Goal: Task Accomplishment & Management: Manage account settings

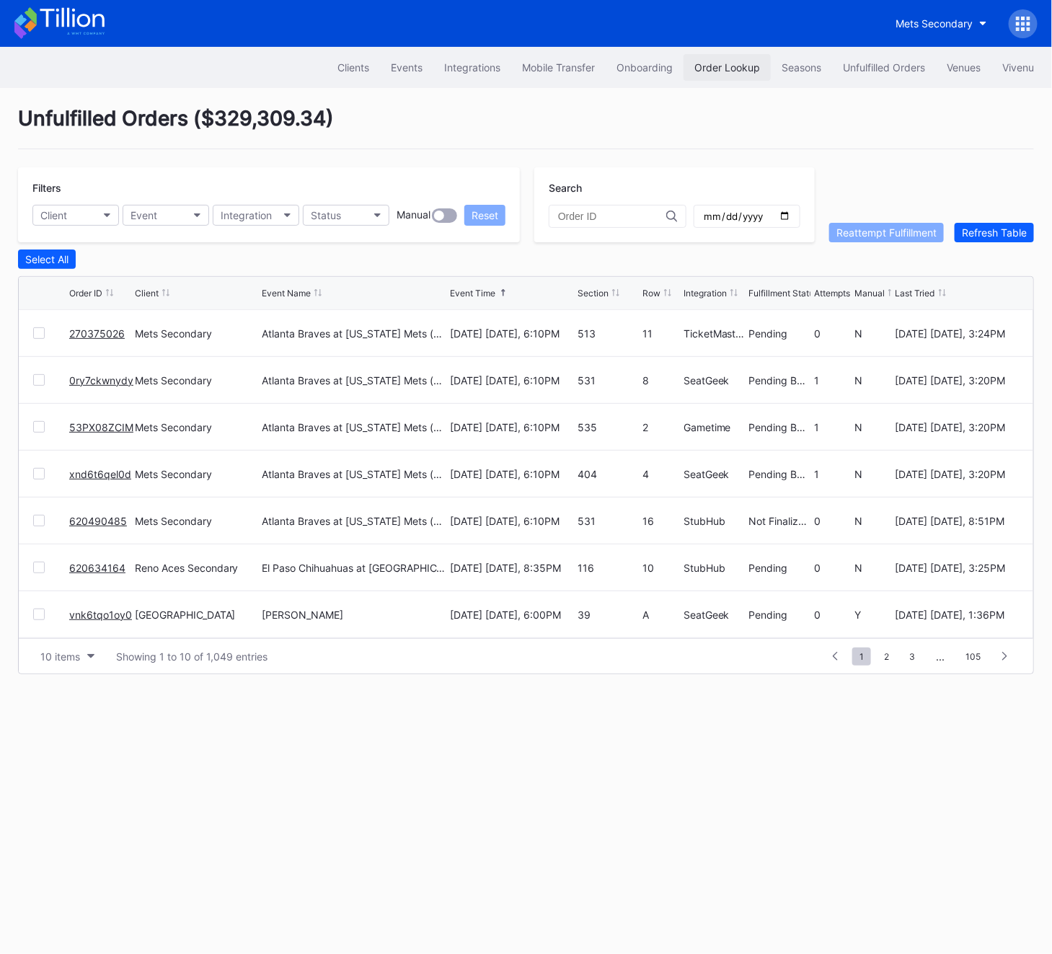
scroll to position [140, 0]
click at [718, 69] on div "Order Lookup" at bounding box center [728, 67] width 66 height 12
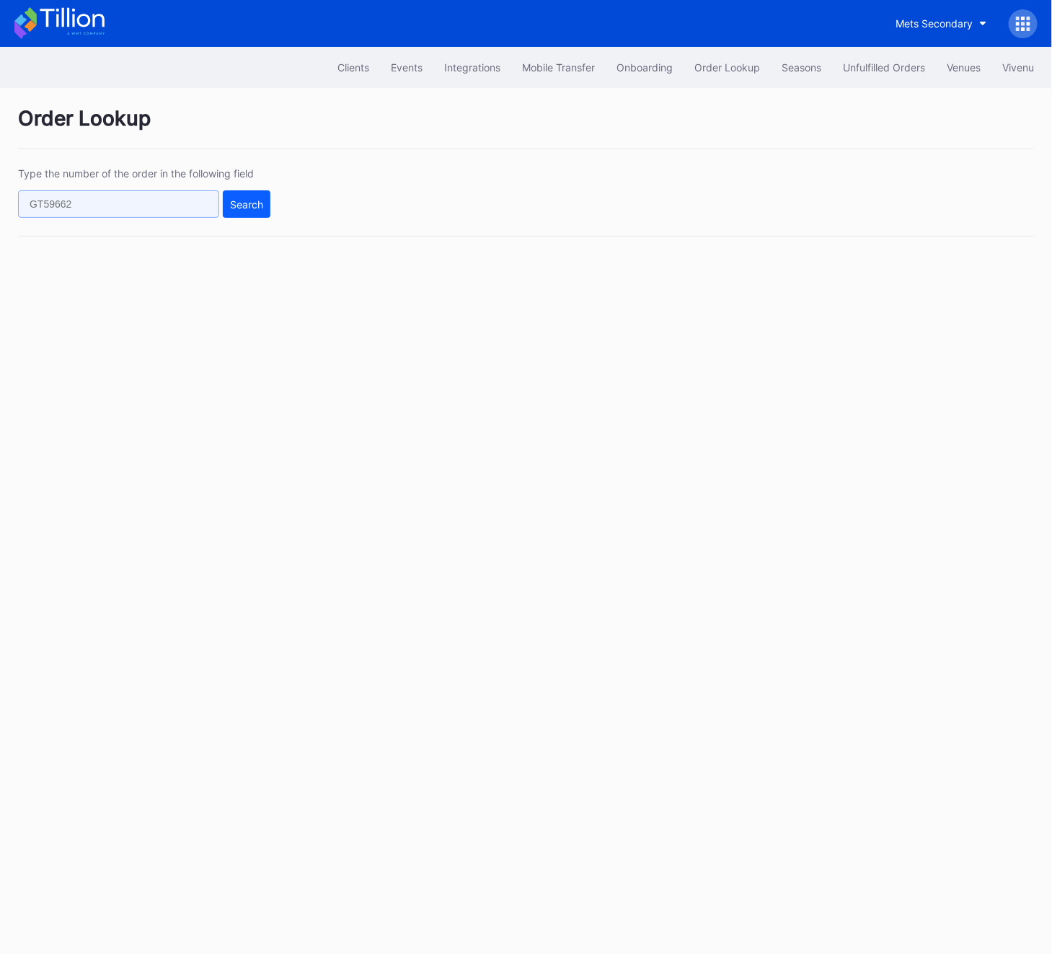
click at [89, 203] on input "text" at bounding box center [118, 203] width 201 height 27
paste input "830095841"
type input "830095841"
click at [230, 204] on div "Search" at bounding box center [246, 204] width 33 height 12
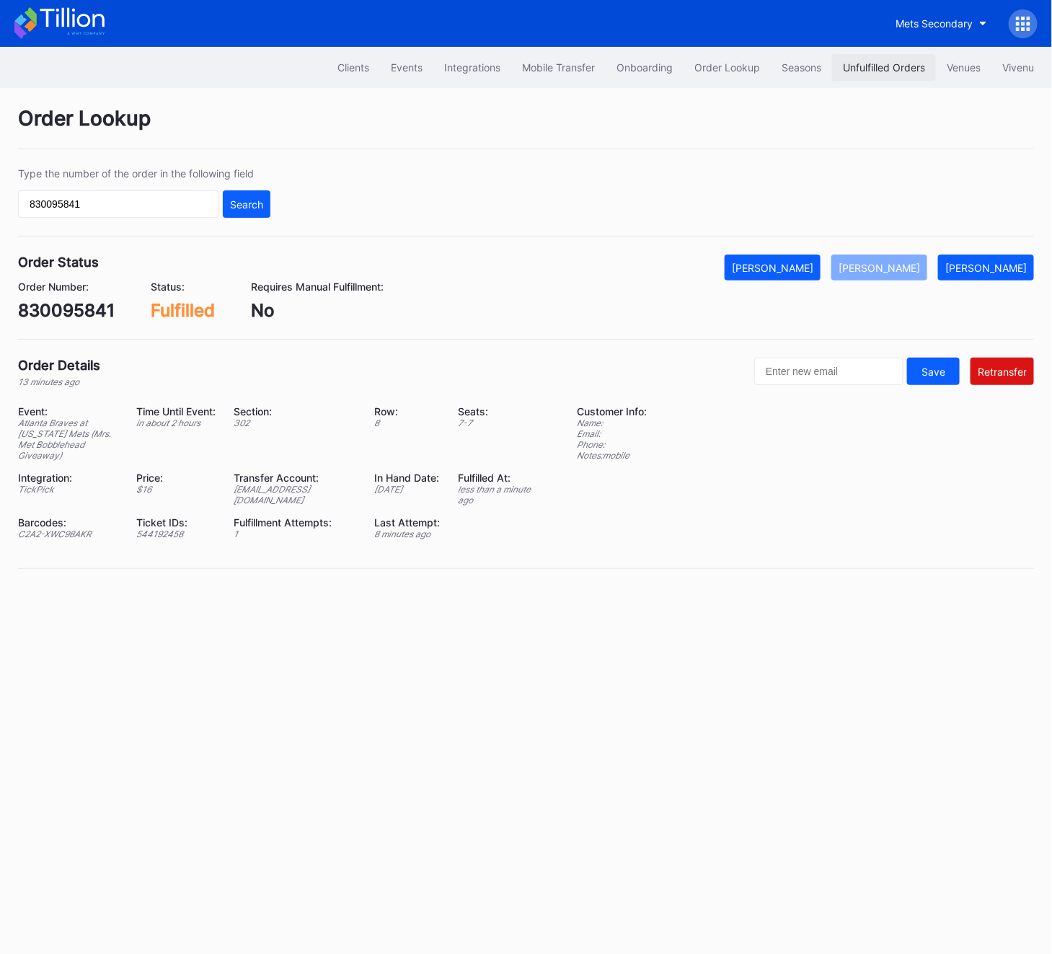
click at [892, 66] on div "Unfulfilled Orders" at bounding box center [884, 67] width 82 height 12
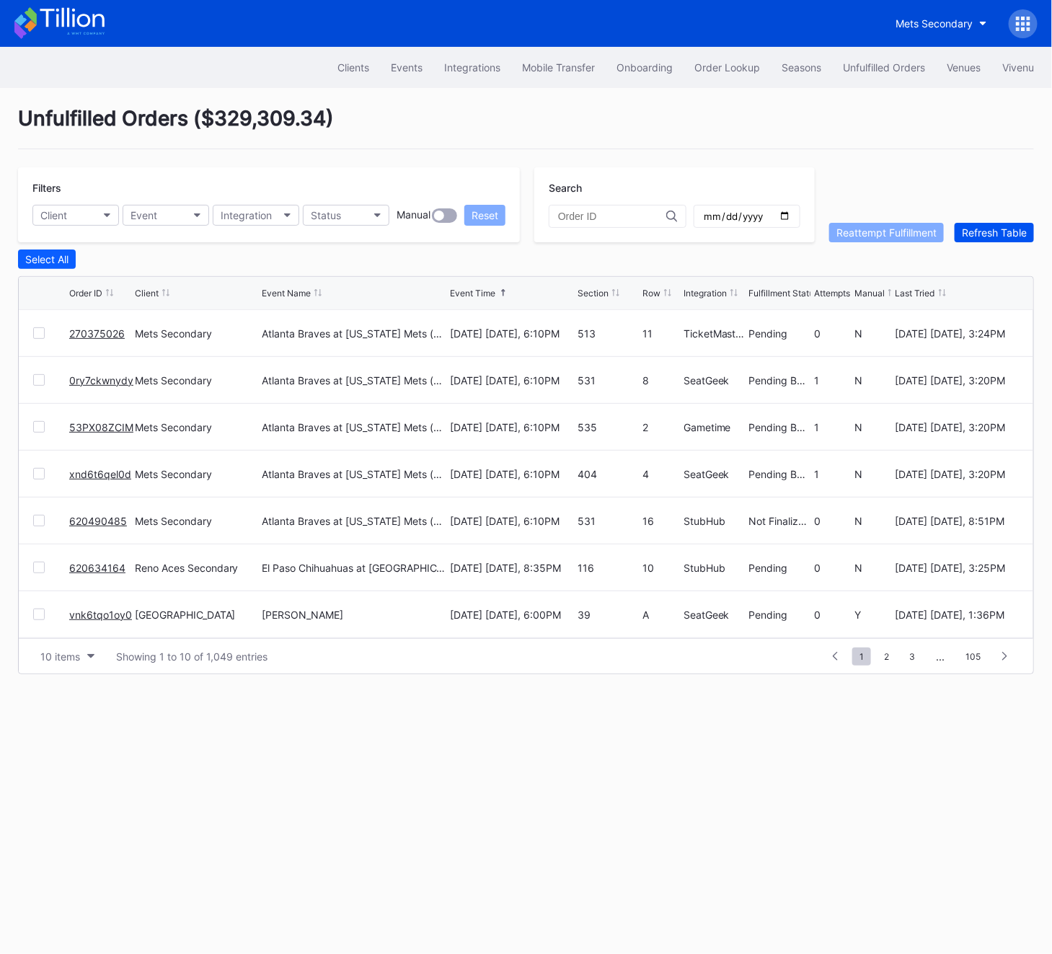
click at [1010, 234] on div "Refresh Table" at bounding box center [994, 232] width 65 height 12
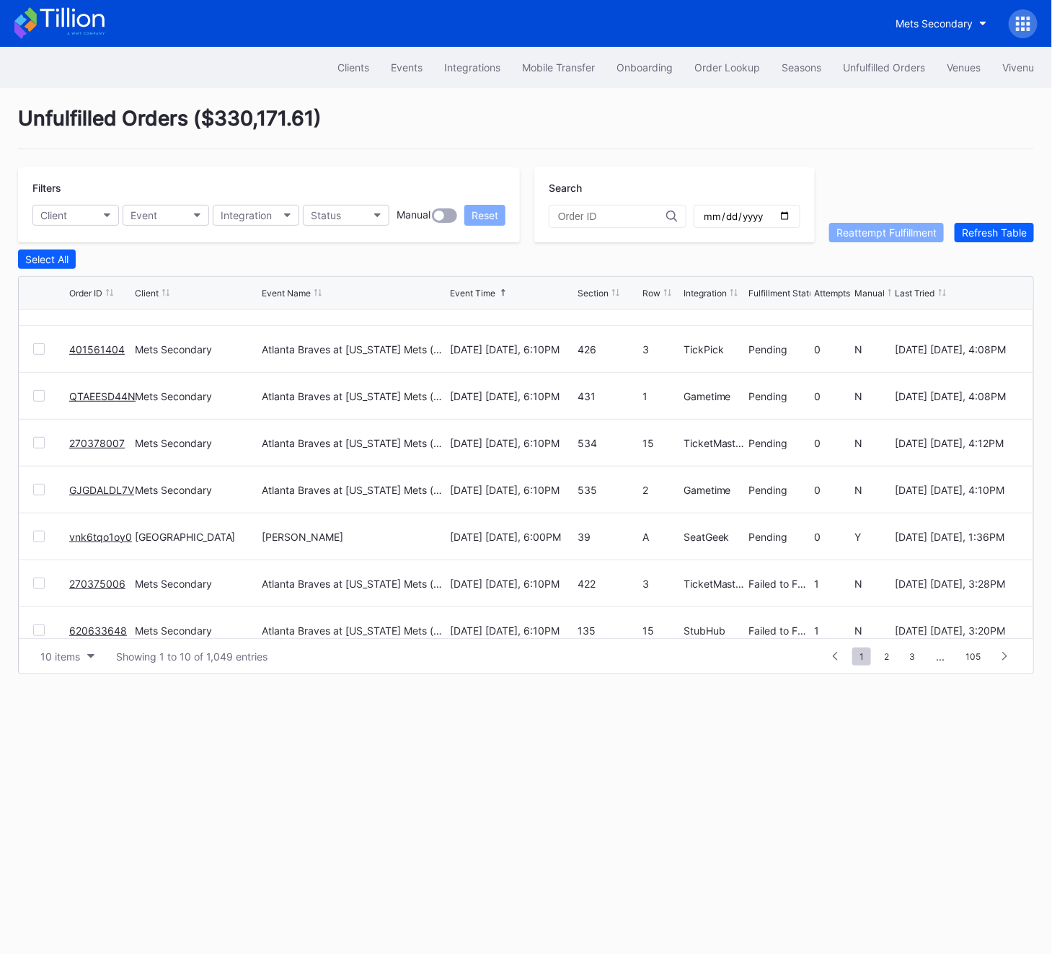
scroll to position [76, 0]
click at [977, 233] on div "Refresh Table" at bounding box center [994, 232] width 65 height 12
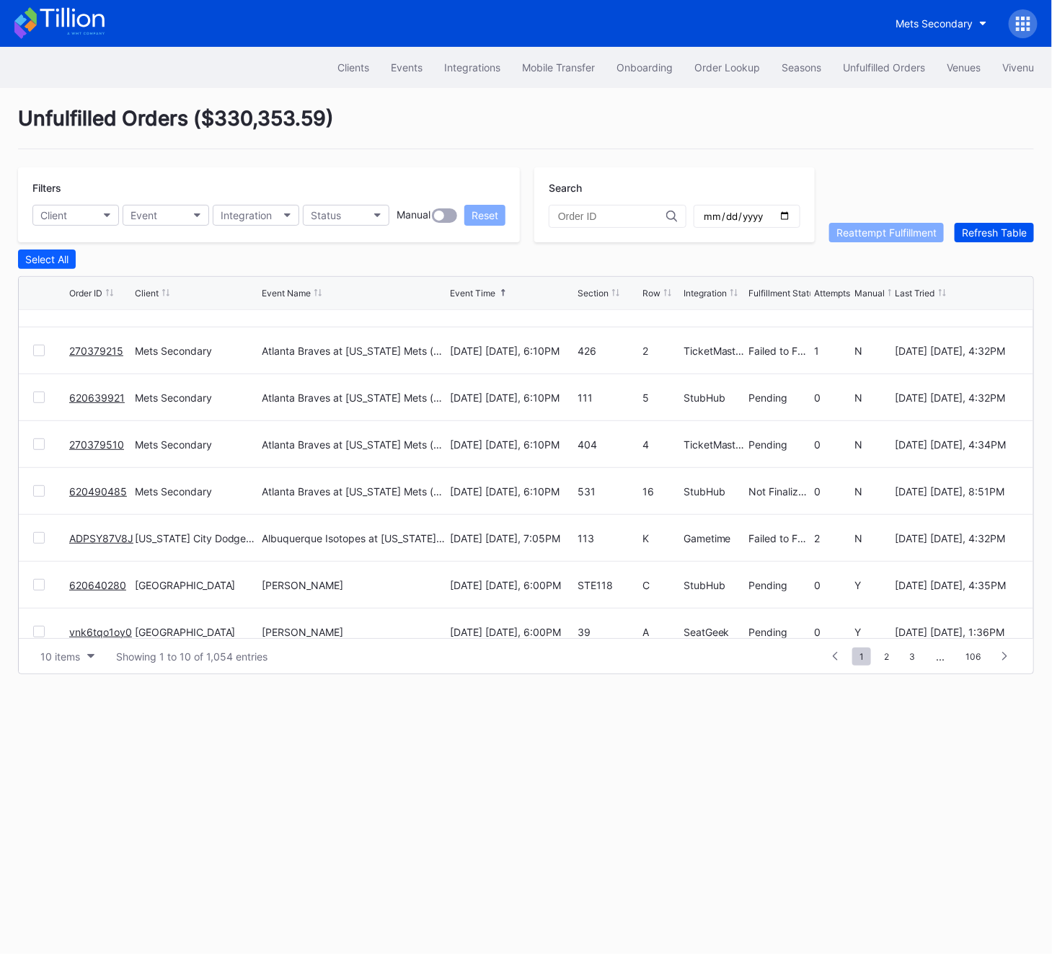
scroll to position [0, 0]
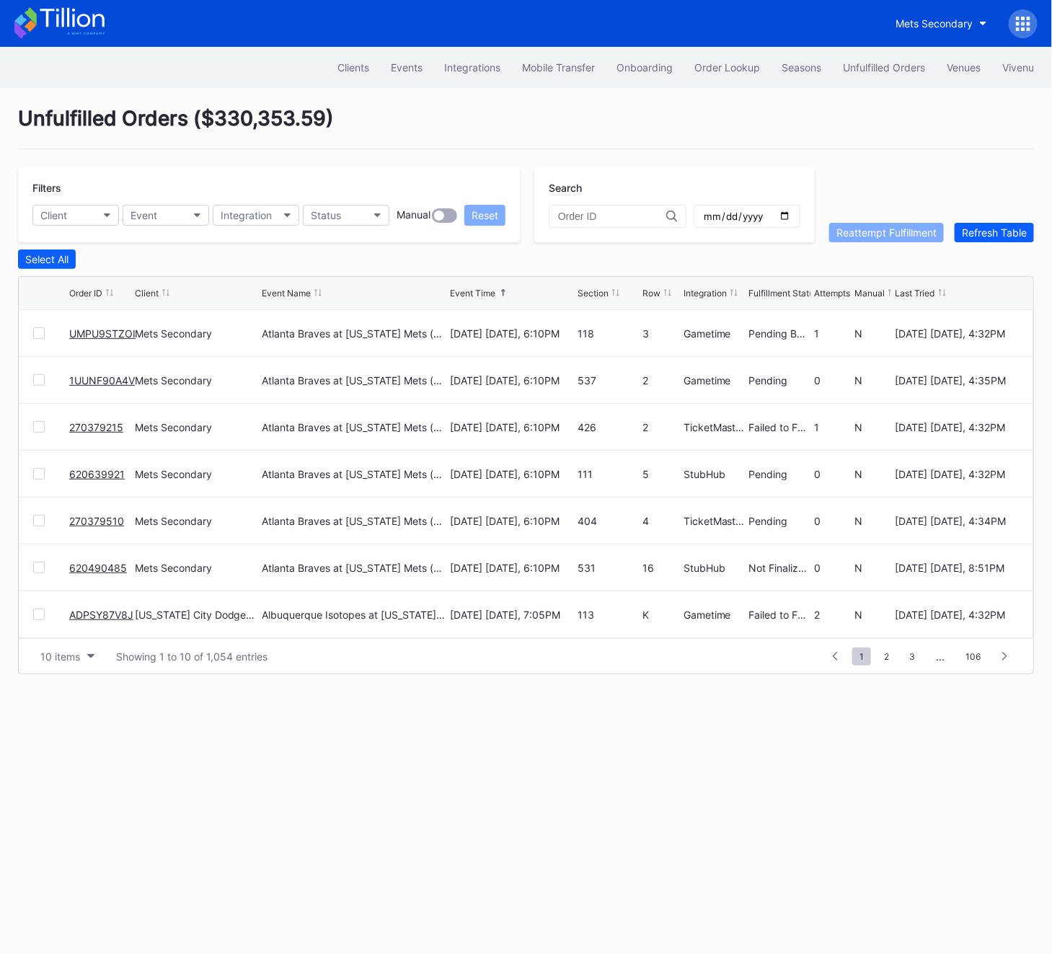
click at [103, 612] on link "ADPSY87V8J" at bounding box center [101, 615] width 64 height 12
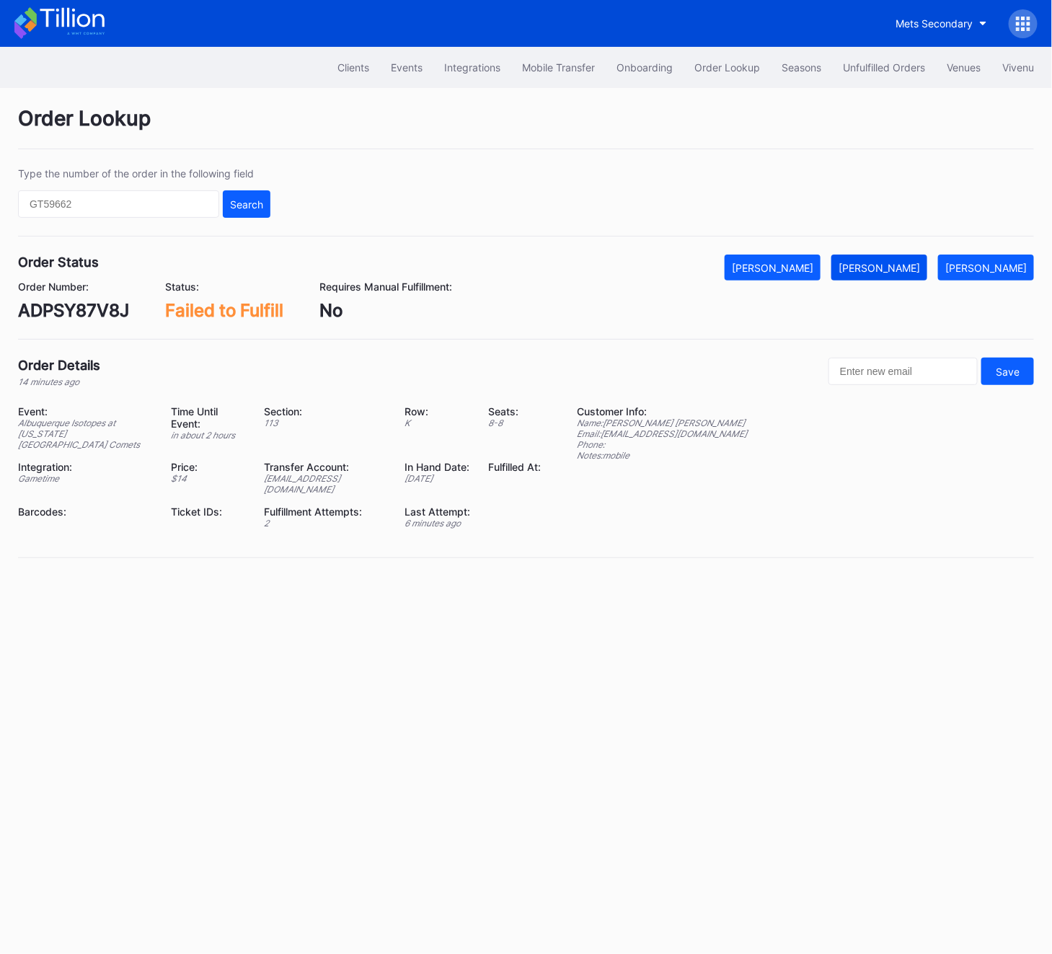
click at [920, 265] on div "[PERSON_NAME]" at bounding box center [879, 268] width 81 height 12
click at [72, 314] on div "ADPSY87V8J" at bounding box center [73, 310] width 111 height 21
copy div "ADPSY87V8J"
click at [871, 69] on div "Unfulfilled Orders" at bounding box center [884, 67] width 82 height 12
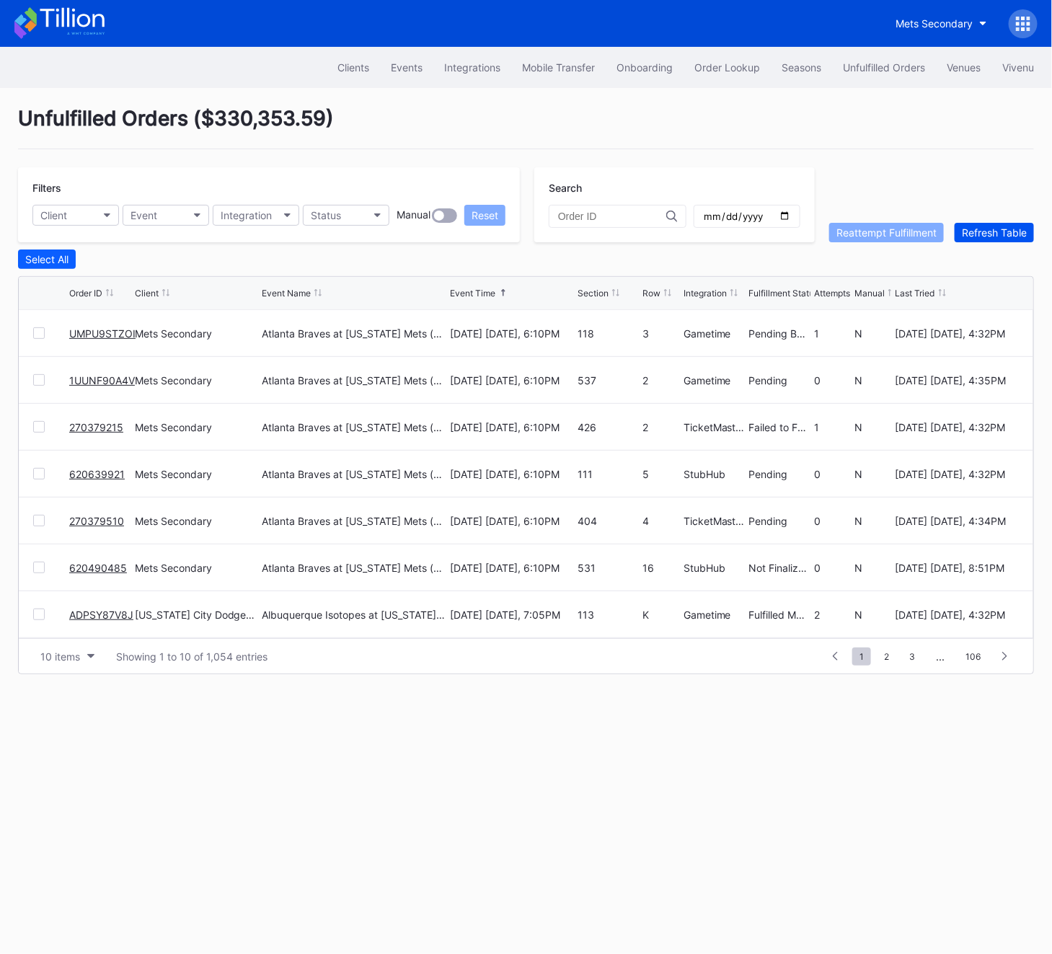
click at [1010, 235] on div "Refresh Table" at bounding box center [994, 232] width 65 height 12
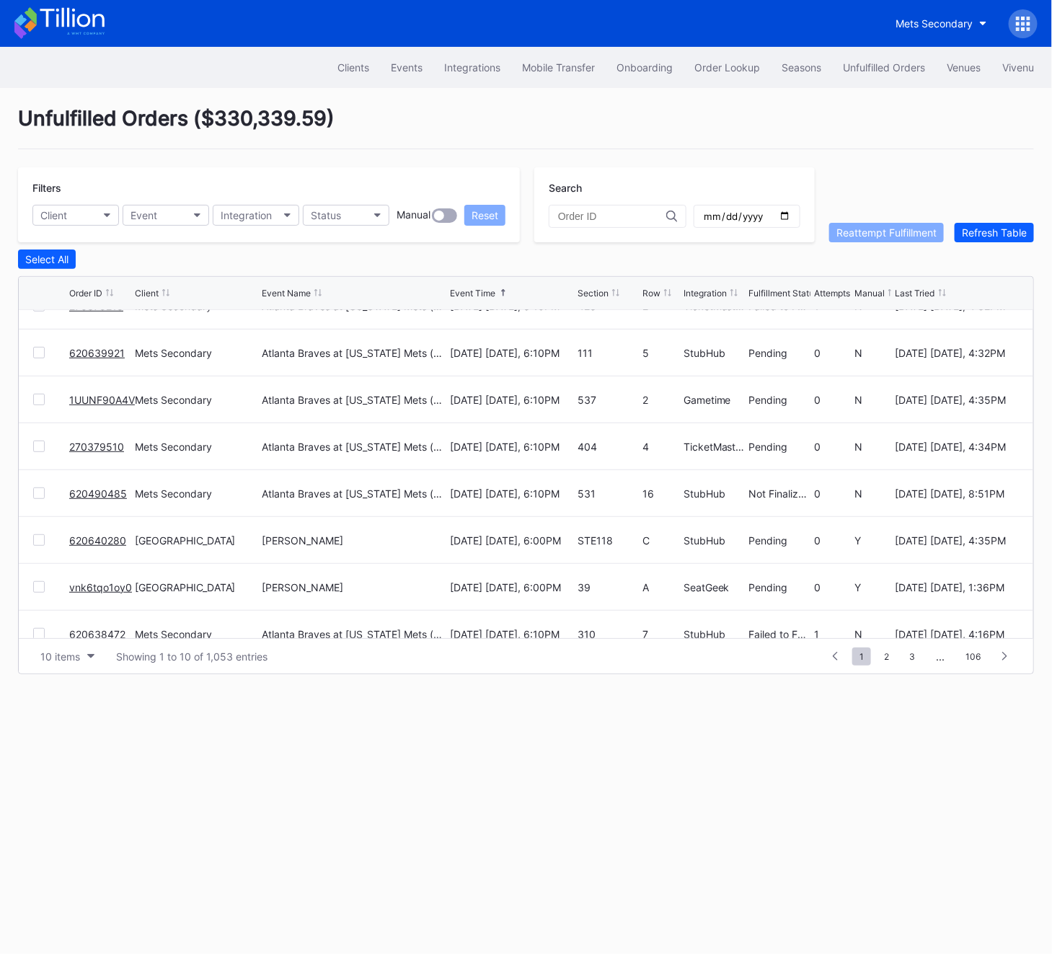
scroll to position [140, 0]
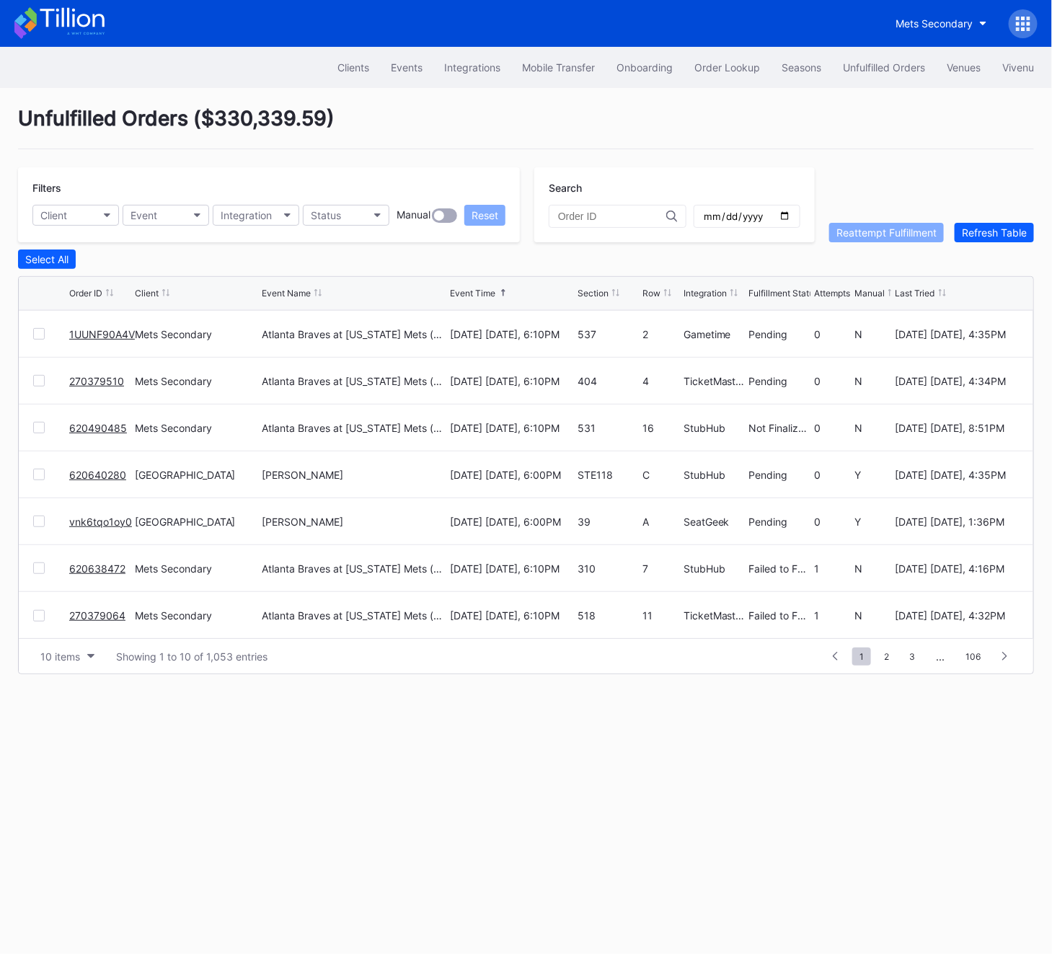
click at [37, 568] on div at bounding box center [39, 569] width 12 height 12
click at [35, 614] on div at bounding box center [39, 616] width 12 height 12
click at [837, 237] on div "Reattempt Fulfillment" at bounding box center [887, 232] width 100 height 12
click at [40, 382] on div at bounding box center [39, 380] width 12 height 12
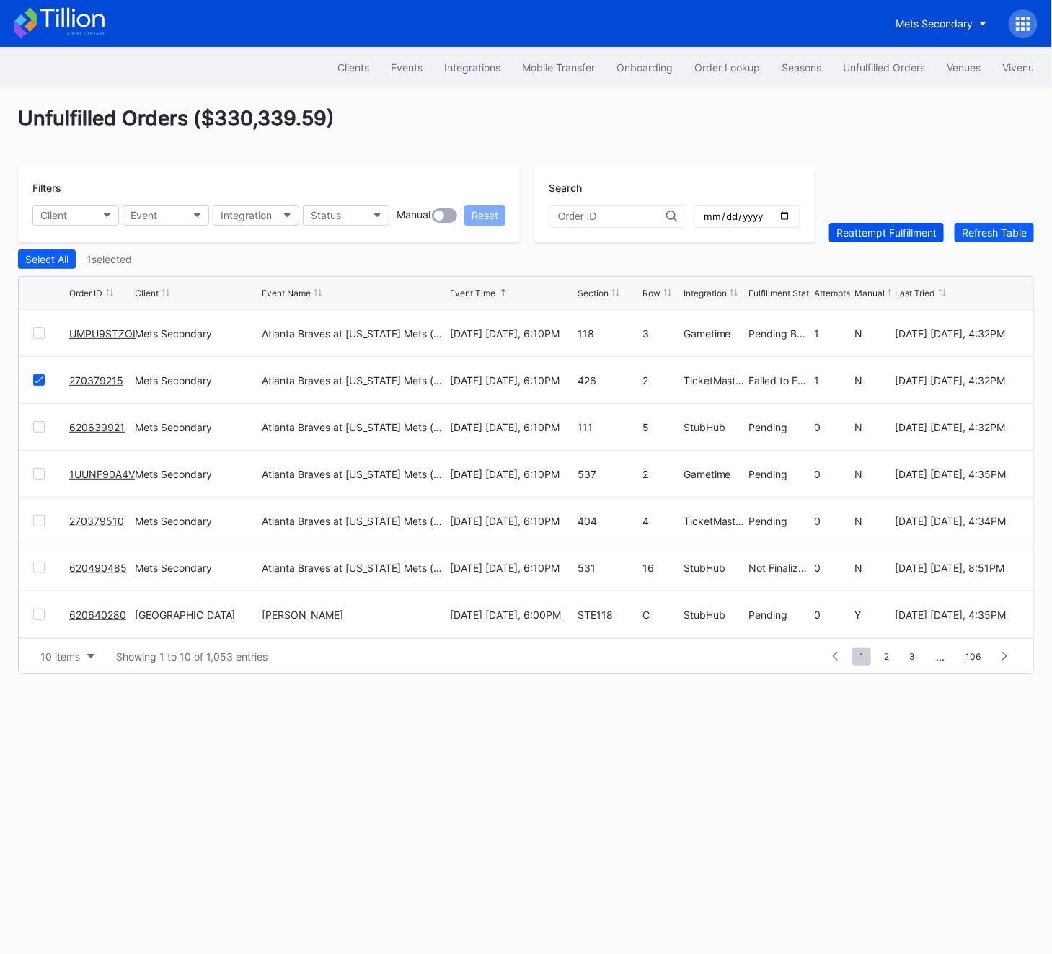
click at [879, 239] on button "Reattempt Fulfillment" at bounding box center [886, 232] width 115 height 19
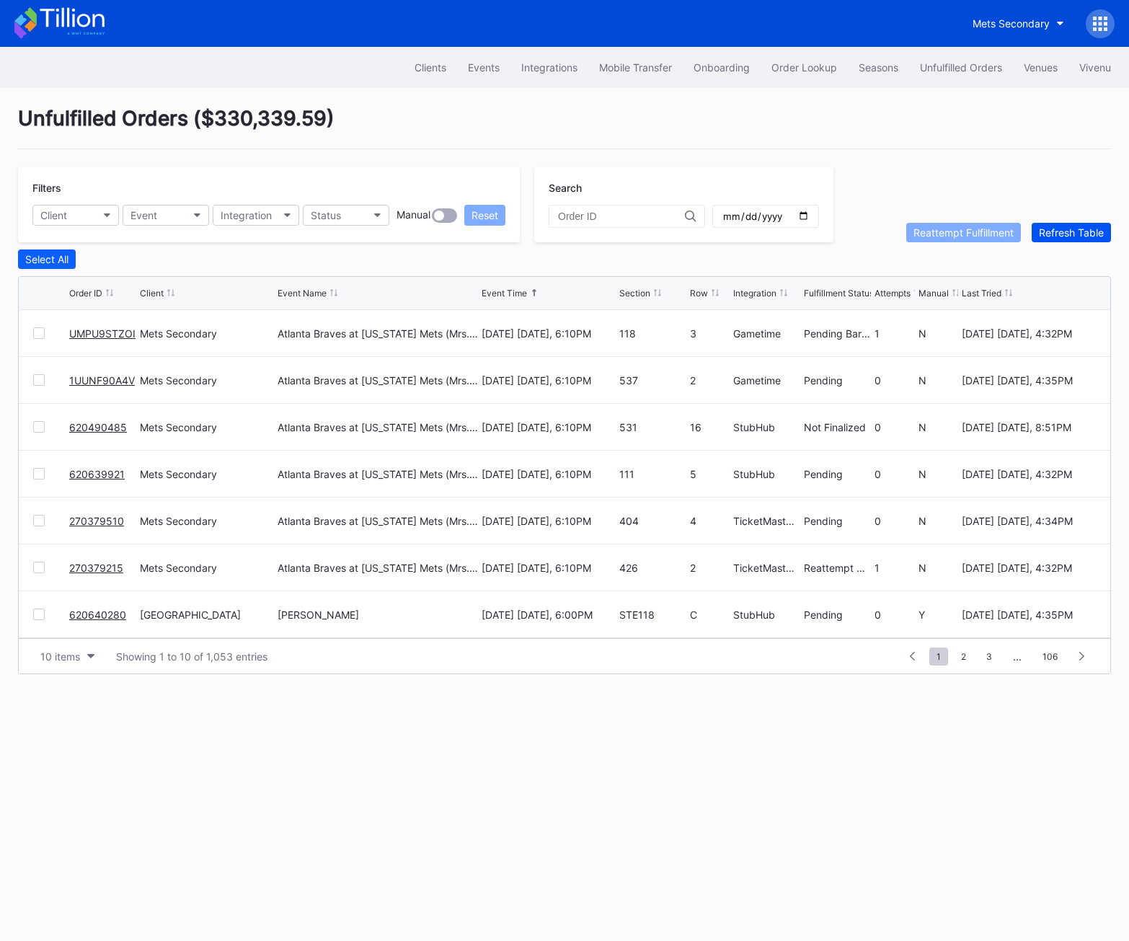
click at [1052, 238] on button "Refresh Table" at bounding box center [1071, 232] width 79 height 19
click at [1052, 223] on button "Refresh Table" at bounding box center [1071, 232] width 79 height 19
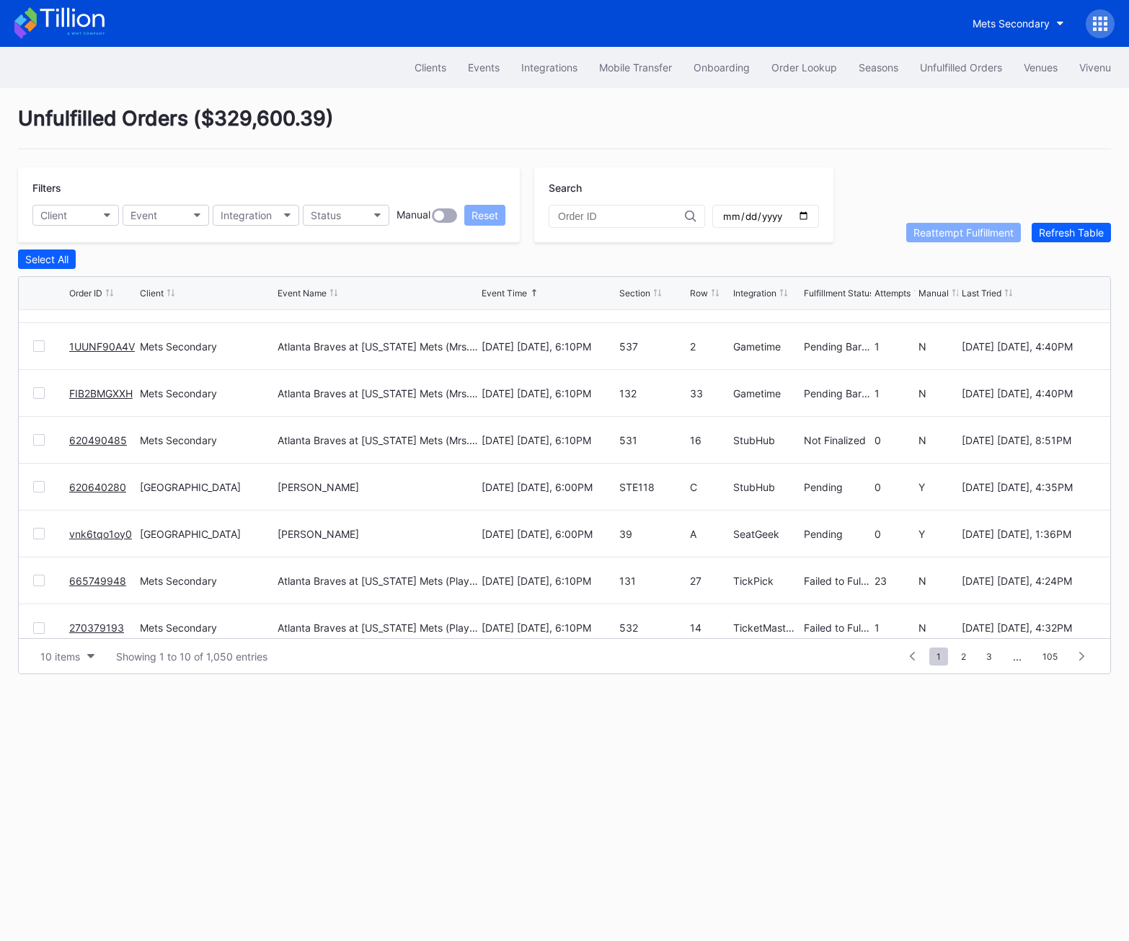
scroll to position [123, 0]
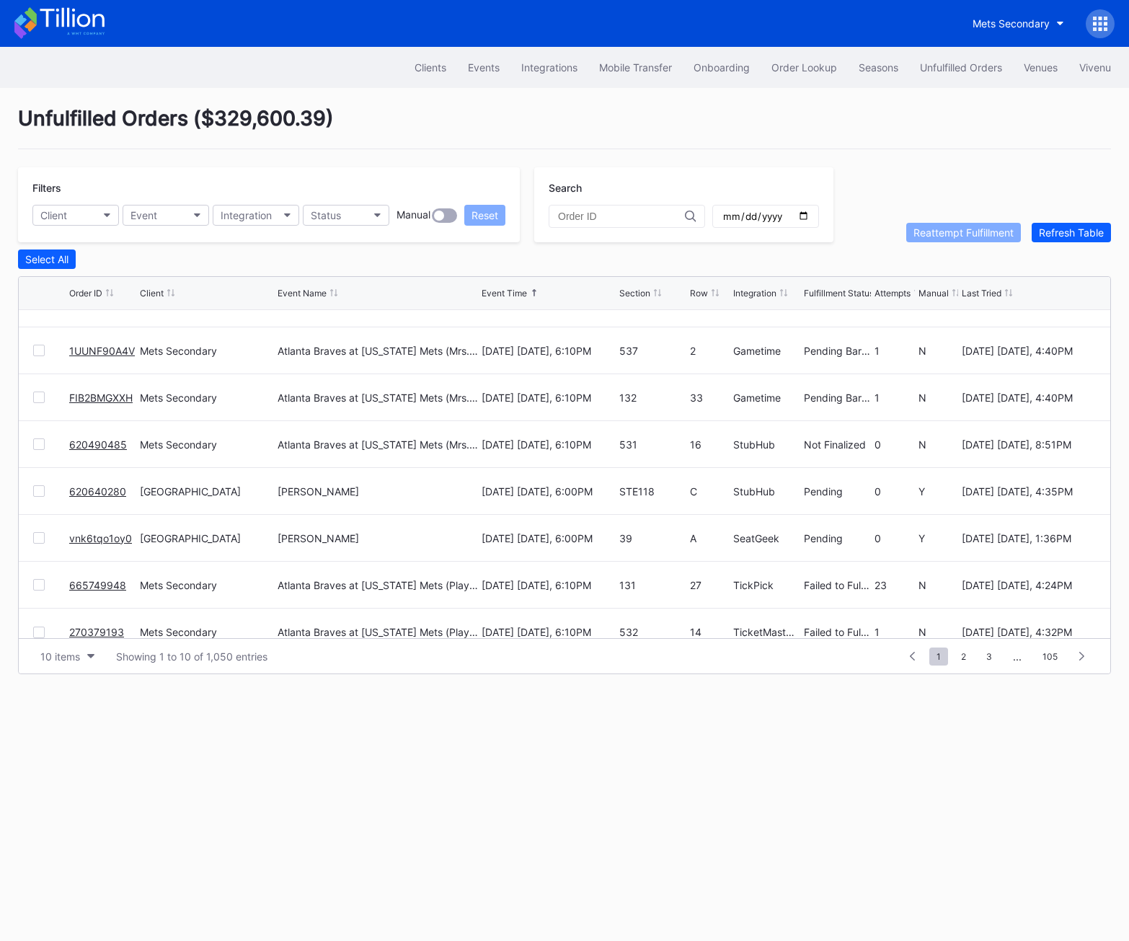
click at [89, 486] on link "620640280" at bounding box center [97, 491] width 57 height 12
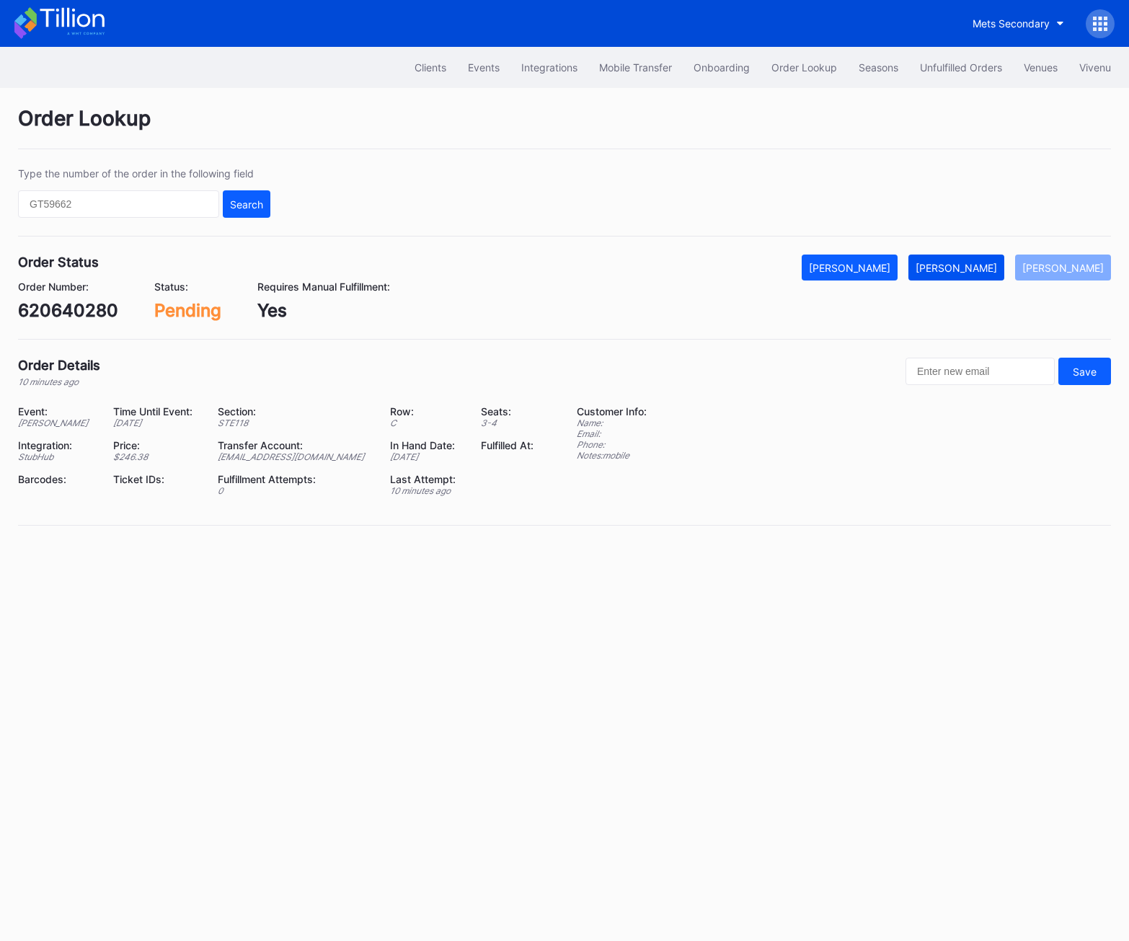
click at [997, 273] on div "[PERSON_NAME]" at bounding box center [956, 268] width 81 height 12
click at [58, 316] on div "620640280" at bounding box center [68, 310] width 100 height 21
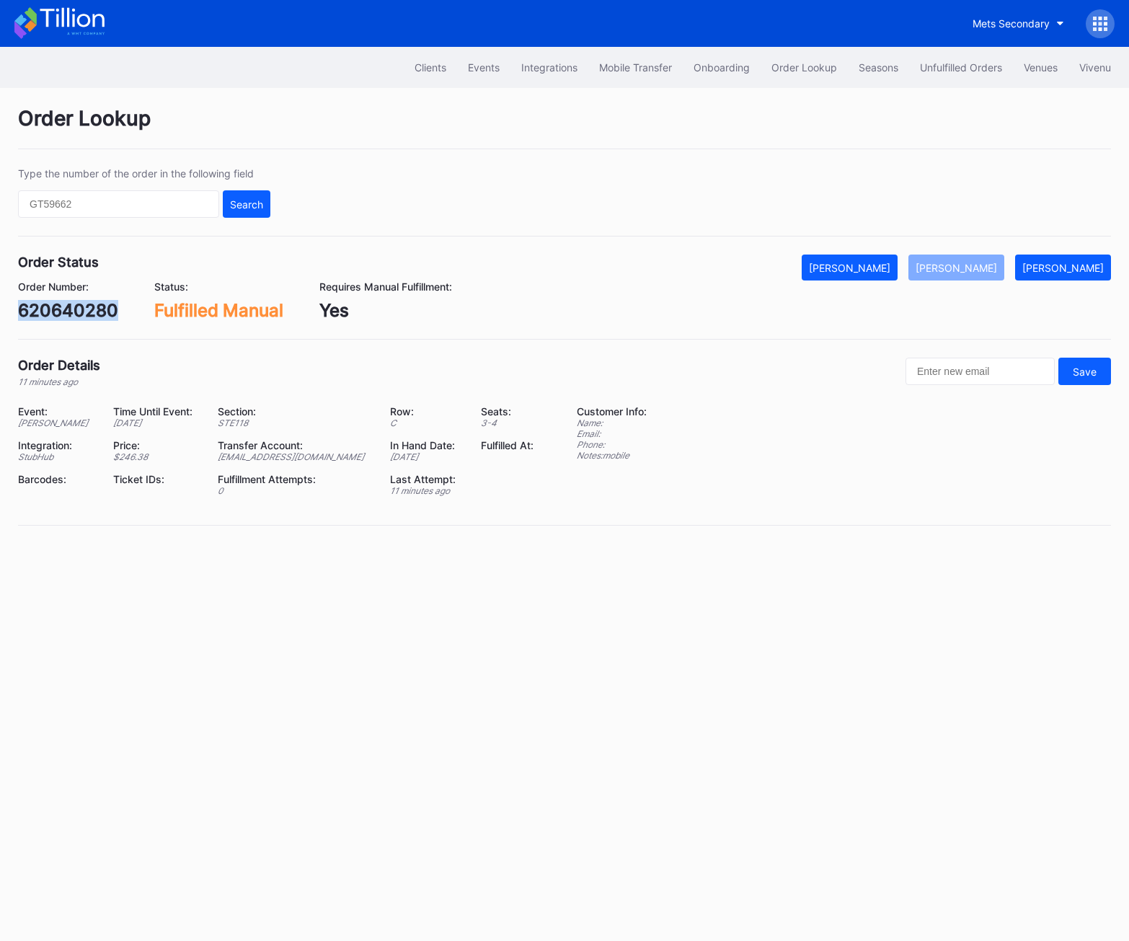
click at [58, 316] on div "620640280" at bounding box center [68, 310] width 100 height 21
copy div "620640280"
click at [942, 70] on div "Unfulfilled Orders" at bounding box center [961, 67] width 82 height 12
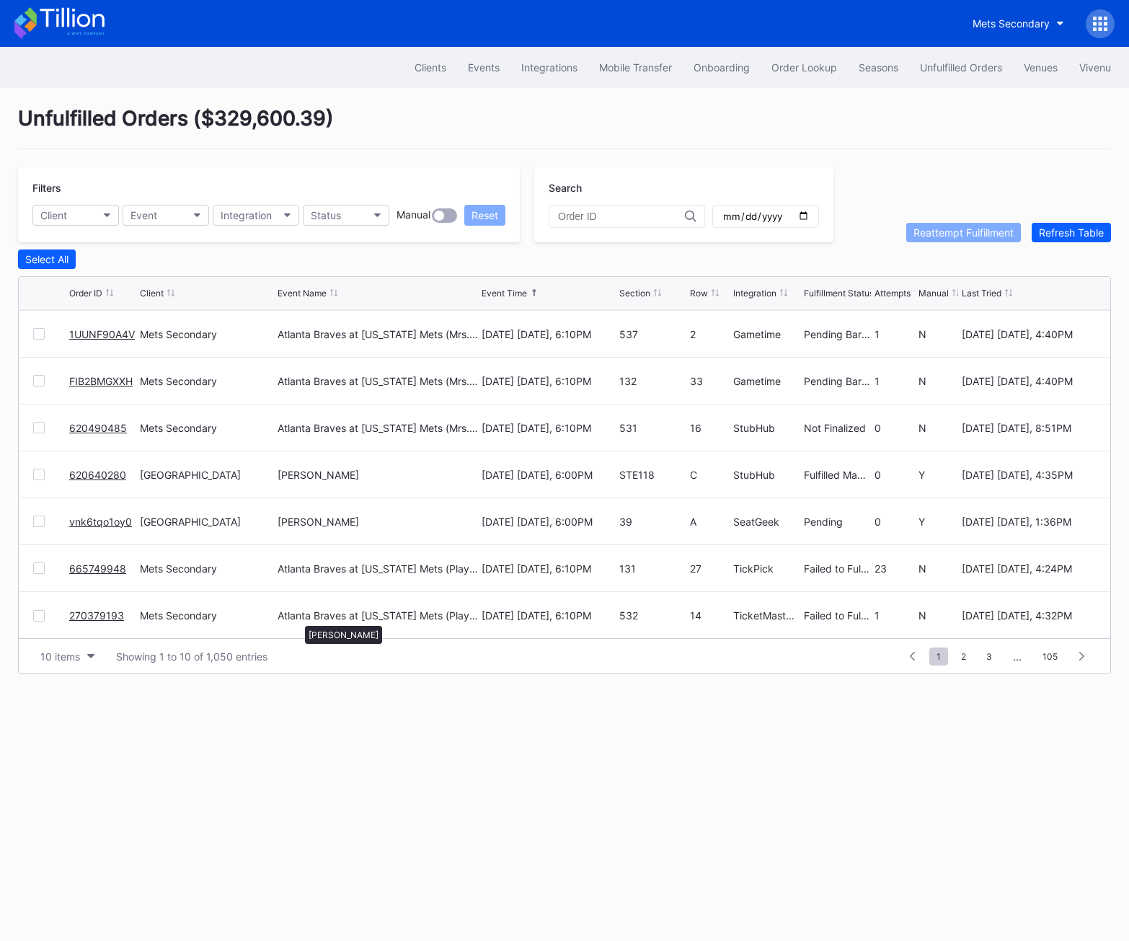
scroll to position [138, 0]
click at [79, 520] on link "vnk6tqo1oy0" at bounding box center [100, 523] width 63 height 12
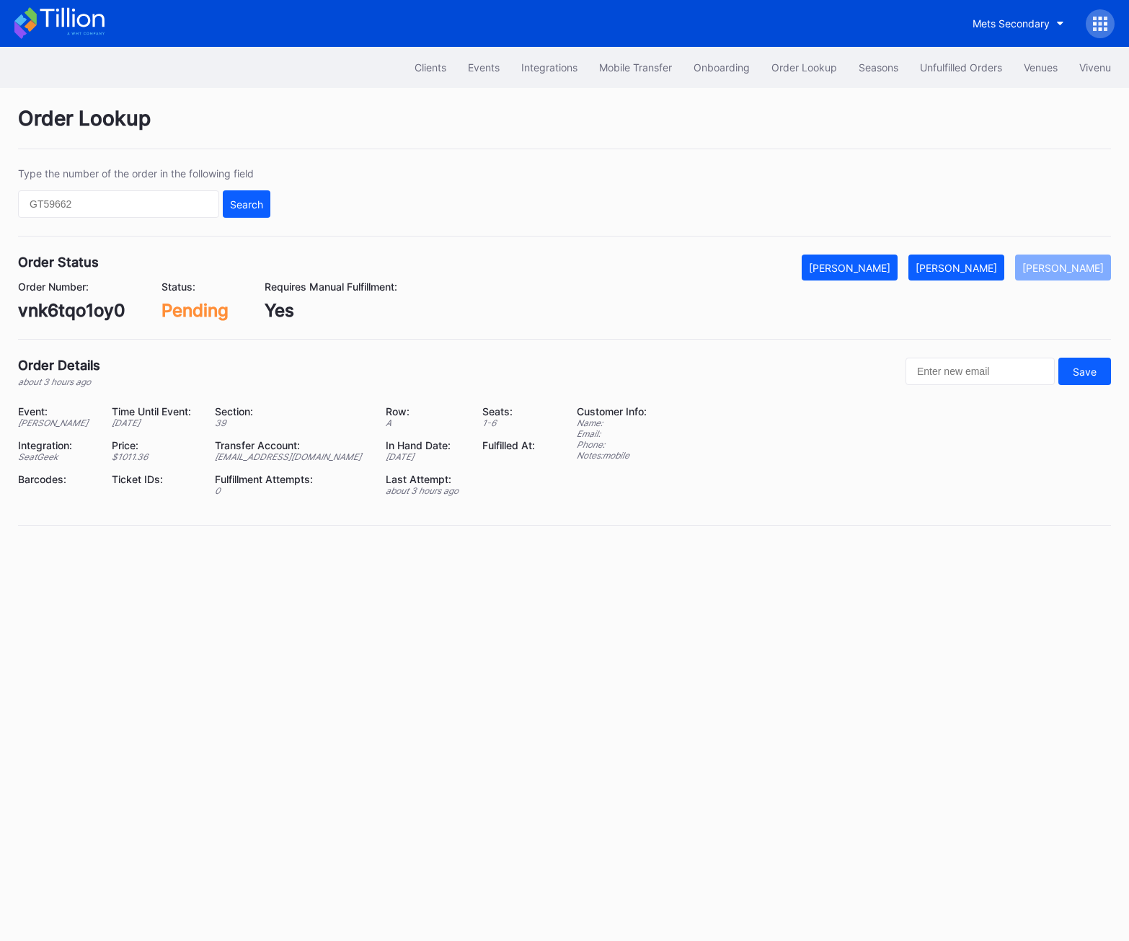
click at [56, 311] on div "vnk6tqo1oy0" at bounding box center [71, 310] width 107 height 21
copy div "vnk6tqo1oy0"
click at [983, 265] on div "[PERSON_NAME]" at bounding box center [956, 268] width 81 height 12
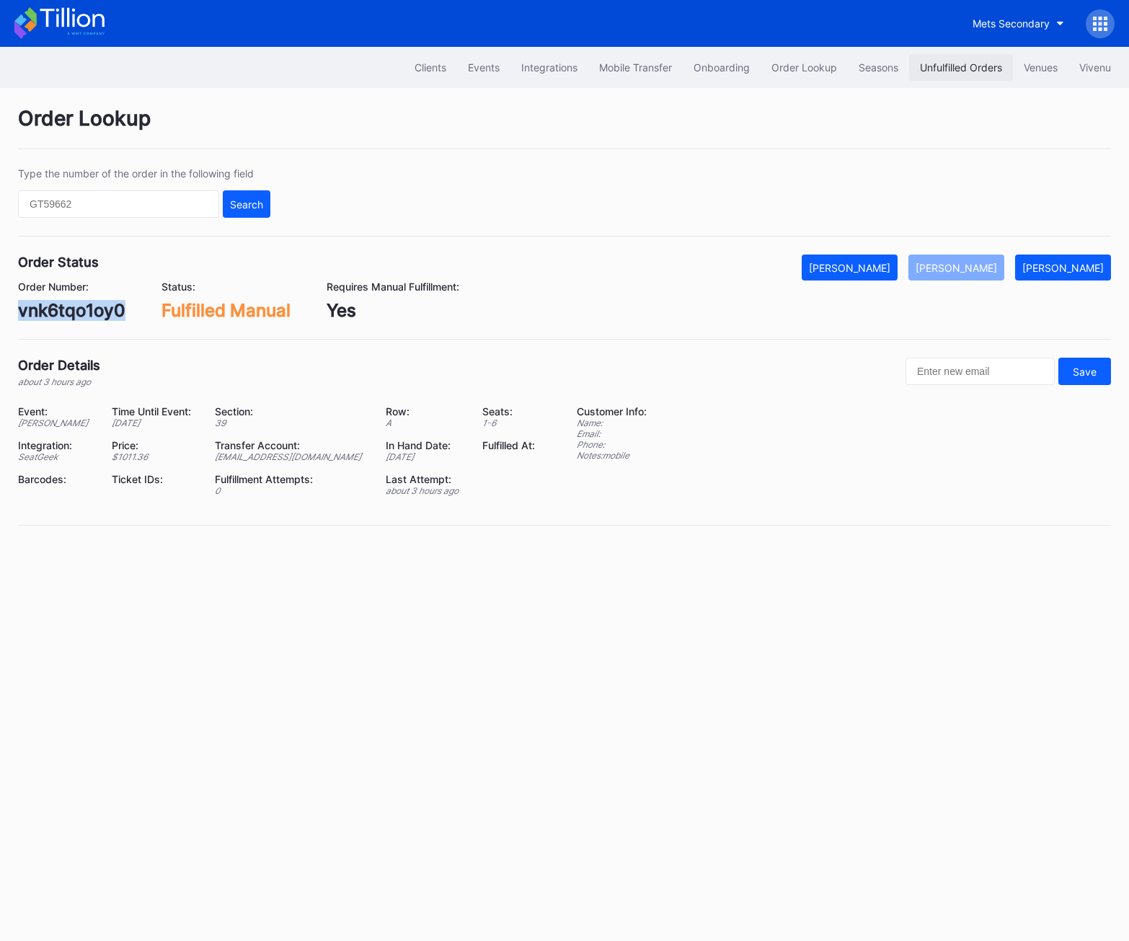
click at [939, 72] on div "Unfulfilled Orders" at bounding box center [961, 67] width 82 height 12
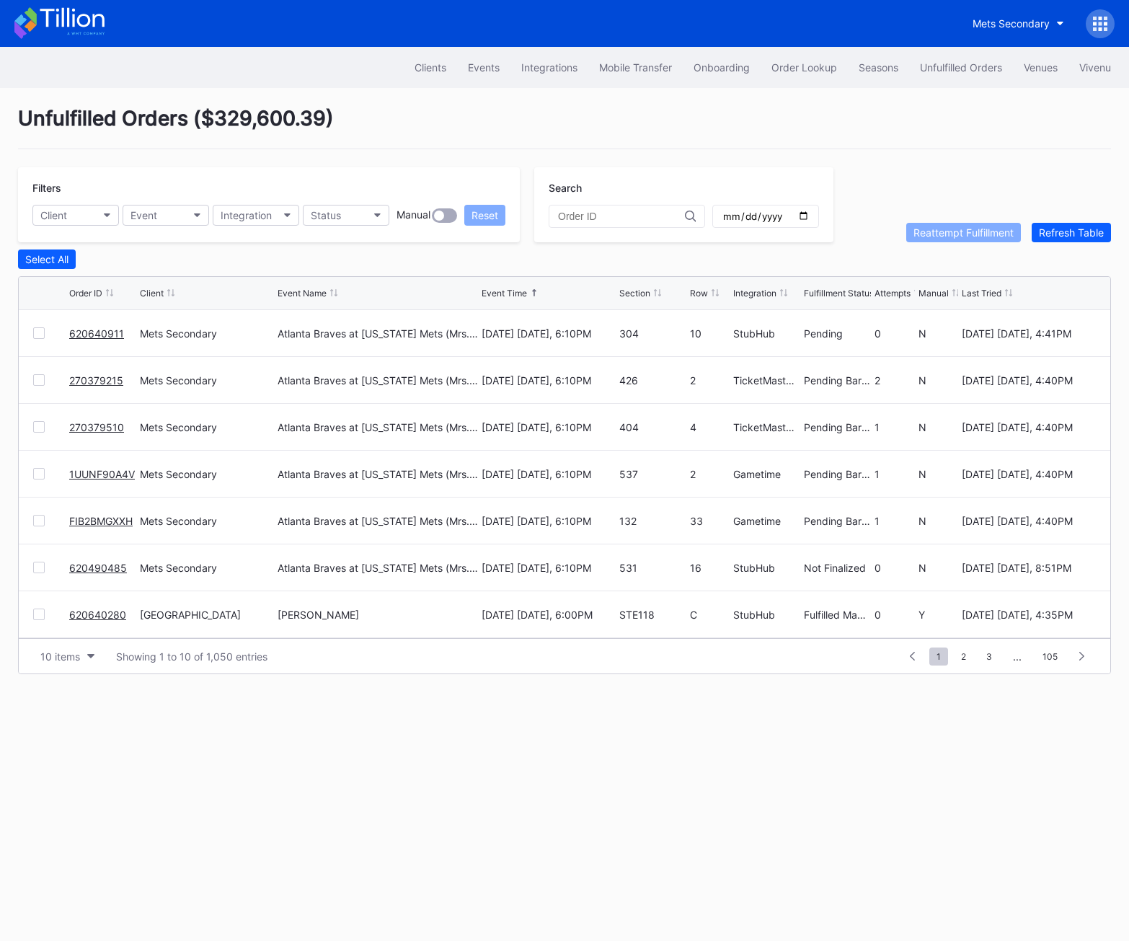
click at [939, 72] on div "Unfulfilled Orders" at bounding box center [961, 67] width 82 height 12
click at [1052, 230] on div "Refresh Table" at bounding box center [1071, 232] width 65 height 12
click at [31, 332] on div "620641412 Mets Secondary Atlanta Braves at New York Mets (Mrs. Met Bobblehead G…" at bounding box center [565, 333] width 1092 height 47
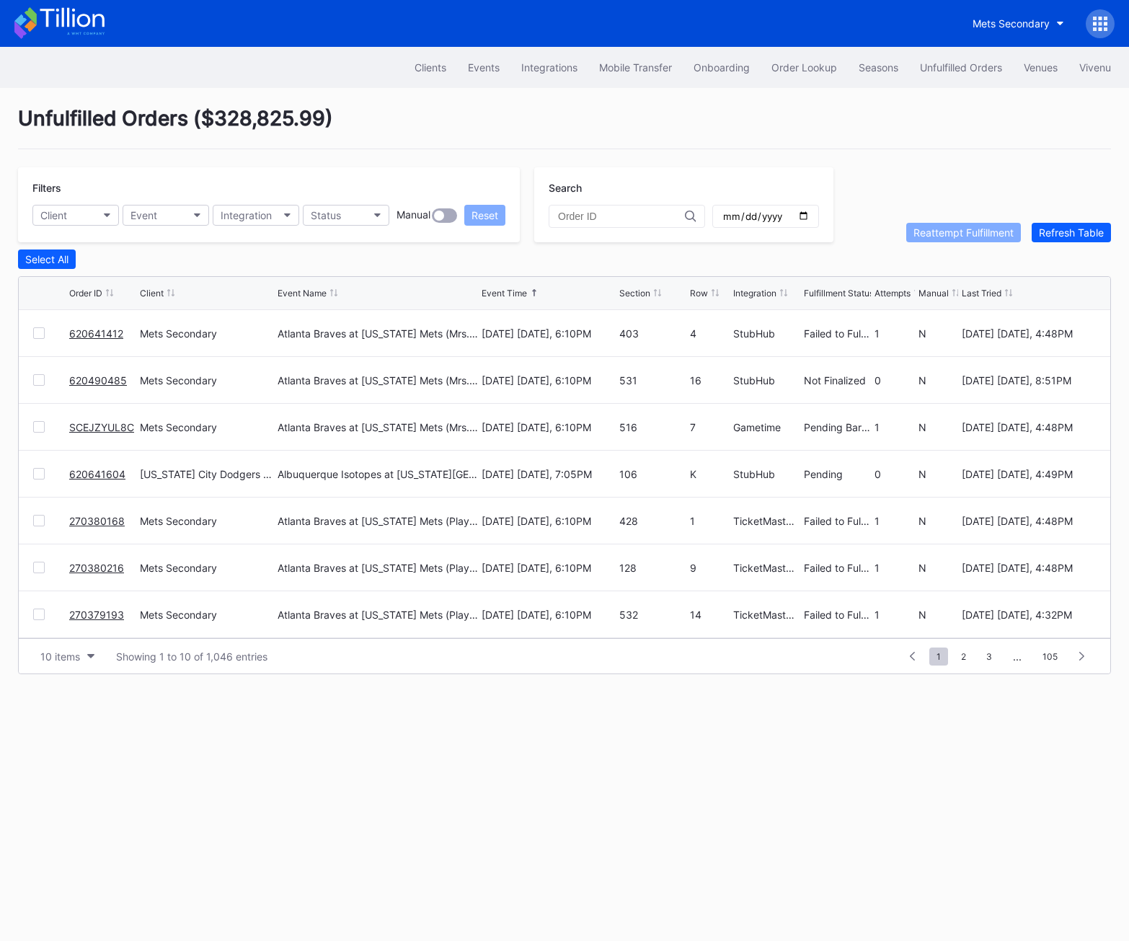
click at [38, 332] on div at bounding box center [39, 333] width 12 height 12
click at [990, 223] on button "Reattempt Fulfillment" at bounding box center [964, 232] width 115 height 19
click at [37, 521] on div at bounding box center [39, 521] width 12 height 12
click at [36, 565] on div at bounding box center [39, 568] width 12 height 12
click at [35, 617] on div at bounding box center [39, 615] width 12 height 12
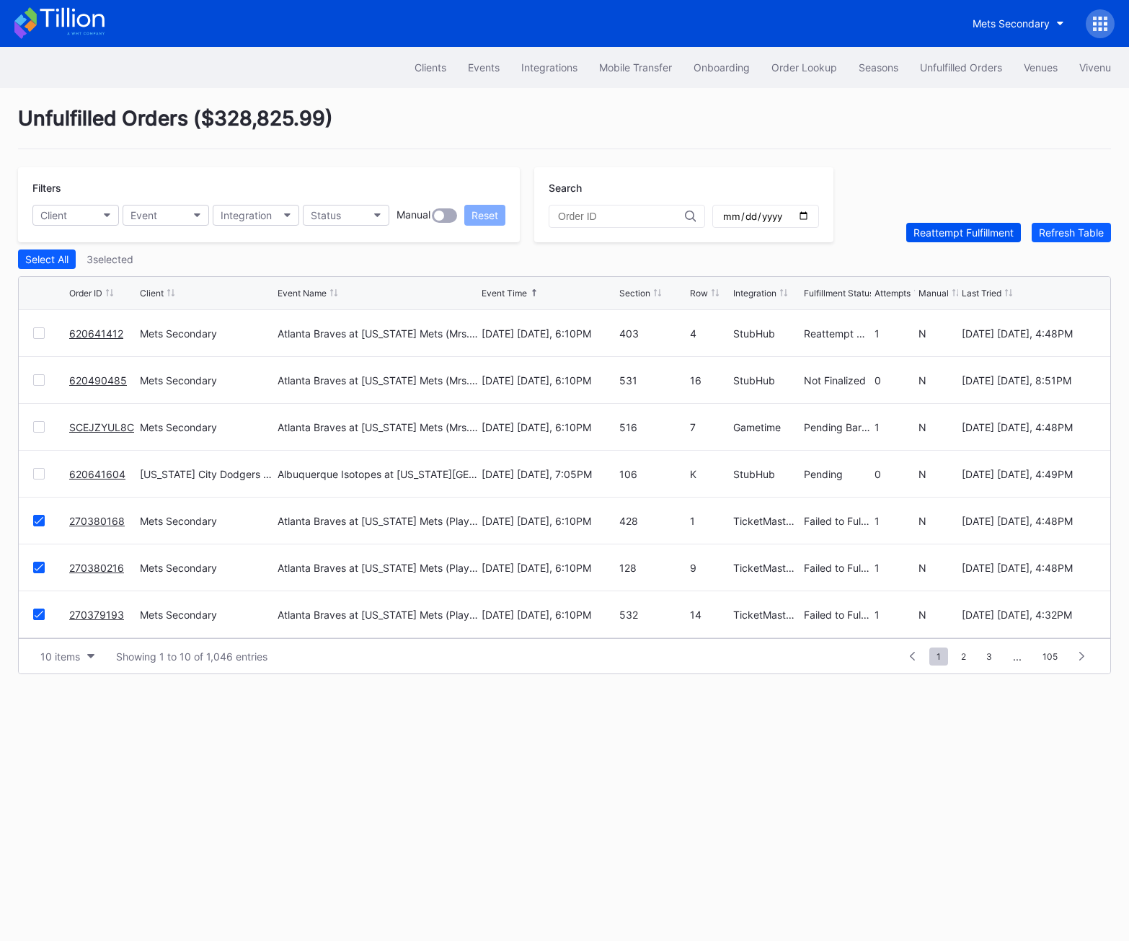
click at [954, 227] on div "Reattempt Fulfillment" at bounding box center [964, 232] width 100 height 12
click at [1052, 223] on button "Refresh Table" at bounding box center [1071, 232] width 79 height 19
click at [87, 470] on link "620641604" at bounding box center [97, 474] width 56 height 12
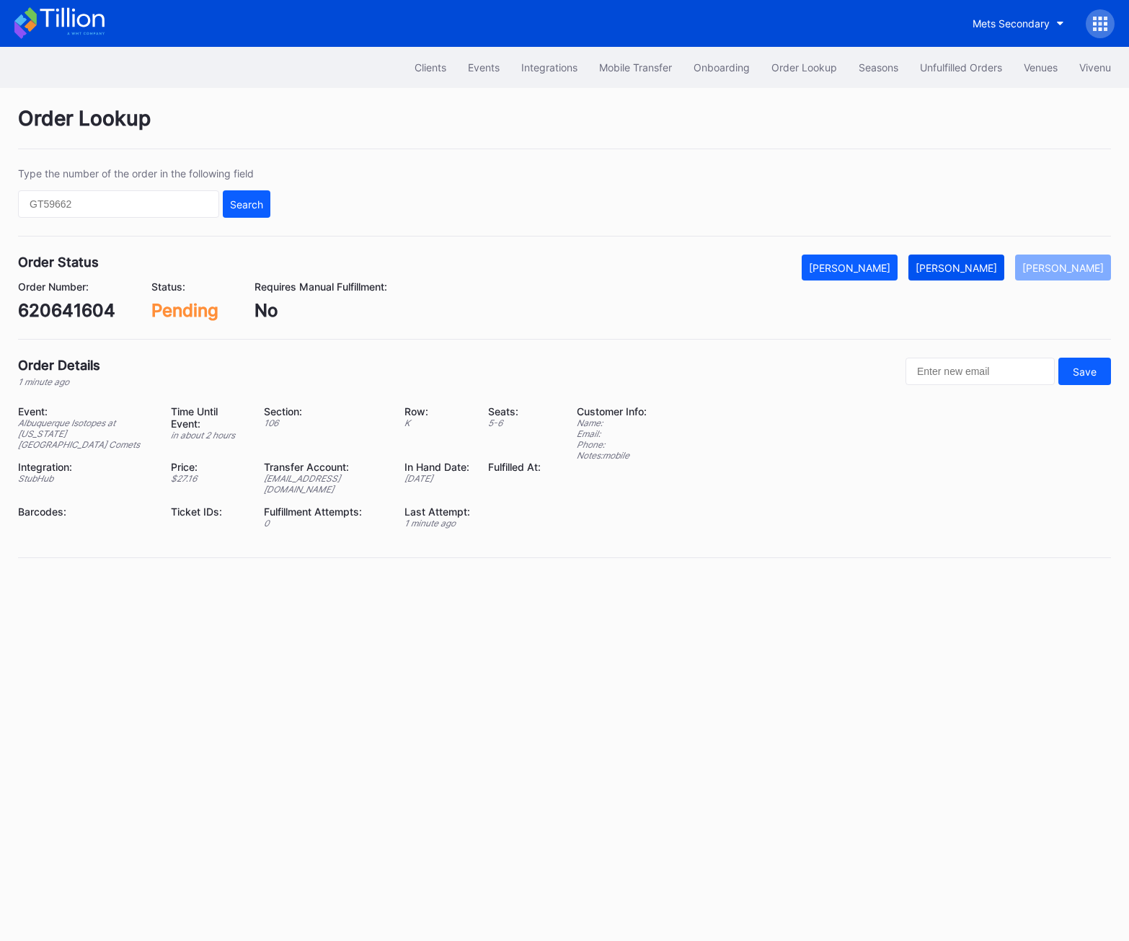
click at [988, 263] on div "[PERSON_NAME]" at bounding box center [956, 268] width 81 height 12
click at [52, 309] on div "620641604" at bounding box center [66, 310] width 97 height 21
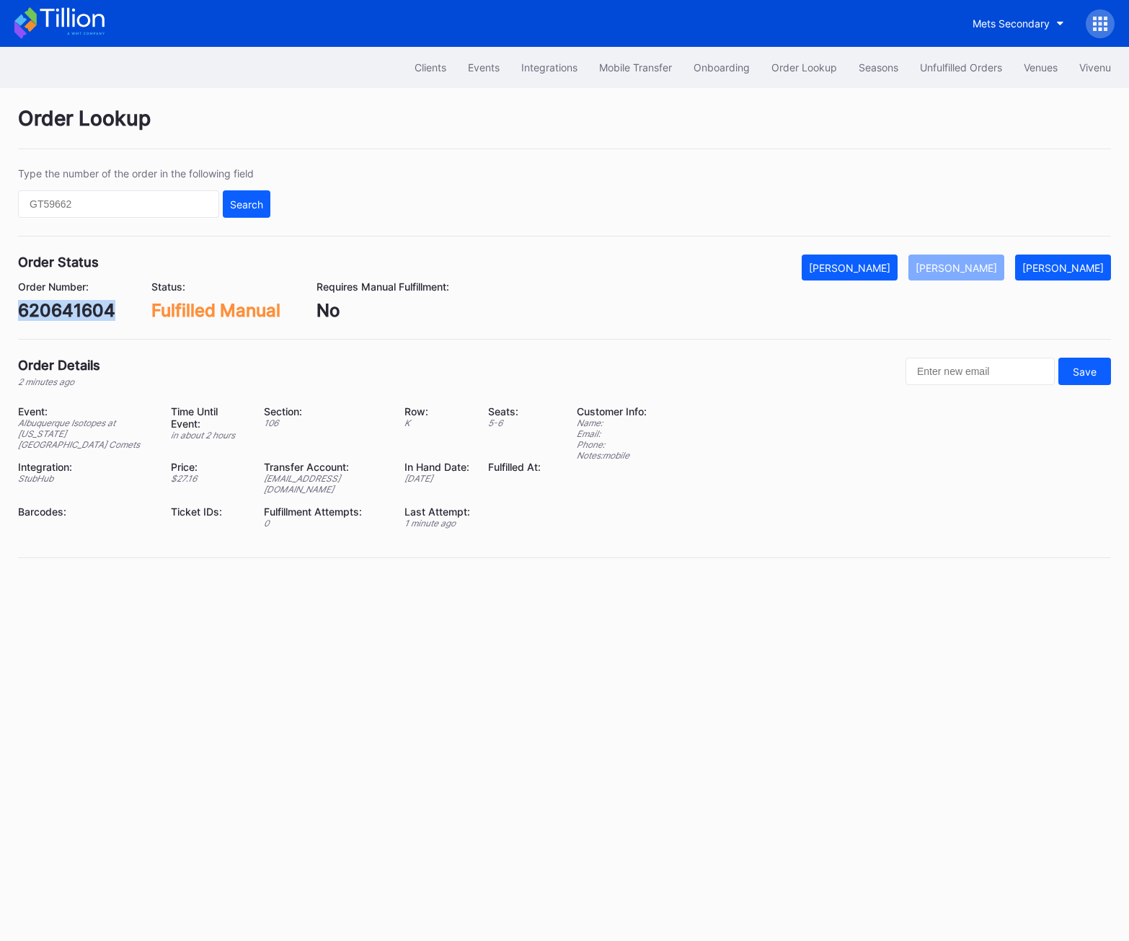
click at [52, 309] on div "620641604" at bounding box center [66, 310] width 97 height 21
copy div "620641604"
click at [974, 73] on div "Unfulfilled Orders" at bounding box center [961, 67] width 82 height 12
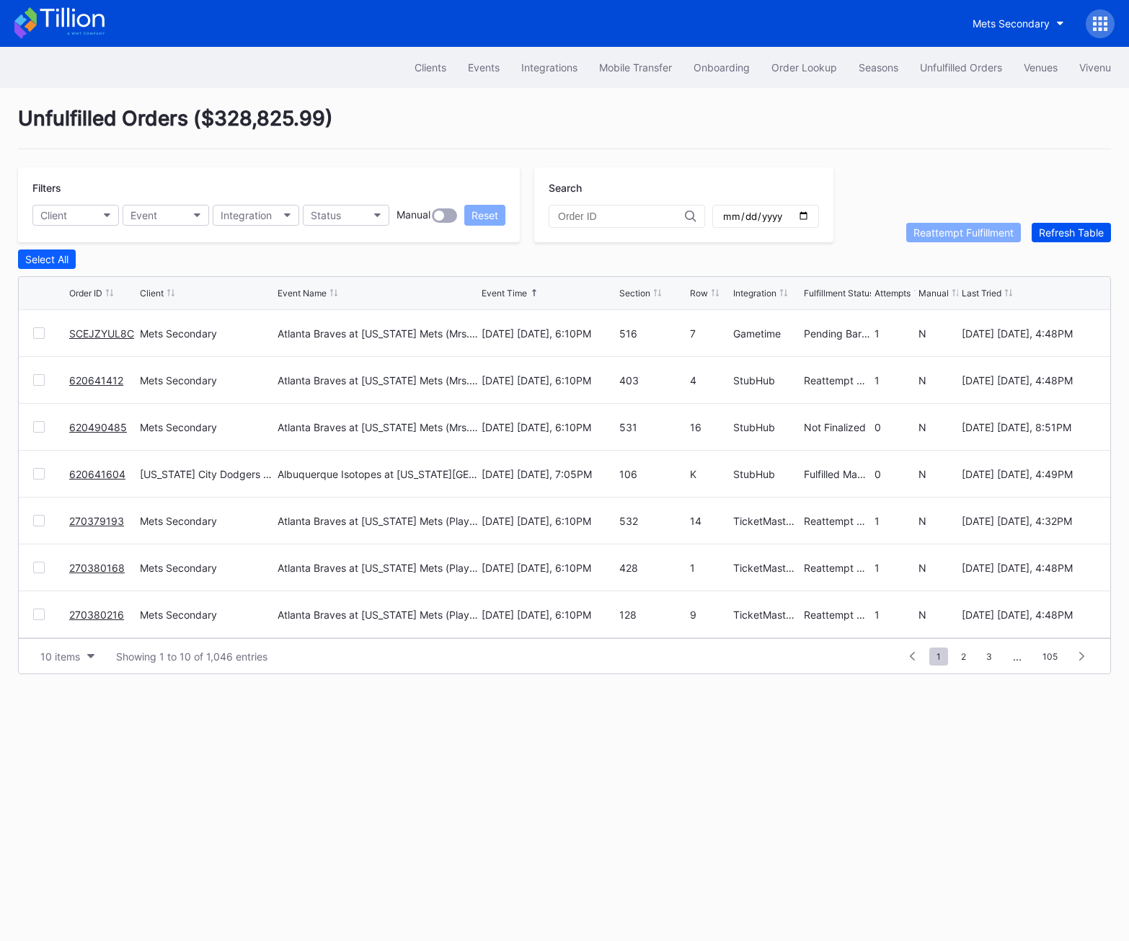
click at [1052, 225] on button "Refresh Table" at bounding box center [1071, 232] width 79 height 19
click at [1052, 226] on div "Refresh Table" at bounding box center [1071, 232] width 65 height 12
click at [1052, 223] on button "Refresh Table" at bounding box center [1071, 232] width 79 height 19
click at [97, 521] on link "8CT6Z3RQVV" at bounding box center [102, 521] width 67 height 12
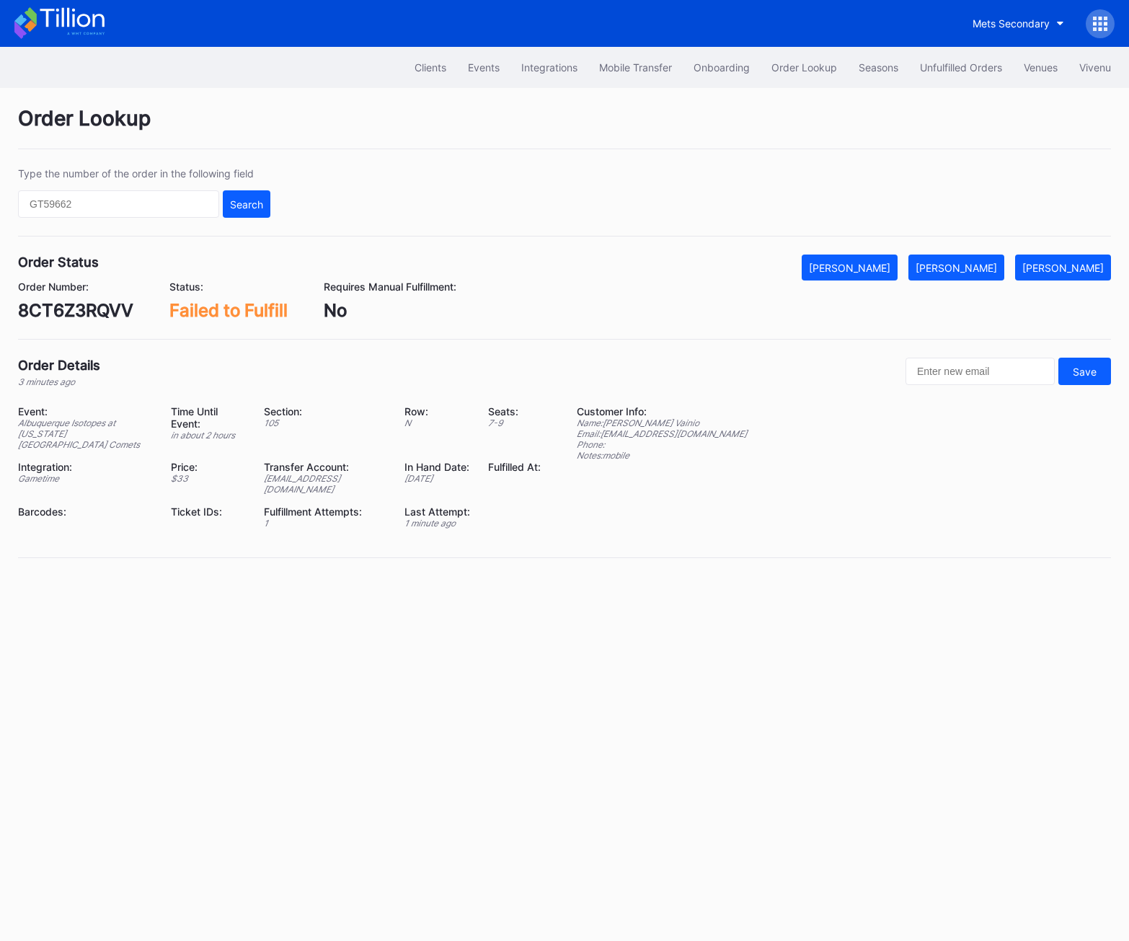
click at [29, 312] on div "8CT6Z3RQVV" at bounding box center [75, 310] width 115 height 21
copy div "8CT6Z3RQVV"
click at [985, 259] on button "Mark Fulfilled" at bounding box center [957, 268] width 96 height 26
click at [945, 64] on div "Unfulfilled Orders" at bounding box center [961, 67] width 82 height 12
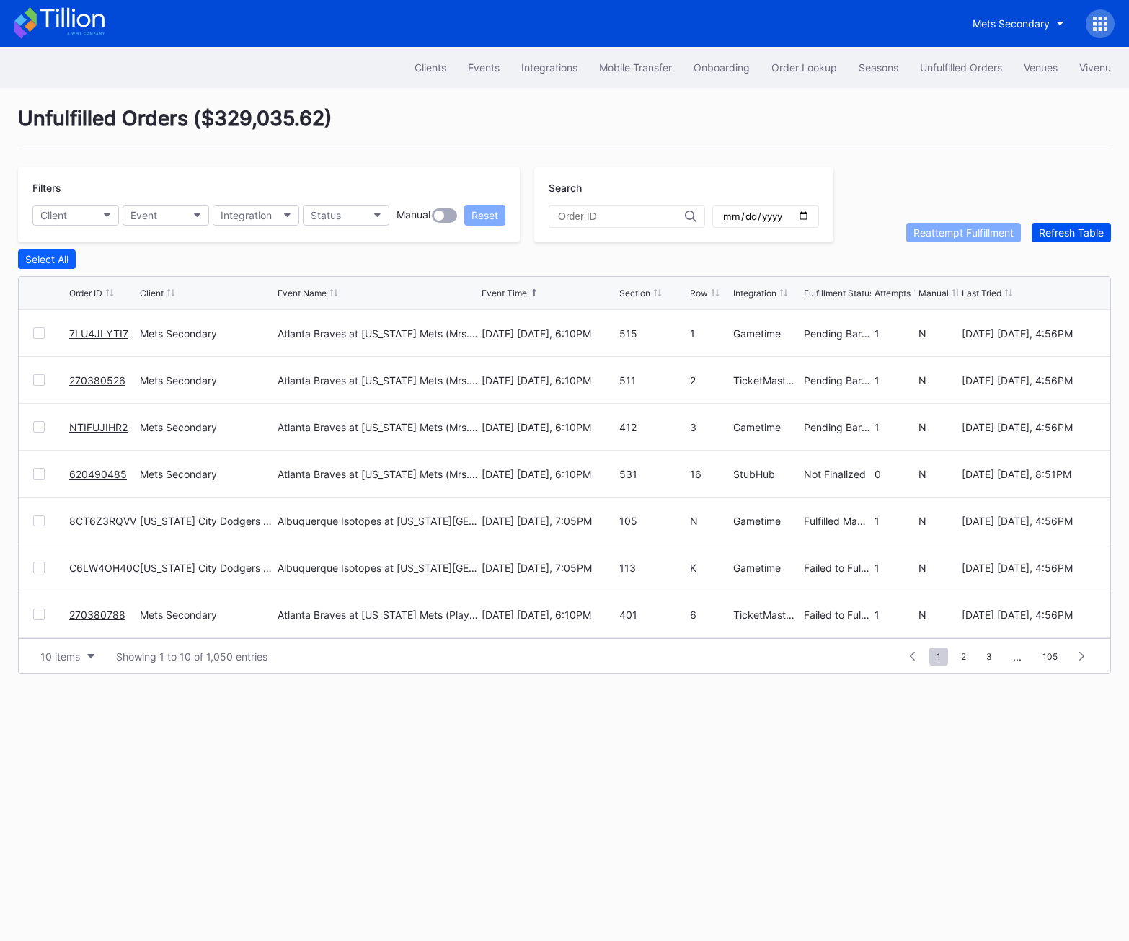
click at [1052, 229] on div "Refresh Table" at bounding box center [1071, 232] width 65 height 12
click at [128, 516] on link "C6LW4OH40C" at bounding box center [104, 521] width 71 height 12
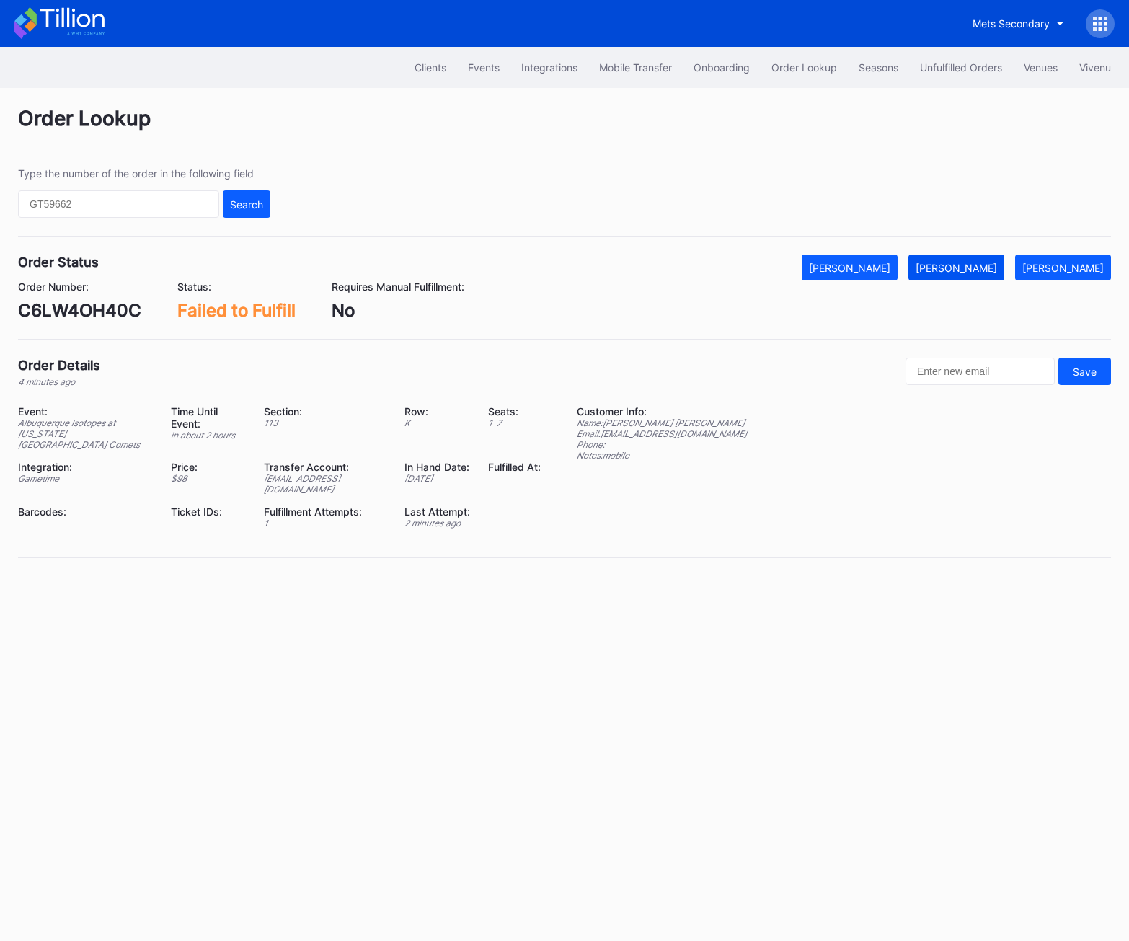
click at [961, 260] on button "Mark Fulfilled" at bounding box center [957, 268] width 96 height 26
click at [97, 311] on div "C6LW4OH40C" at bounding box center [79, 310] width 123 height 21
copy div "C6LW4OH40C"
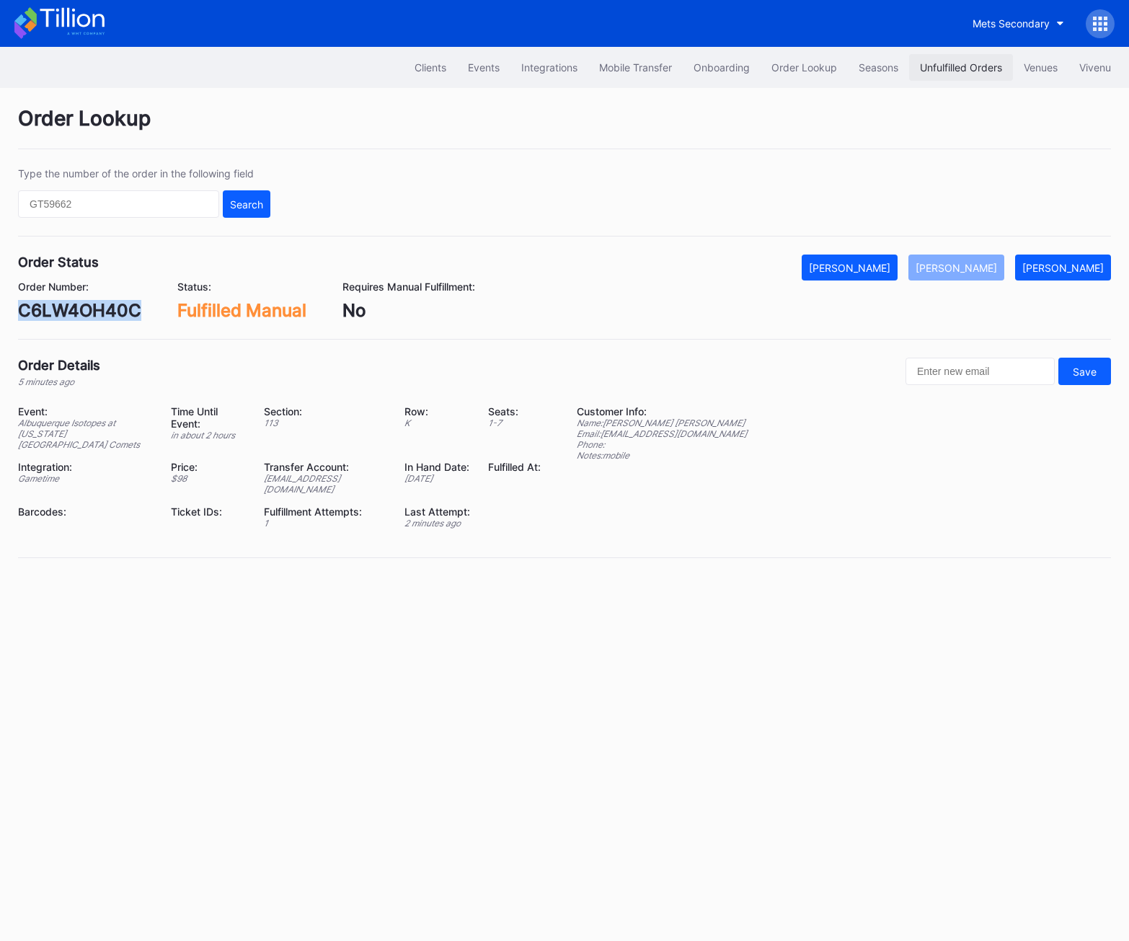
click at [955, 69] on div "Unfulfilled Orders" at bounding box center [961, 67] width 82 height 12
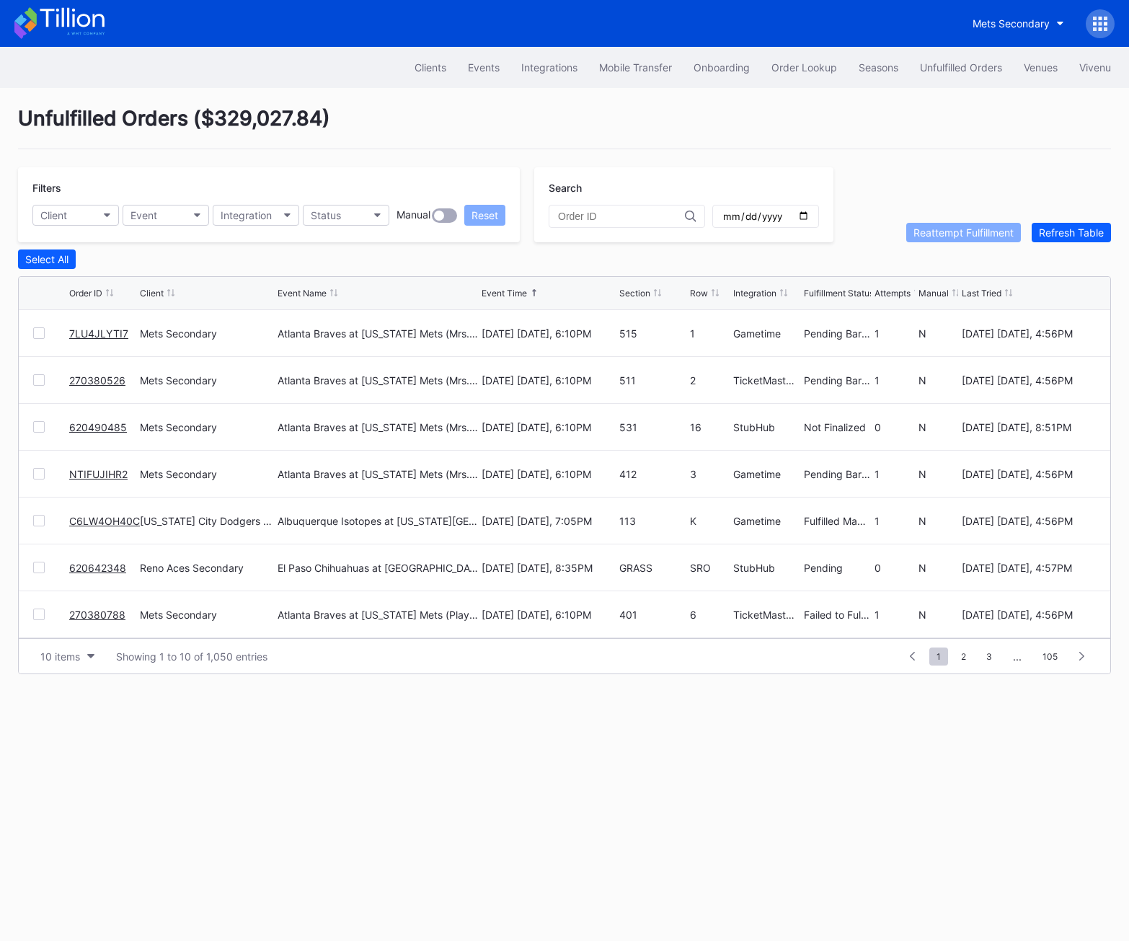
click at [955, 69] on div "Unfulfilled Orders" at bounding box center [961, 67] width 82 height 12
click at [1052, 237] on div "Refresh Table" at bounding box center [1071, 232] width 65 height 12
click at [820, 76] on button "Order Lookup" at bounding box center [804, 67] width 87 height 27
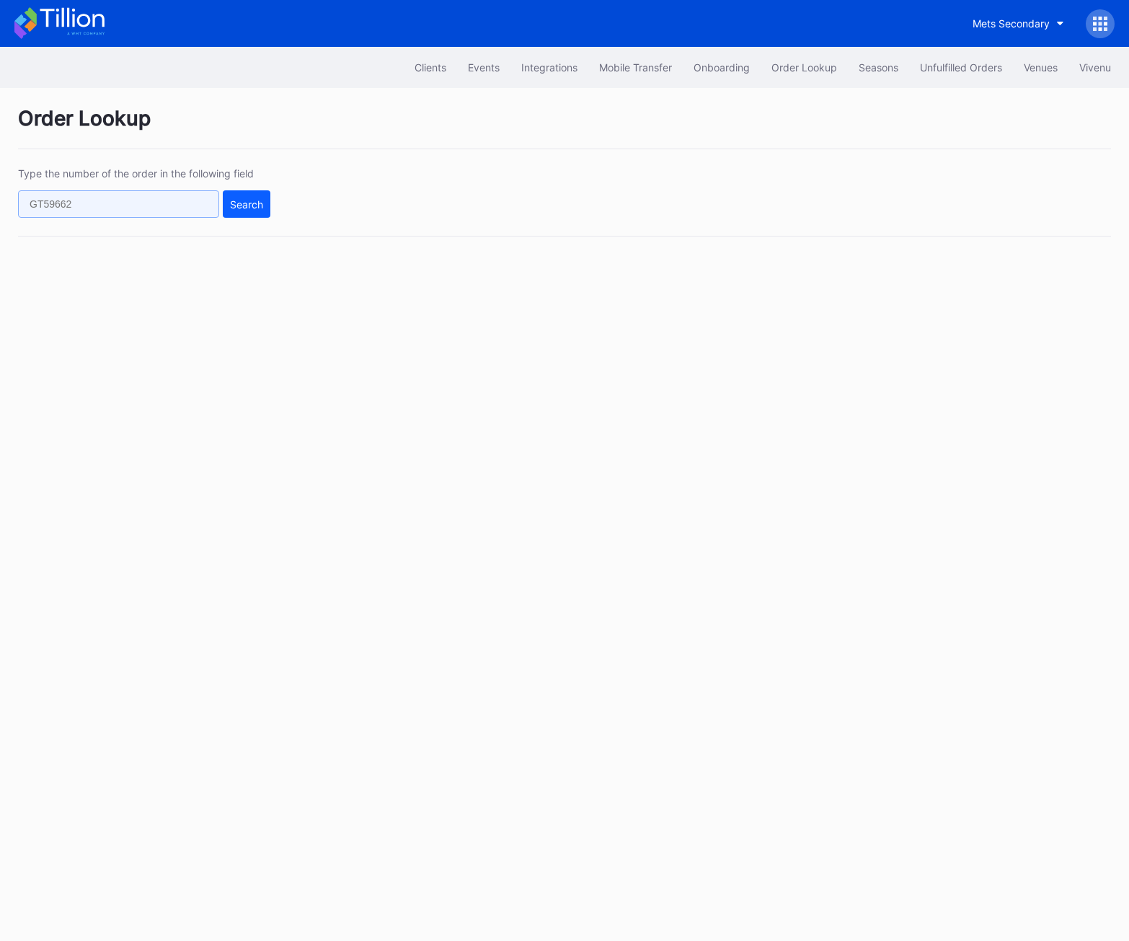
click at [155, 192] on input "text" at bounding box center [118, 203] width 201 height 27
paste input "620610954"
type input "620610954"
click at [258, 205] on div "Search" at bounding box center [246, 204] width 33 height 12
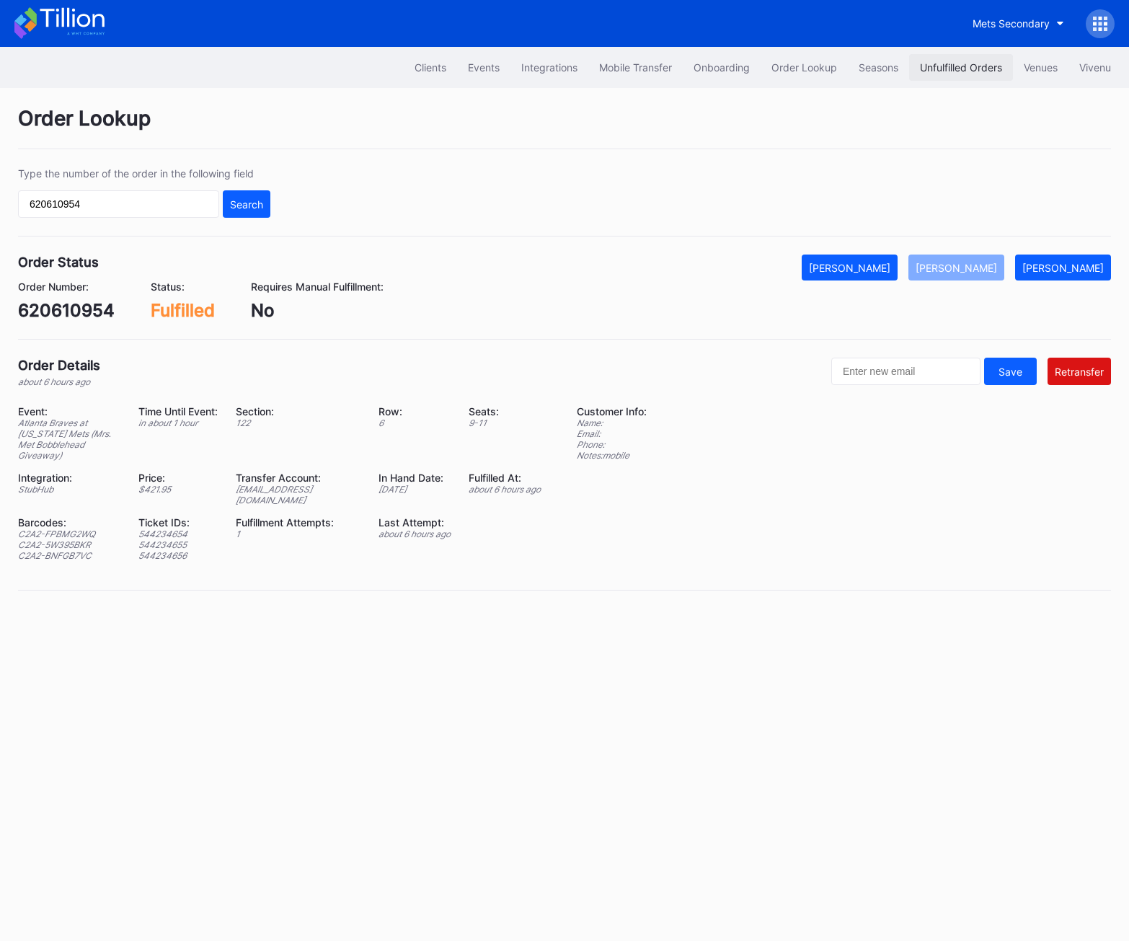
click at [963, 77] on button "Unfulfilled Orders" at bounding box center [961, 67] width 104 height 27
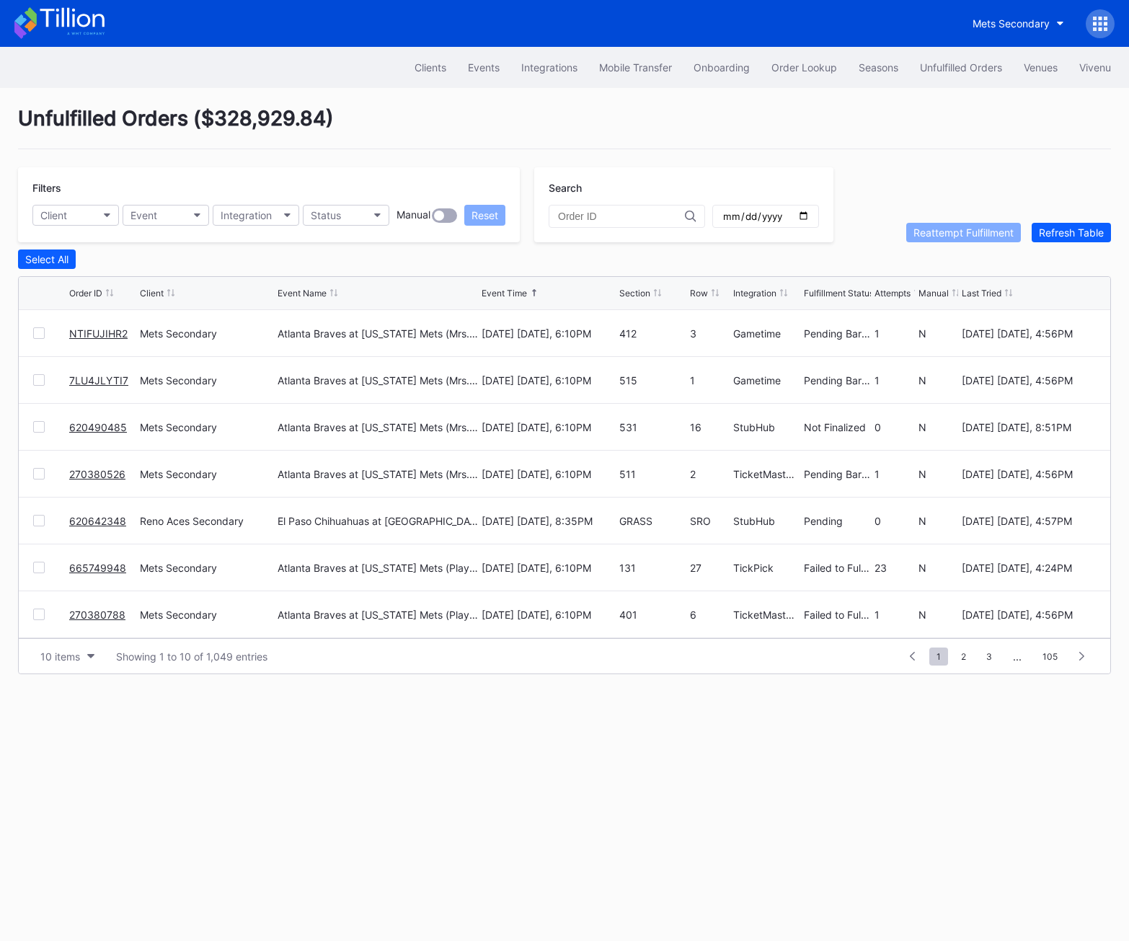
click at [963, 77] on button "Unfulfilled Orders" at bounding box center [961, 67] width 104 height 27
click at [1052, 232] on div "Refresh Table" at bounding box center [1071, 232] width 65 height 12
click at [806, 66] on div "Order Lookup" at bounding box center [805, 67] width 66 height 12
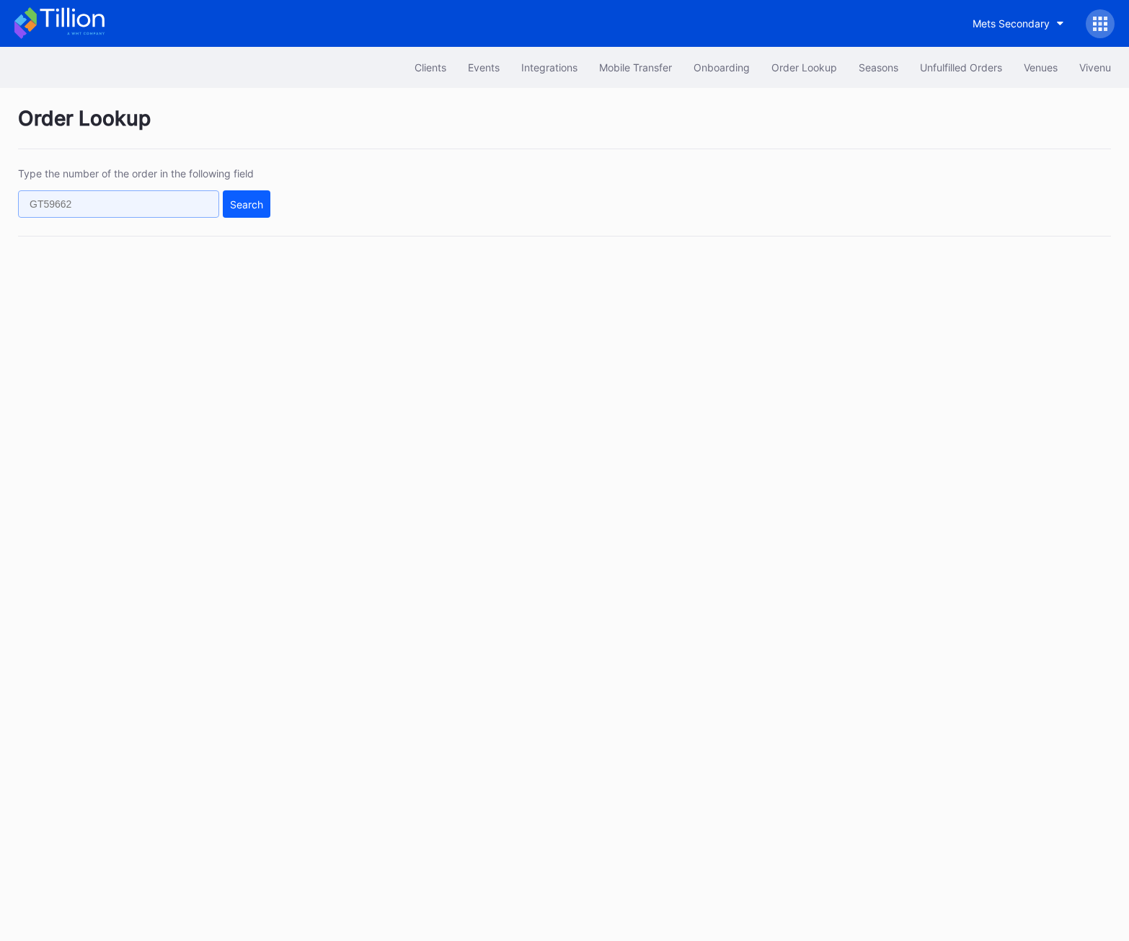
click at [53, 198] on input "text" at bounding box center [118, 203] width 201 height 27
paste input "620642348"
type input "620642348"
click at [244, 216] on button "Search" at bounding box center [247, 203] width 48 height 27
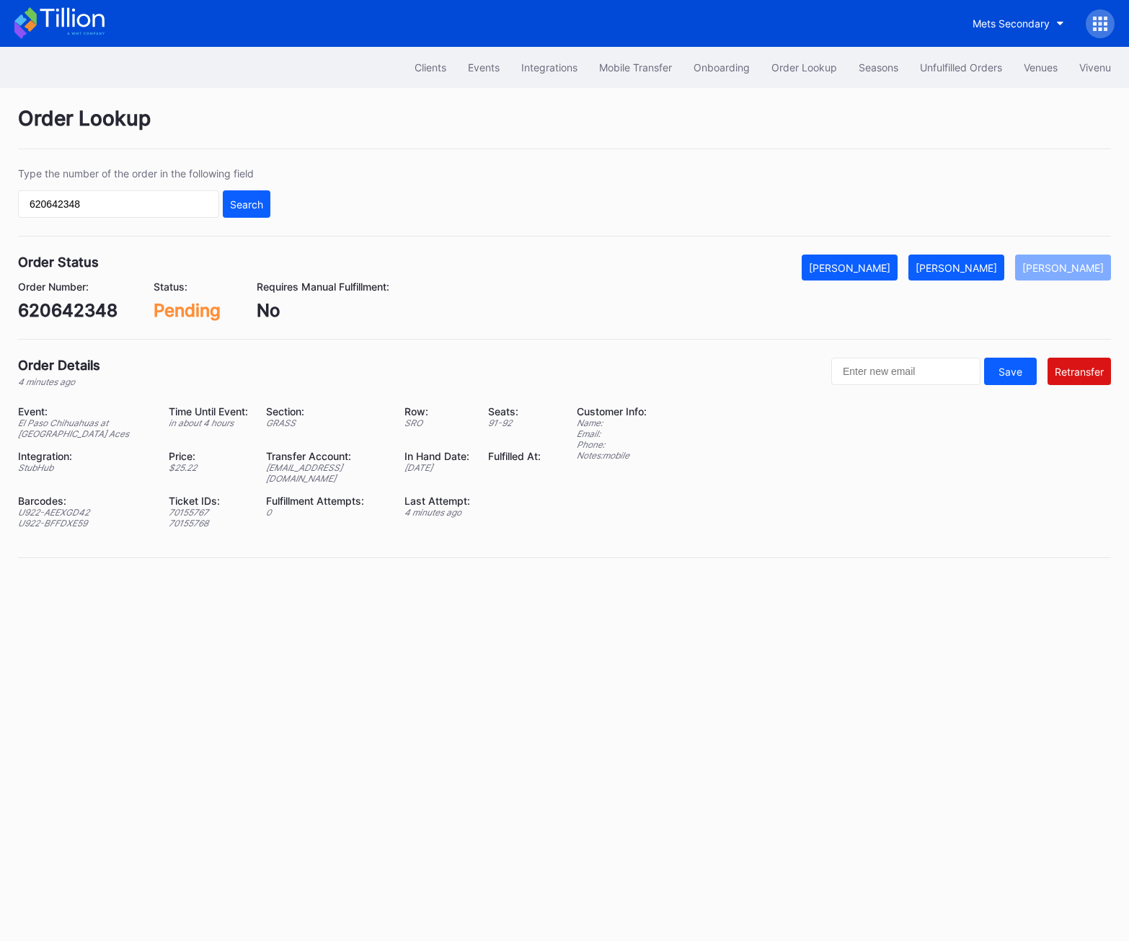
click at [1052, 30] on icon at bounding box center [1101, 29] width 4 height 4
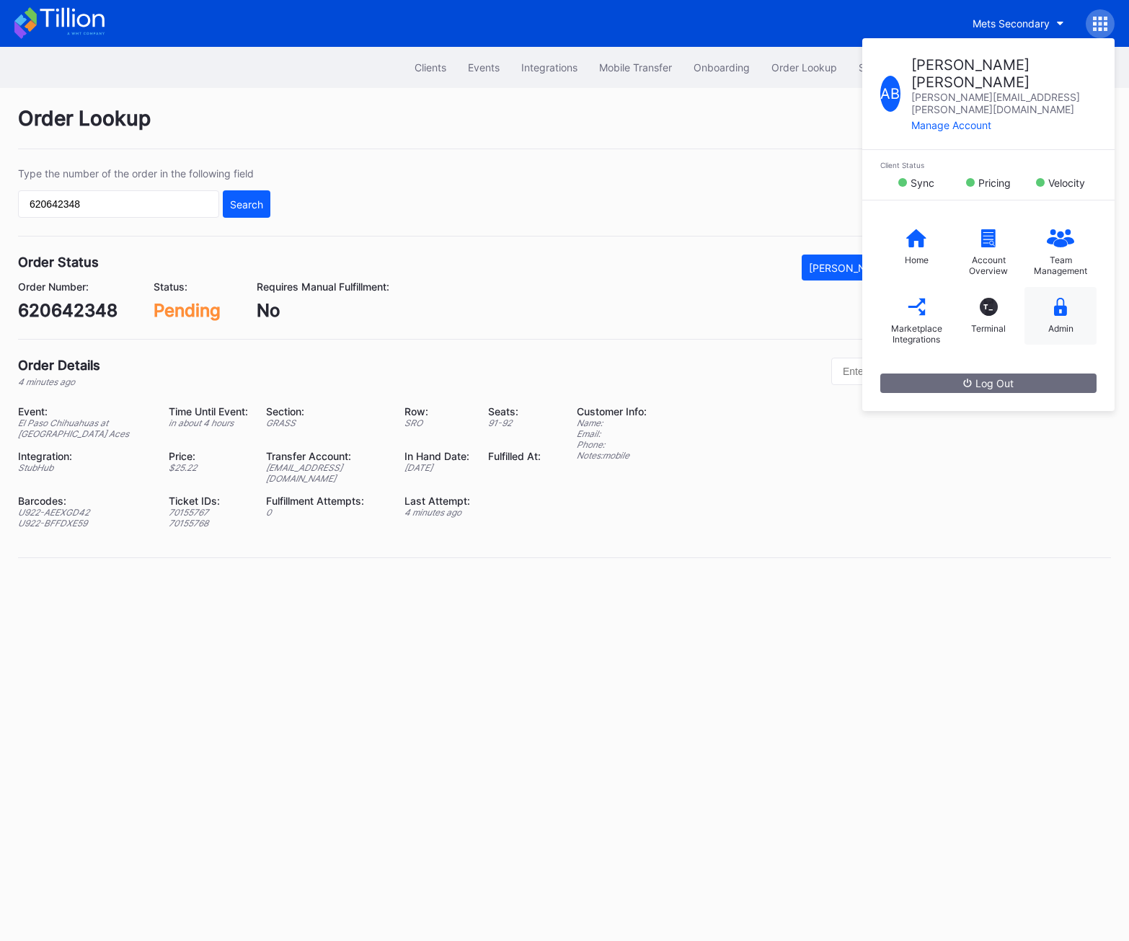
click at [1052, 294] on div "Admin" at bounding box center [1061, 316] width 72 height 58
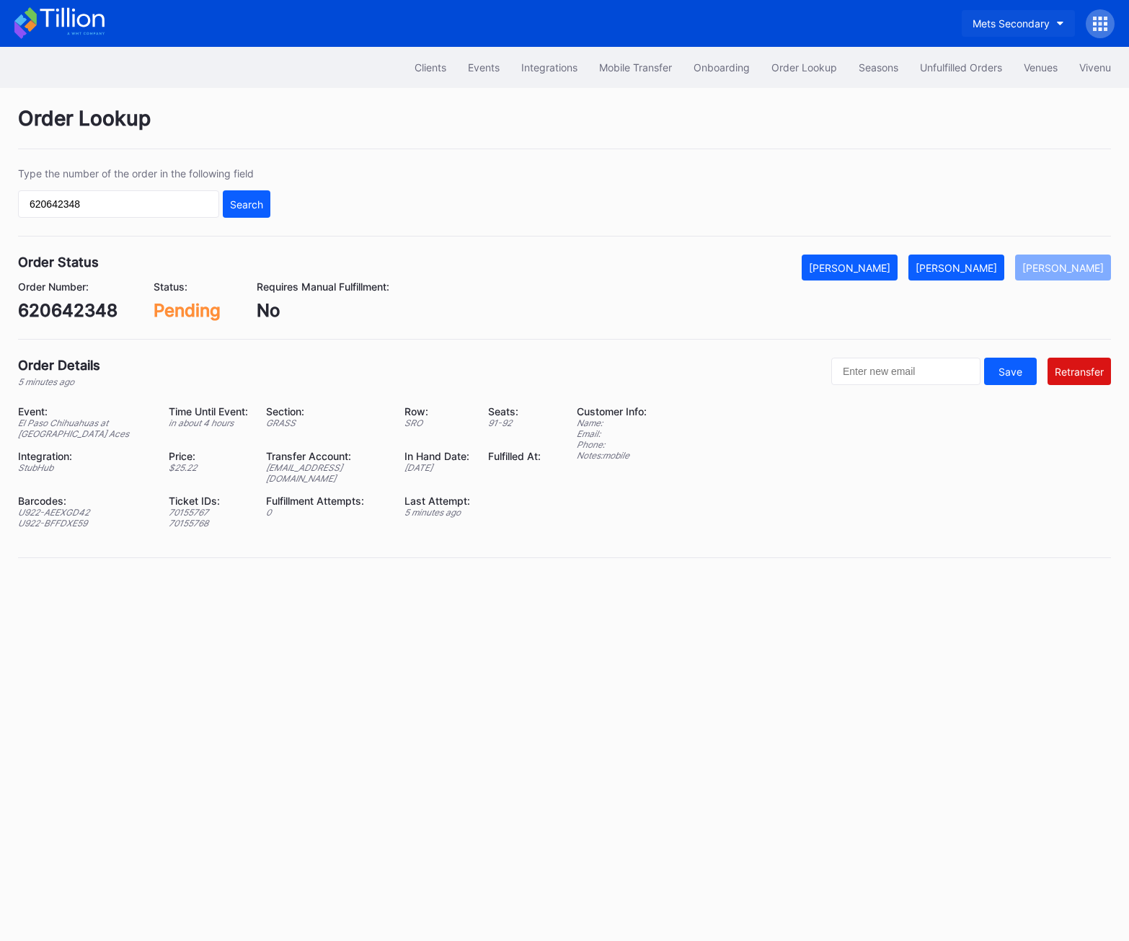
click at [1052, 32] on button "Mets Secondary" at bounding box center [1018, 23] width 113 height 27
type input "cyc"
click at [990, 84] on div "Brooklyn Cyclones Secondary" at bounding box center [988, 90] width 141 height 12
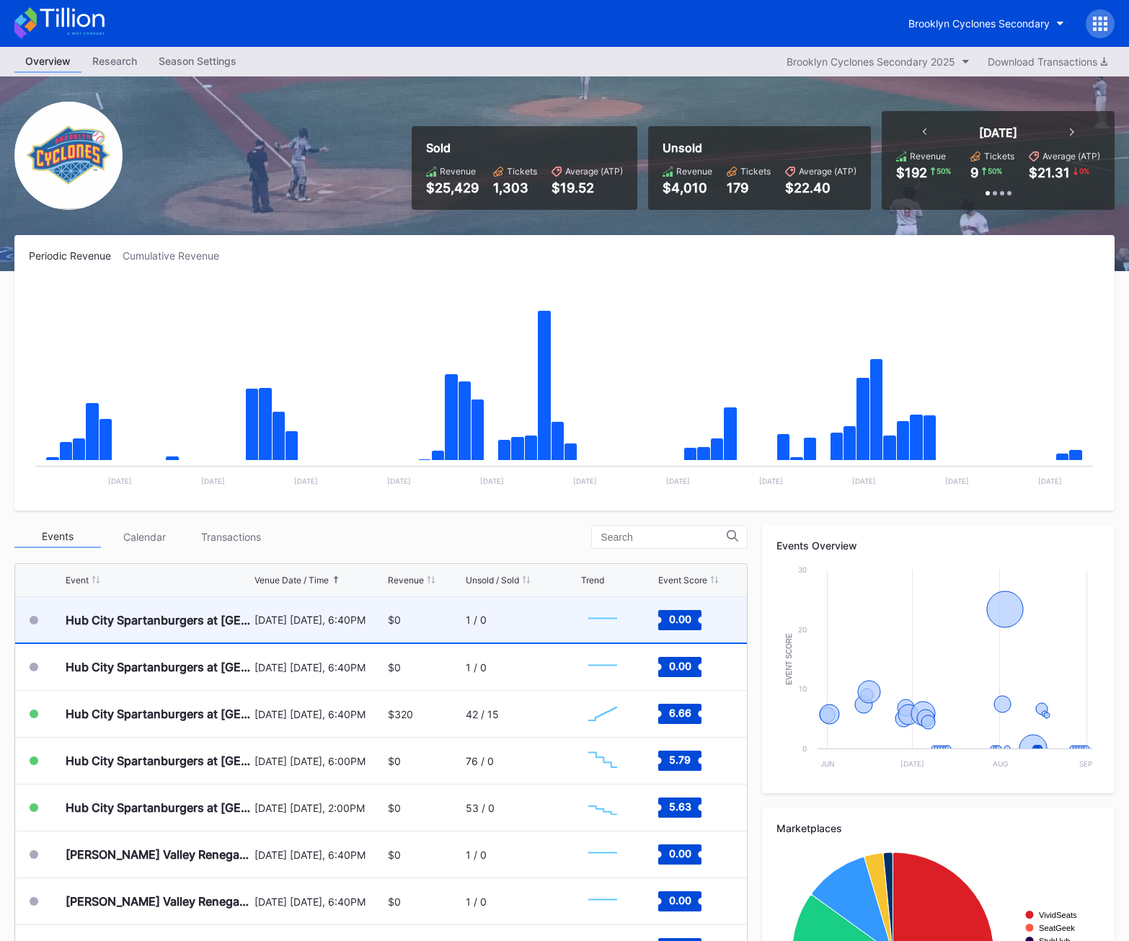
scroll to position [1124, 0]
click at [472, 635] on div "1 / 0" at bounding box center [521, 620] width 111 height 45
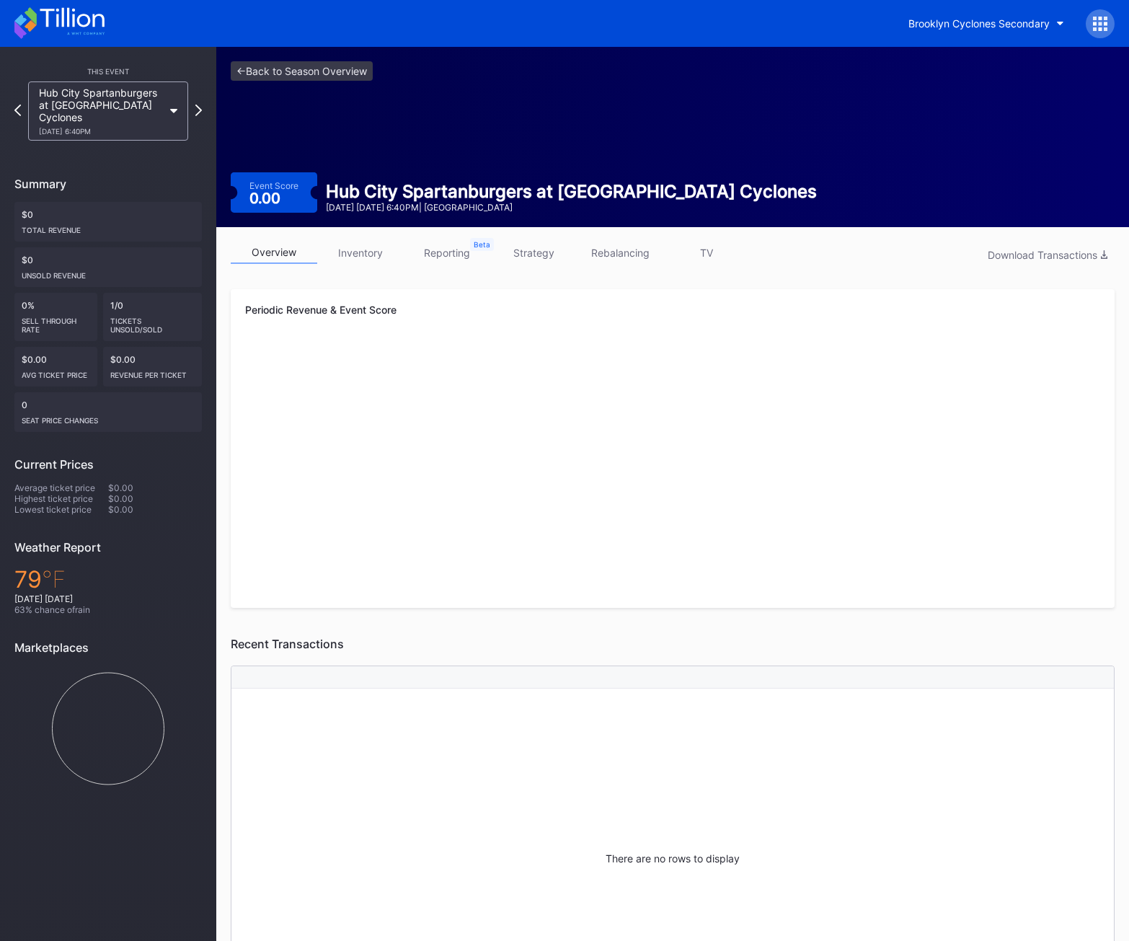
click at [372, 269] on div "overview inventory reporting strategy rebalancing TV Download Transactions" at bounding box center [673, 257] width 884 height 30
click at [367, 255] on link "inventory" at bounding box center [360, 253] width 87 height 22
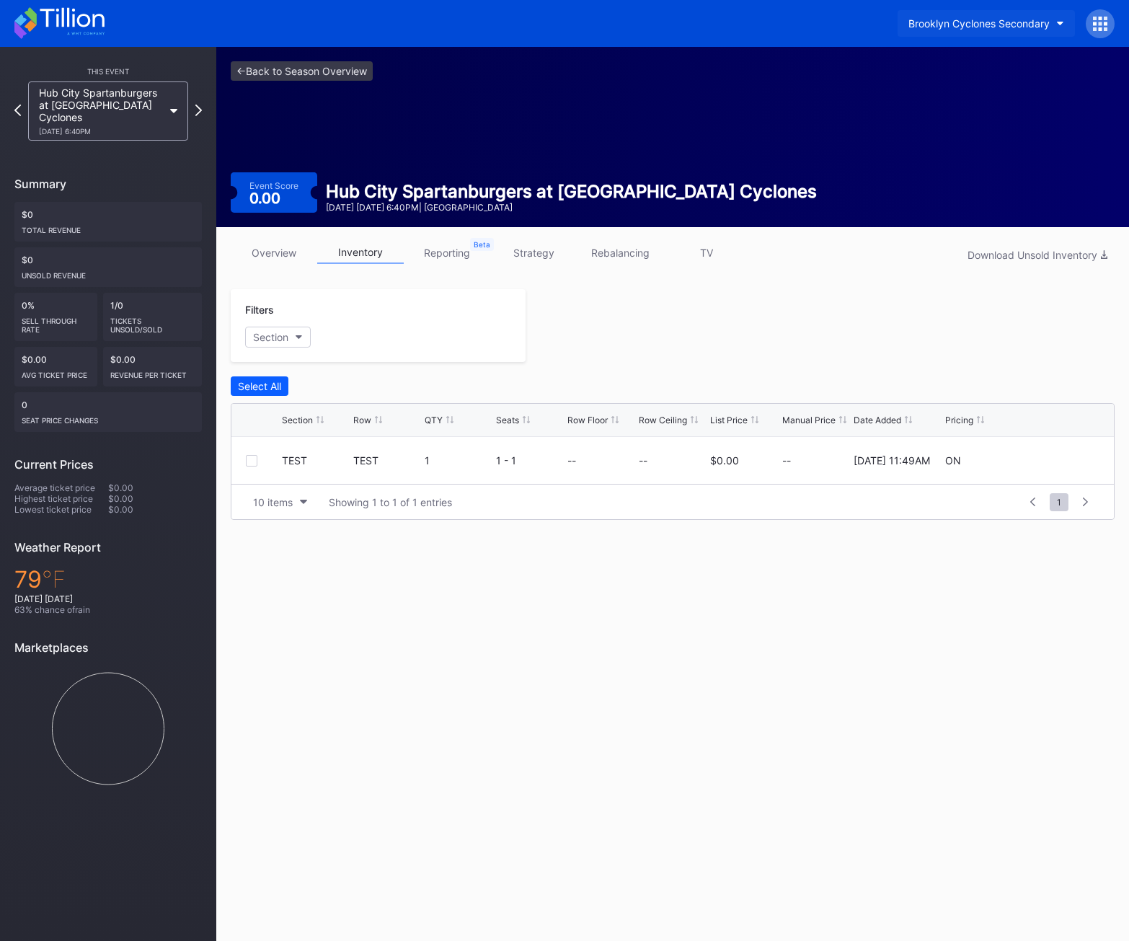
click at [1044, 22] on div "Brooklyn Cyclones Secondary" at bounding box center [979, 23] width 141 height 12
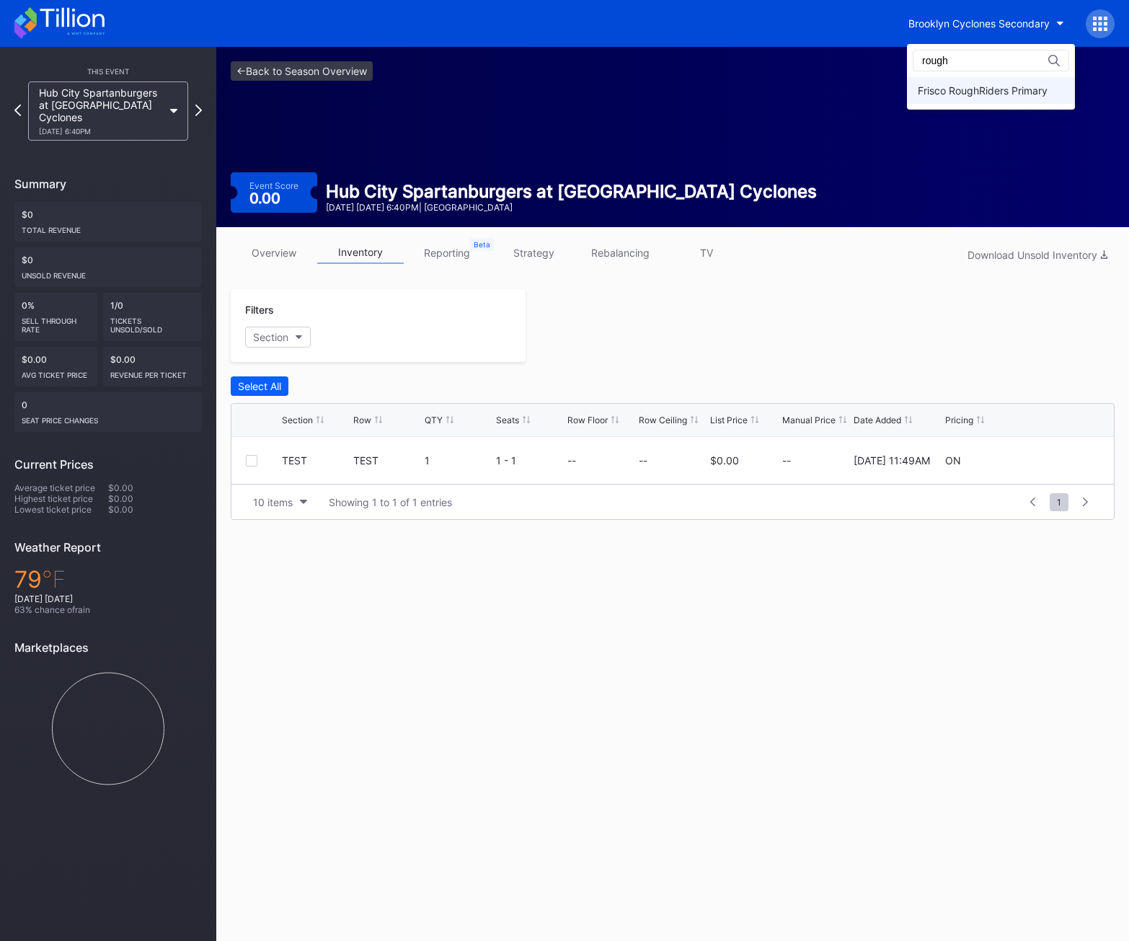
type input "rough"
click at [1030, 97] on div "Frisco RoughRiders Primary" at bounding box center [991, 90] width 168 height 27
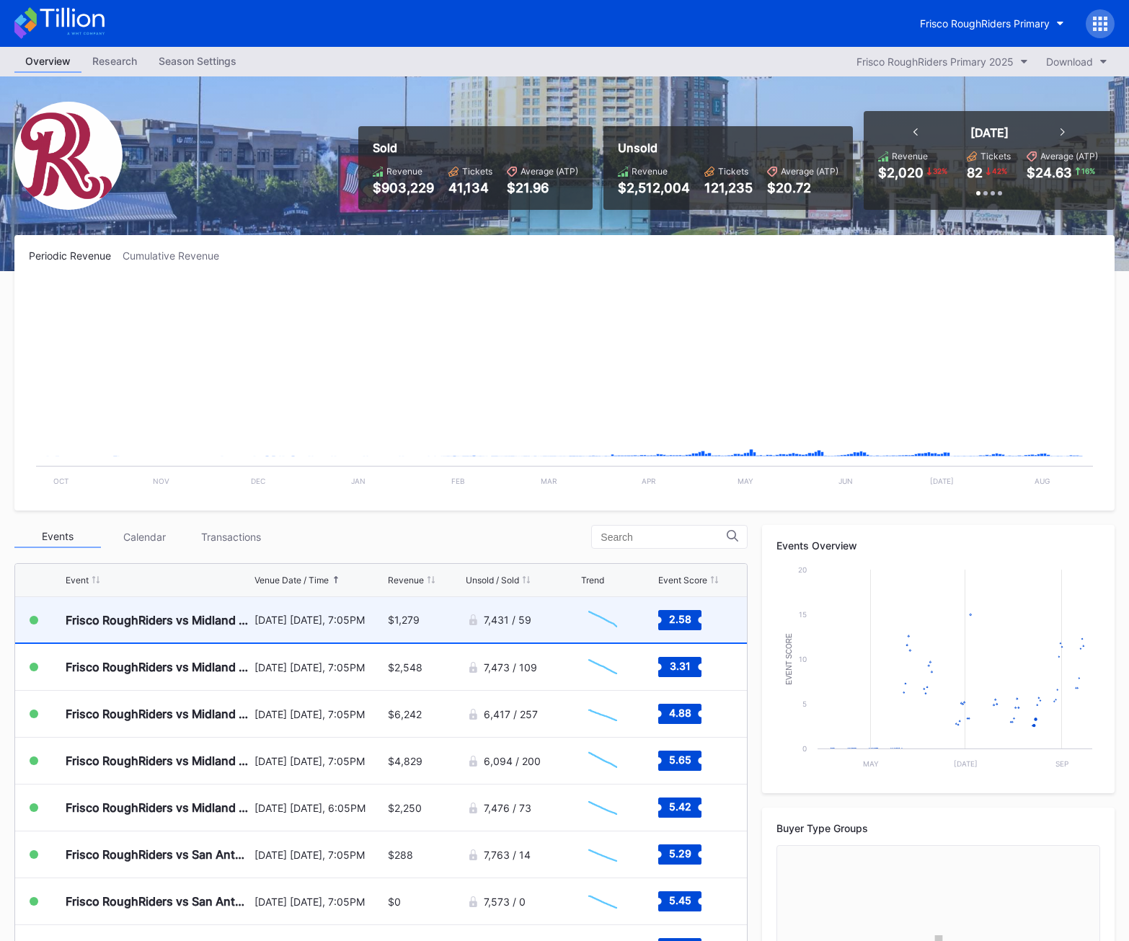
scroll to position [2437, 0]
click at [307, 627] on div "August 13 Wednesday, 7:05PM" at bounding box center [320, 620] width 130 height 45
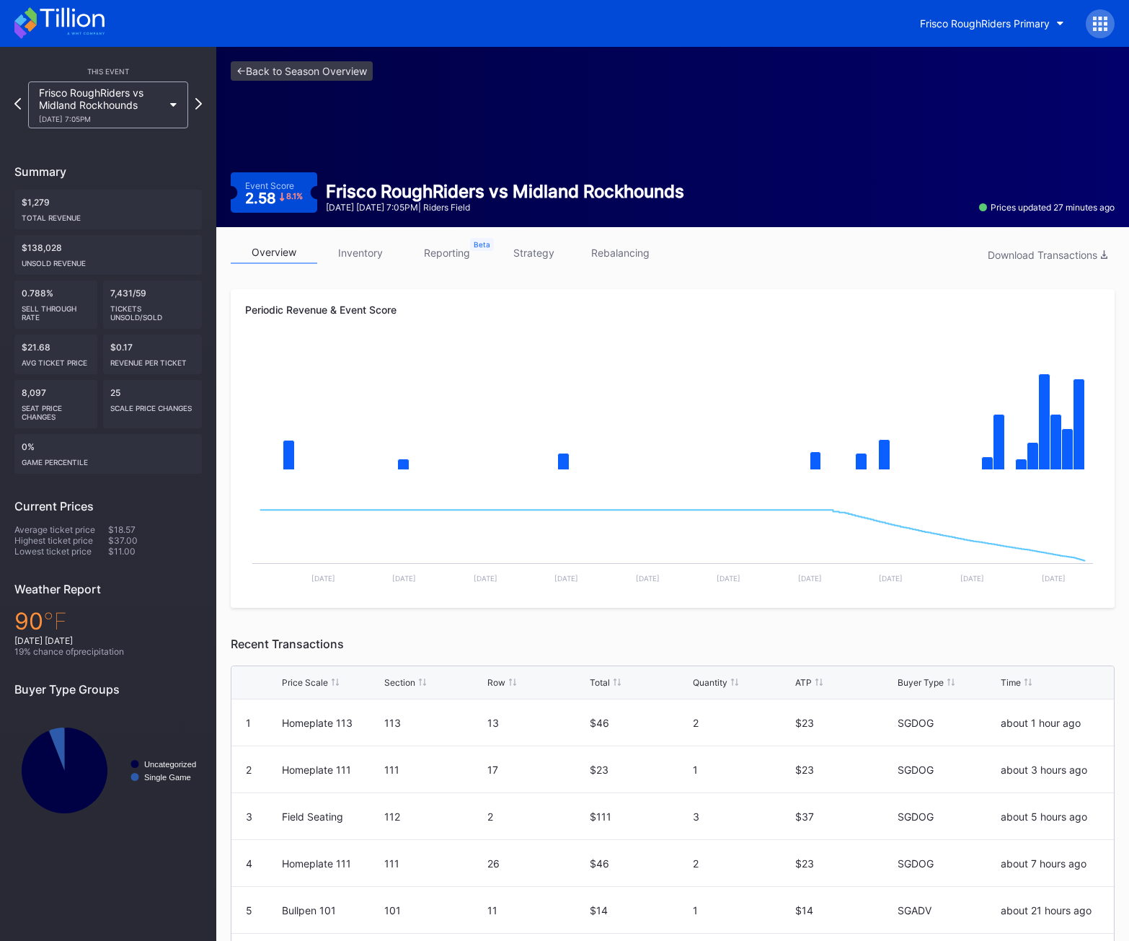
click at [1052, 31] on div at bounding box center [1100, 23] width 29 height 29
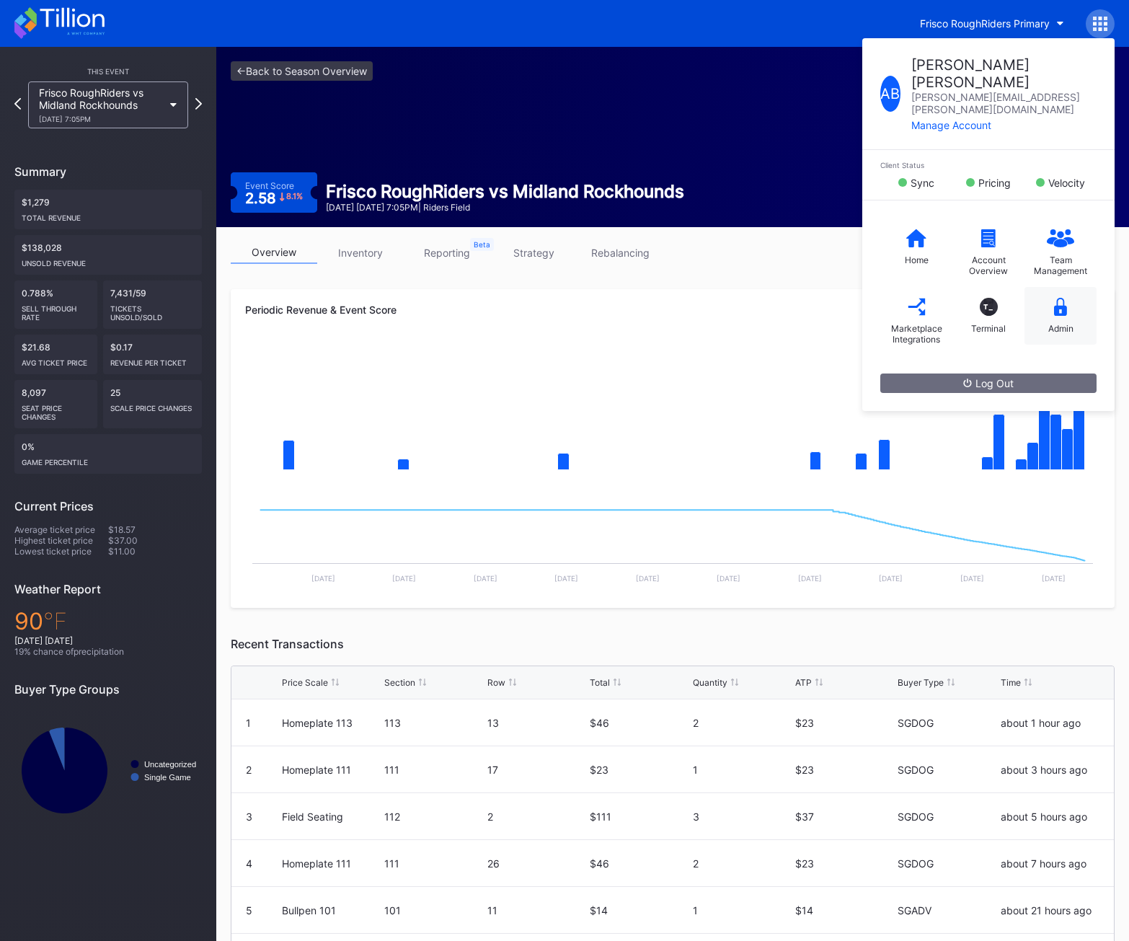
click at [1052, 305] on div "Admin" at bounding box center [1061, 316] width 72 height 58
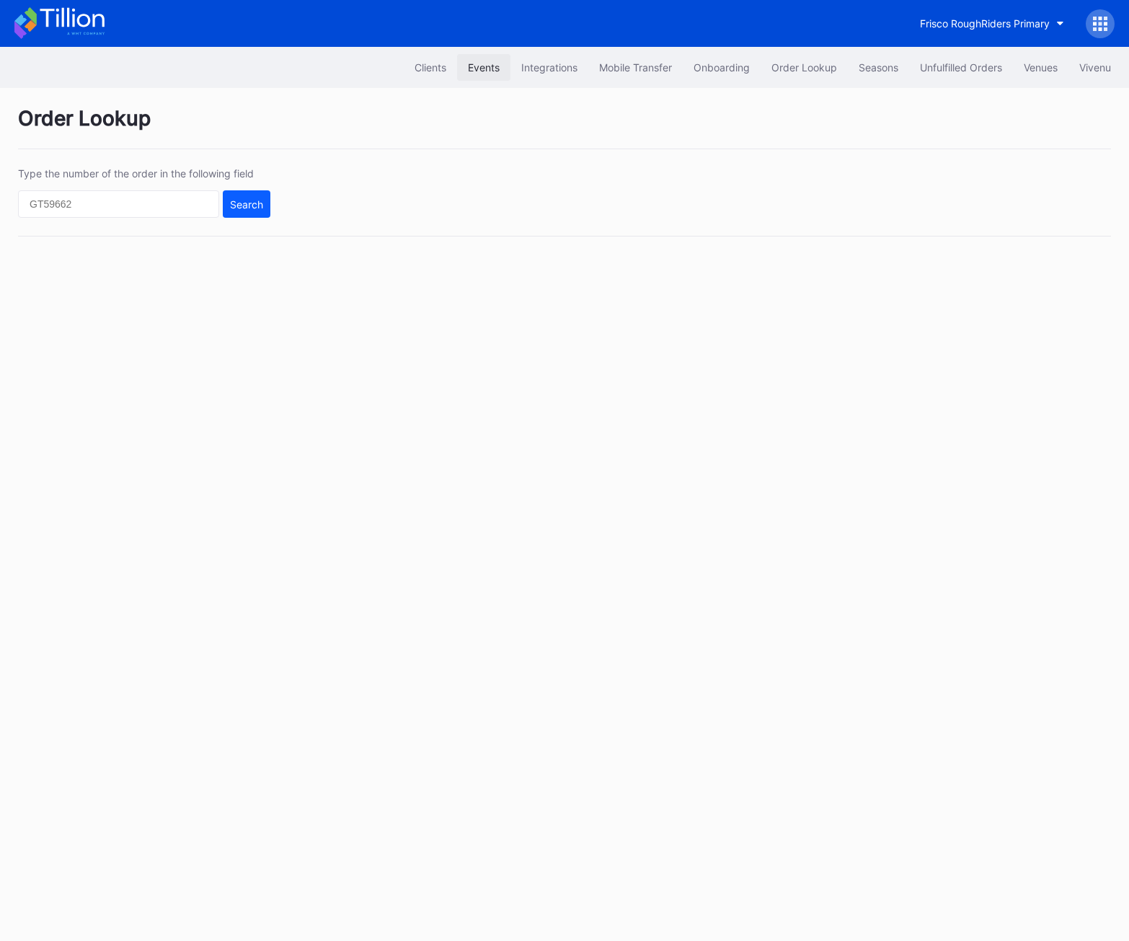
click at [482, 66] on div "Events" at bounding box center [484, 67] width 32 height 12
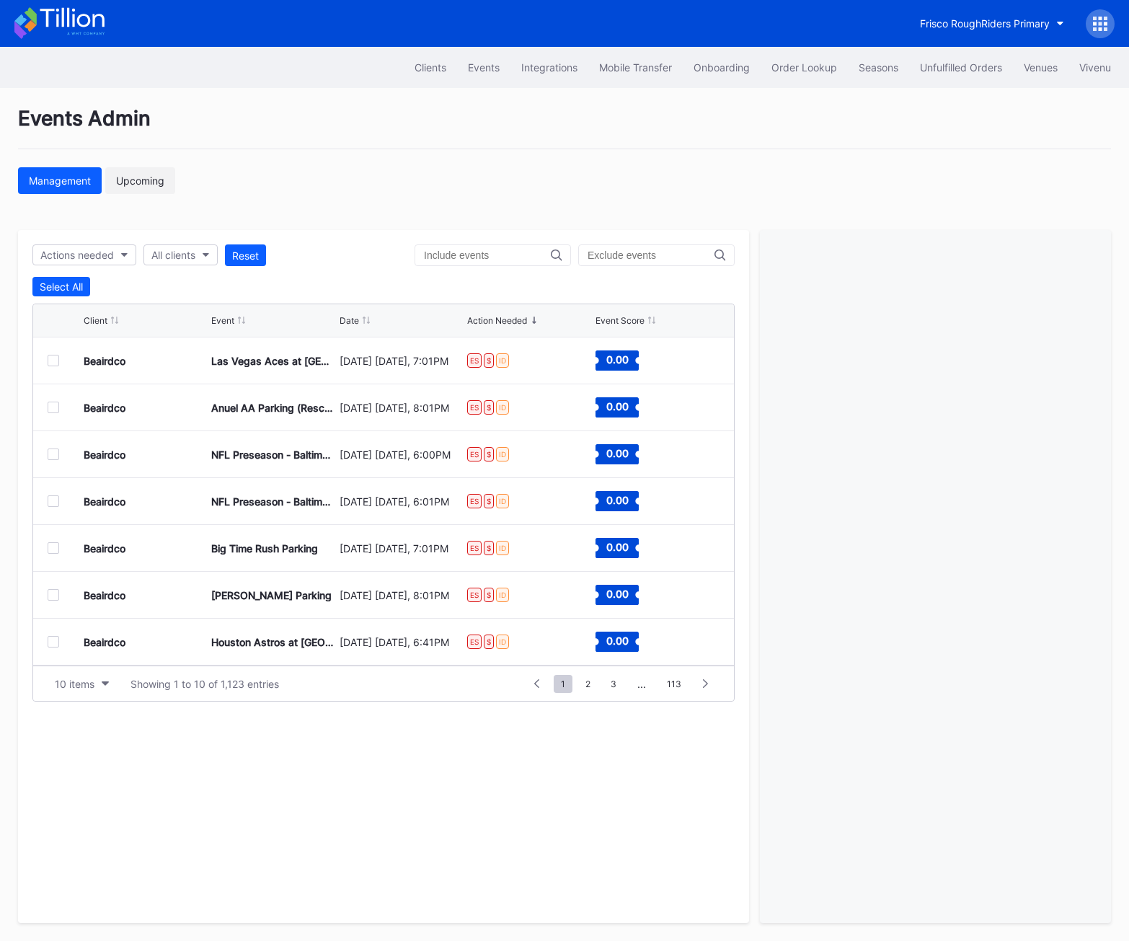
click at [146, 182] on div "Upcoming" at bounding box center [140, 181] width 48 height 12
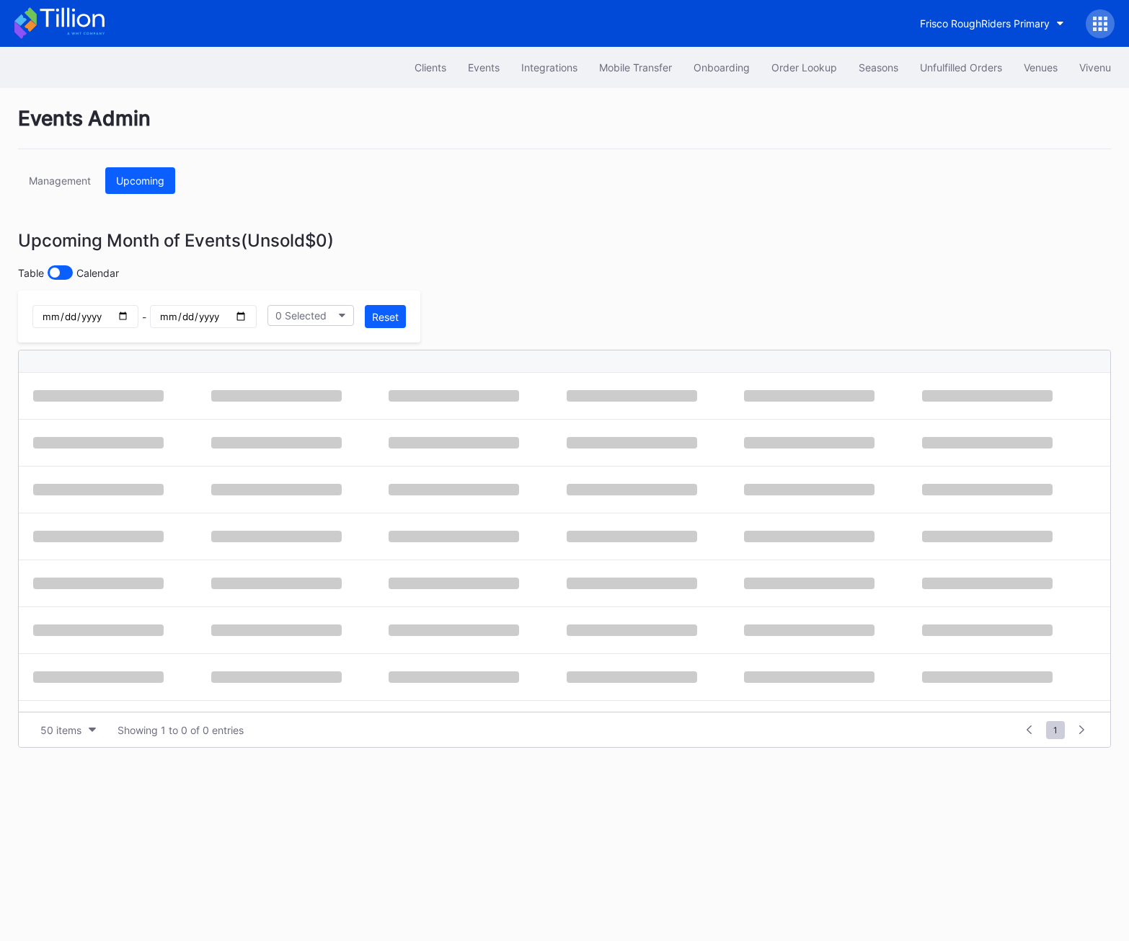
click at [103, 318] on input "date" at bounding box center [85, 316] width 106 height 23
click at [94, 311] on input "date" at bounding box center [85, 316] width 106 height 23
click at [123, 317] on input "date" at bounding box center [85, 316] width 106 height 23
type input "2025-08-13"
click at [222, 314] on input "date" at bounding box center [203, 316] width 106 height 23
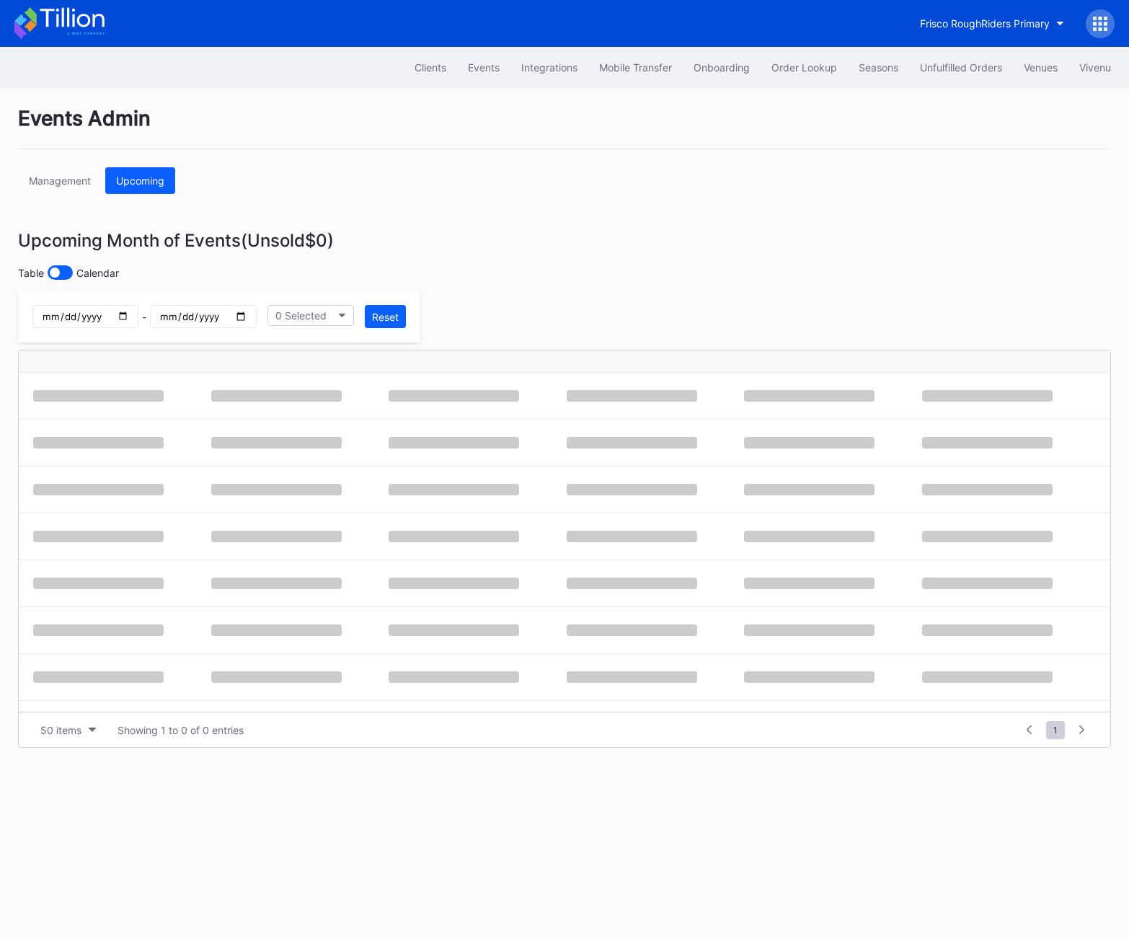
click at [241, 314] on input "date" at bounding box center [203, 316] width 106 height 23
type input "2025-08-13"
click at [591, 242] on div "Upcoming Month of Events (Unsold $0 )" at bounding box center [564, 240] width 1093 height 21
click at [67, 180] on div "Management" at bounding box center [60, 181] width 62 height 12
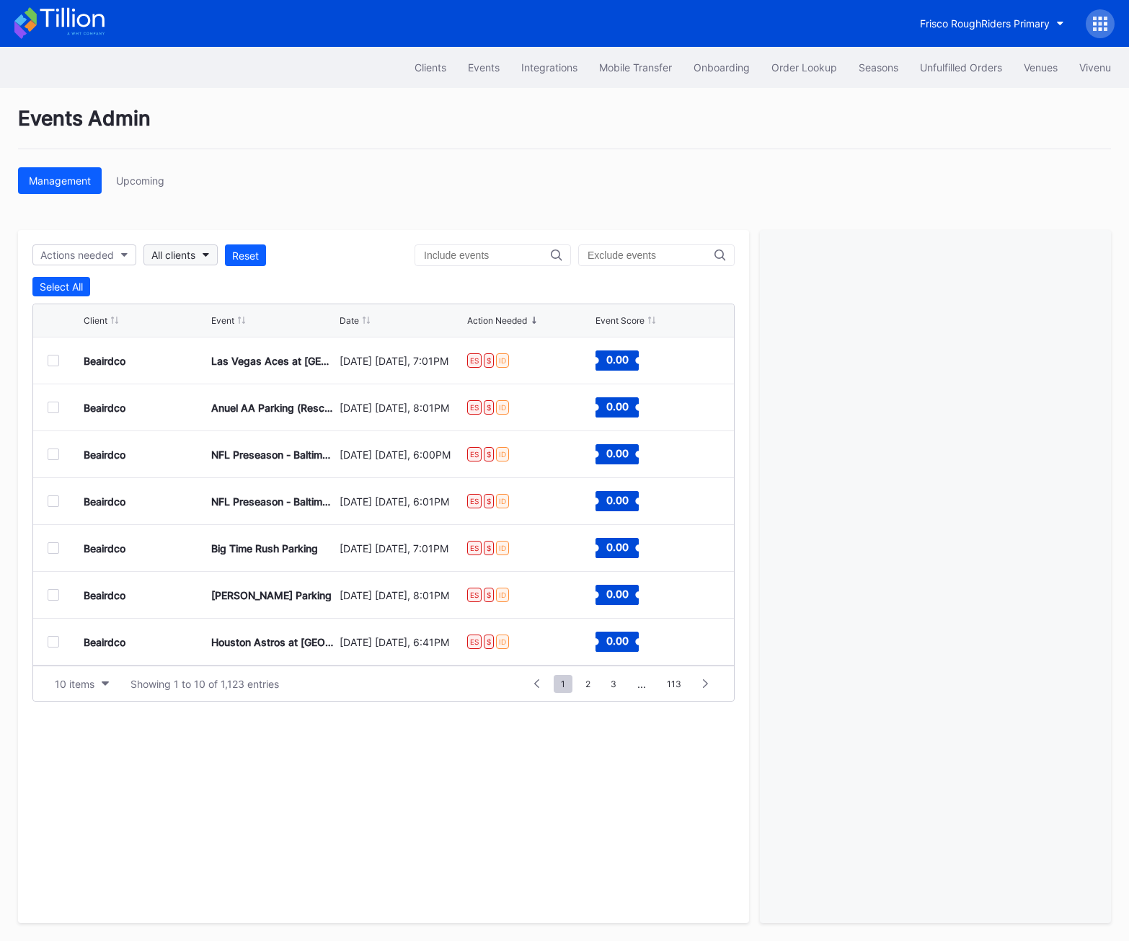
click at [161, 250] on div "All clients" at bounding box center [173, 255] width 44 height 12
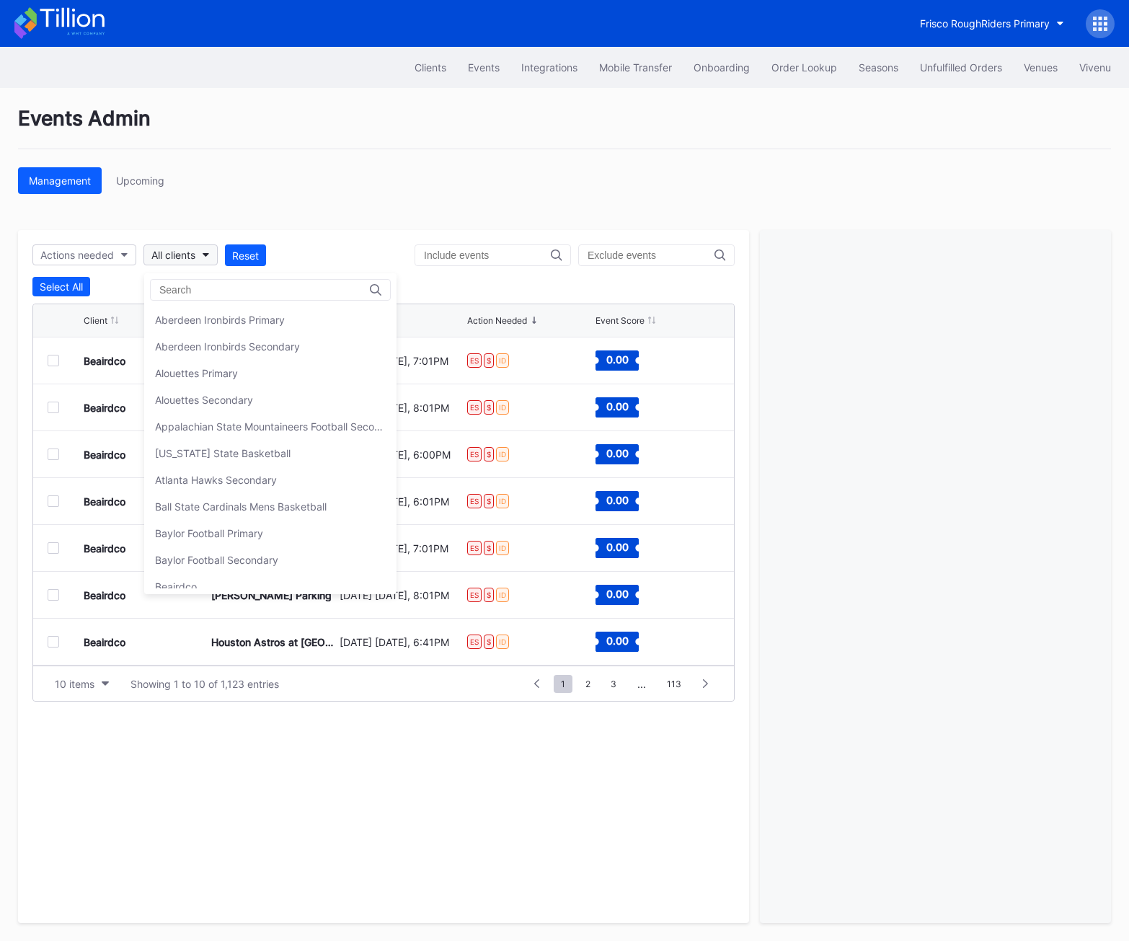
type input "e"
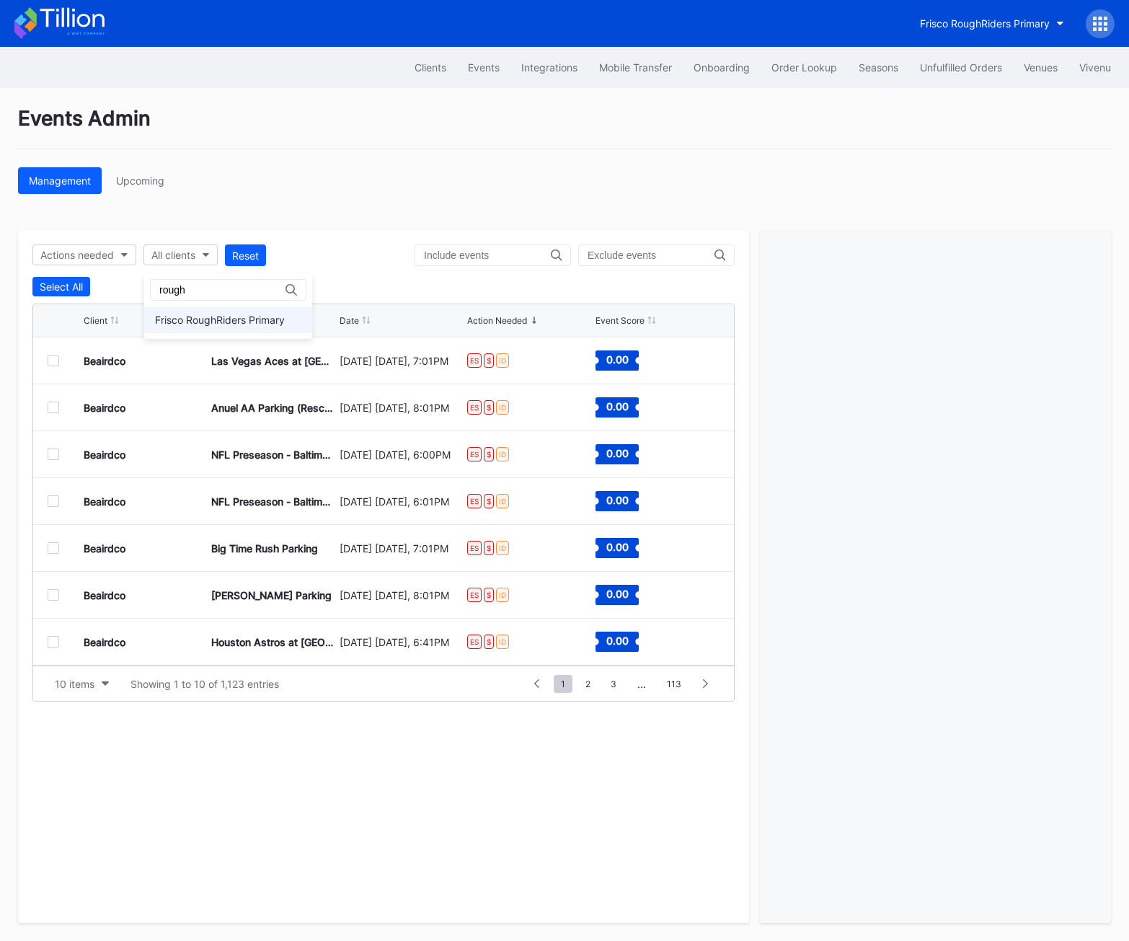
type input "rough"
click at [194, 318] on div "Frisco RoughRiders Primary" at bounding box center [220, 320] width 130 height 12
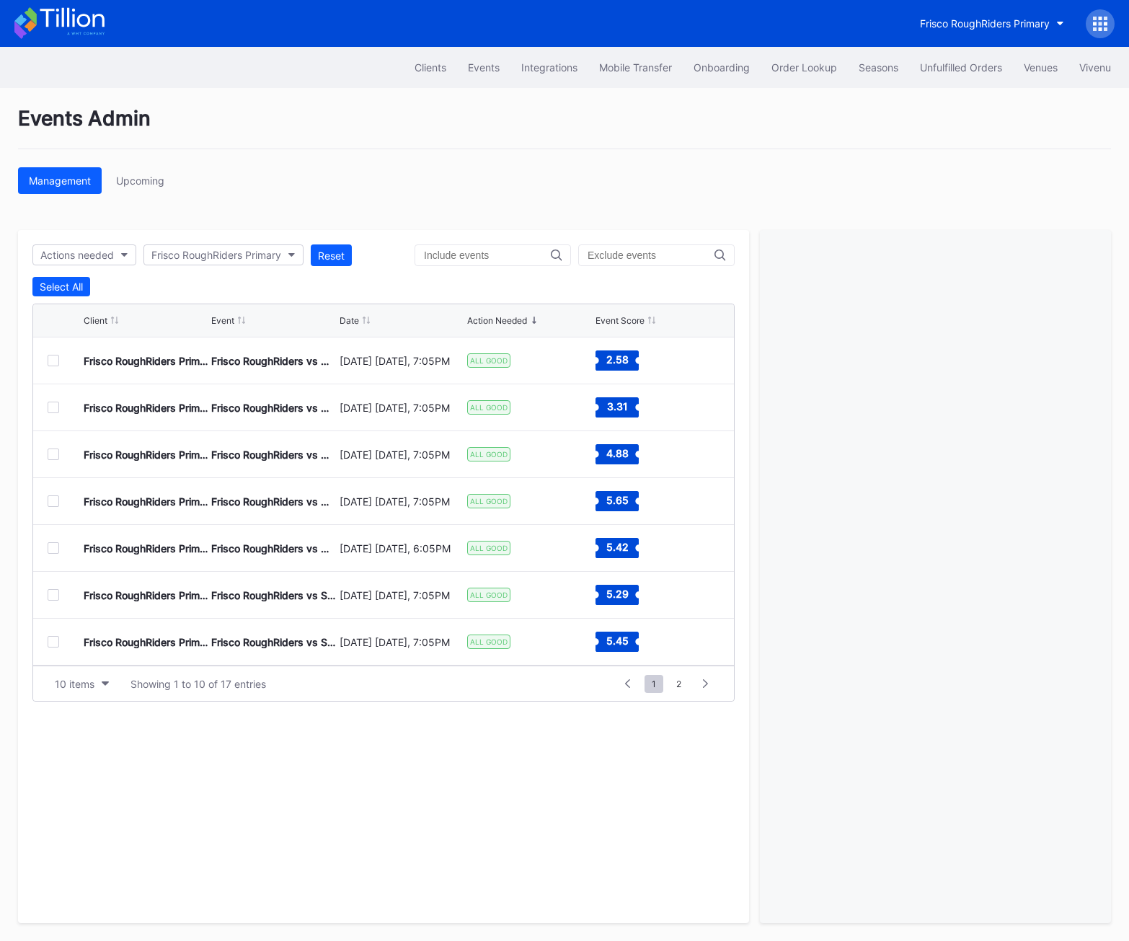
click at [55, 361] on div at bounding box center [54, 361] width 12 height 12
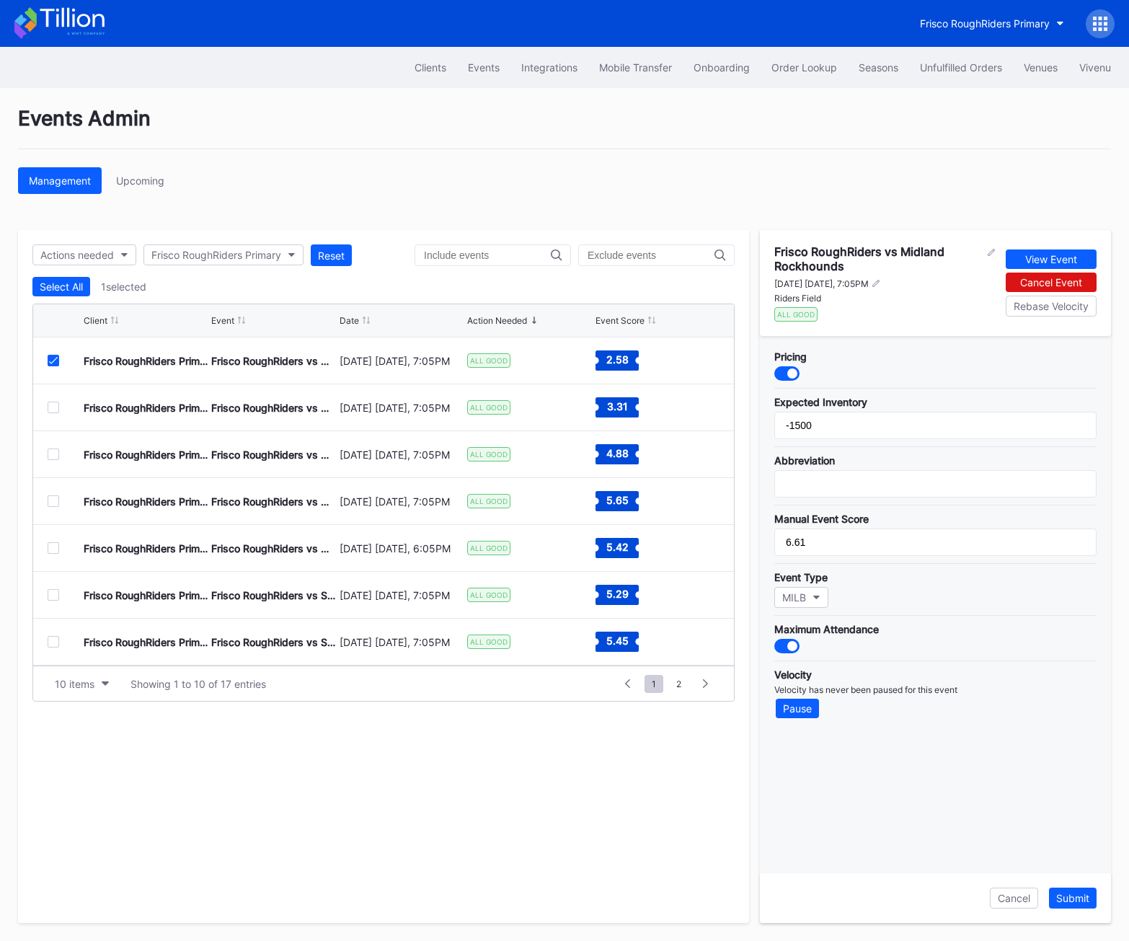
click at [798, 374] on div at bounding box center [787, 373] width 25 height 14
click at [1052, 898] on div "Submit" at bounding box center [1073, 898] width 33 height 12
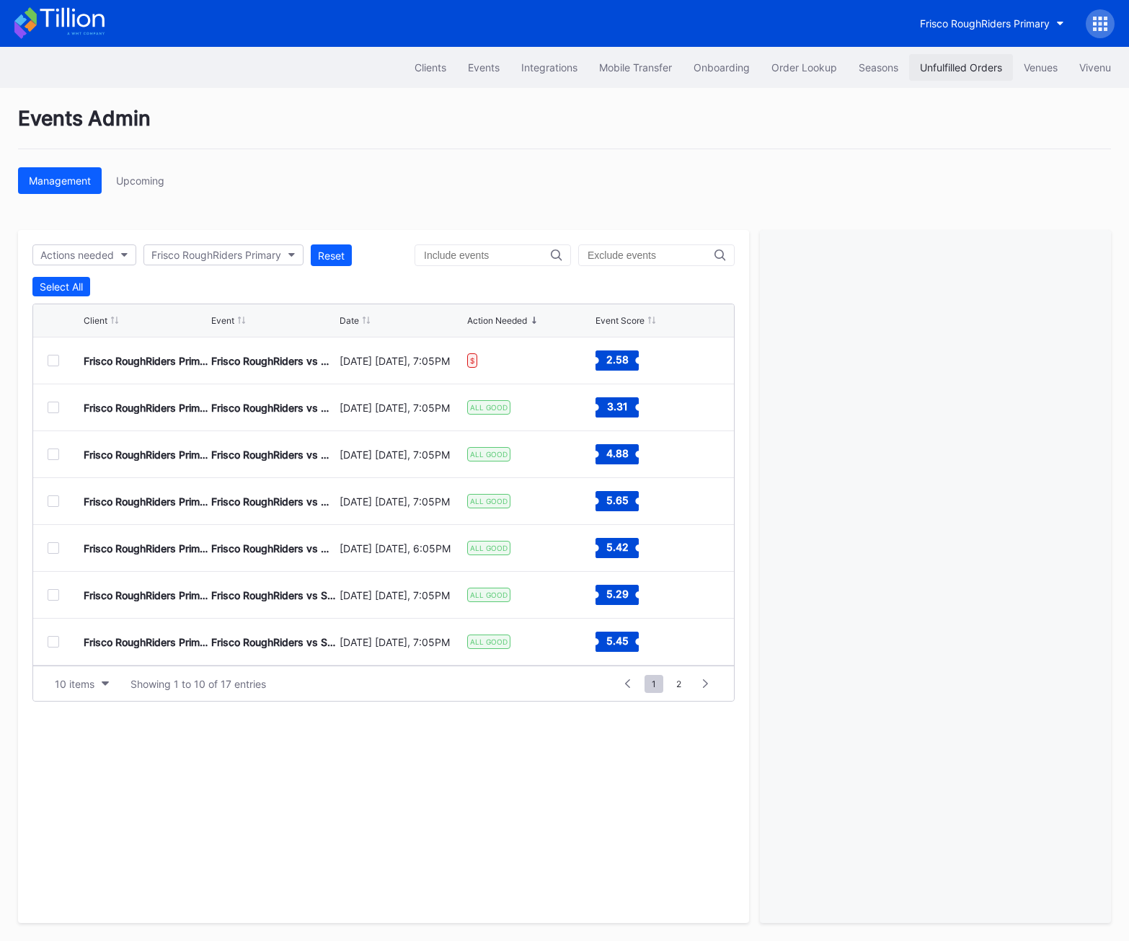
click at [938, 79] on button "Unfulfilled Orders" at bounding box center [961, 67] width 104 height 27
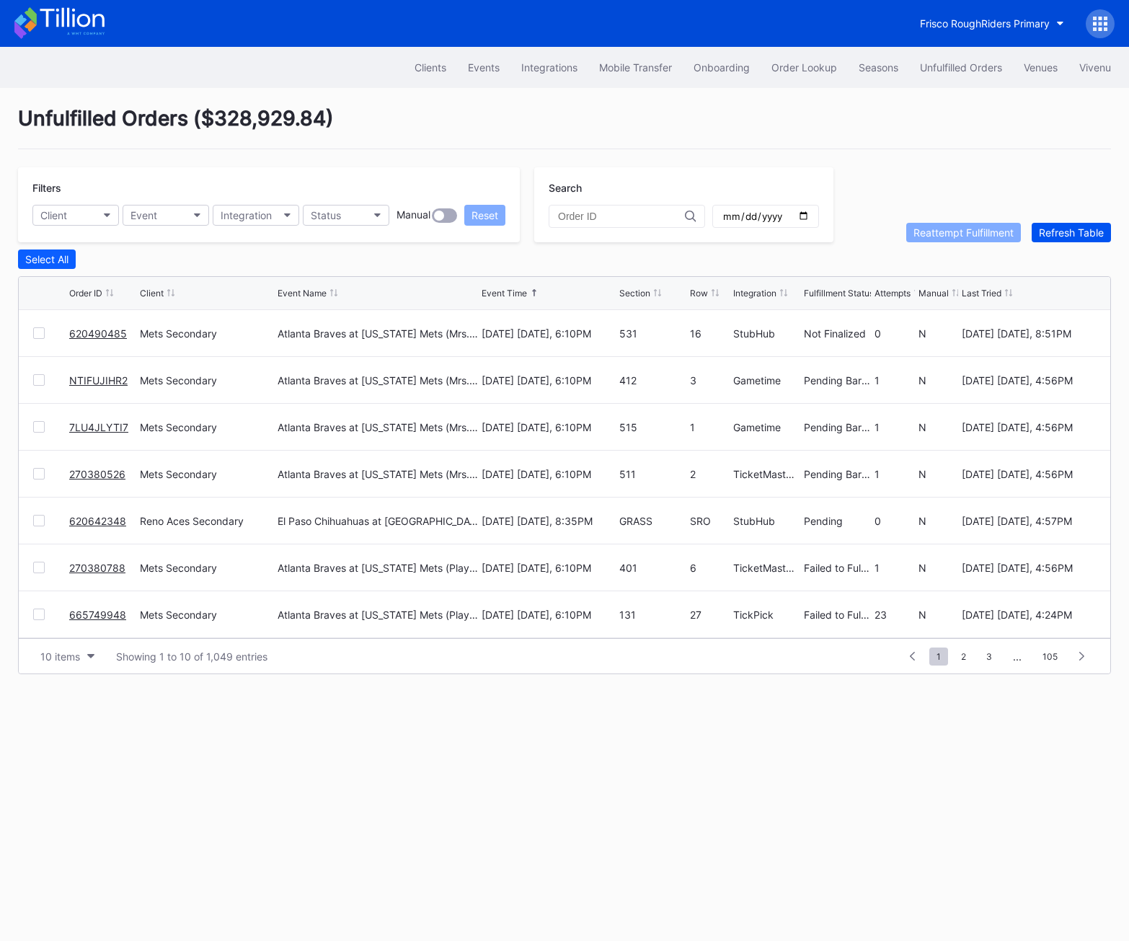
click at [1052, 232] on div "Refresh Table" at bounding box center [1071, 232] width 65 height 12
click at [34, 517] on div at bounding box center [39, 521] width 12 height 12
click at [38, 472] on div at bounding box center [39, 474] width 12 height 12
click at [37, 431] on div at bounding box center [39, 427] width 12 height 12
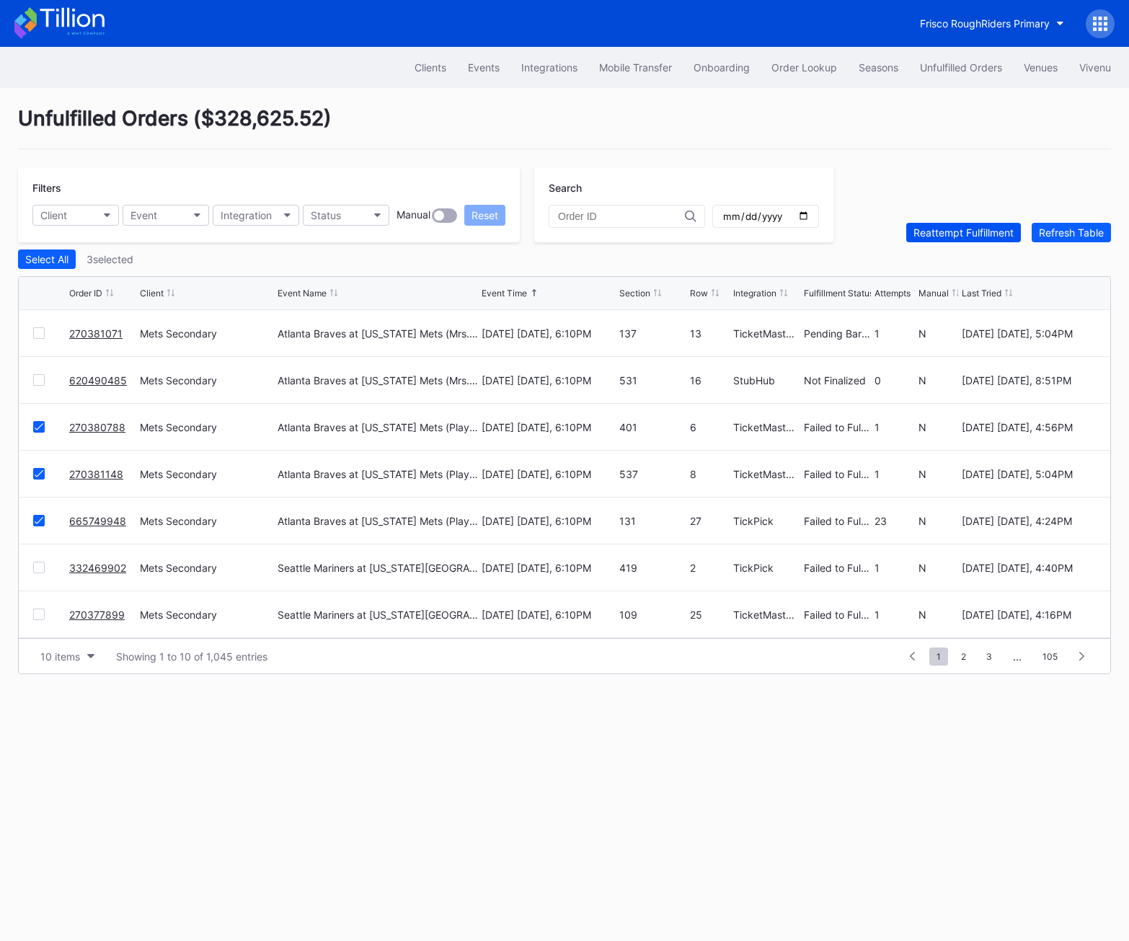
click at [943, 237] on div "Reattempt Fulfillment" at bounding box center [964, 232] width 100 height 12
click at [1045, 238] on button "Refresh Table" at bounding box center [1071, 232] width 79 height 19
click at [90, 567] on link "665749948" at bounding box center [97, 568] width 57 height 12
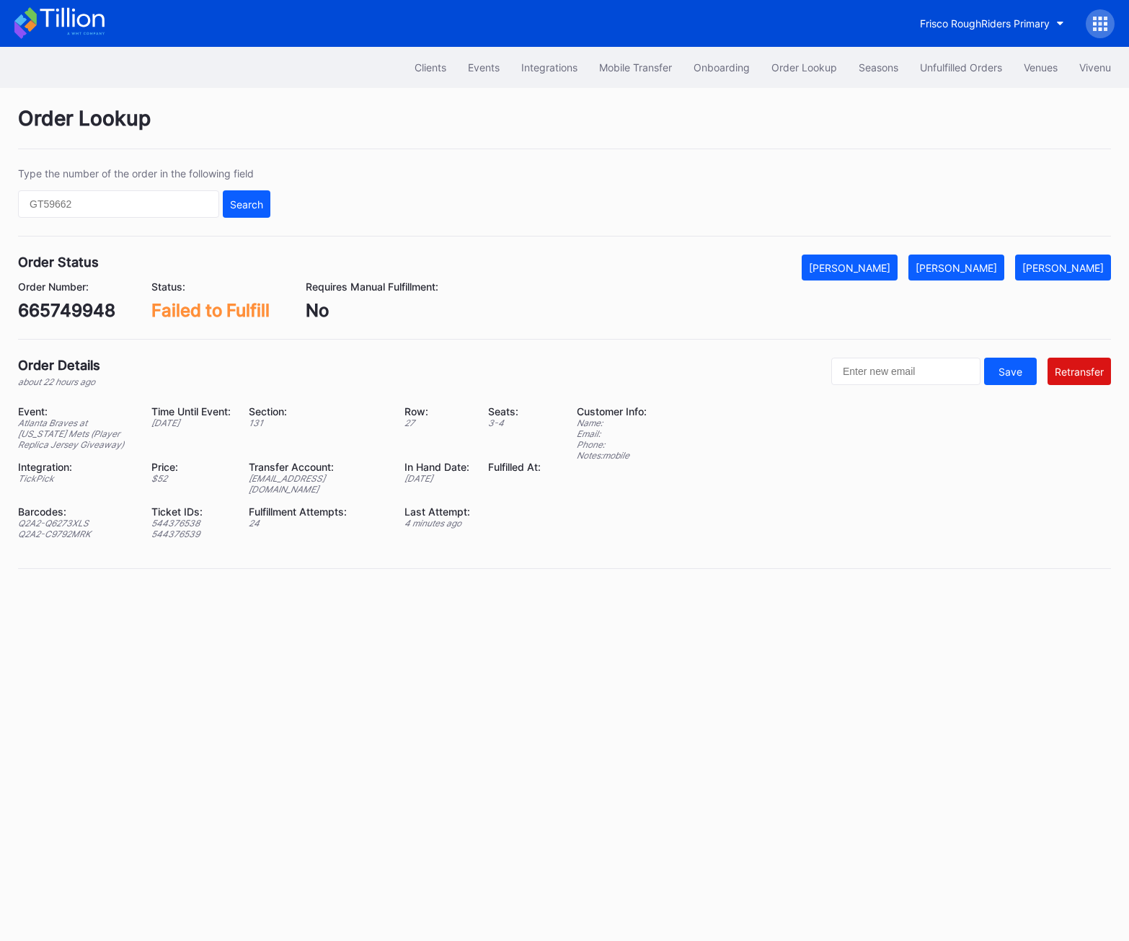
click at [57, 309] on div "665749948" at bounding box center [66, 310] width 97 height 21
copy div "665749948"
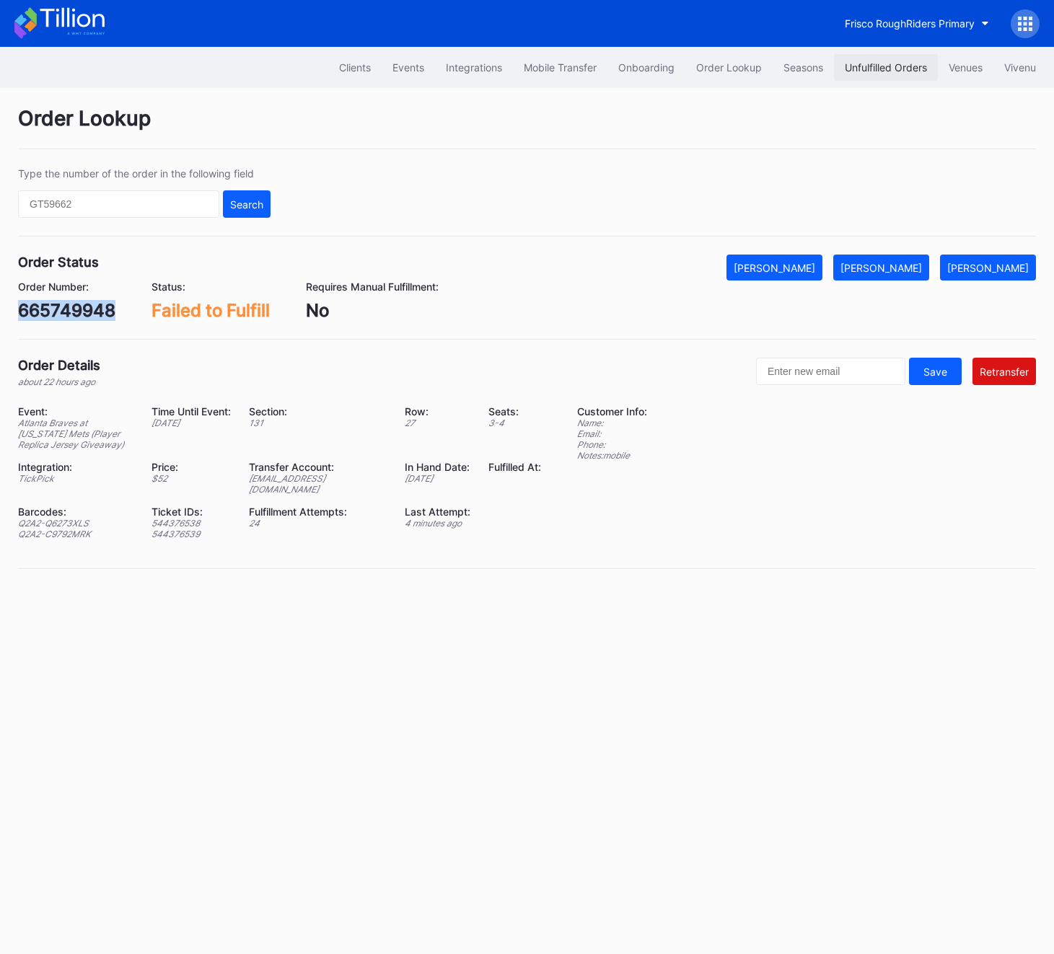
click at [865, 62] on div "Unfulfilled Orders" at bounding box center [886, 67] width 82 height 12
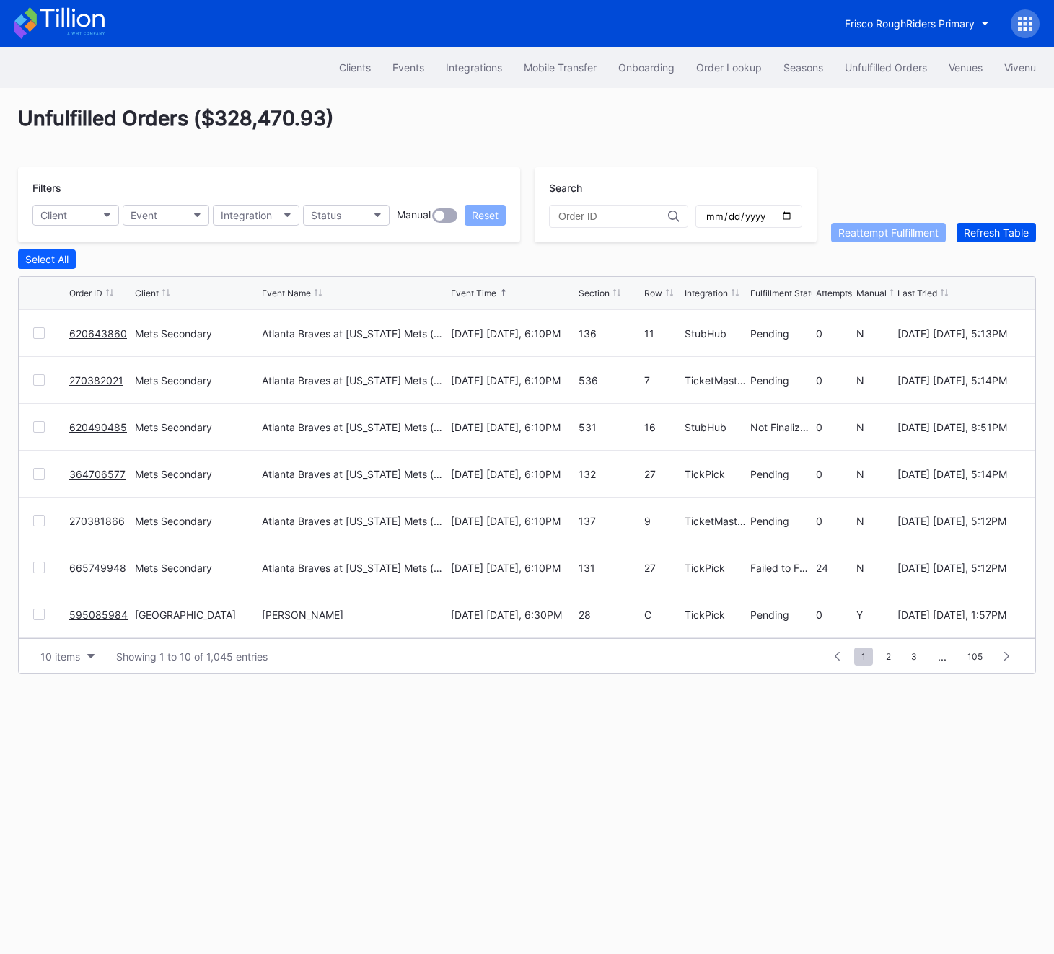
click at [992, 224] on button "Refresh Table" at bounding box center [995, 232] width 79 height 19
click at [70, 563] on link "665749948" at bounding box center [97, 568] width 57 height 12
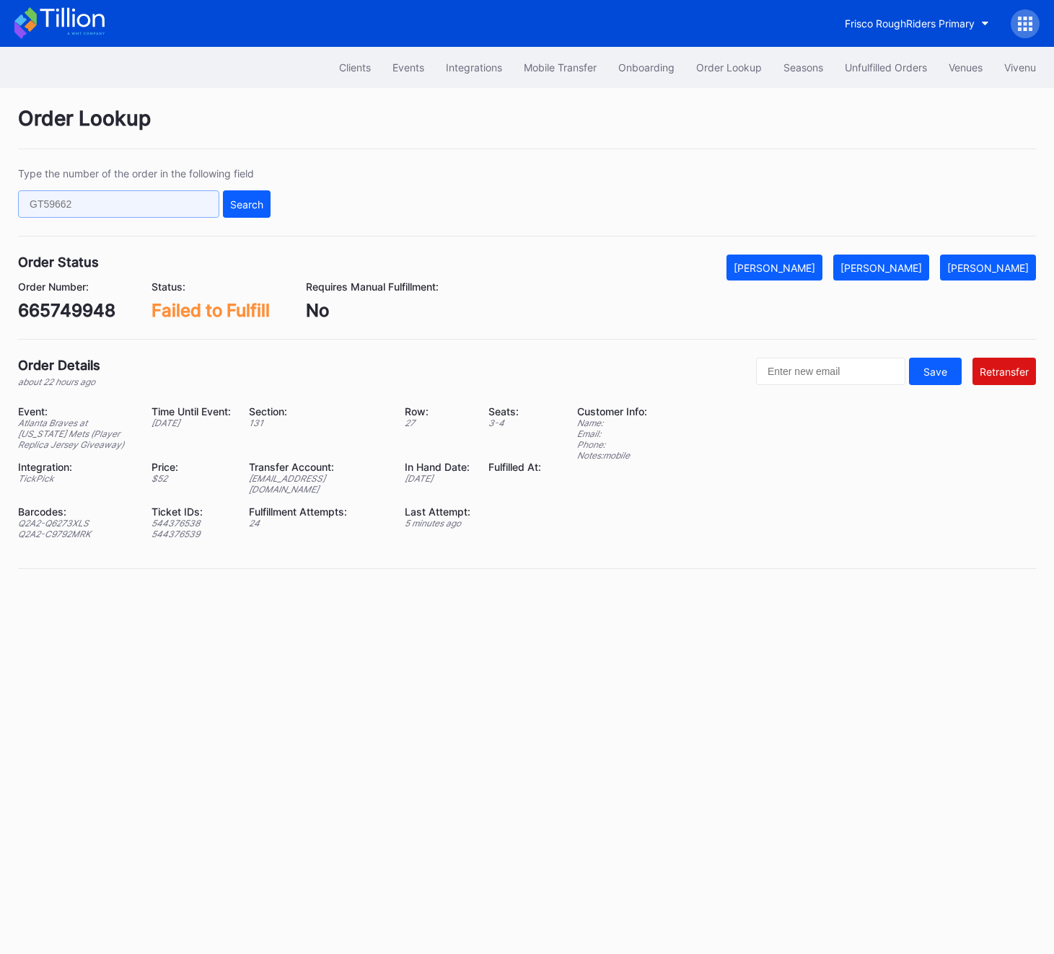
click at [102, 210] on input "text" at bounding box center [118, 203] width 201 height 27
paste input "74995089"
click at [238, 201] on div "Search" at bounding box center [246, 204] width 33 height 12
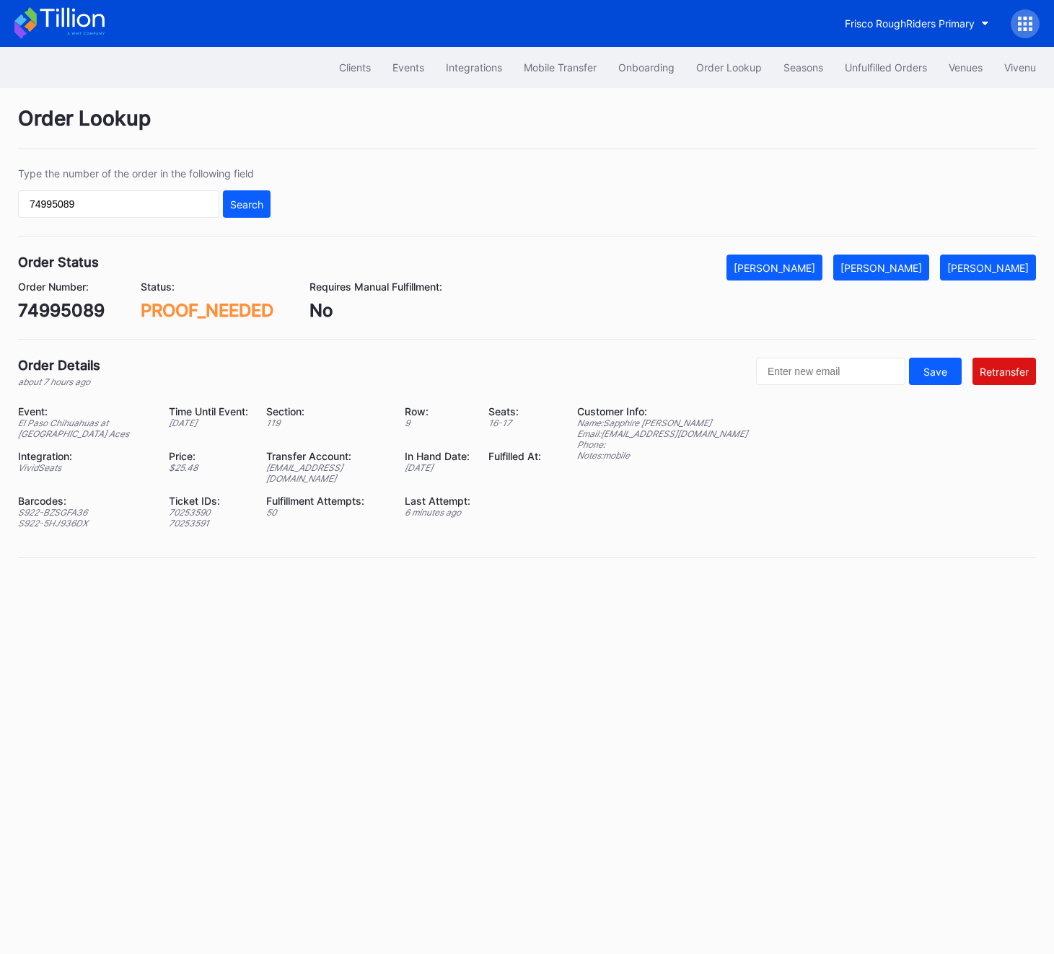
click at [865, 275] on div "Order Status Mark Cancelled Mark Fulfilled Mark Pending" at bounding box center [527, 268] width 1018 height 26
click at [896, 269] on div "[PERSON_NAME]" at bounding box center [880, 268] width 81 height 12
click at [141, 206] on input "74995089" at bounding box center [118, 203] width 201 height 27
paste input "62062021"
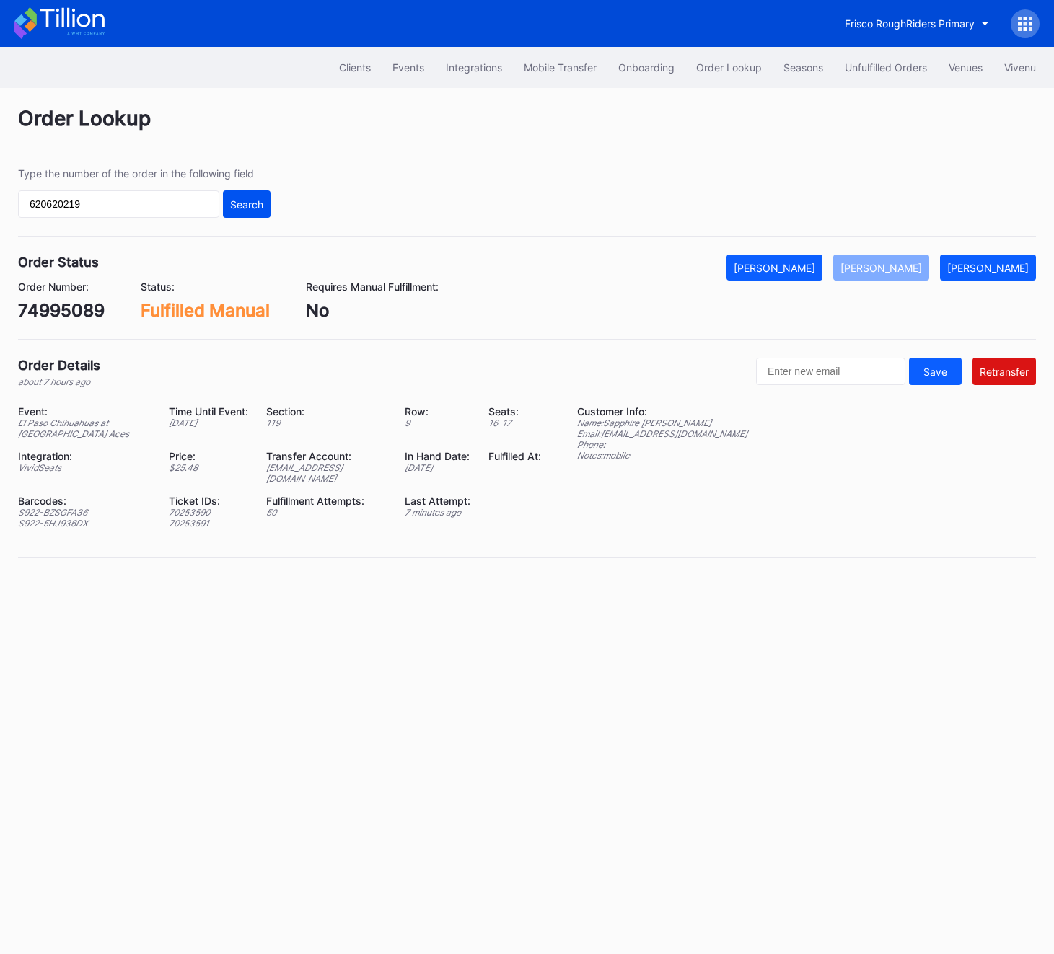
click at [238, 208] on div "Search" at bounding box center [246, 204] width 33 height 12
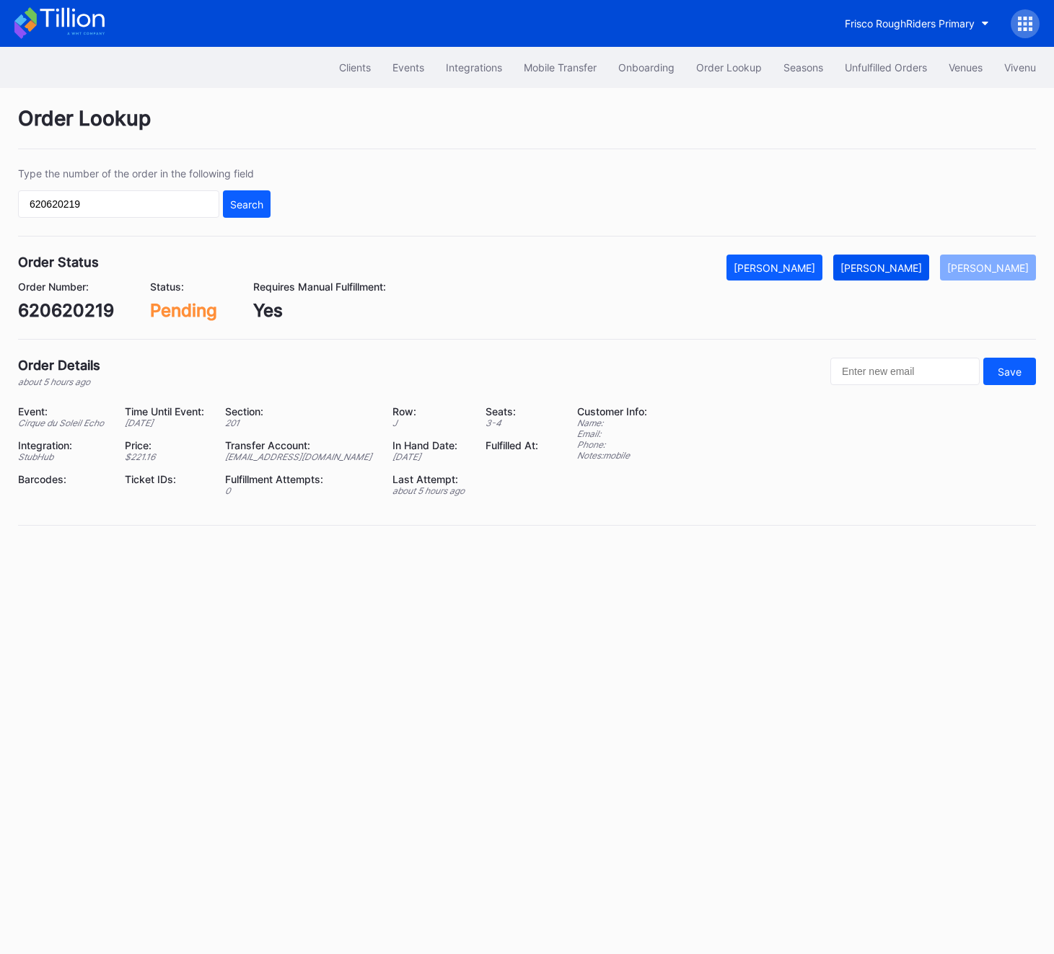
click at [906, 273] on div "[PERSON_NAME]" at bounding box center [880, 268] width 81 height 12
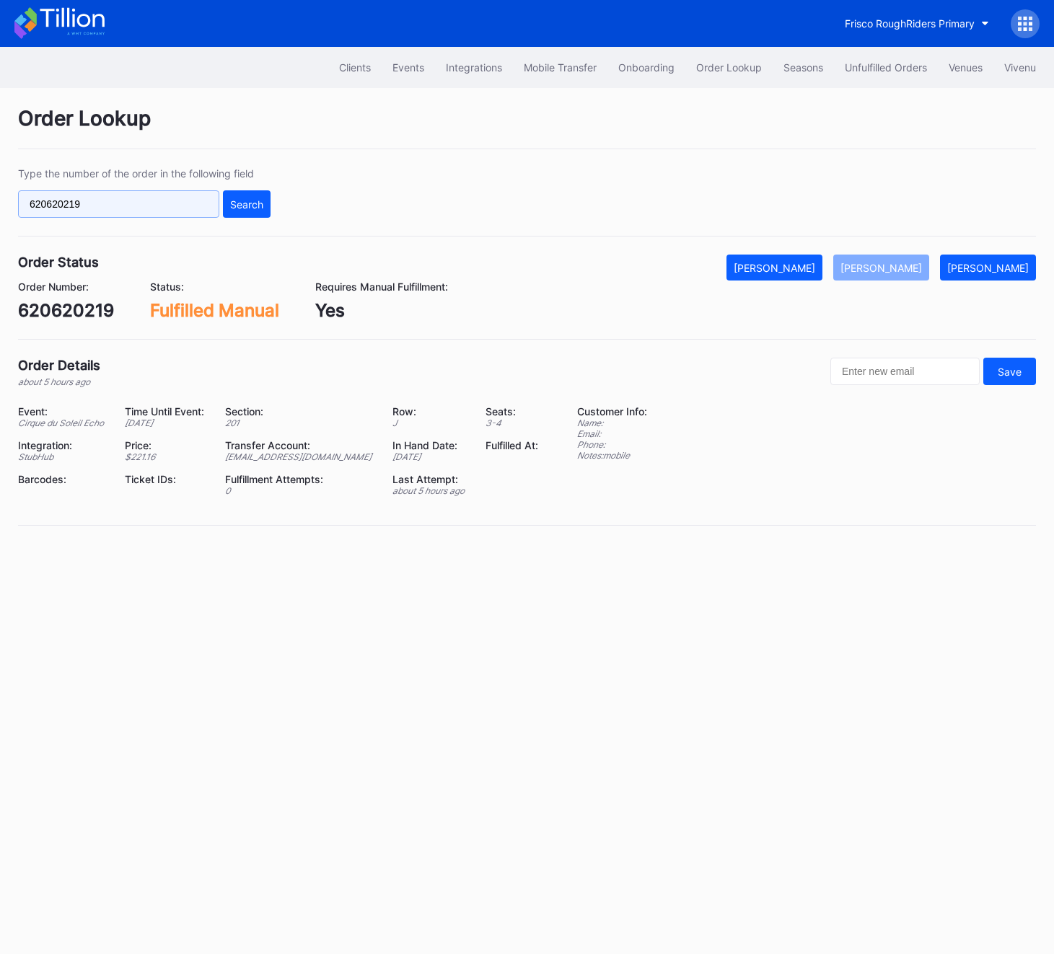
click at [155, 199] on input "620620219" at bounding box center [118, 203] width 201 height 27
paste input "19523561"
click at [200, 199] on input "619523561" at bounding box center [118, 203] width 201 height 27
type input "619523561"
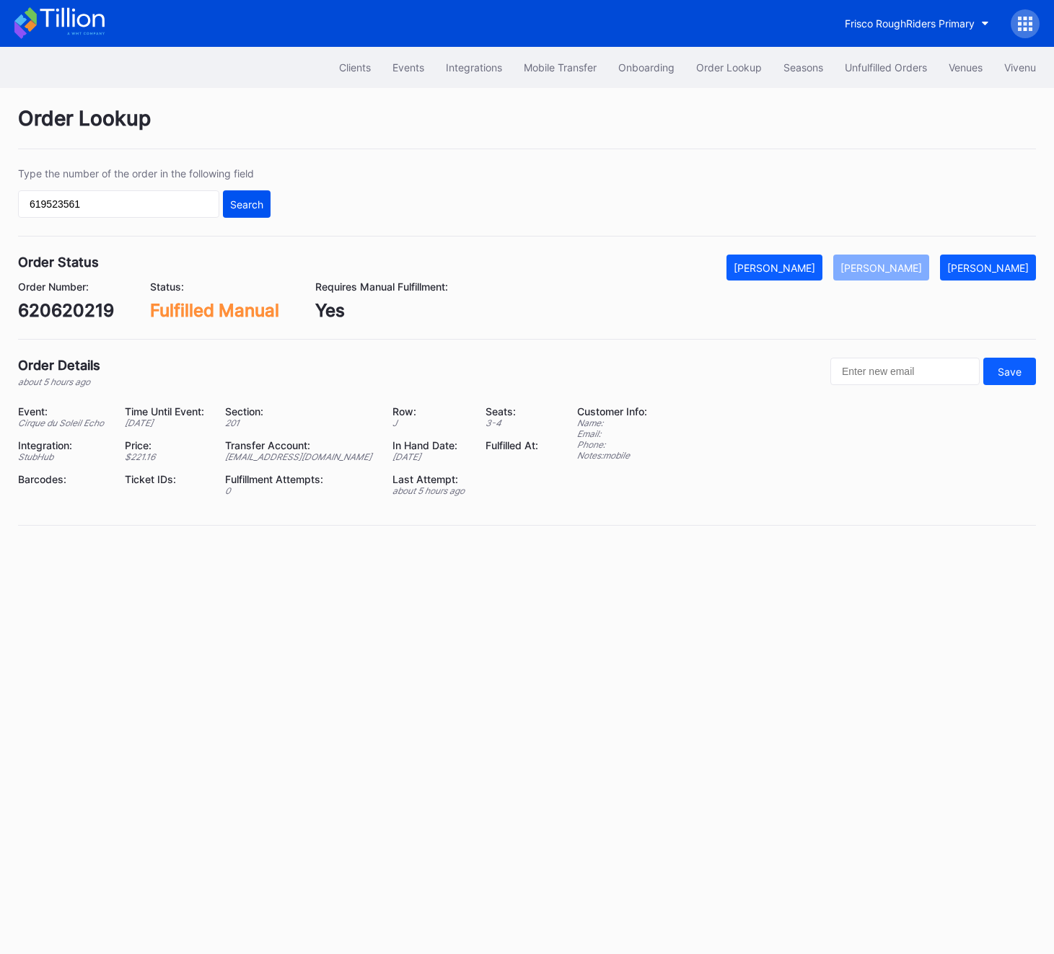
click at [223, 199] on button "Search" at bounding box center [247, 203] width 48 height 27
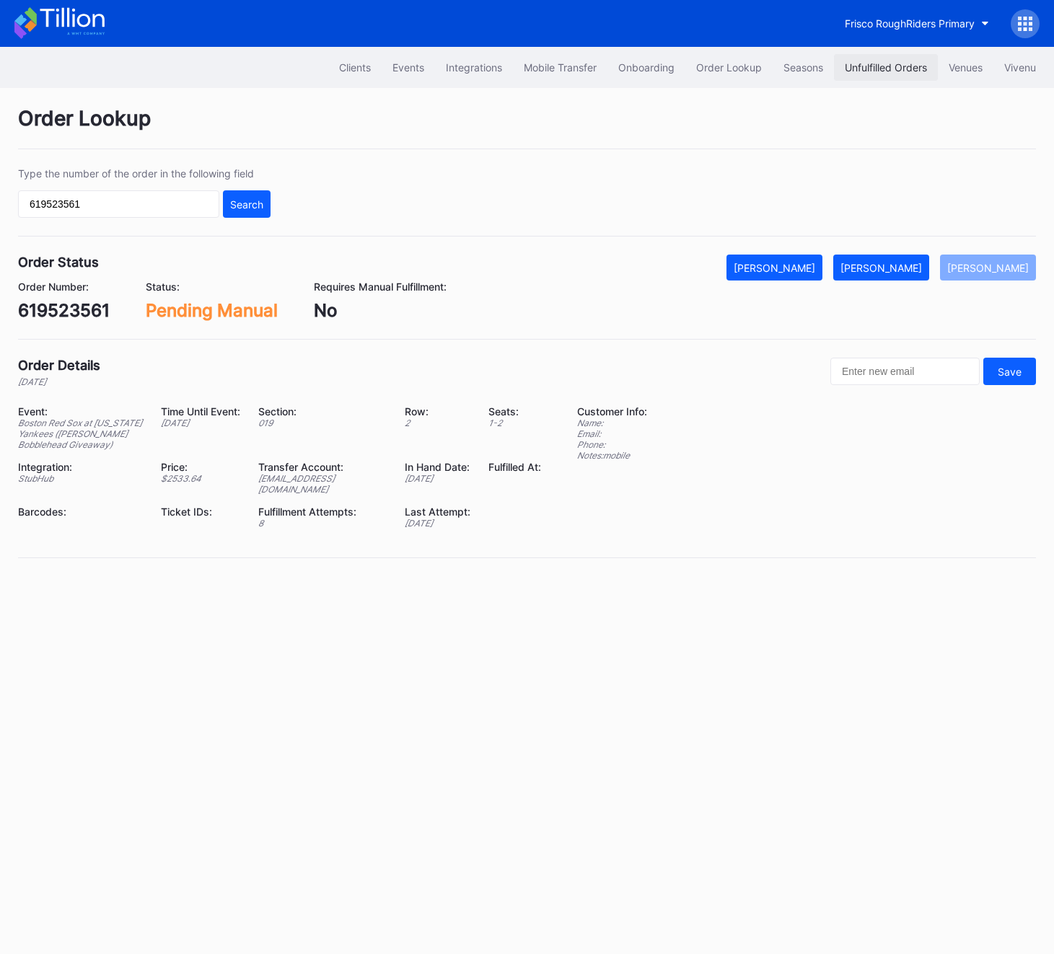
click at [876, 74] on button "Unfulfilled Orders" at bounding box center [886, 67] width 104 height 27
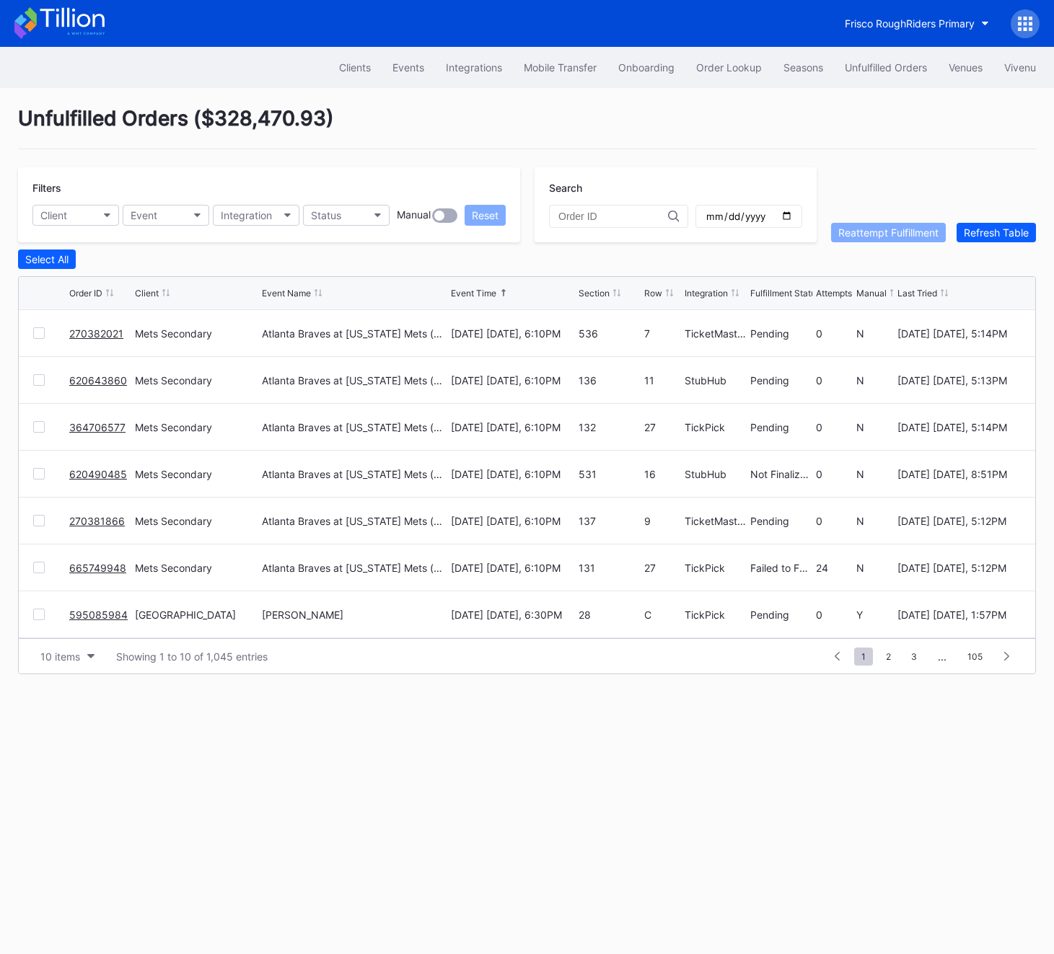
click at [876, 74] on button "Unfulfilled Orders" at bounding box center [886, 67] width 104 height 27
click at [995, 232] on div "Refresh Table" at bounding box center [996, 232] width 65 height 12
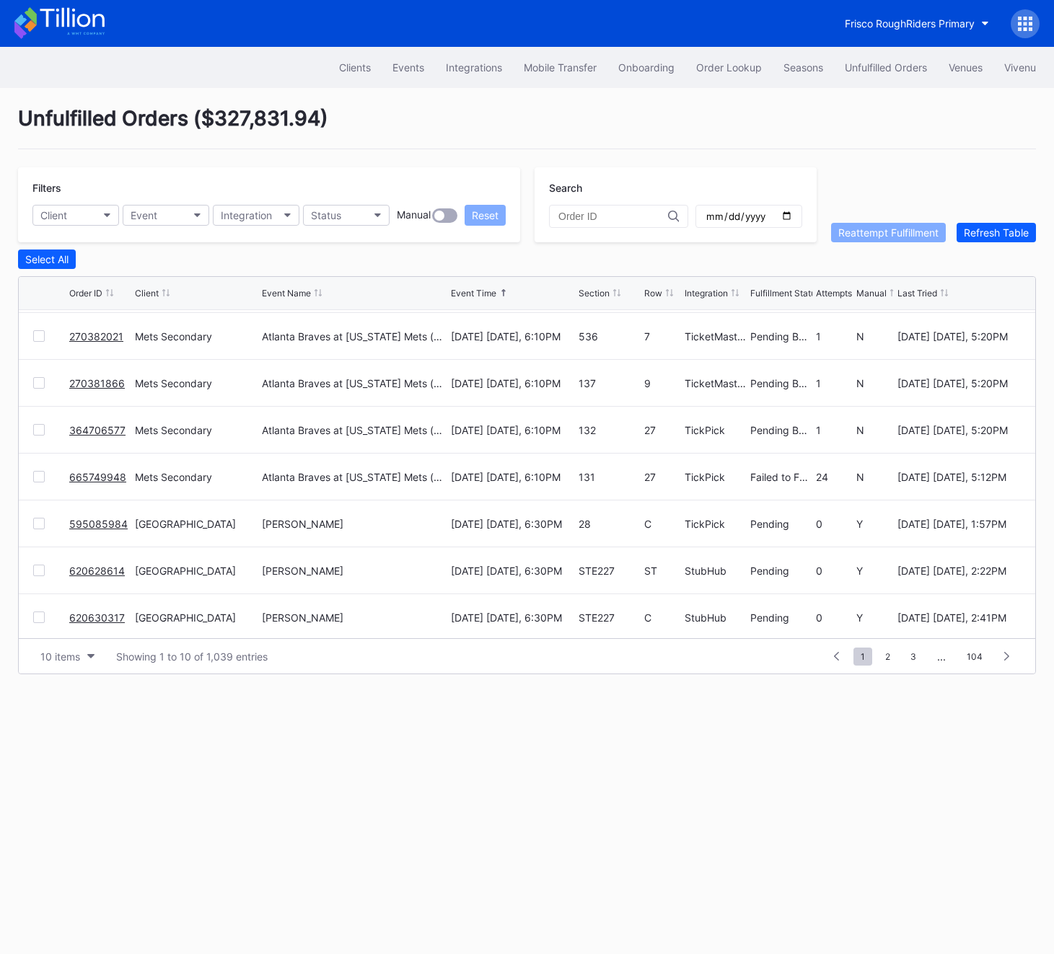
scroll to position [140, 0]
click at [992, 226] on div "Refresh Table" at bounding box center [996, 232] width 65 height 12
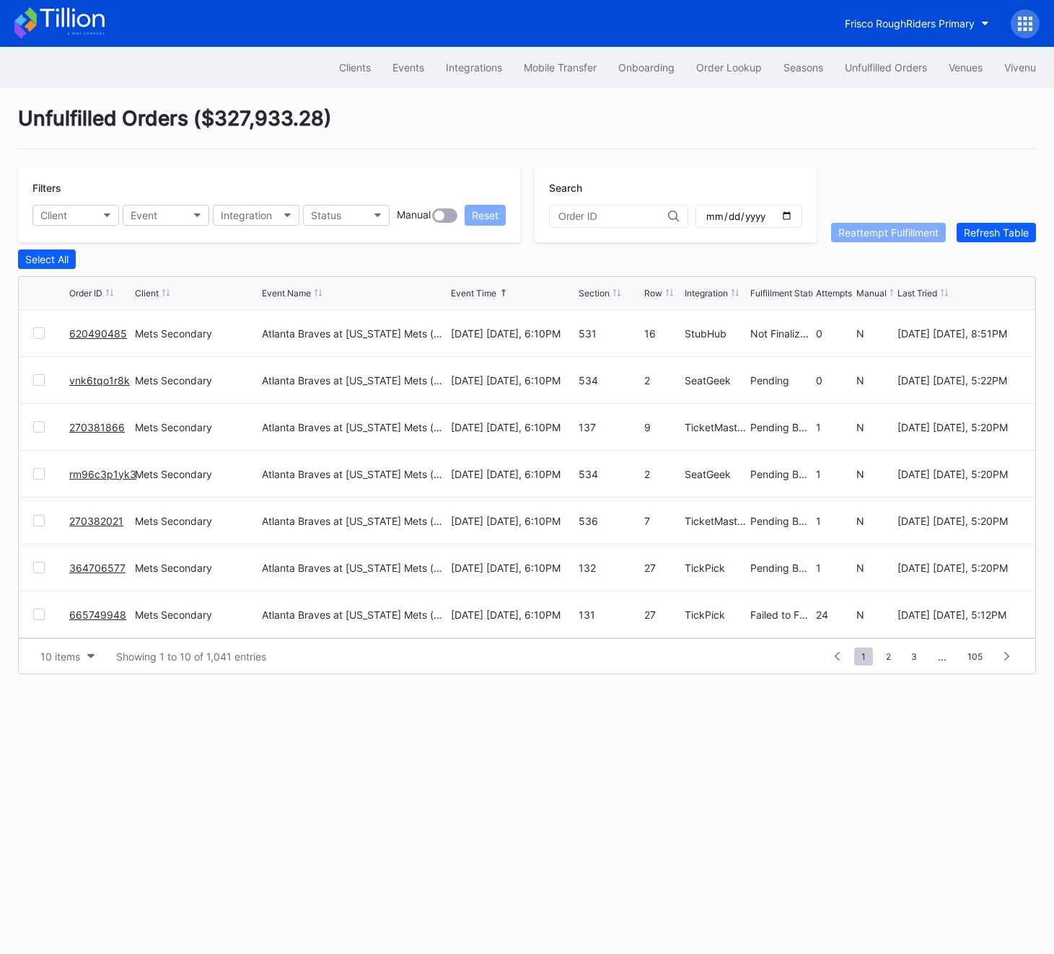
click at [115, 428] on link "270381866" at bounding box center [97, 427] width 56 height 12
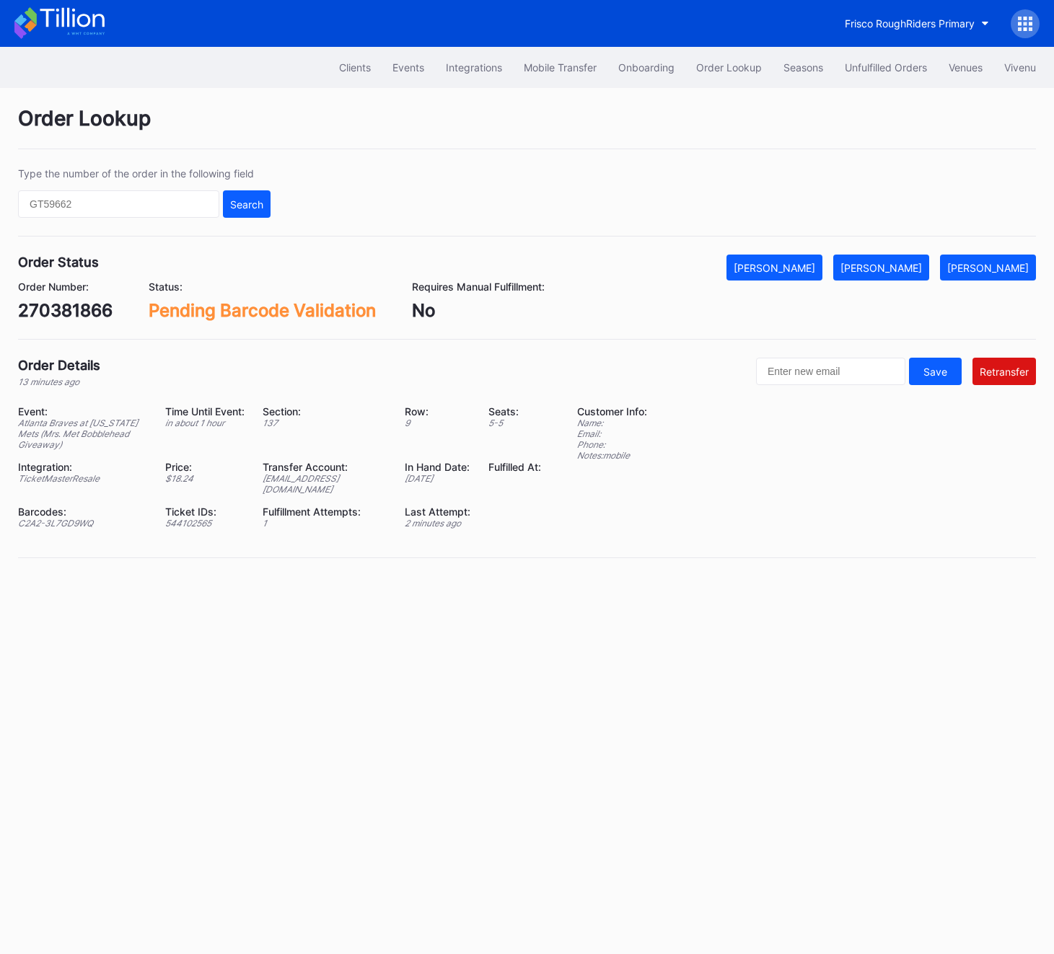
click at [838, 53] on div "Clients Events Integrations Mobile Transfer Onboarding Order Lookup Seasons Unf…" at bounding box center [527, 67] width 1054 height 41
click at [850, 66] on div "Unfulfilled Orders" at bounding box center [886, 67] width 82 height 12
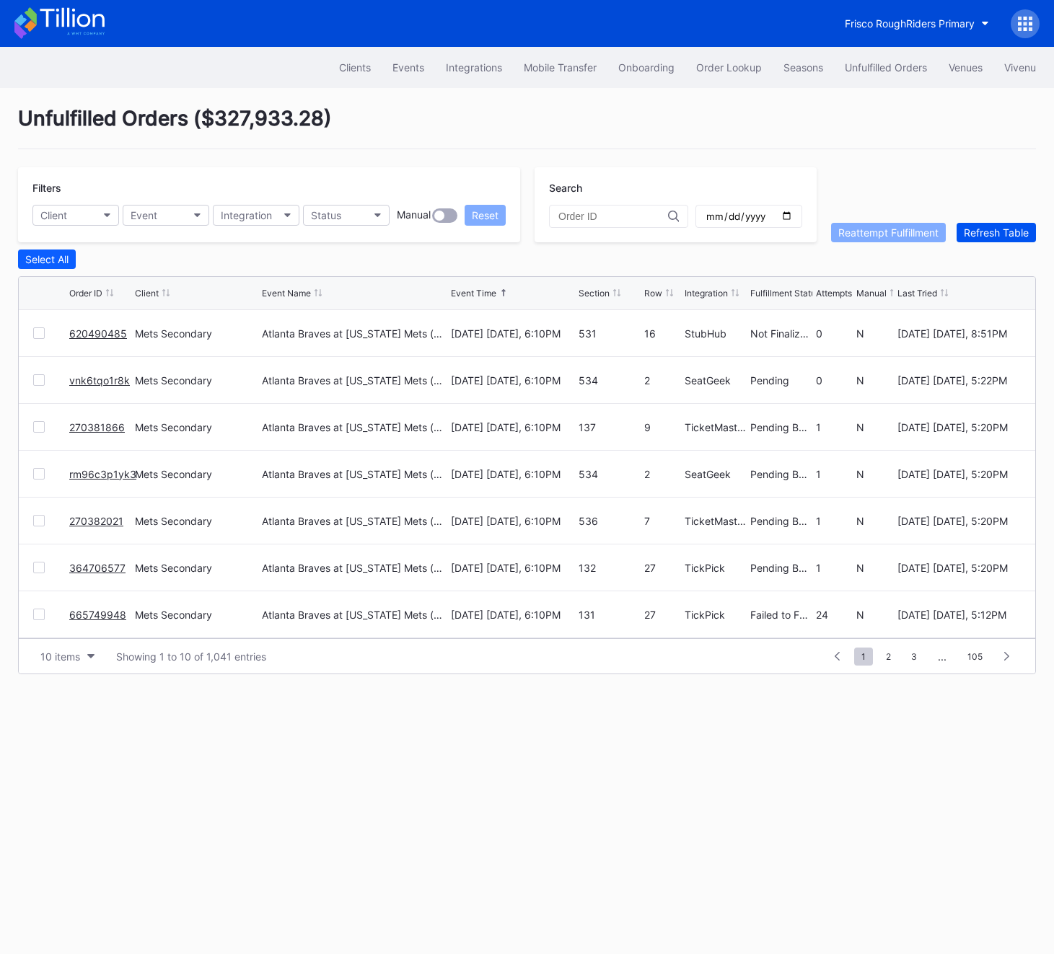
click at [1014, 240] on button "Refresh Table" at bounding box center [995, 232] width 79 height 19
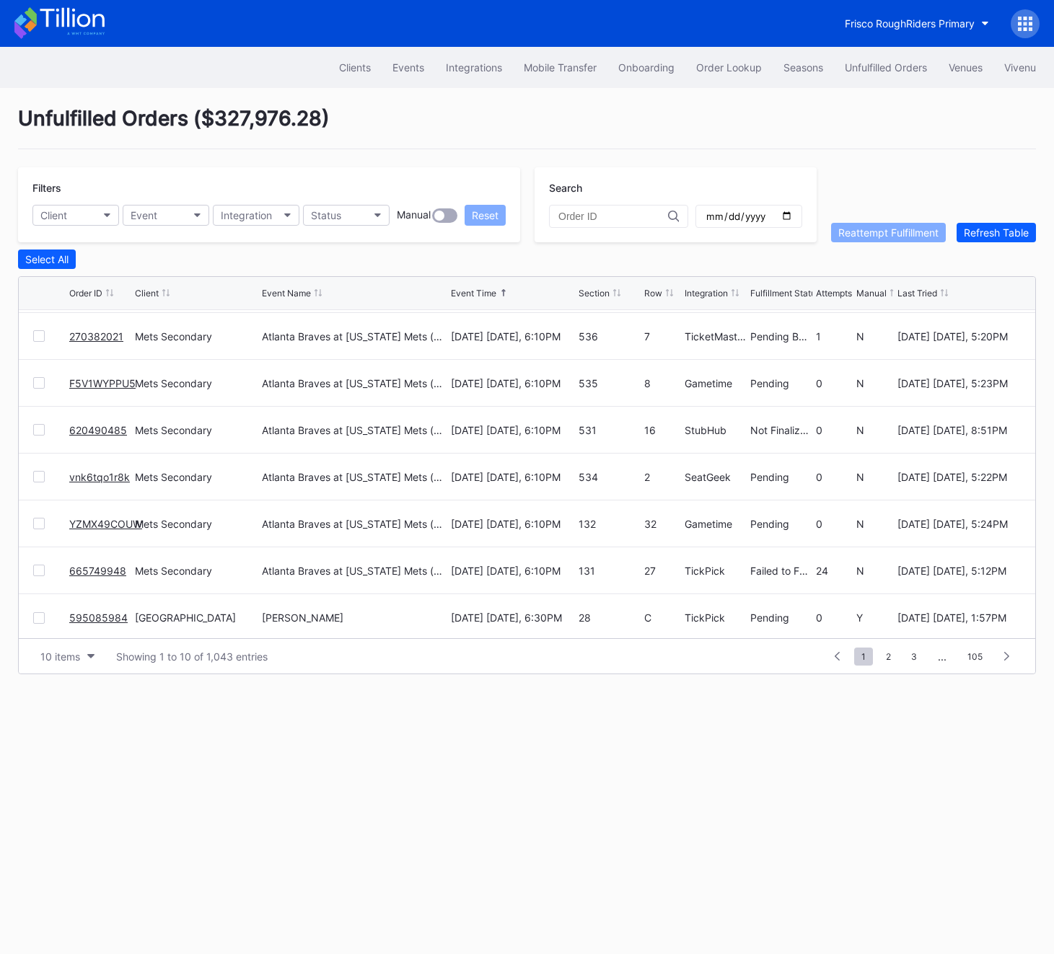
scroll to position [140, 0]
click at [1022, 226] on div "Refresh Table" at bounding box center [996, 232] width 65 height 12
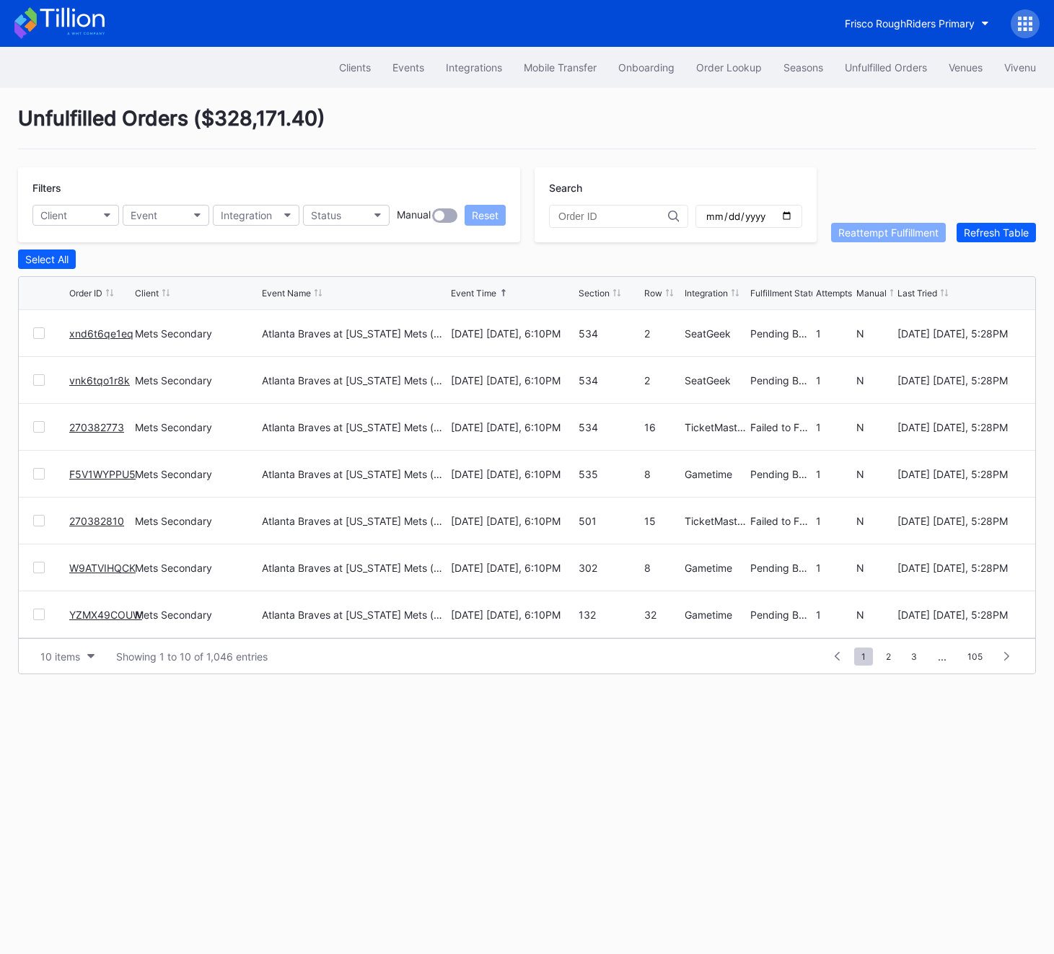
click at [33, 519] on div at bounding box center [39, 521] width 12 height 12
click at [872, 238] on button "Reattempt Fulfillment" at bounding box center [888, 232] width 115 height 19
click at [977, 232] on div "Refresh Table" at bounding box center [996, 232] width 65 height 12
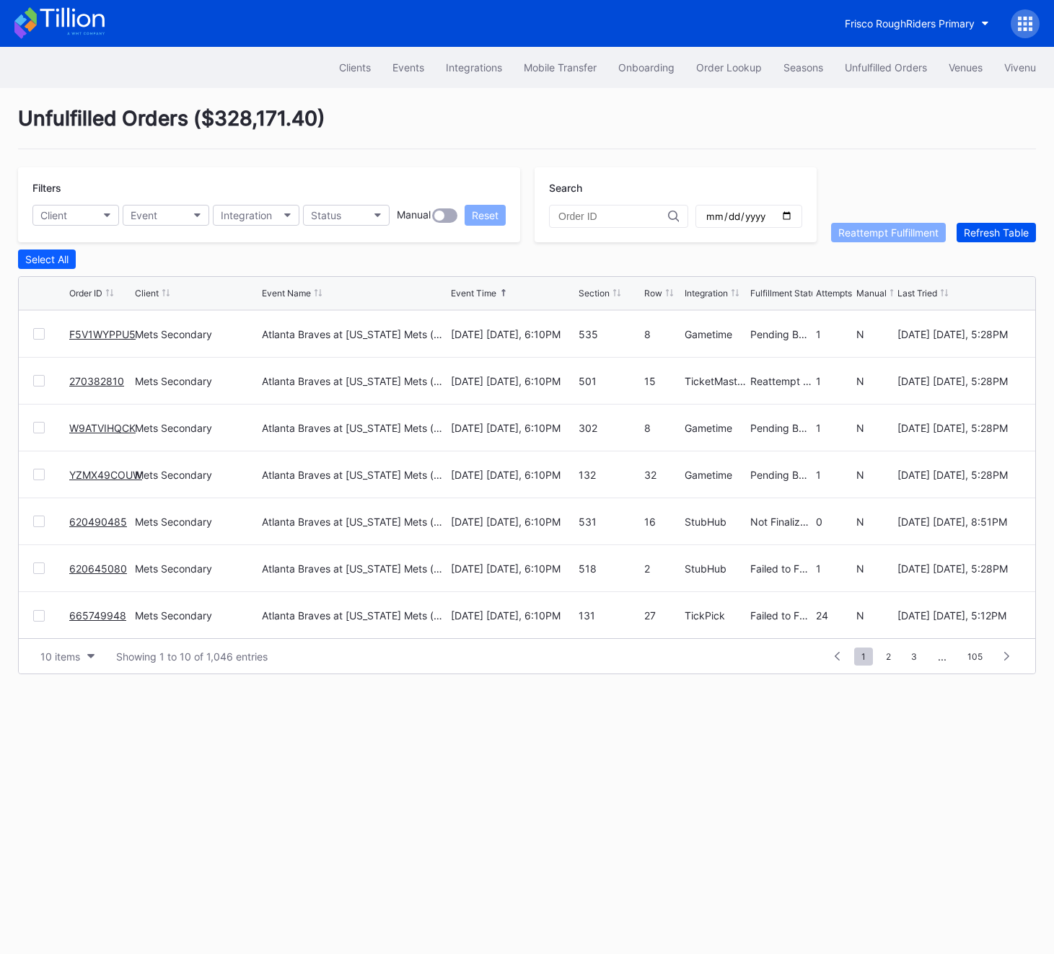
click at [977, 232] on div "Refresh Table" at bounding box center [996, 232] width 65 height 12
click at [38, 334] on div at bounding box center [39, 333] width 12 height 12
click at [902, 224] on button "Reattempt Fulfillment" at bounding box center [888, 232] width 115 height 19
click at [787, 208] on div at bounding box center [748, 216] width 107 height 23
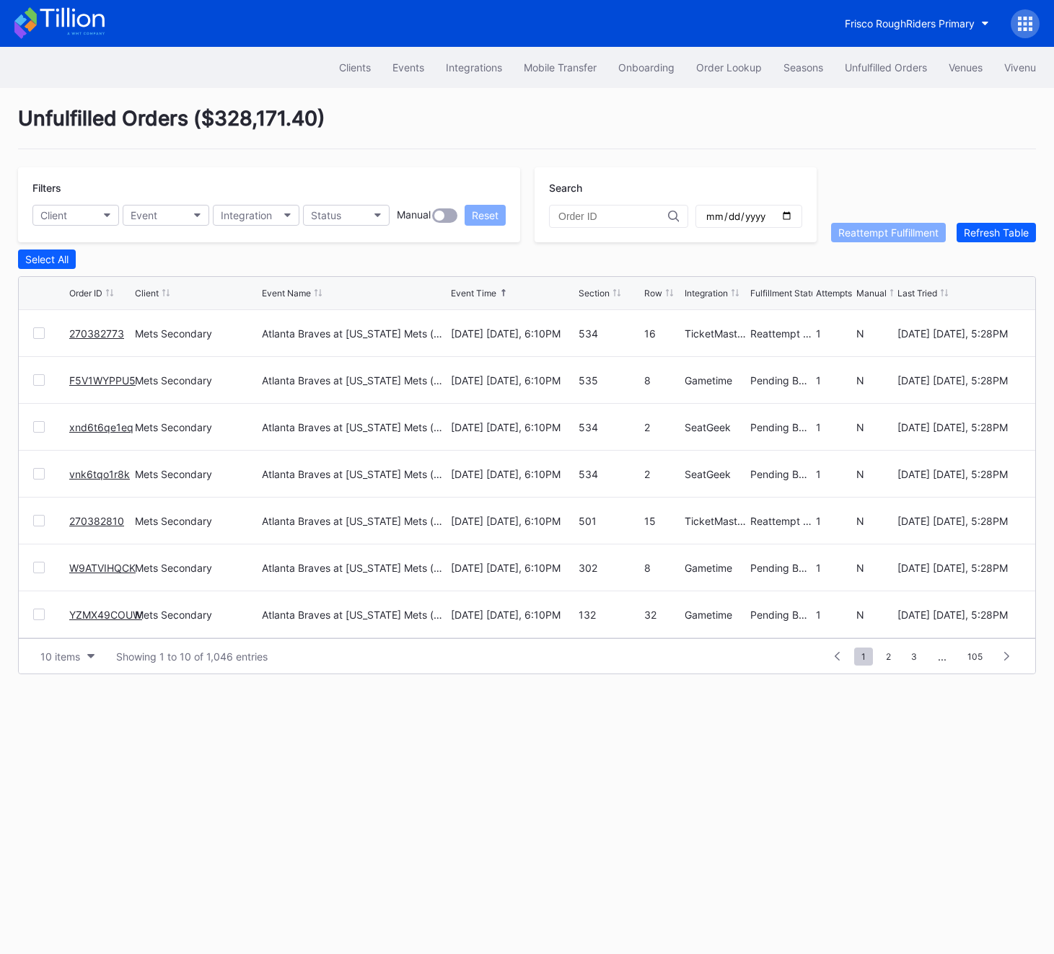
click at [787, 214] on input "date" at bounding box center [749, 216] width 88 height 13
type input "2025-08-13"
click at [995, 234] on div "Refresh Table" at bounding box center [996, 232] width 65 height 12
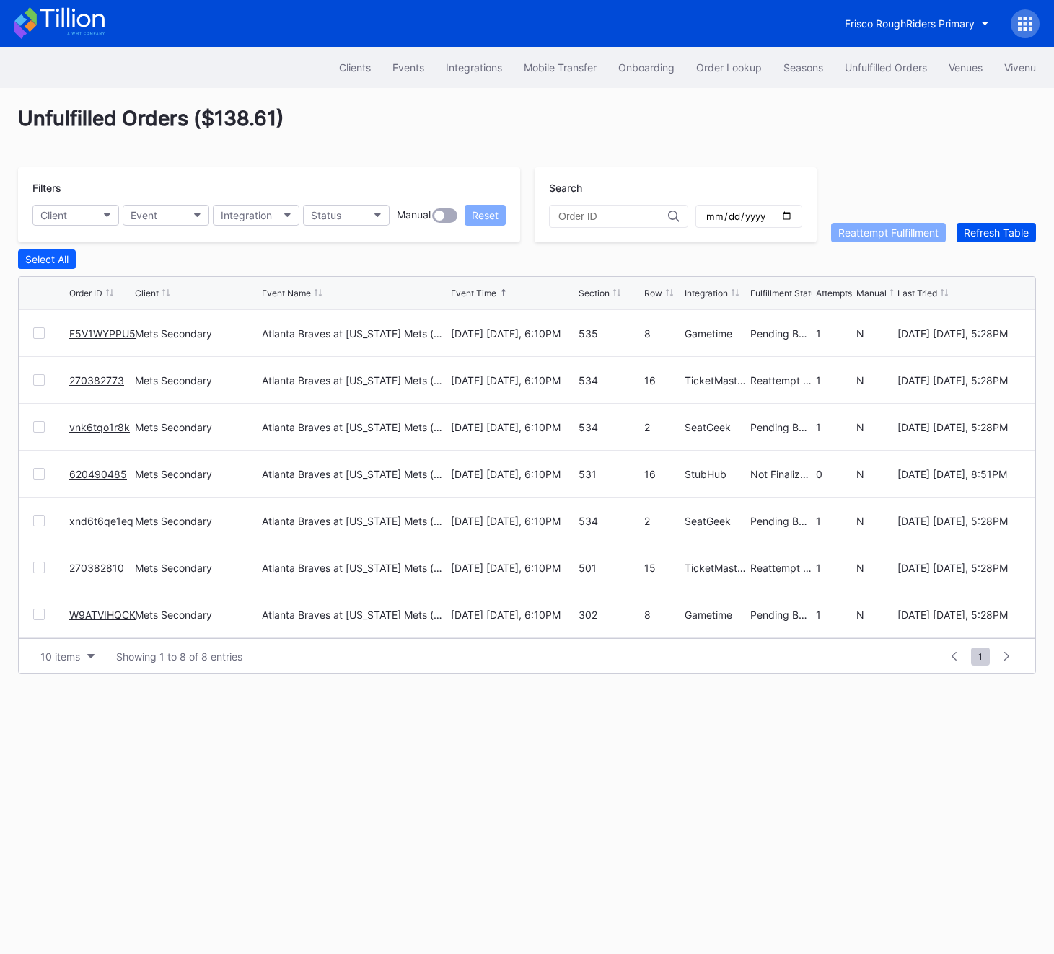
click at [995, 234] on div "Refresh Table" at bounding box center [996, 232] width 65 height 12
click at [971, 223] on button "Refresh Table" at bounding box center [995, 232] width 79 height 19
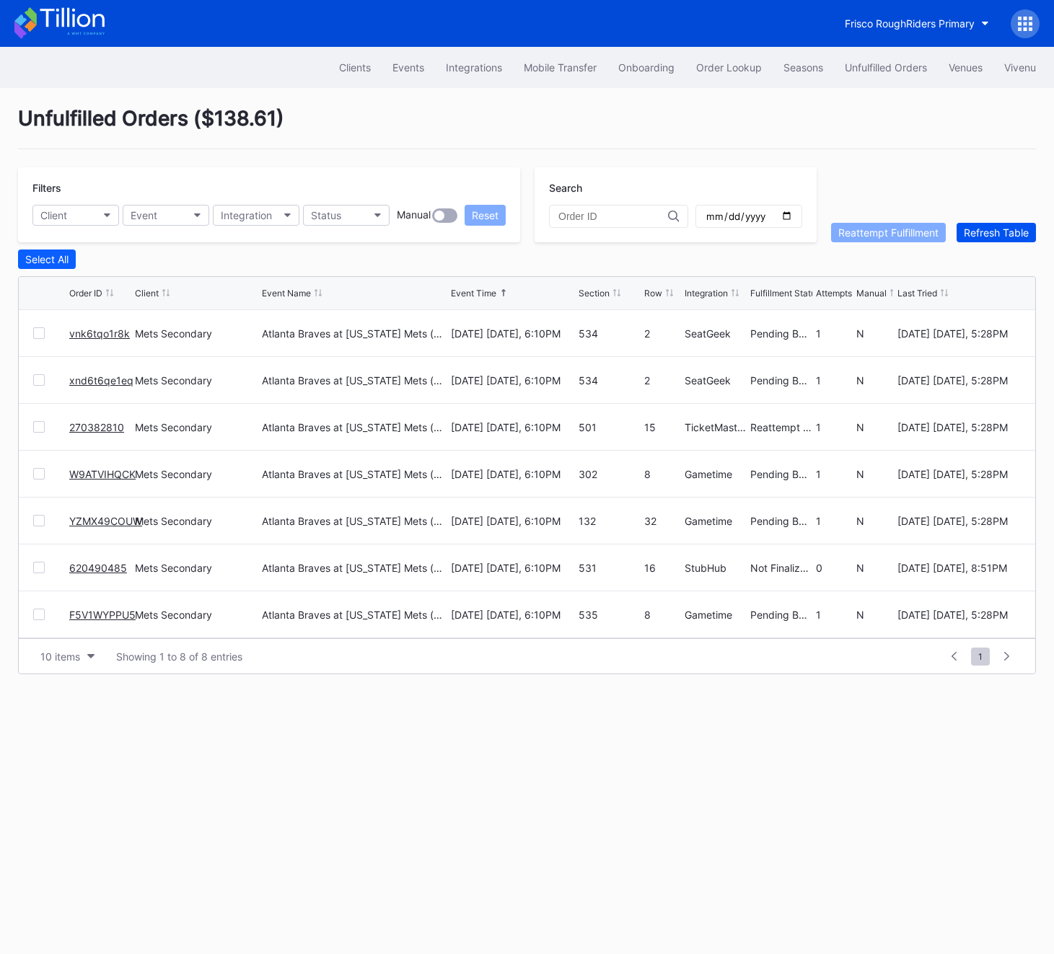
click at [971, 223] on button "Refresh Table" at bounding box center [995, 232] width 79 height 19
click at [1017, 235] on div "Refresh Table" at bounding box center [996, 232] width 65 height 12
click at [861, 69] on div "Unfulfilled Orders" at bounding box center [886, 67] width 82 height 12
click at [714, 69] on div "Order Lookup" at bounding box center [729, 67] width 66 height 12
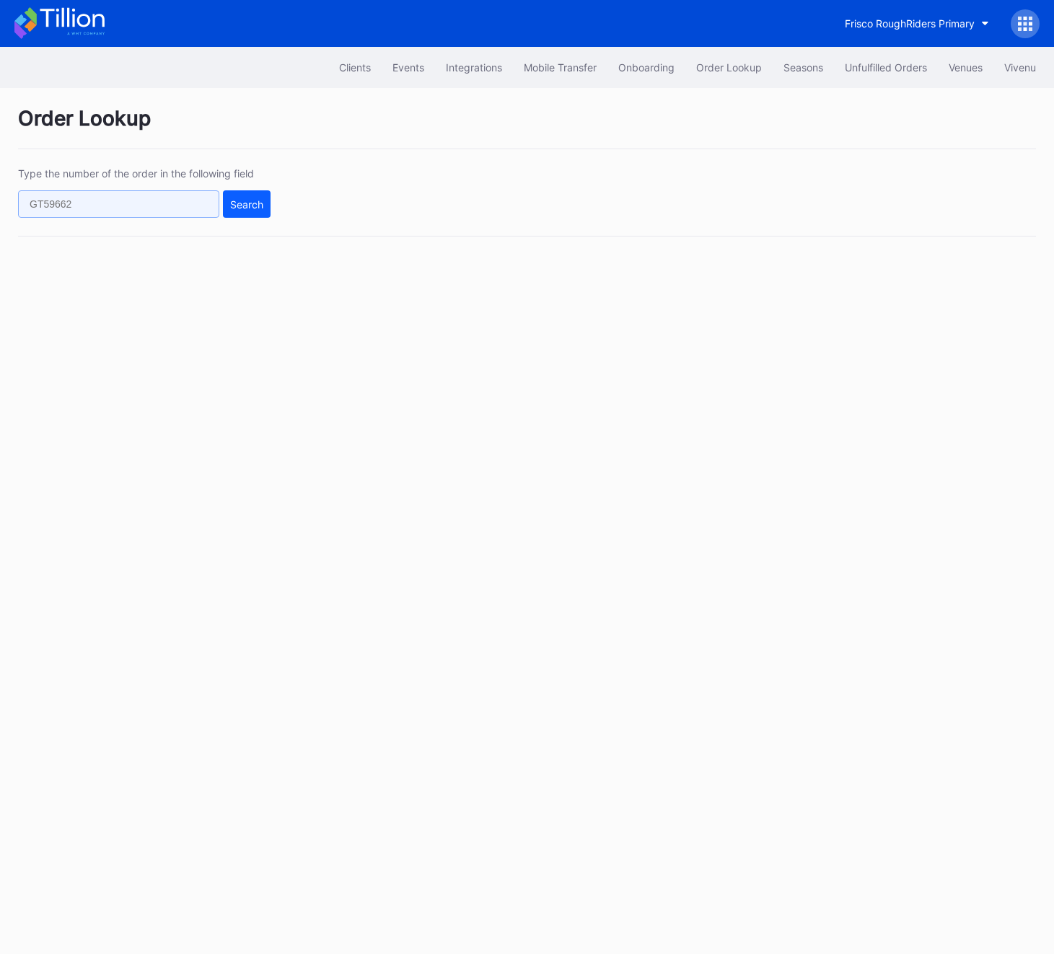
click at [93, 204] on input "text" at bounding box center [118, 203] width 201 height 27
paste input "vnk6tqo1r8k"
type input "vnk6tqo1r8k"
click at [238, 211] on button "Search" at bounding box center [247, 203] width 48 height 27
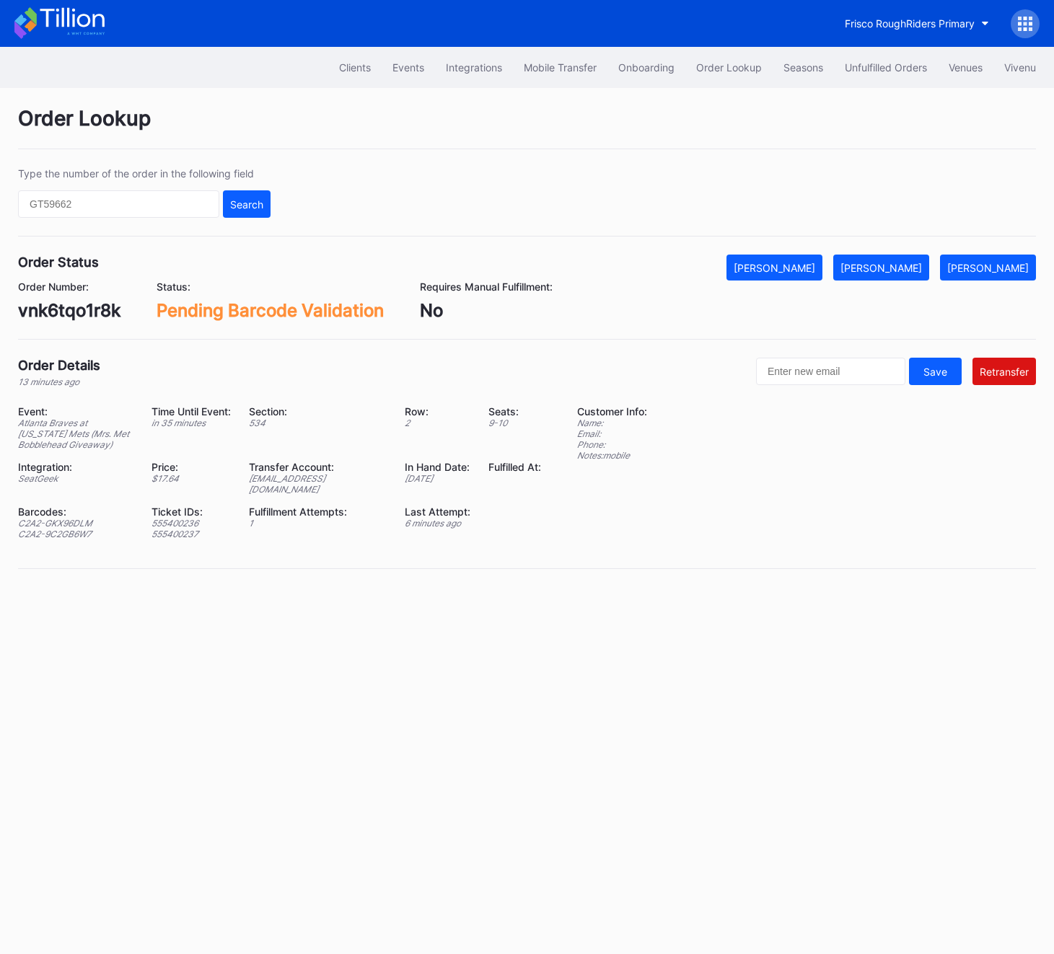
drag, startPoint x: 889, startPoint y: 262, endPoint x: 889, endPoint y: 157, distance: 104.6
click at [889, 157] on div "Order Lookup Type the number of the order in the following field Search Order S…" at bounding box center [527, 346] width 1054 height 517
click at [868, 74] on button "Unfulfilled Orders" at bounding box center [886, 67] width 104 height 27
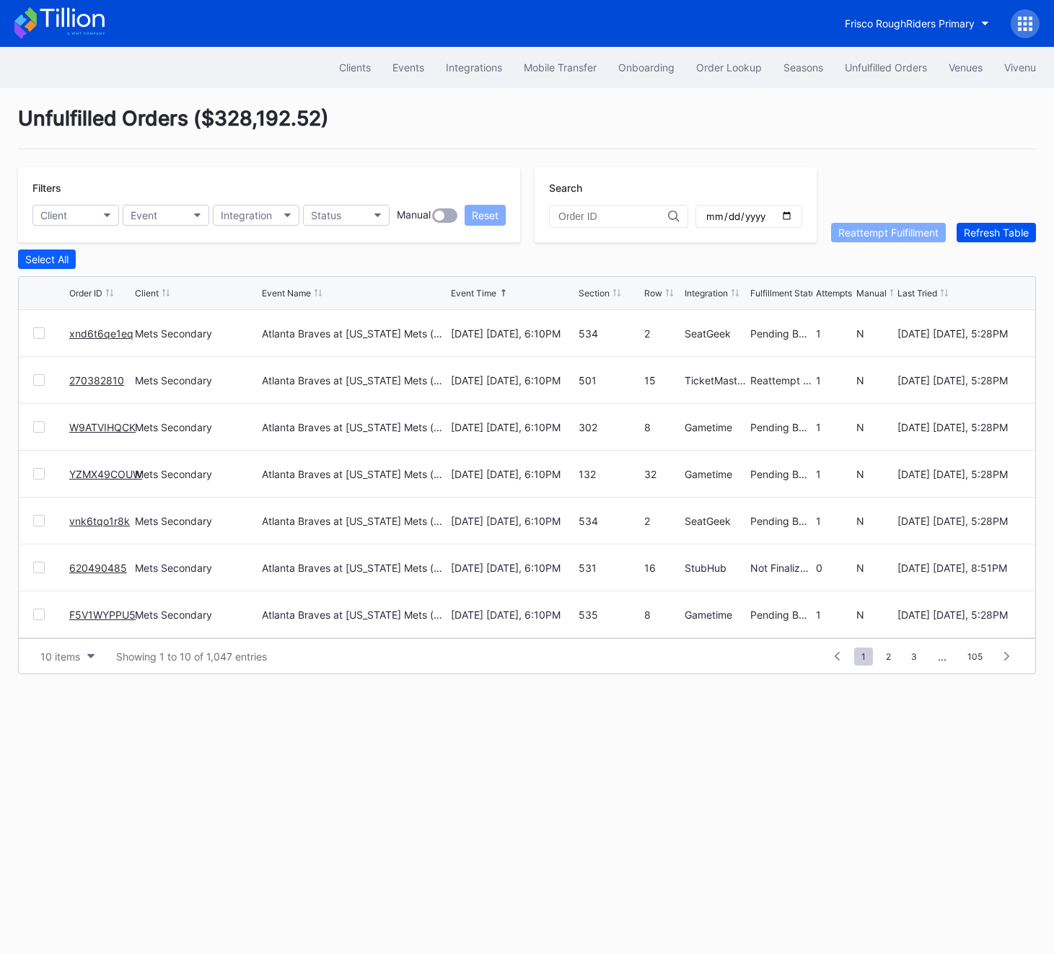
click at [999, 232] on div "Refresh Table" at bounding box center [996, 232] width 65 height 12
click at [40, 474] on div at bounding box center [39, 474] width 12 height 12
click at [880, 229] on div "Reattempt Fulfillment" at bounding box center [888, 232] width 100 height 12
click at [698, 67] on div "Order Lookup" at bounding box center [729, 67] width 66 height 12
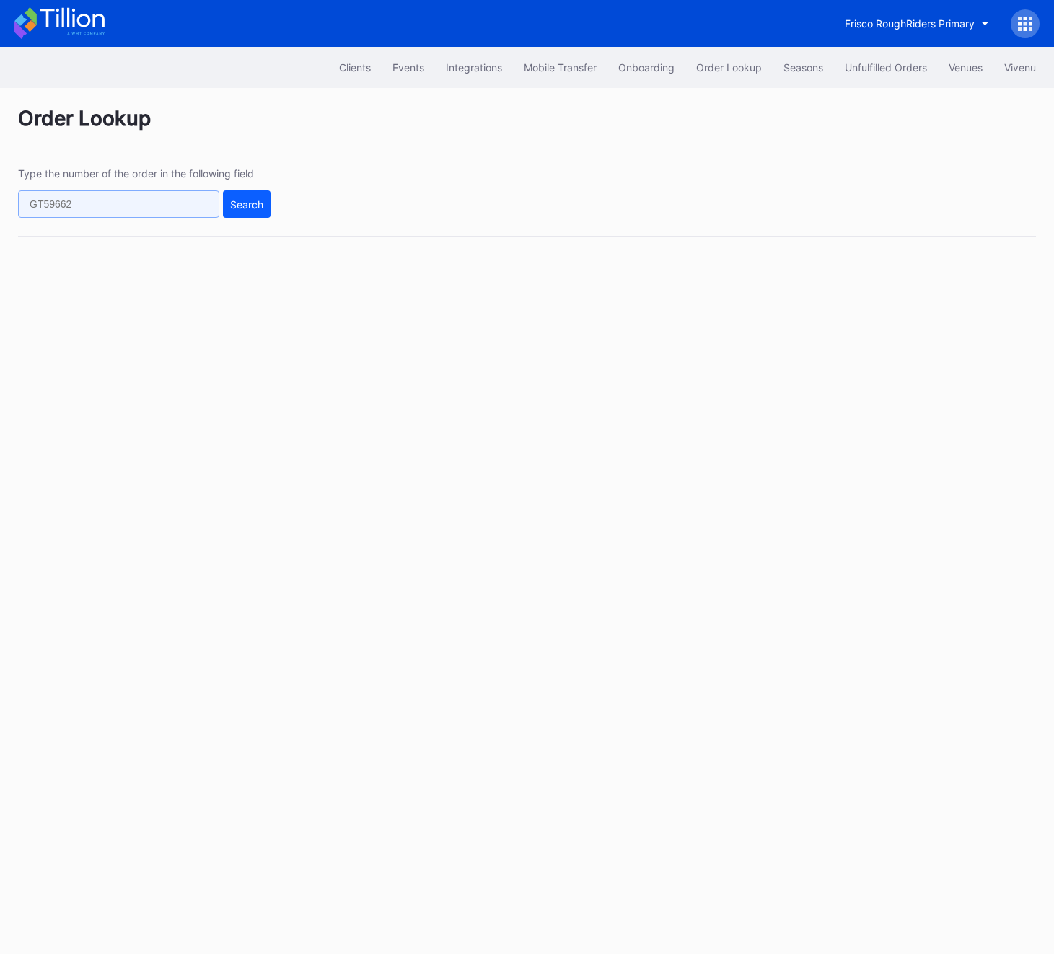
click at [129, 193] on input "text" at bounding box center [118, 203] width 201 height 27
paste input "vnk6tqo1r8k"
type input "vnk6tqo1r8k"
click at [251, 196] on button "Search" at bounding box center [247, 203] width 48 height 27
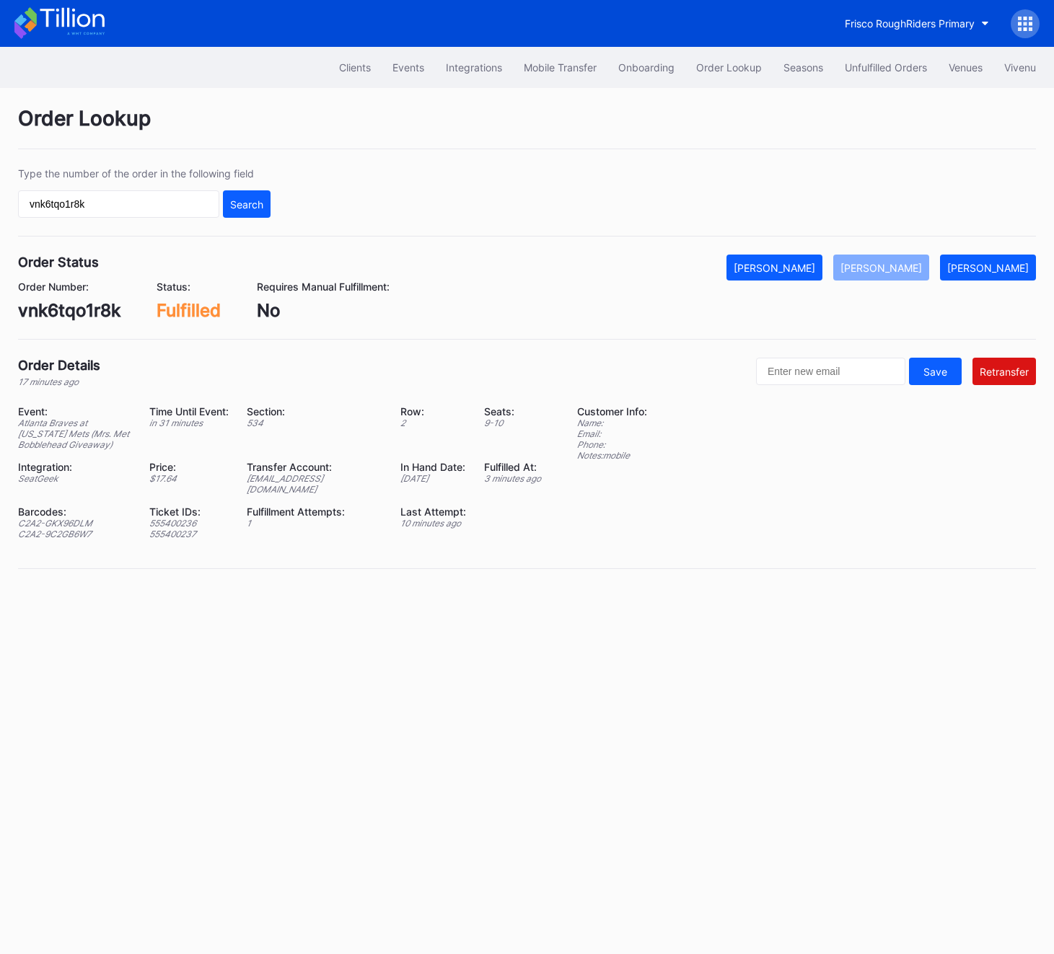
click at [357, 607] on div "Clients Events Integrations Mobile Transfer Onboarding Order Lookup Seasons Unf…" at bounding box center [527, 500] width 1054 height 907
click at [891, 63] on div "Unfulfilled Orders" at bounding box center [886, 67] width 82 height 12
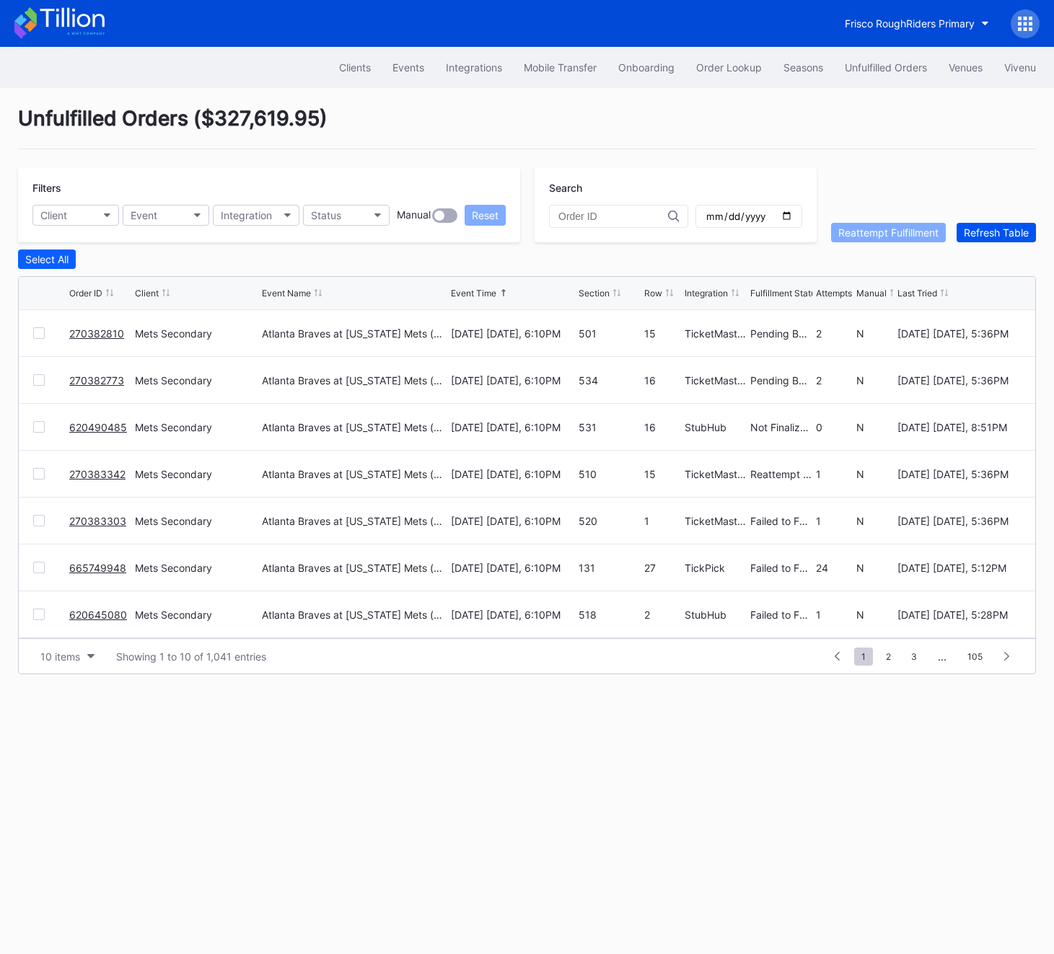
click at [998, 224] on button "Refresh Table" at bounding box center [995, 232] width 79 height 19
click at [1001, 233] on div "Refresh Table" at bounding box center [996, 232] width 65 height 12
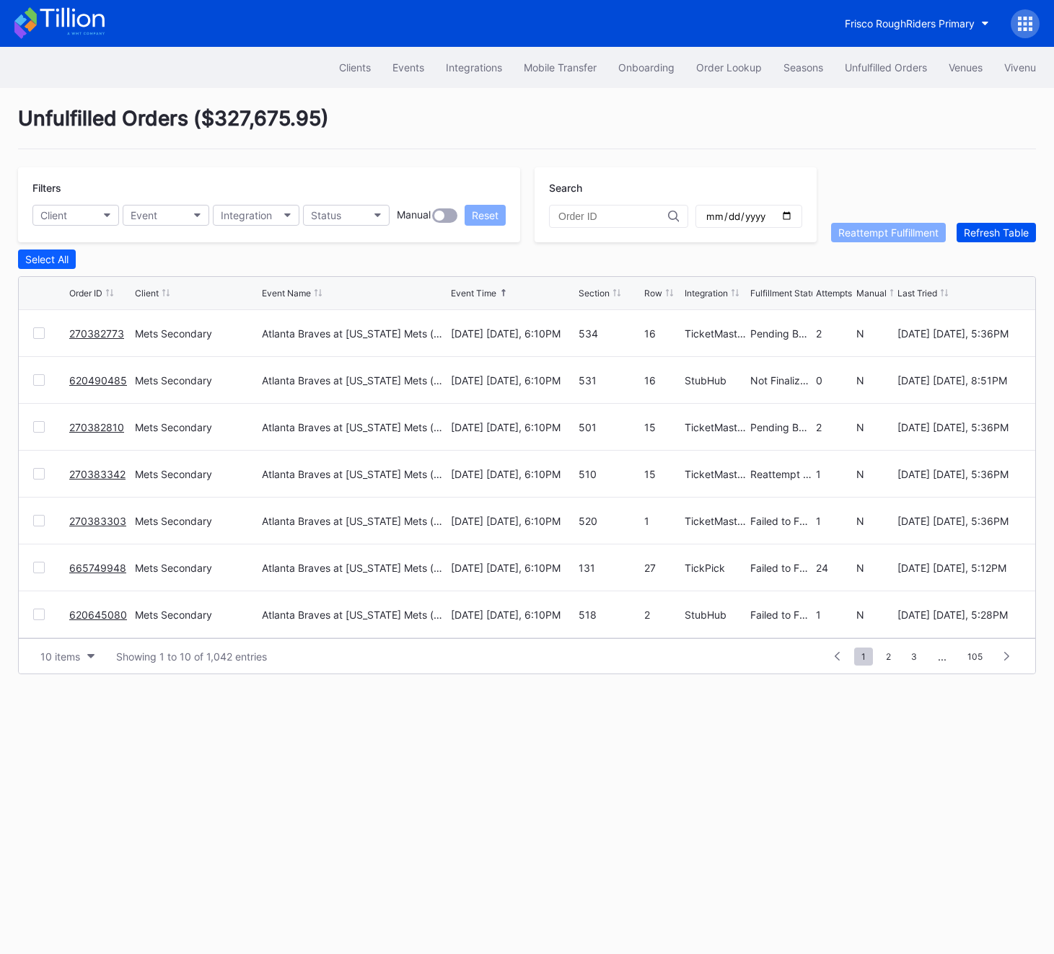
click at [1001, 233] on div "Refresh Table" at bounding box center [996, 232] width 65 height 12
click at [992, 236] on div "Refresh Table" at bounding box center [996, 232] width 65 height 12
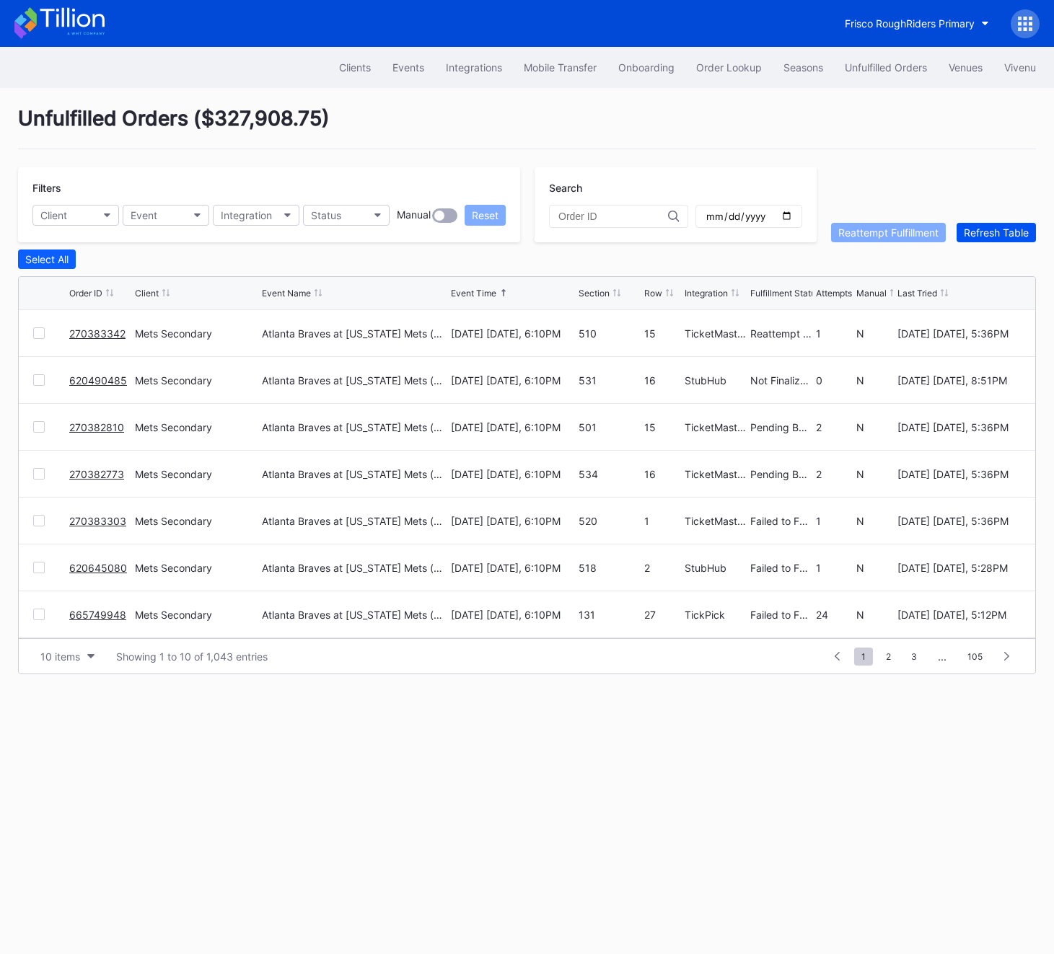
click at [992, 236] on div "Refresh Table" at bounding box center [996, 232] width 65 height 12
click at [997, 223] on button "Refresh Table" at bounding box center [995, 232] width 79 height 19
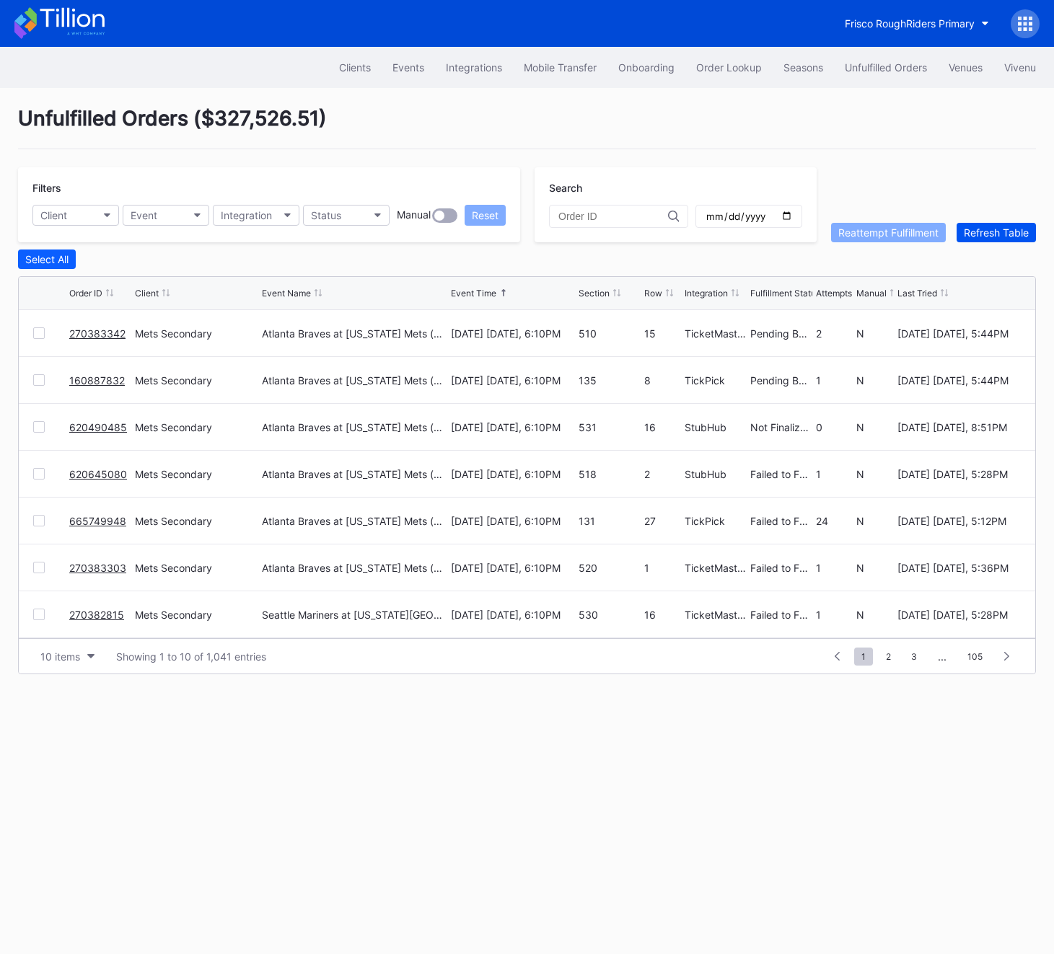
click at [997, 223] on button "Refresh Table" at bounding box center [995, 232] width 79 height 19
click at [979, 230] on div "Refresh Table" at bounding box center [996, 232] width 65 height 12
click at [989, 242] on div "Unfulfilled Orders ( $327,730.21 ) Filters Client Event Integration Status Manu…" at bounding box center [527, 390] width 1054 height 604
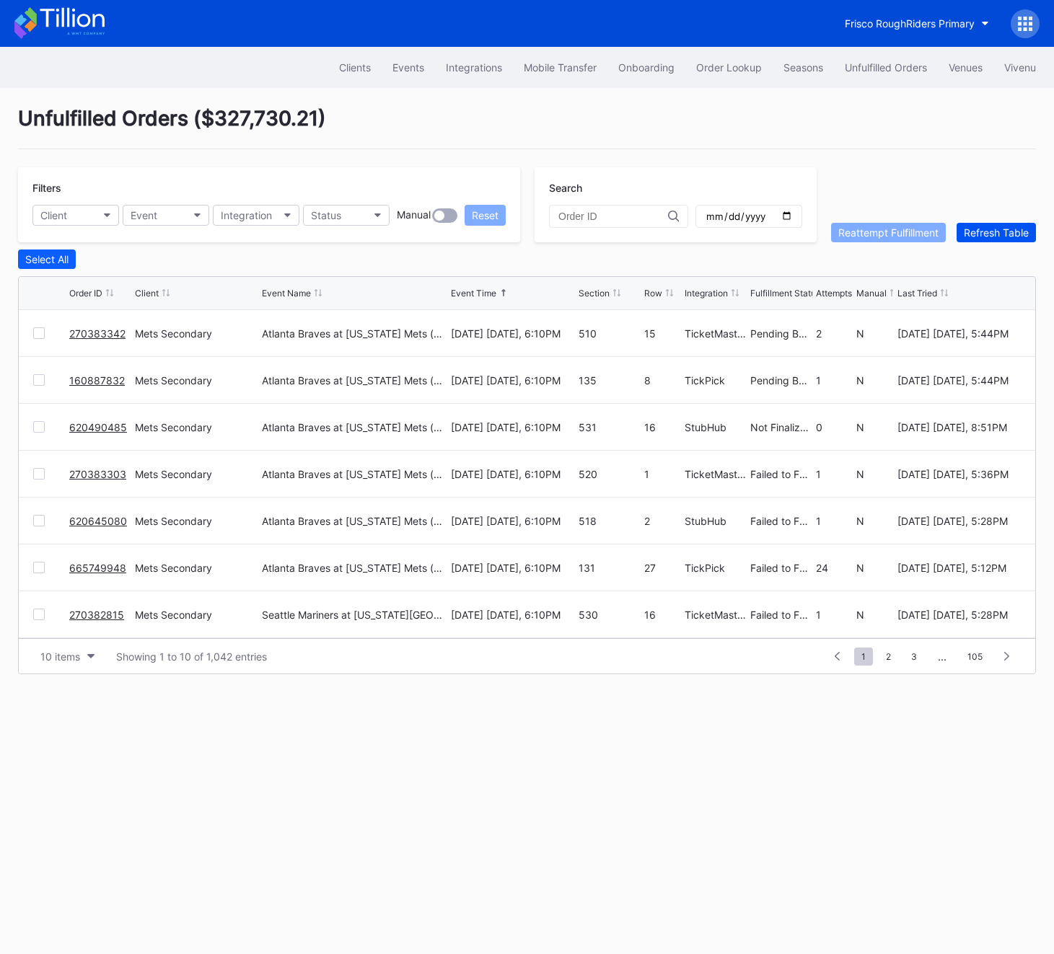
click at [987, 237] on div "Refresh Table" at bounding box center [996, 232] width 65 height 12
click at [998, 229] on div "Refresh Table" at bounding box center [996, 232] width 65 height 12
click at [998, 241] on button "Refresh Table" at bounding box center [995, 232] width 79 height 19
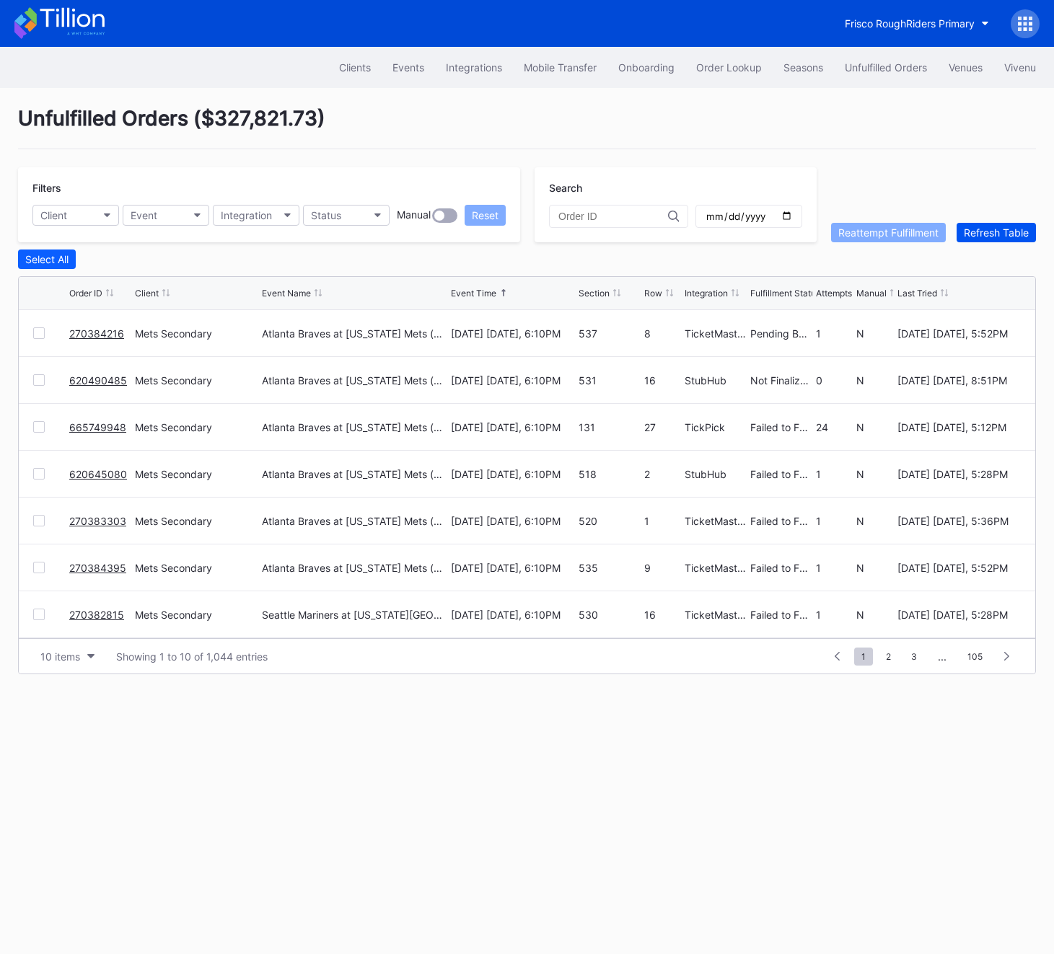
click at [998, 241] on button "Refresh Table" at bounding box center [995, 232] width 79 height 19
click at [1016, 223] on button "Refresh Table" at bounding box center [995, 232] width 79 height 19
click at [996, 237] on div "Refresh Table" at bounding box center [996, 232] width 65 height 12
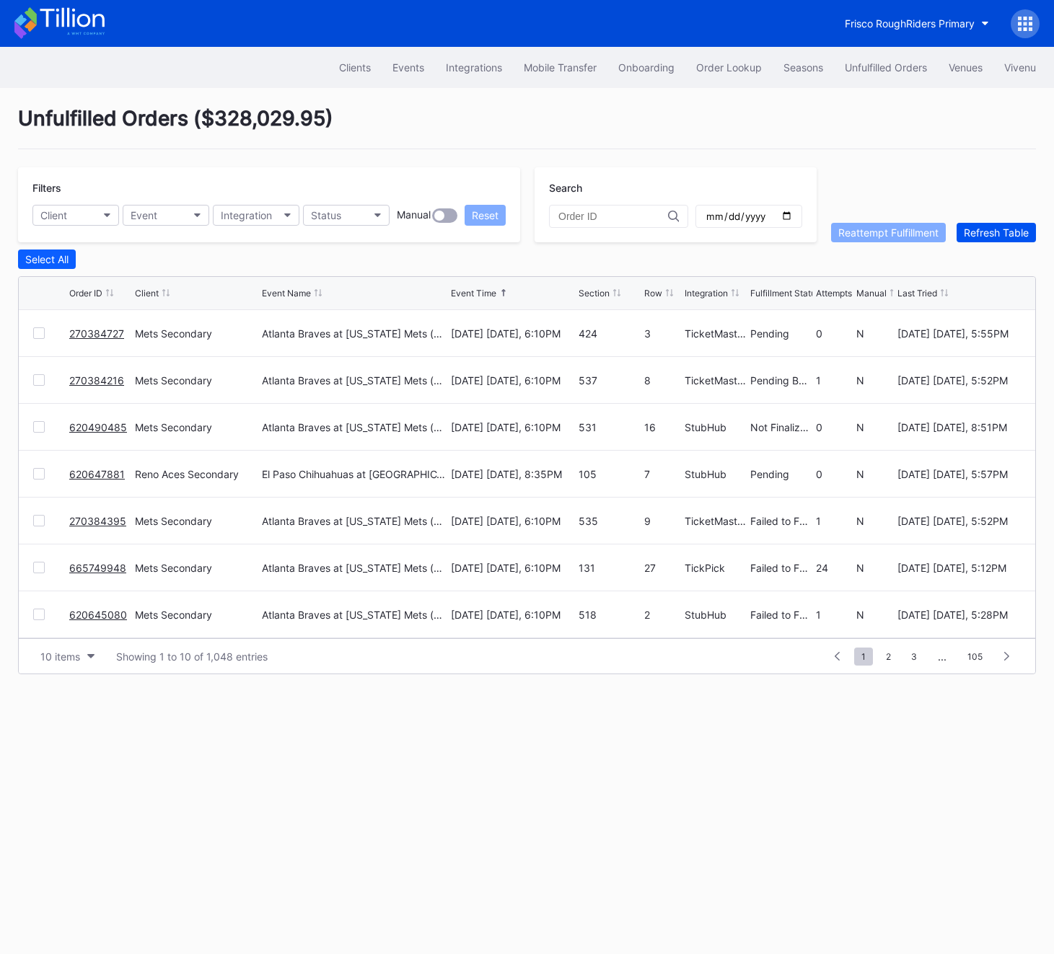
click at [996, 237] on div "Refresh Table" at bounding box center [996, 232] width 65 height 12
click at [36, 565] on div at bounding box center [39, 568] width 12 height 12
click at [918, 234] on div "Reattempt Fulfillment" at bounding box center [888, 232] width 100 height 12
click at [896, 75] on button "Unfulfilled Orders" at bounding box center [886, 67] width 104 height 27
click at [712, 71] on div "Order Lookup" at bounding box center [729, 67] width 66 height 12
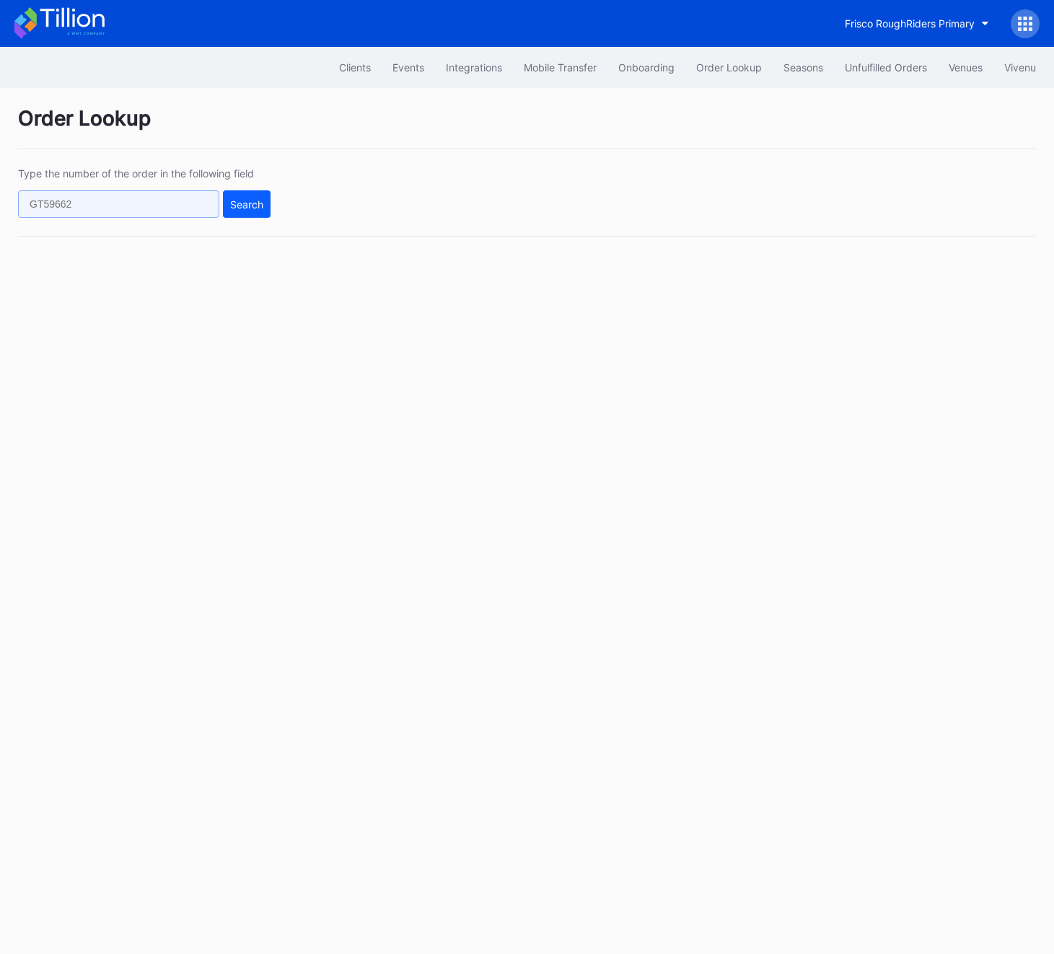
click at [170, 211] on input "text" at bounding box center [118, 203] width 201 height 27
paste input "620647881"
type input "620647881"
click at [262, 211] on button "Search" at bounding box center [247, 203] width 48 height 27
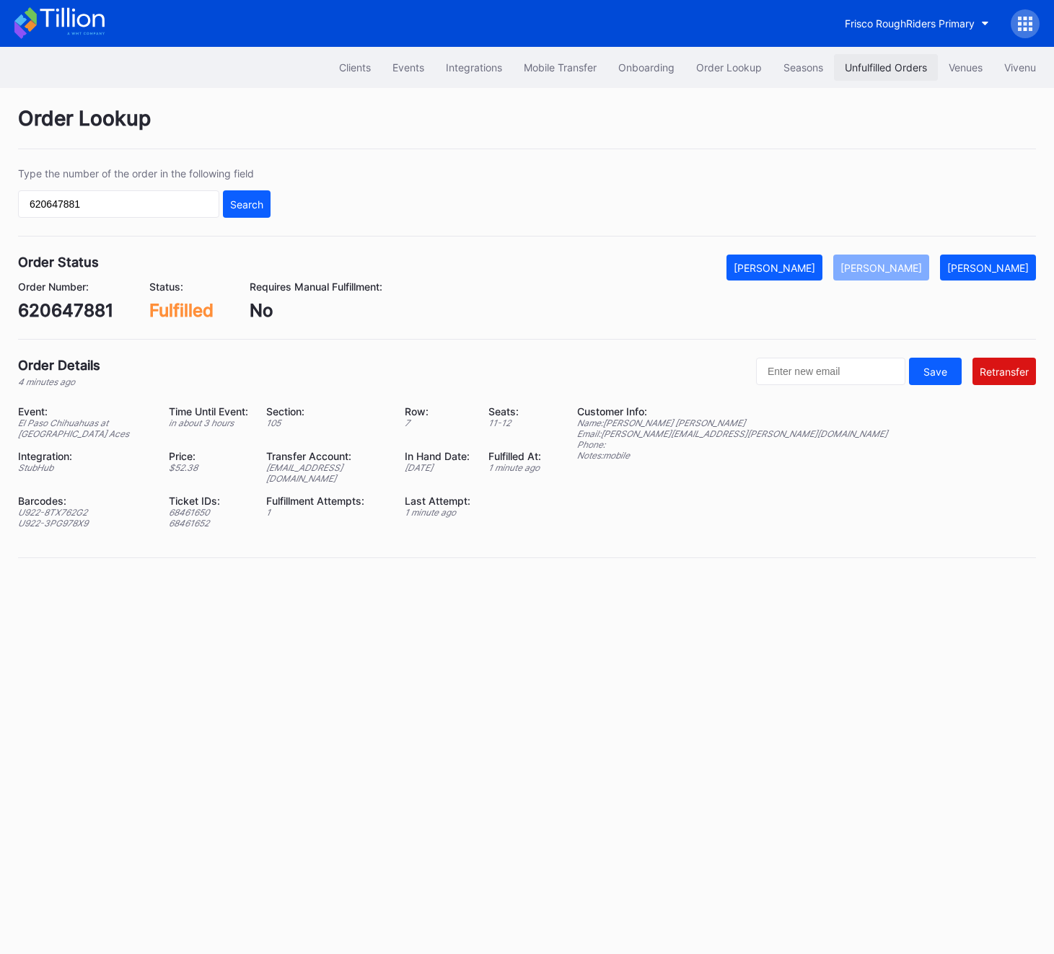
click at [867, 67] on div "Unfulfilled Orders" at bounding box center [886, 67] width 82 height 12
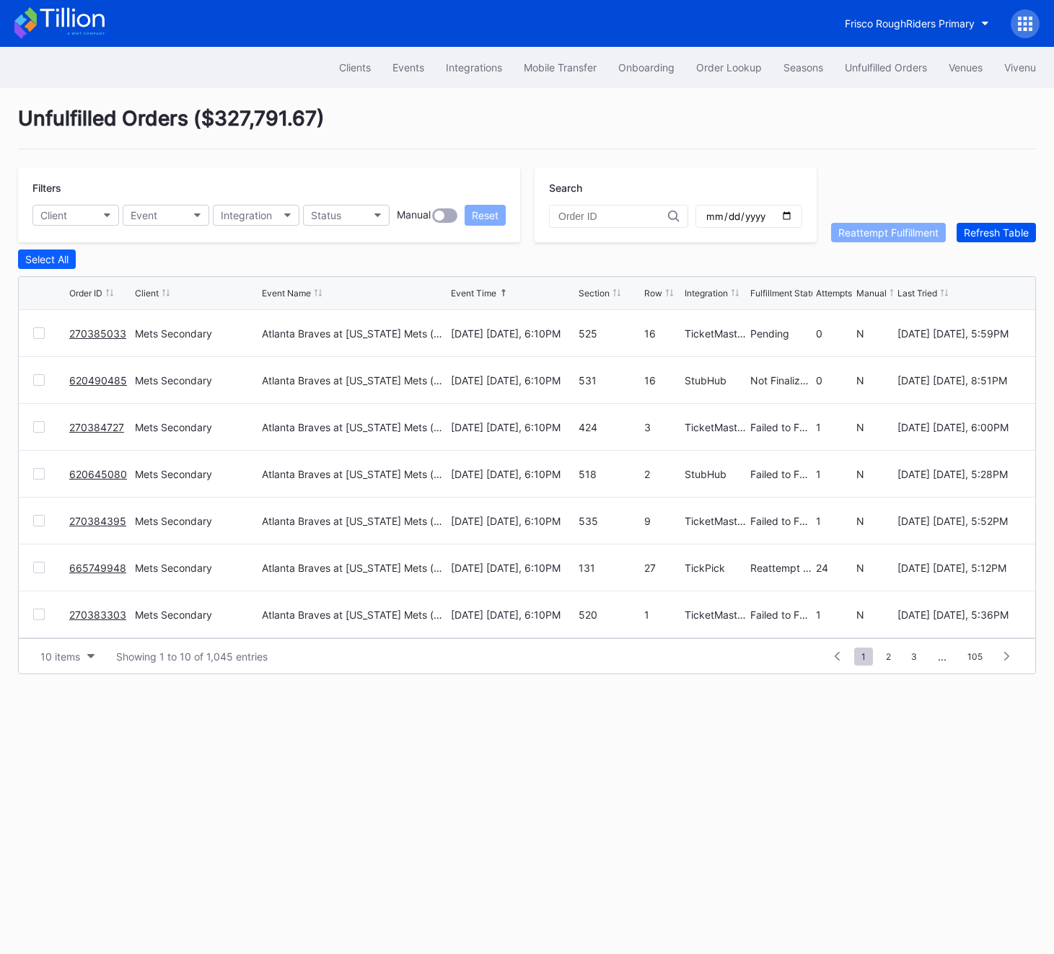
click at [984, 230] on div "Refresh Table" at bounding box center [996, 232] width 65 height 12
click at [42, 427] on div at bounding box center [39, 427] width 12 height 12
click at [897, 239] on button "Reattempt Fulfillment" at bounding box center [888, 232] width 115 height 19
click at [22, 423] on div "270384727 Mets Secondary Atlanta Braves at New York Mets (Mrs. Met Bobblehead G…" at bounding box center [527, 427] width 1016 height 47
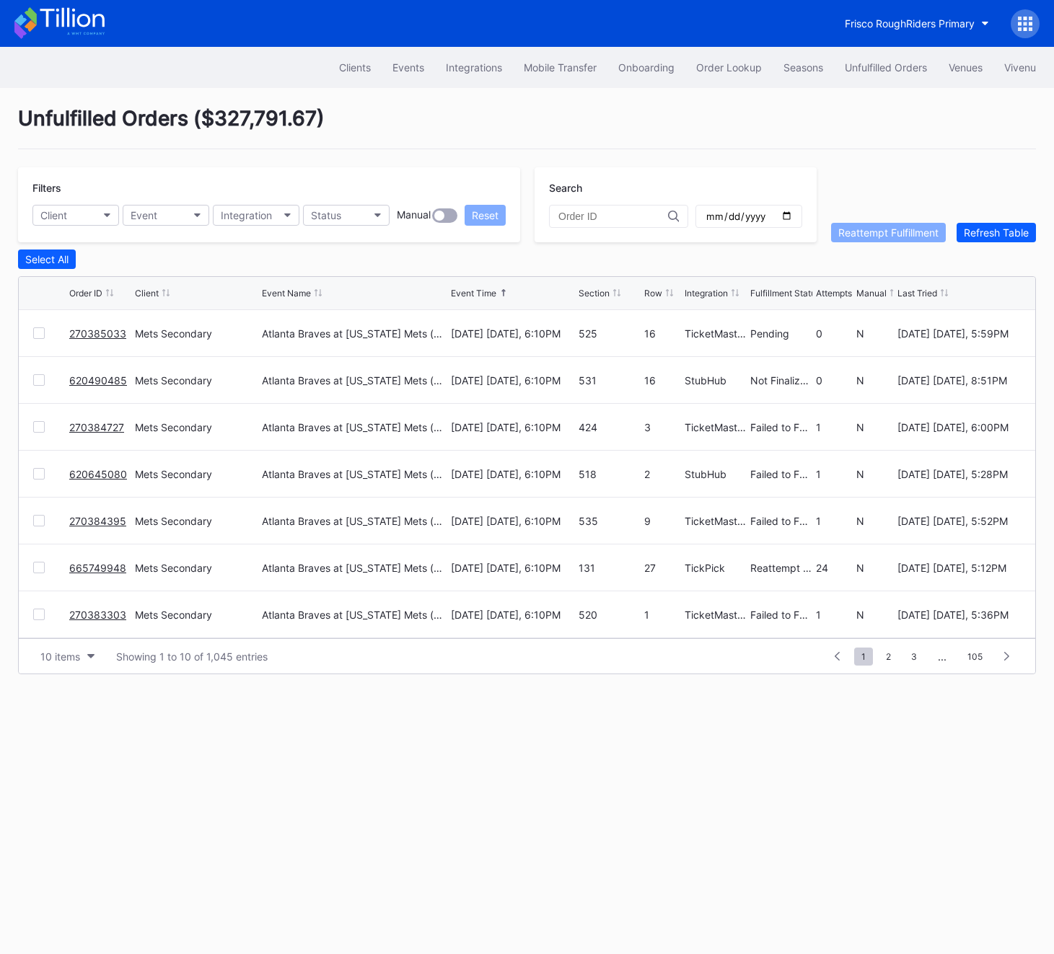
click at [33, 426] on div at bounding box center [39, 427] width 12 height 12
click at [886, 231] on div "Reattempt Fulfillment" at bounding box center [888, 232] width 100 height 12
click at [43, 426] on div at bounding box center [39, 427] width 12 height 12
click at [894, 236] on div "Reattempt Fulfillment" at bounding box center [888, 232] width 100 height 12
click at [981, 235] on div "Refresh Table" at bounding box center [996, 232] width 65 height 12
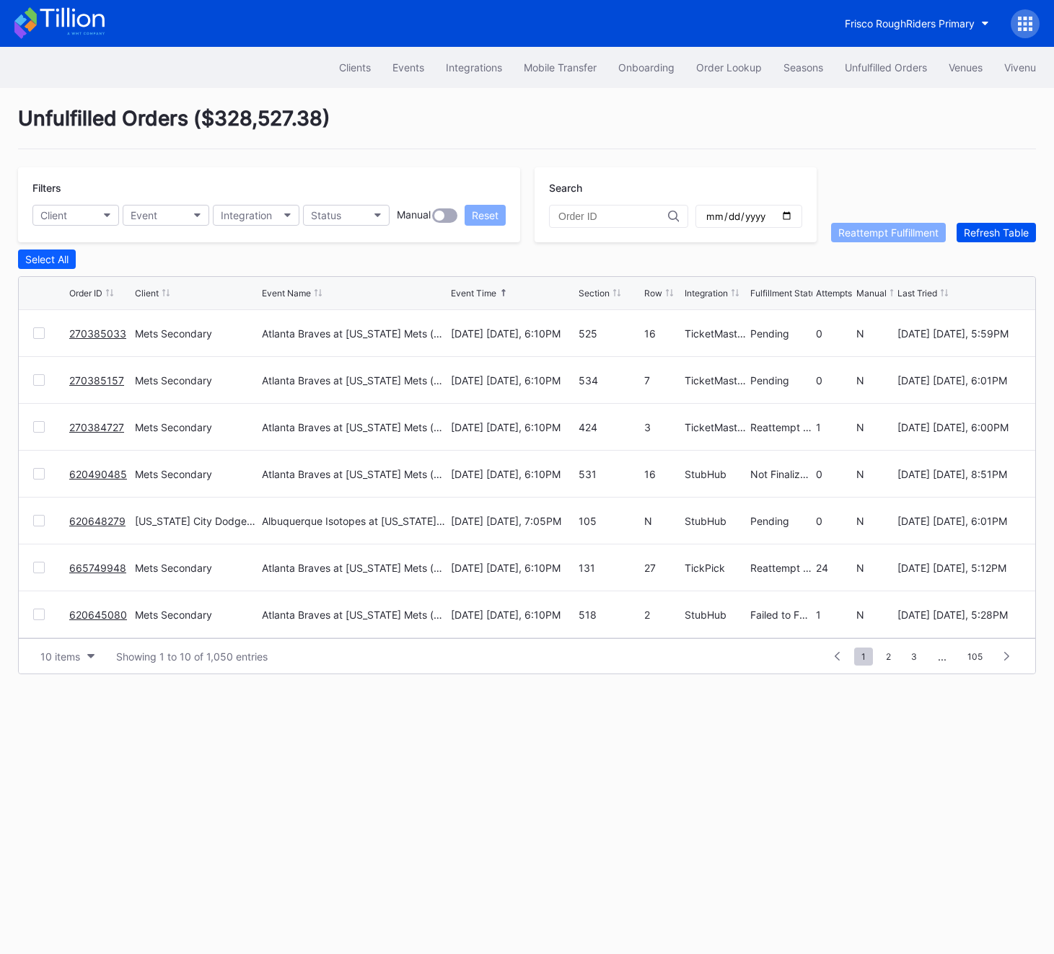
click at [981, 235] on div "Refresh Table" at bounding box center [996, 232] width 65 height 12
click at [1005, 223] on button "Refresh Table" at bounding box center [995, 232] width 79 height 19
click at [1005, 226] on div "Refresh Table" at bounding box center [996, 232] width 65 height 12
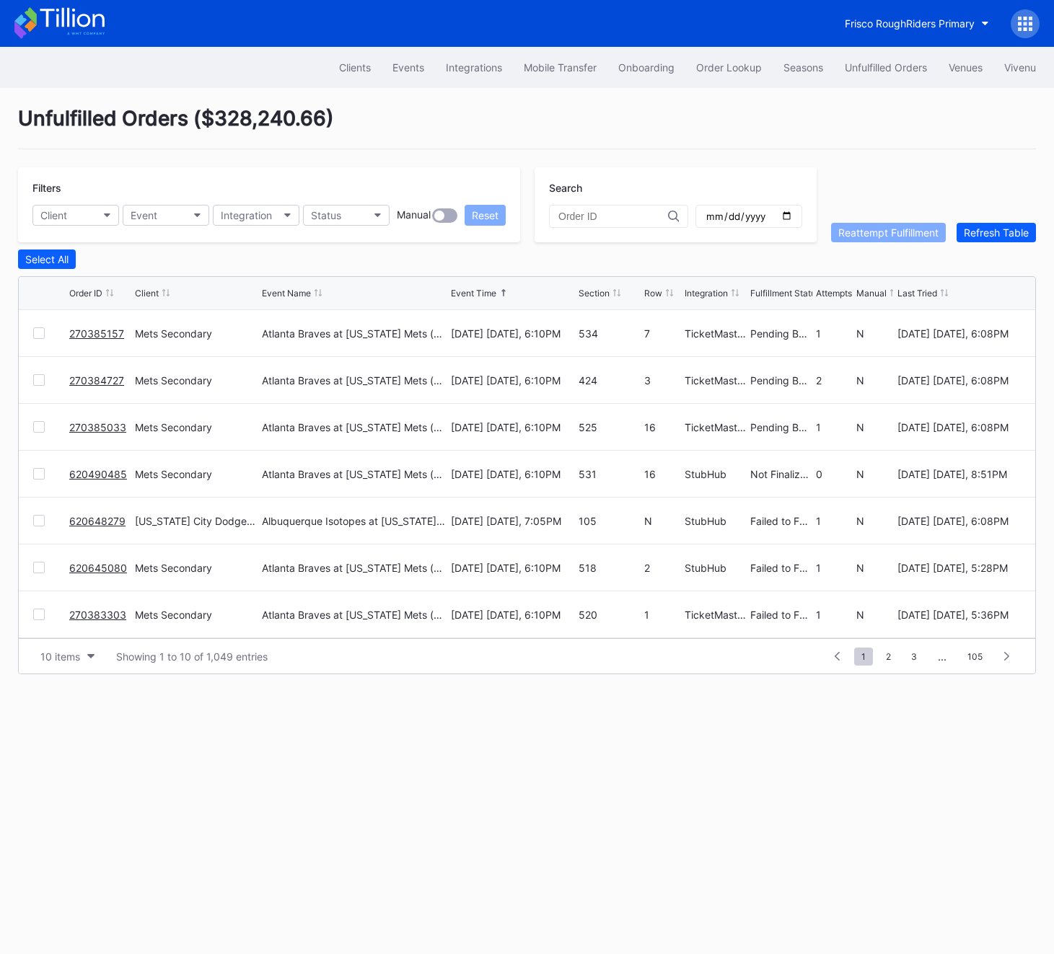
click at [92, 522] on link "620648279" at bounding box center [97, 521] width 56 height 12
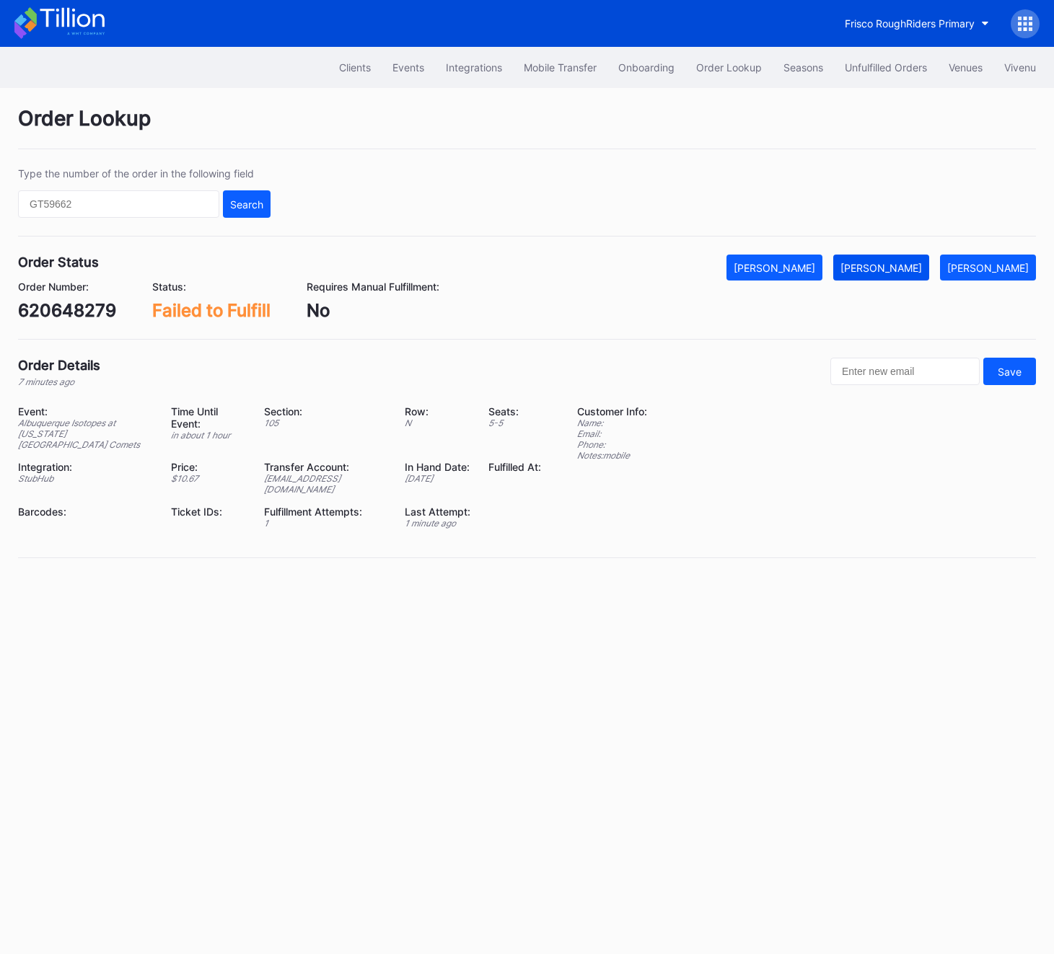
click at [922, 265] on div "Mark Fulfilled" at bounding box center [880, 268] width 81 height 12
click at [75, 312] on div "620648279" at bounding box center [67, 310] width 98 height 21
copy div "620648279"
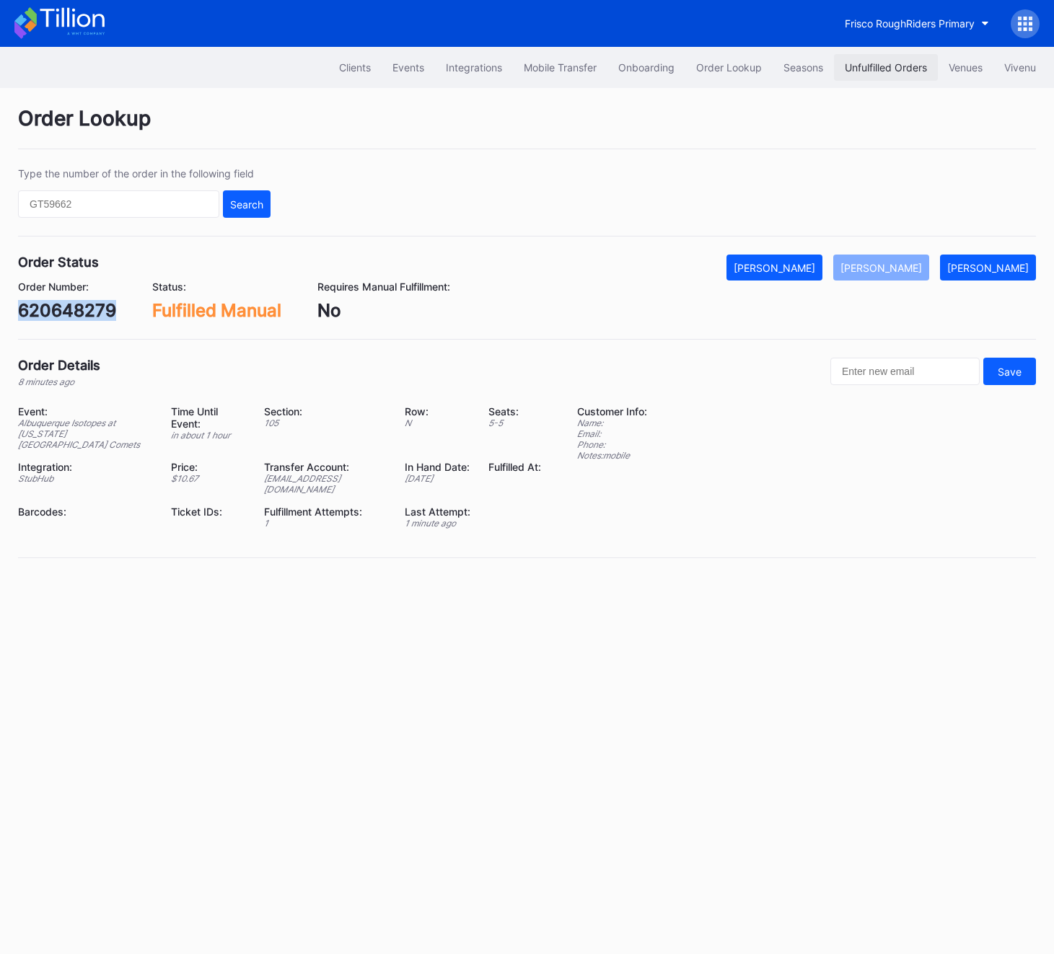
click at [876, 62] on div "Unfulfilled Orders" at bounding box center [886, 67] width 82 height 12
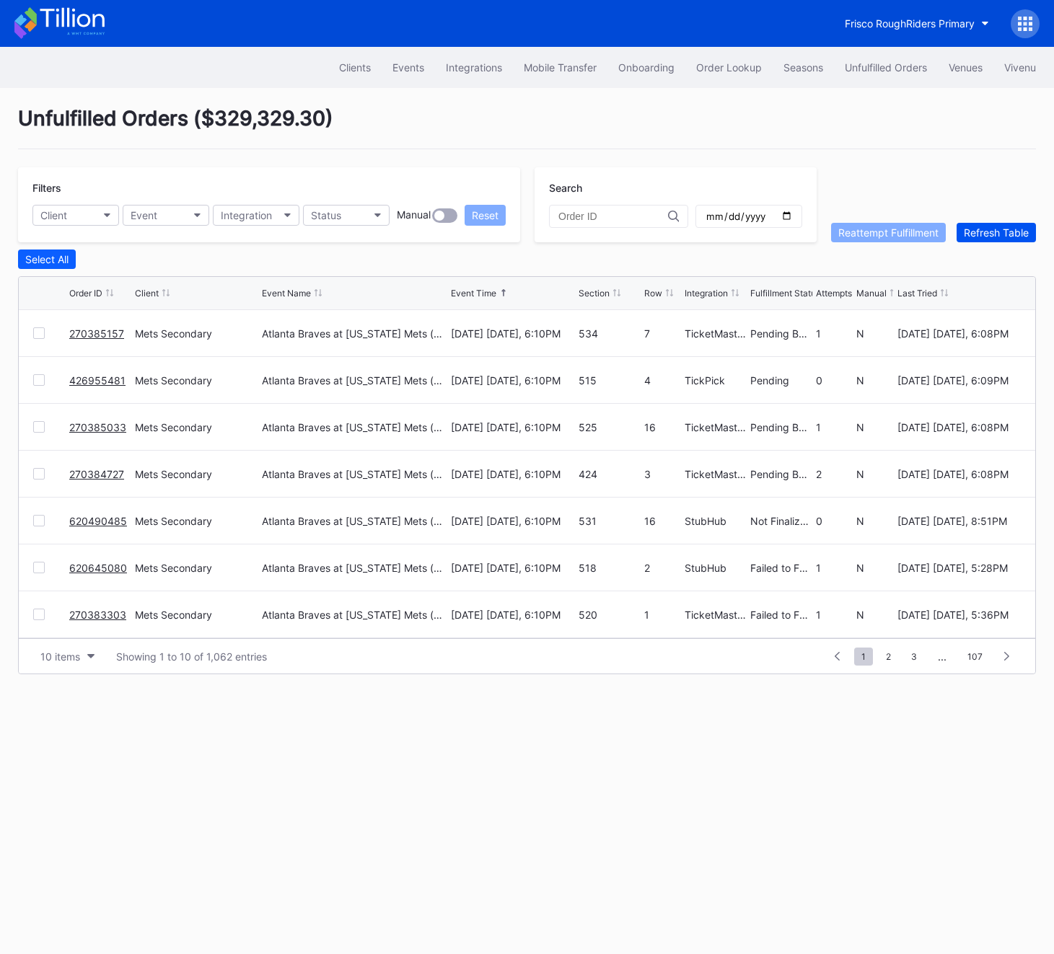
click at [987, 229] on div "Refresh Table" at bounding box center [996, 232] width 65 height 12
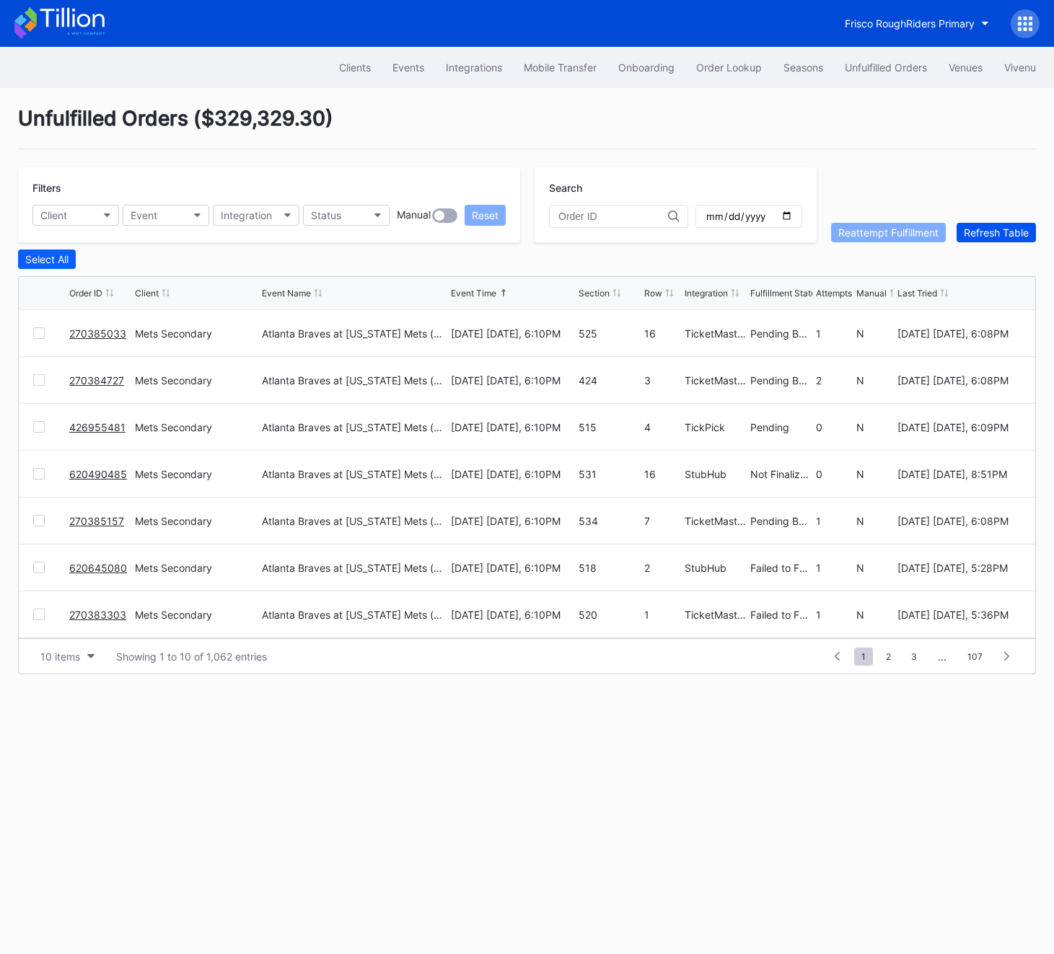
click at [987, 229] on div "Refresh Table" at bounding box center [996, 232] width 65 height 12
click at [992, 226] on div "Refresh Table" at bounding box center [996, 232] width 65 height 12
click at [1000, 244] on div "Unfulfilled Orders ( $328,579.77 ) Filters Client Event Integration Status Manu…" at bounding box center [527, 390] width 1054 height 604
click at [996, 232] on div "Refresh Table" at bounding box center [996, 232] width 65 height 12
click at [991, 238] on button "Refresh Table" at bounding box center [995, 232] width 79 height 19
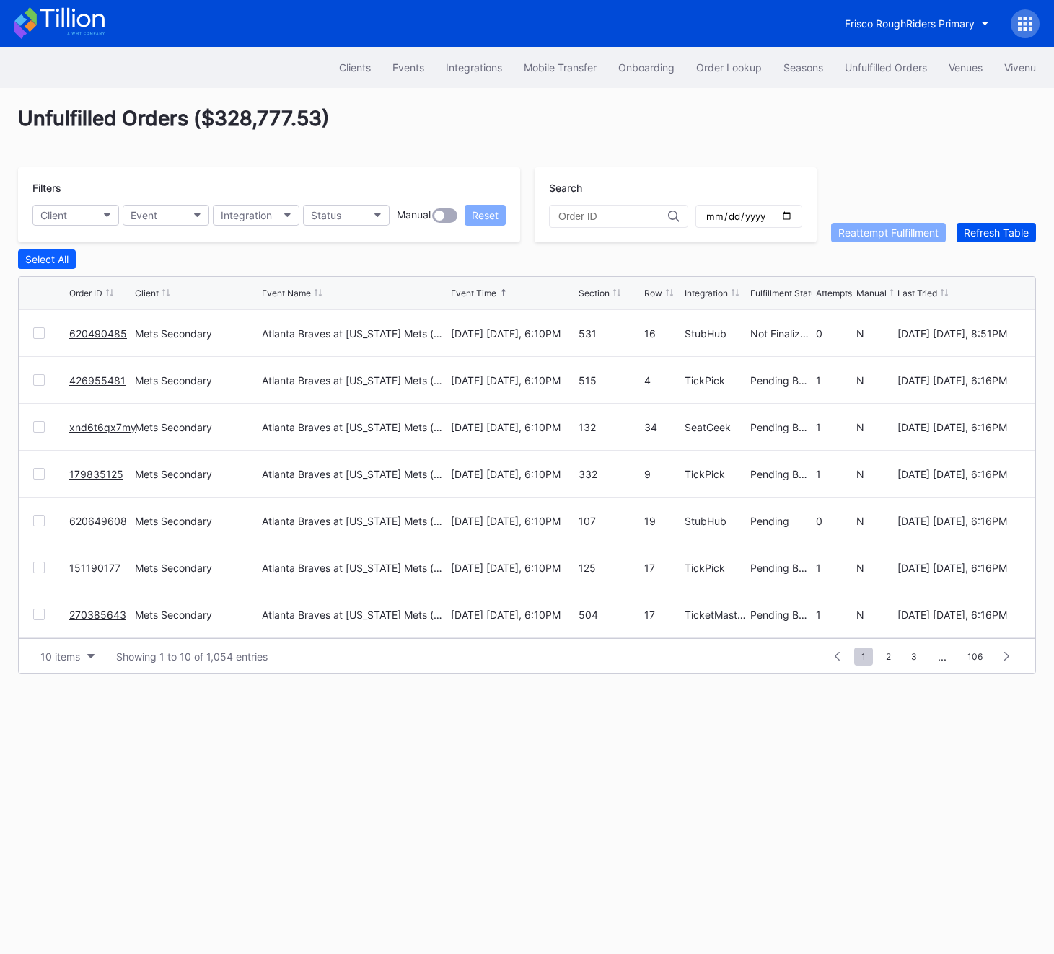
click at [991, 238] on button "Refresh Table" at bounding box center [995, 232] width 79 height 19
click at [704, 64] on div "Order Lookup" at bounding box center [729, 67] width 66 height 12
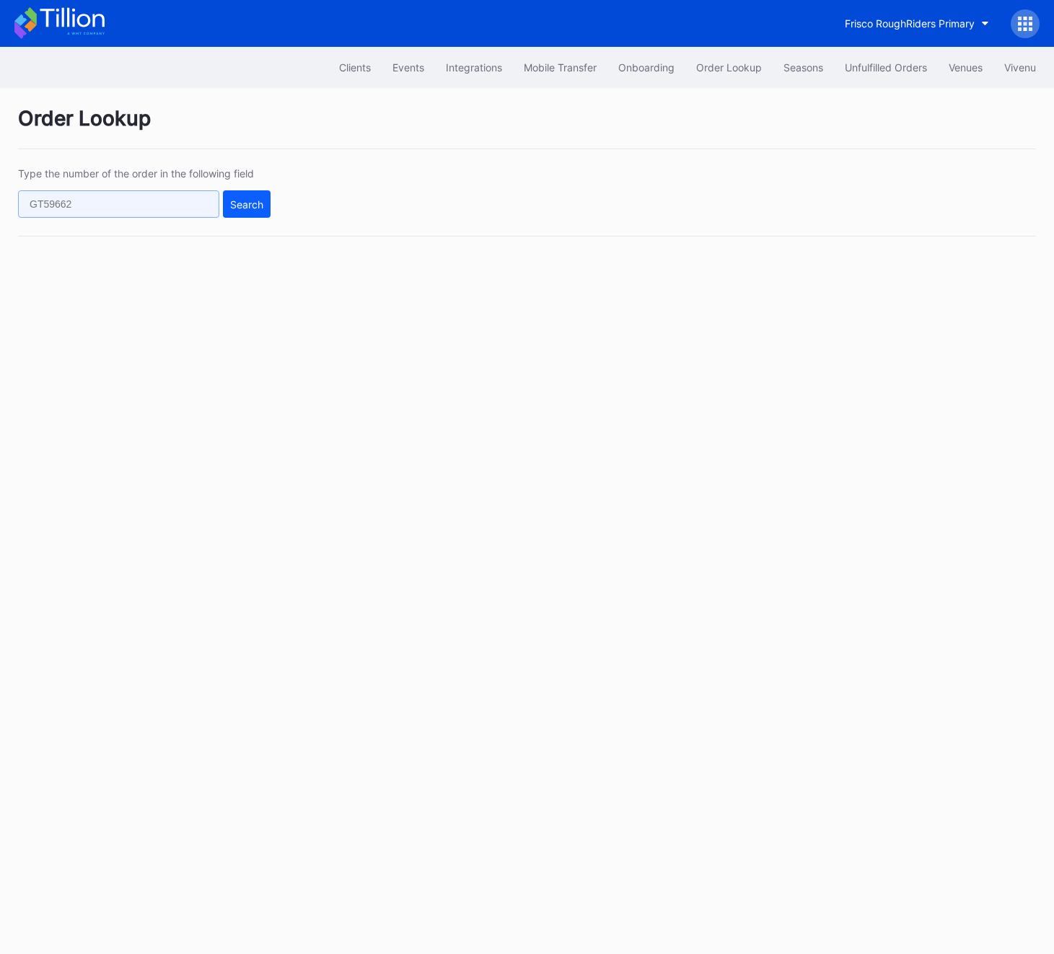
click at [131, 190] on input "text" at bounding box center [118, 203] width 201 height 27
paste input "832087528"
type input "832087528"
click at [238, 209] on div "Search" at bounding box center [246, 204] width 33 height 12
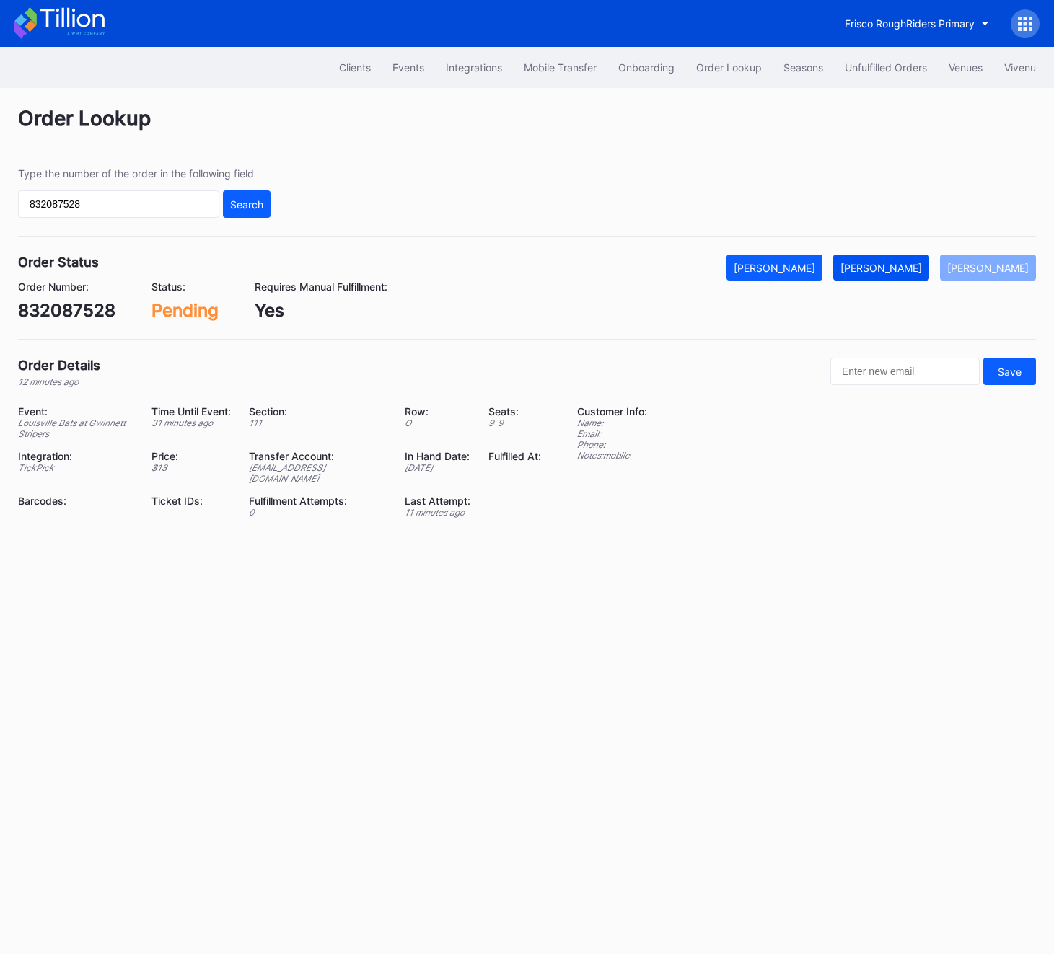
click at [912, 258] on button "Mark Fulfilled" at bounding box center [881, 268] width 96 height 26
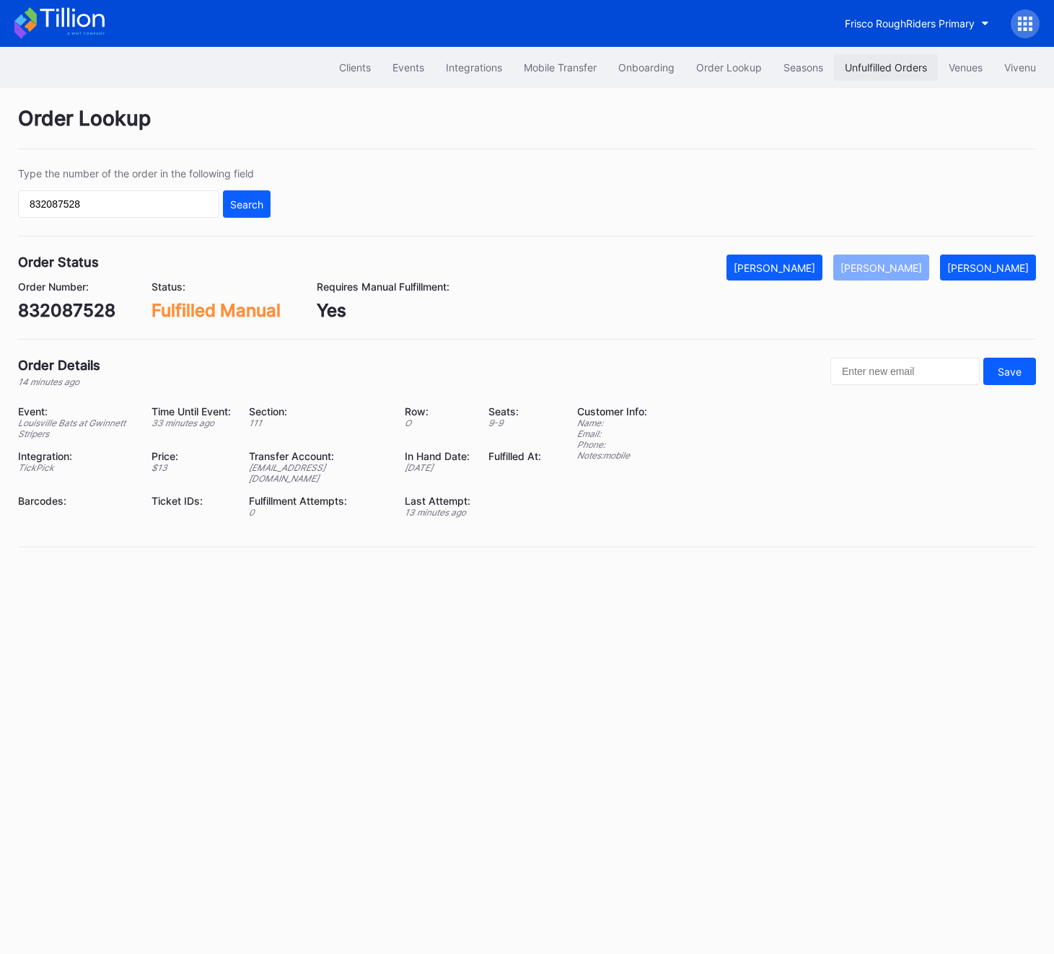
click at [863, 76] on button "Unfulfilled Orders" at bounding box center [886, 67] width 104 height 27
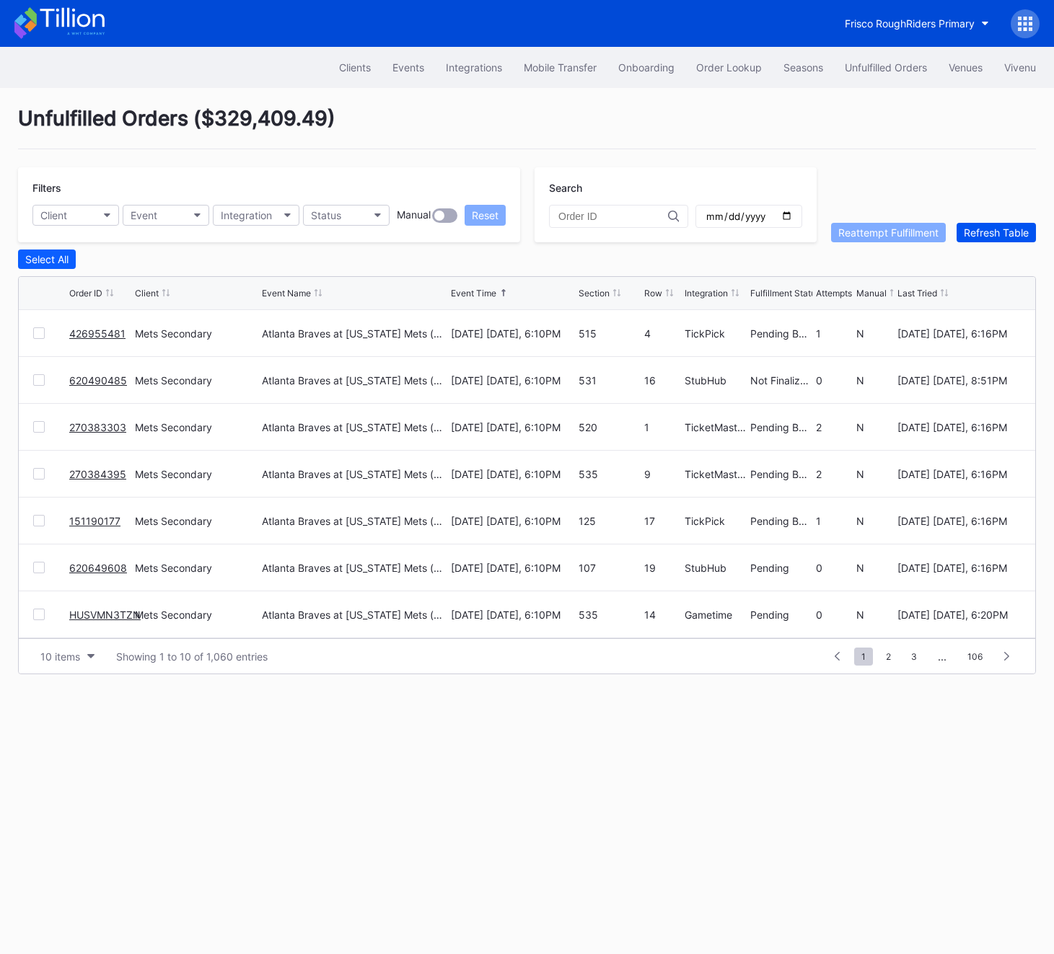
click at [984, 232] on div "Refresh Table" at bounding box center [996, 232] width 65 height 12
click at [100, 384] on link "620650532" at bounding box center [97, 380] width 57 height 12
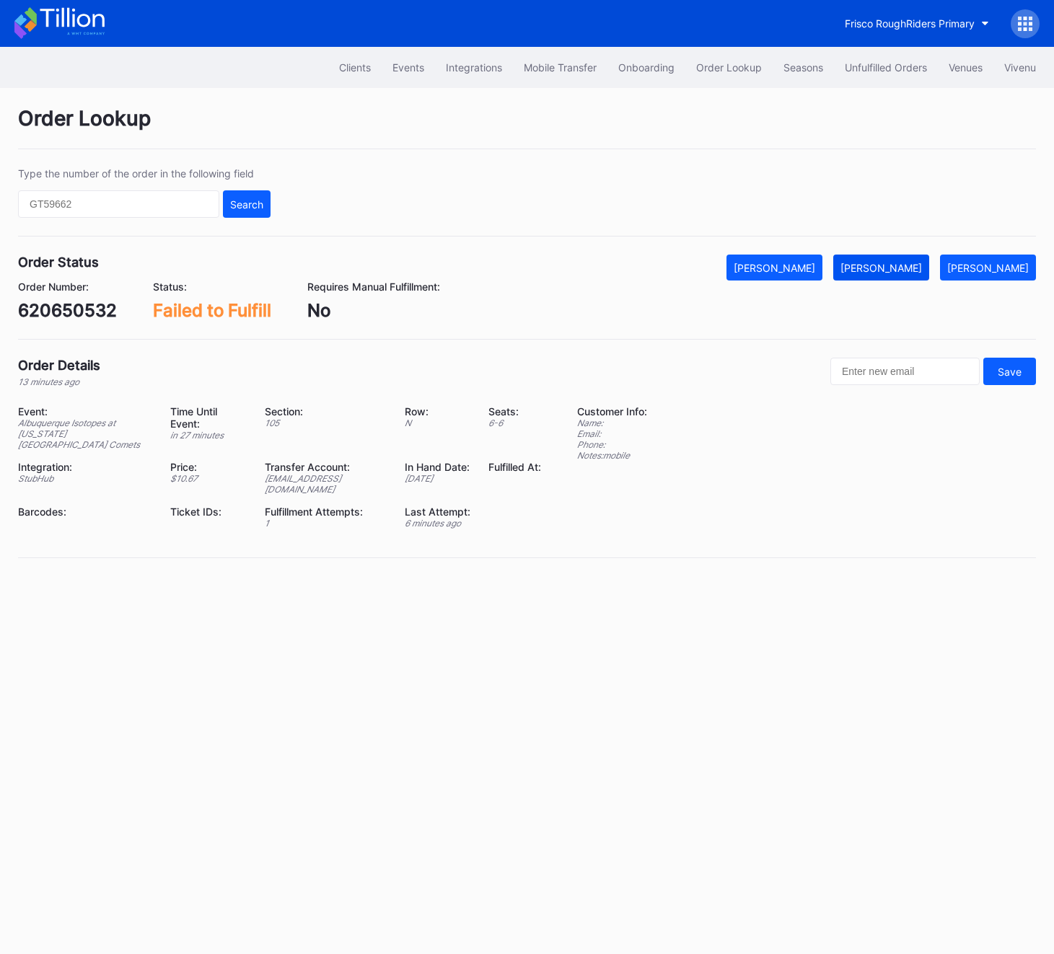
click at [915, 268] on div "Mark Fulfilled" at bounding box center [880, 268] width 81 height 12
click at [79, 311] on div "620650532" at bounding box center [67, 310] width 99 height 21
copy div "620650532"
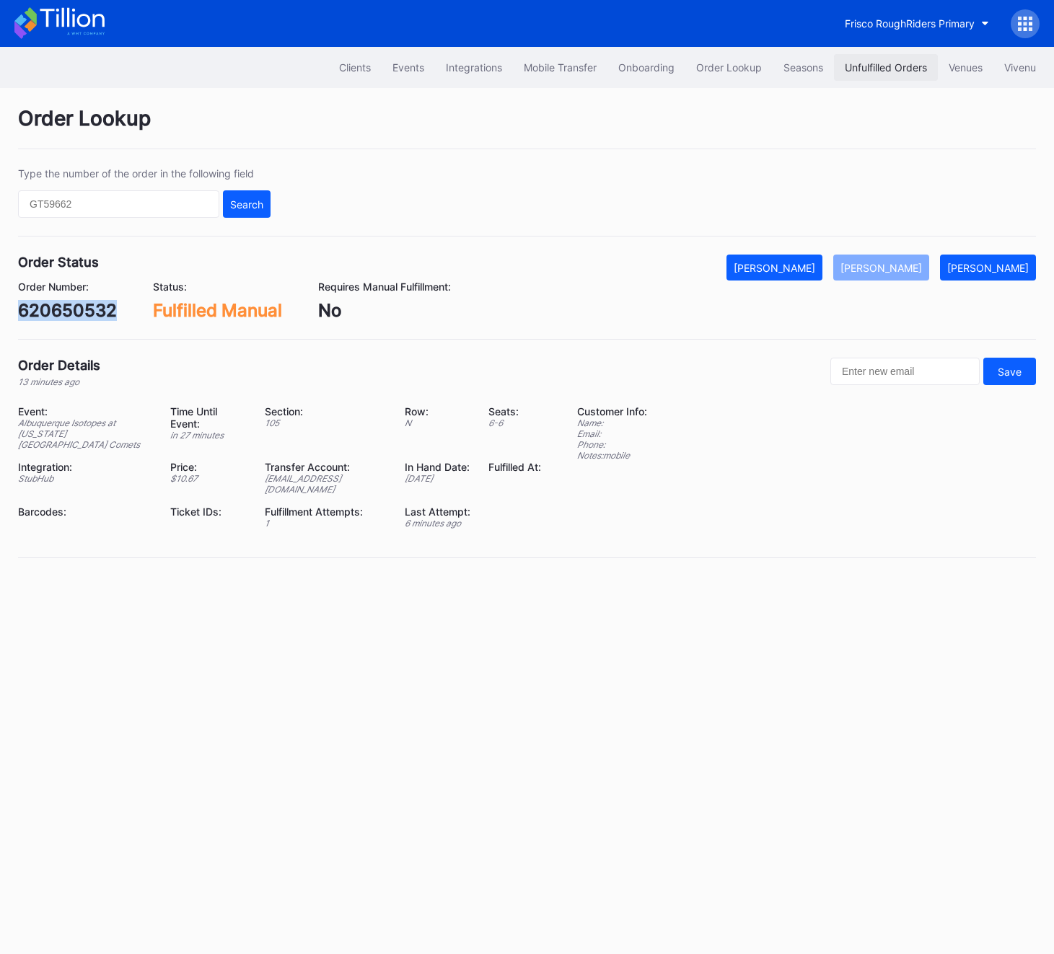
click at [860, 67] on div "Unfulfilled Orders" at bounding box center [886, 67] width 82 height 12
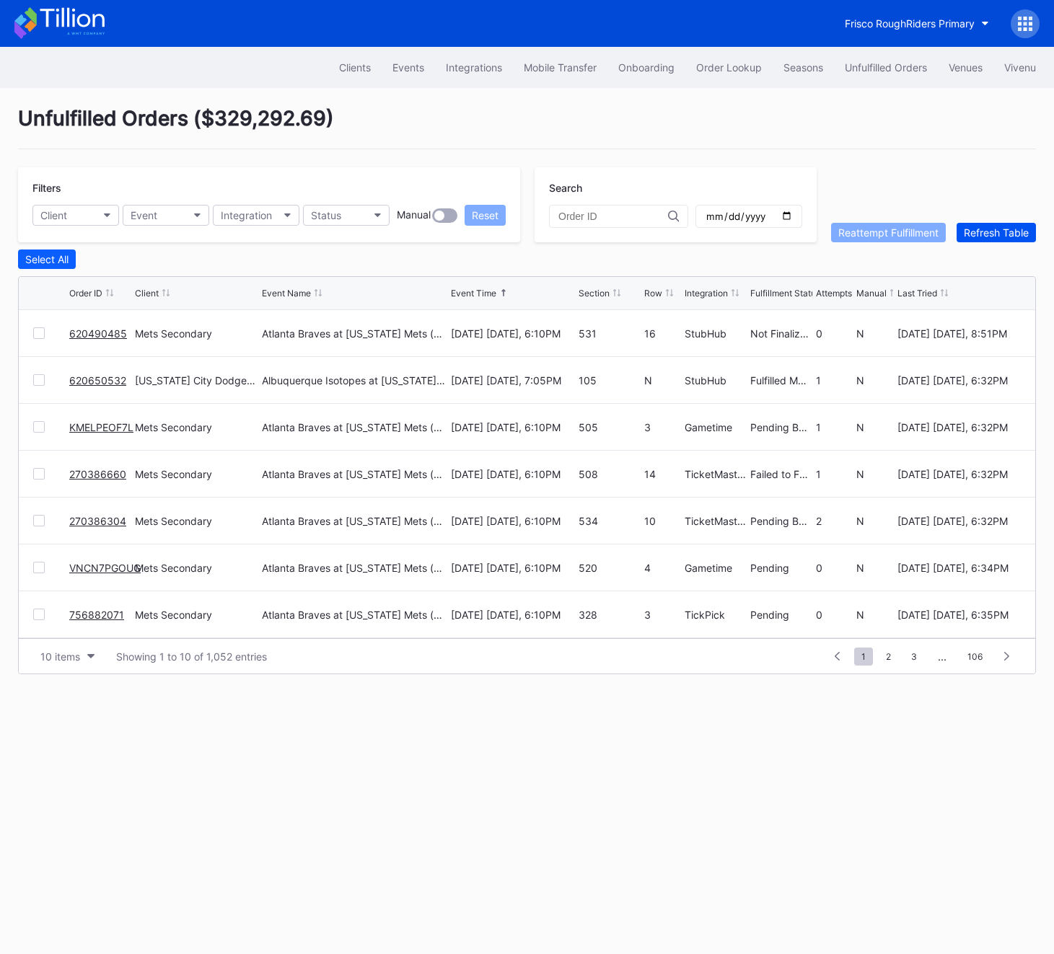
click at [969, 237] on div "Refresh Table" at bounding box center [996, 232] width 65 height 12
click at [1005, 233] on div "Refresh Table" at bounding box center [996, 232] width 65 height 12
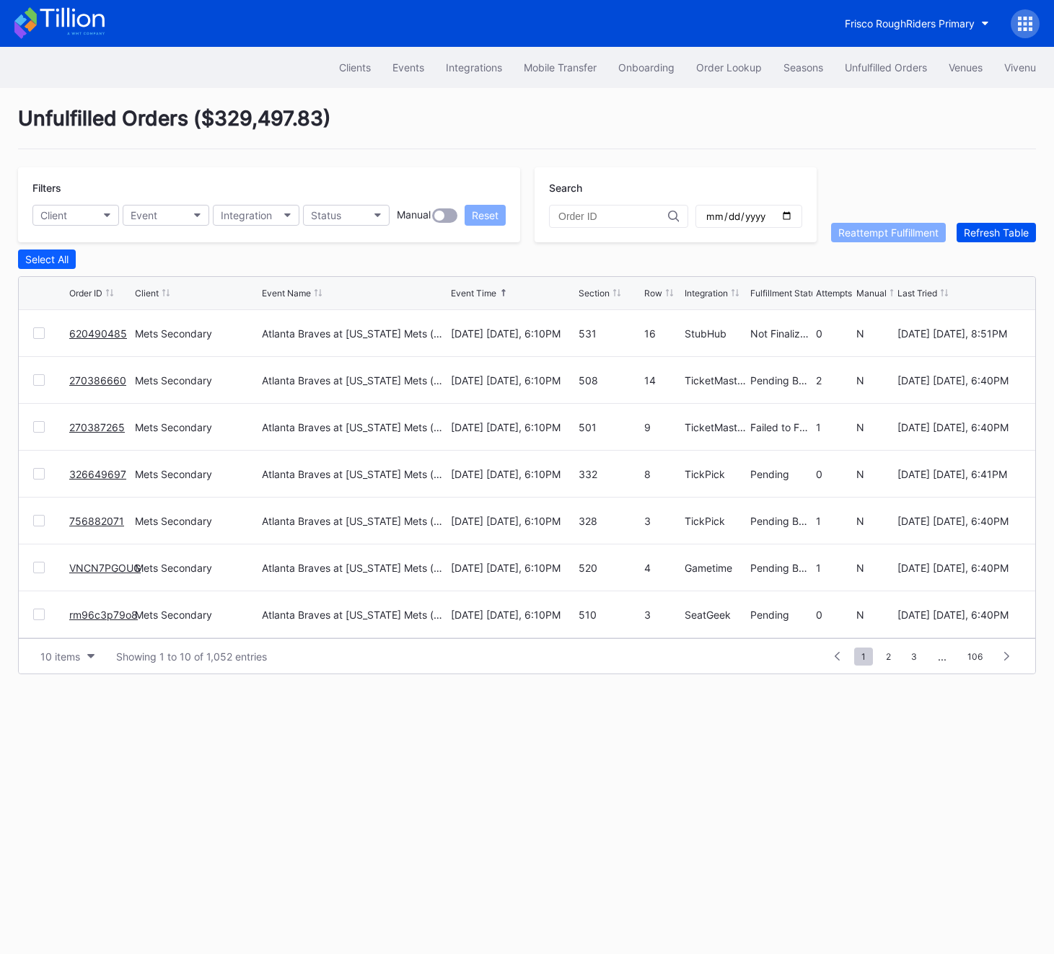
click at [992, 237] on div "Refresh Table" at bounding box center [996, 232] width 65 height 12
click at [1012, 231] on div "Refresh Table" at bounding box center [996, 232] width 65 height 12
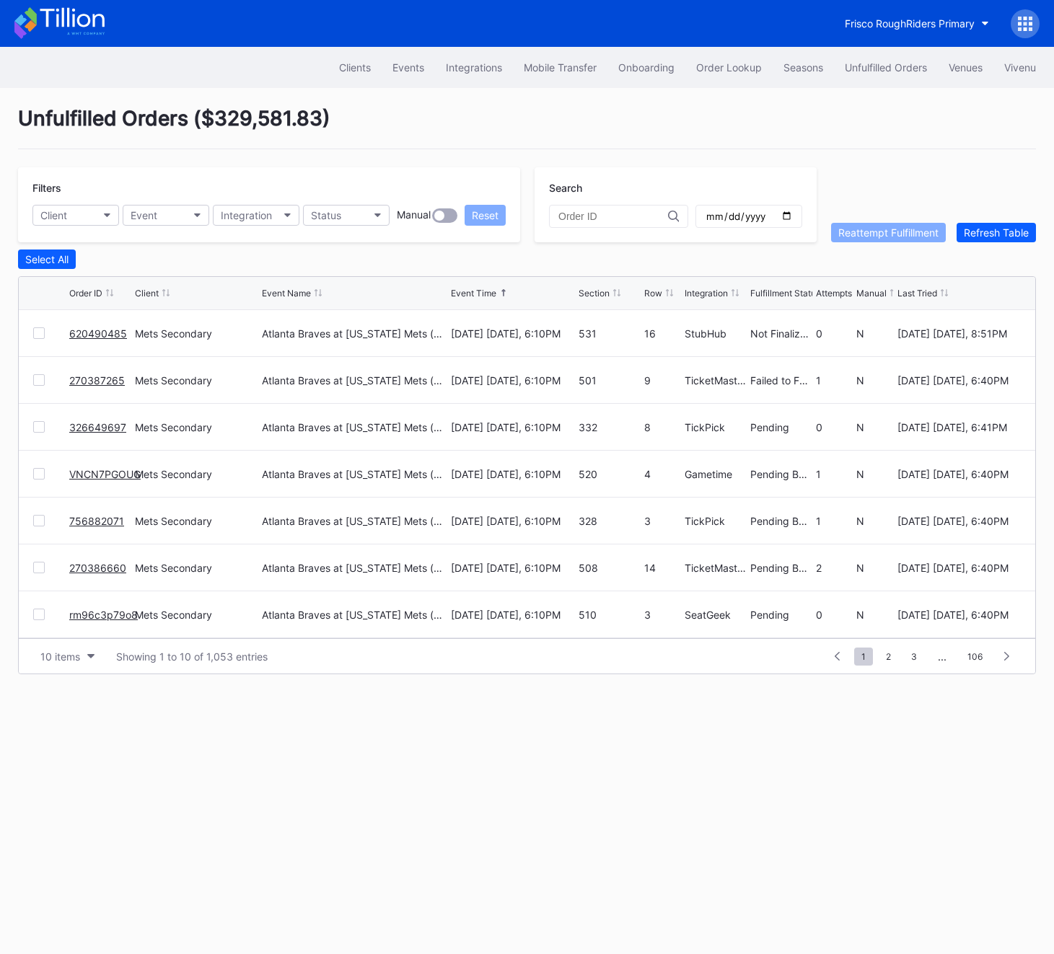
click at [128, 329] on div "620490485" at bounding box center [100, 333] width 62 height 46
copy link "620490485"
click at [887, 66] on div "Unfulfilled Orders" at bounding box center [886, 67] width 82 height 12
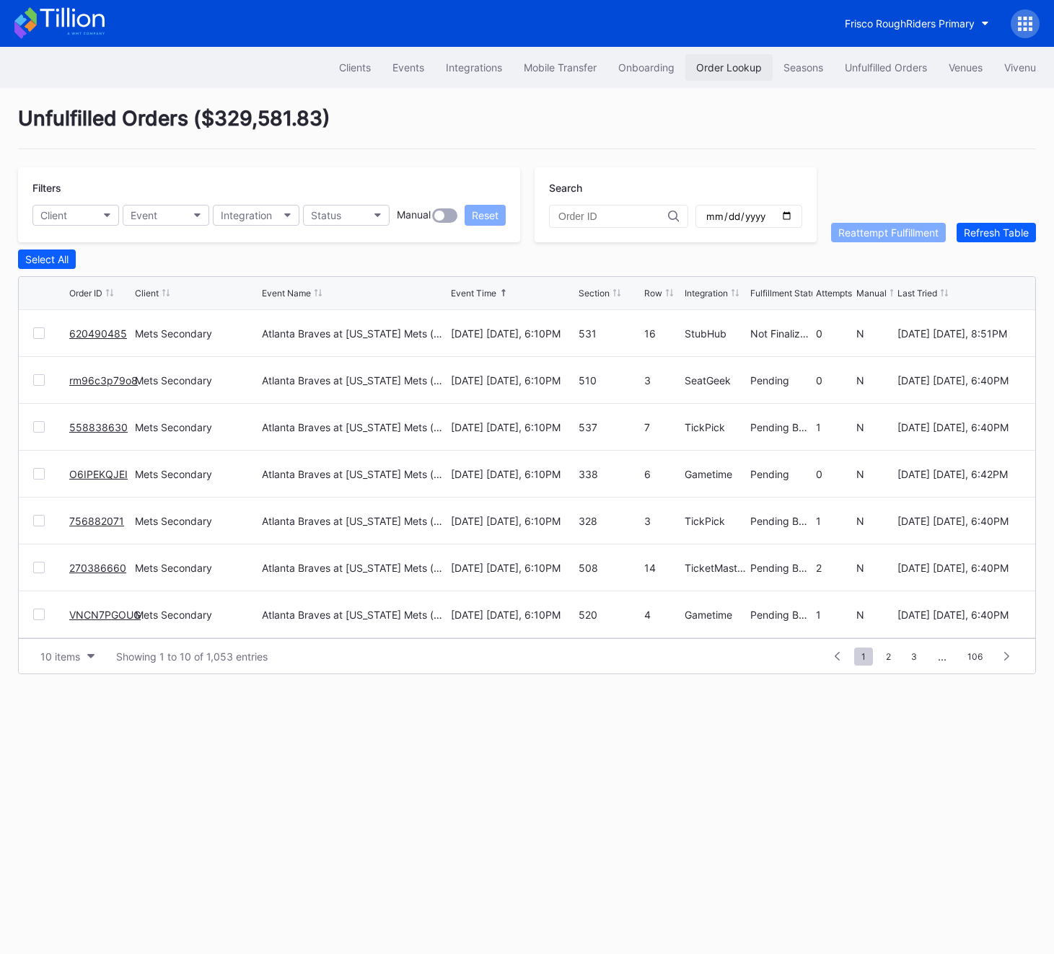
click at [741, 63] on div "Order Lookup" at bounding box center [729, 67] width 66 height 12
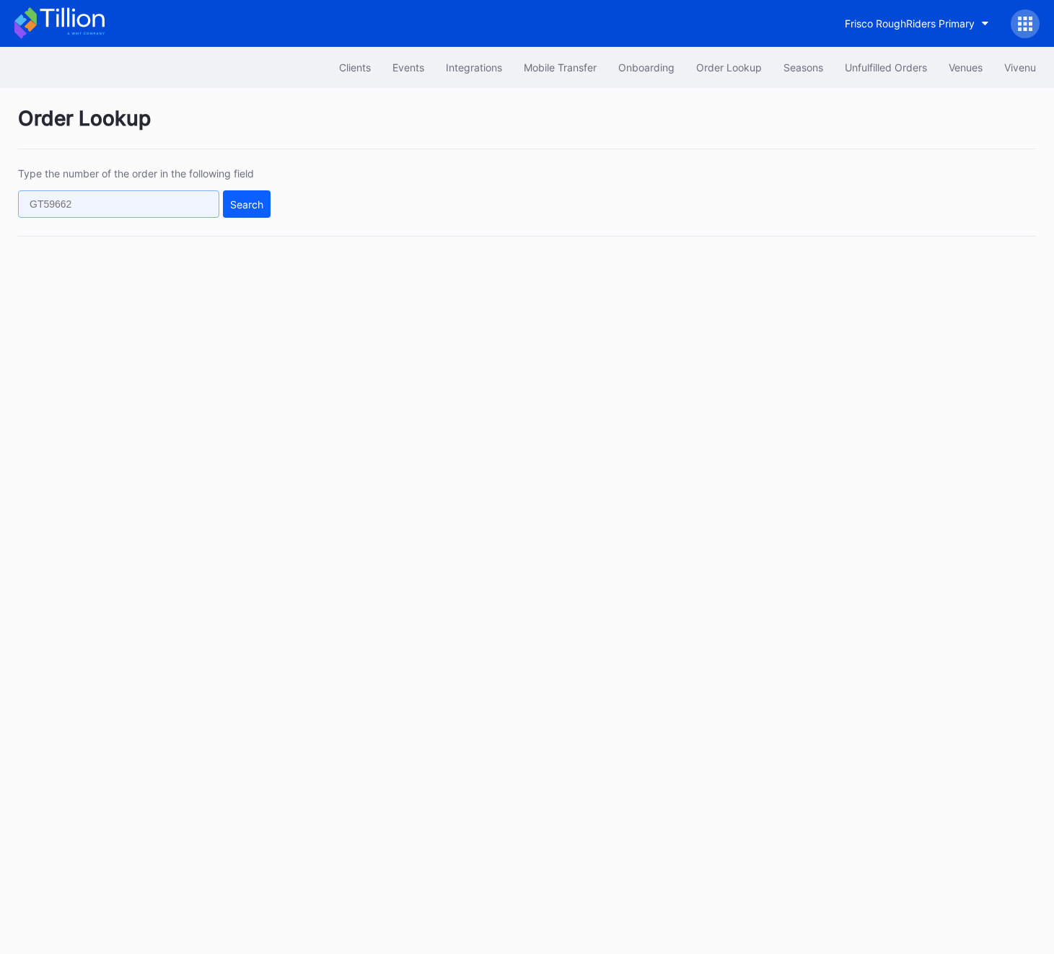
click at [173, 207] on input "text" at bounding box center [118, 203] width 201 height 27
paste input "620650951"
click at [240, 205] on div "Search" at bounding box center [246, 204] width 33 height 12
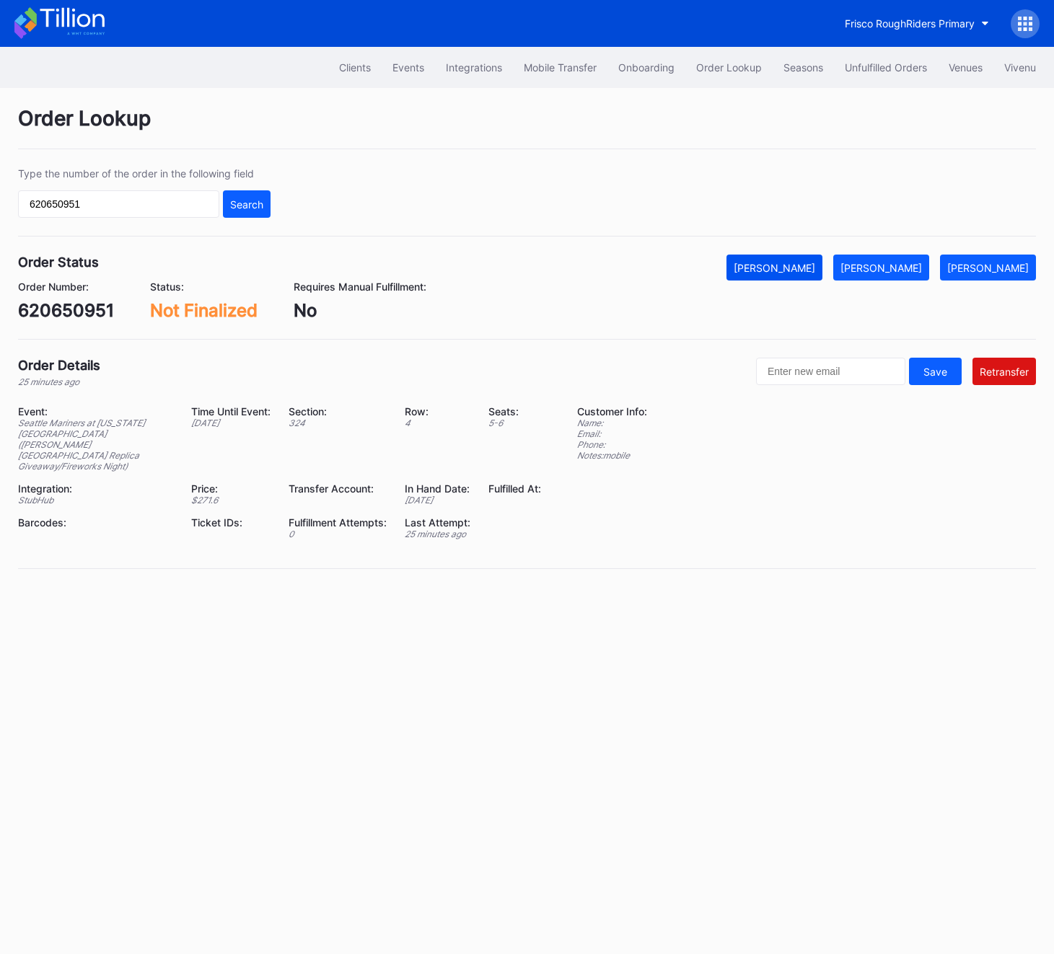
click at [815, 263] on div "[PERSON_NAME]" at bounding box center [773, 268] width 81 height 12
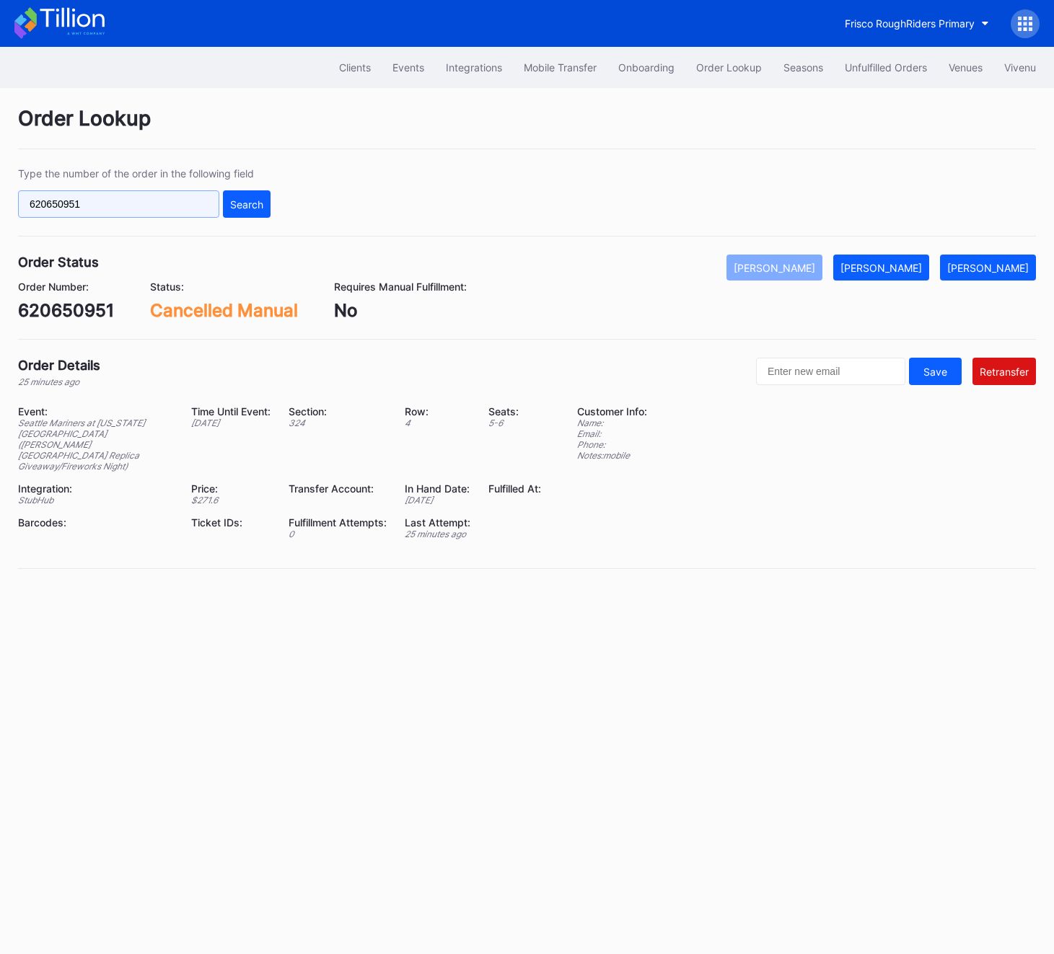
click at [151, 199] on input "620650951" at bounding box center [118, 203] width 201 height 27
paste input "1359"
type input "620651359"
click at [247, 205] on div "Search" at bounding box center [246, 204] width 33 height 12
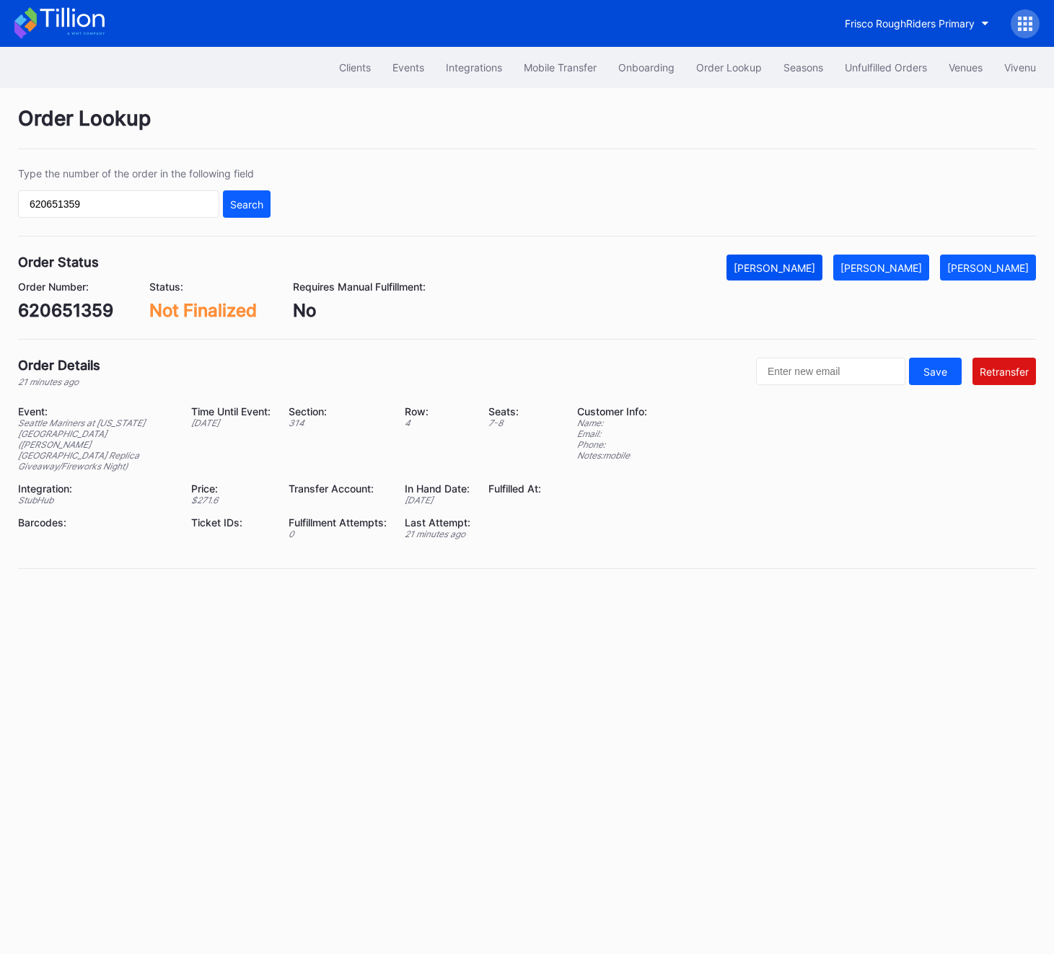
click at [815, 273] on div "[PERSON_NAME]" at bounding box center [773, 268] width 81 height 12
click at [900, 69] on div "Unfulfilled Orders" at bounding box center [886, 67] width 82 height 12
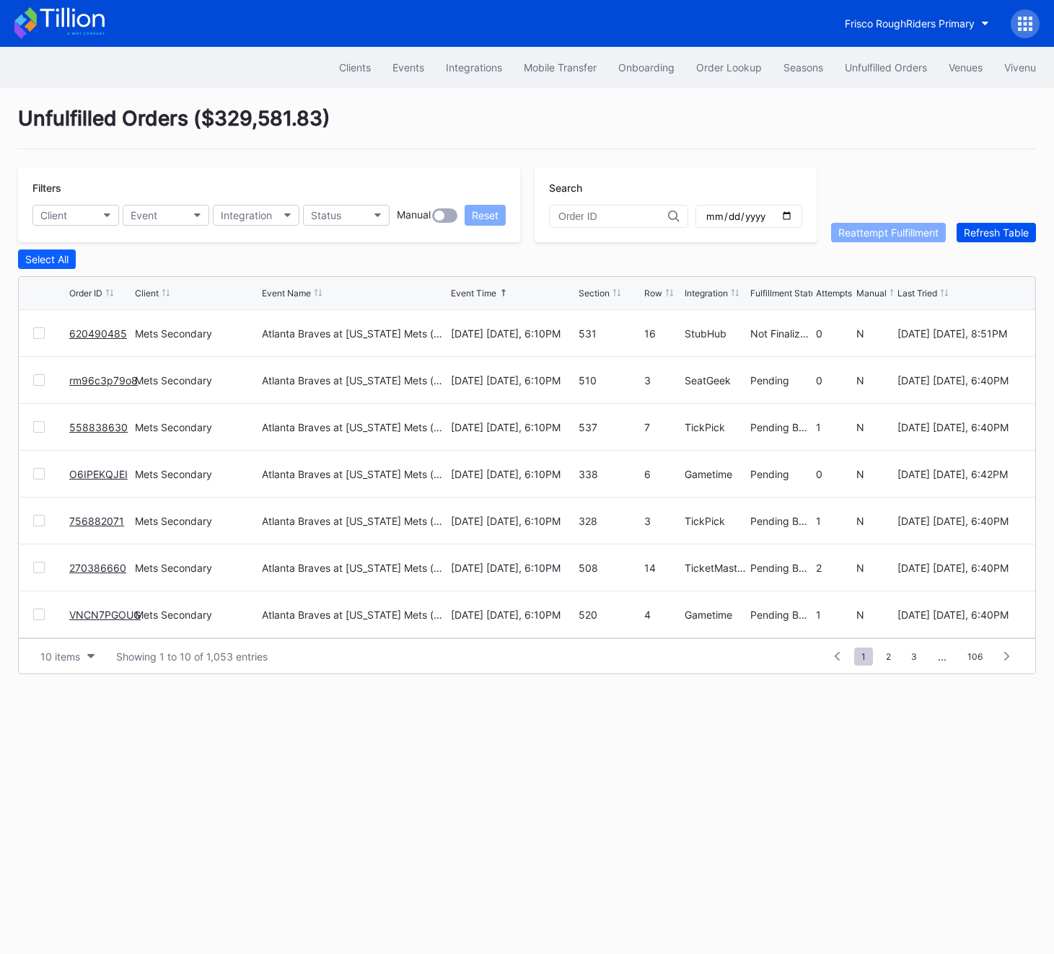
click at [992, 235] on div "Refresh Table" at bounding box center [996, 232] width 65 height 12
click at [718, 71] on div "Order Lookup" at bounding box center [729, 67] width 66 height 12
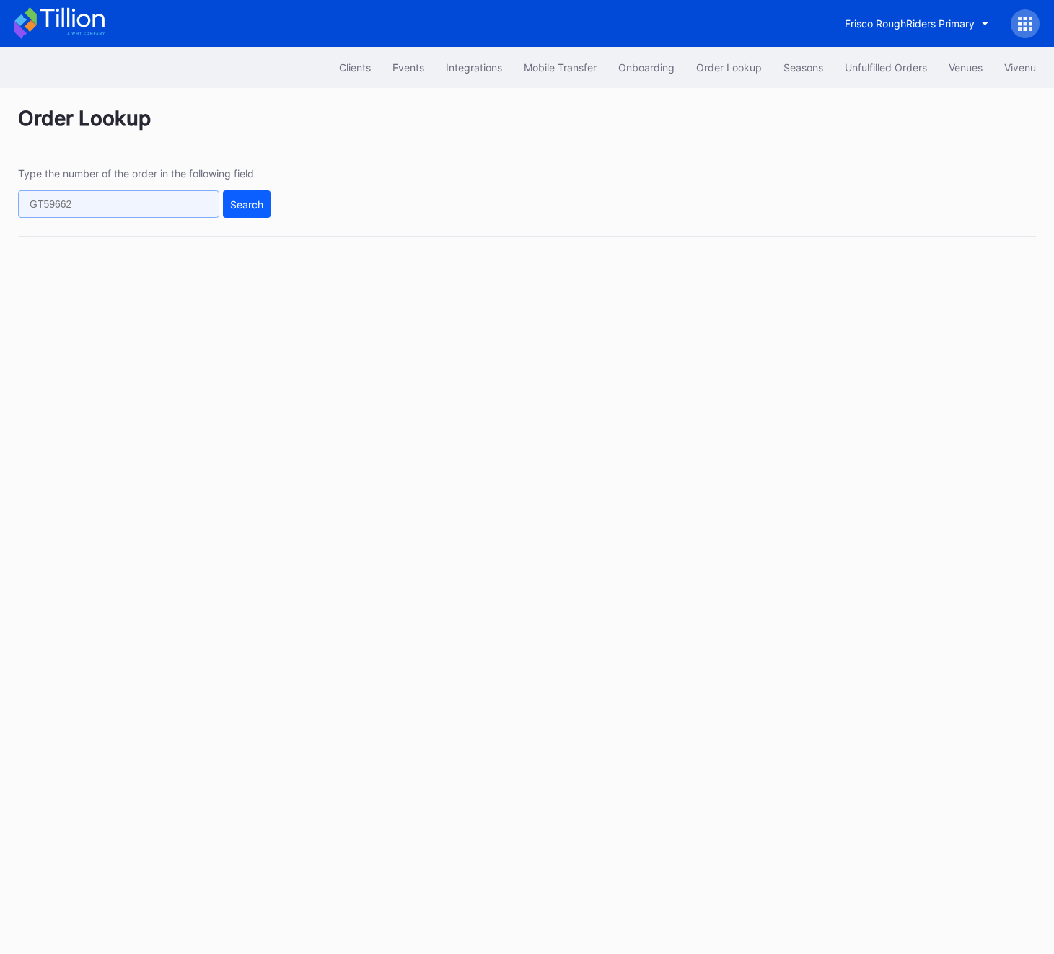
click at [106, 212] on input "text" at bounding box center [118, 203] width 201 height 27
paste input "620651359"
type input "620651359"
click at [249, 210] on button "Search" at bounding box center [247, 203] width 48 height 27
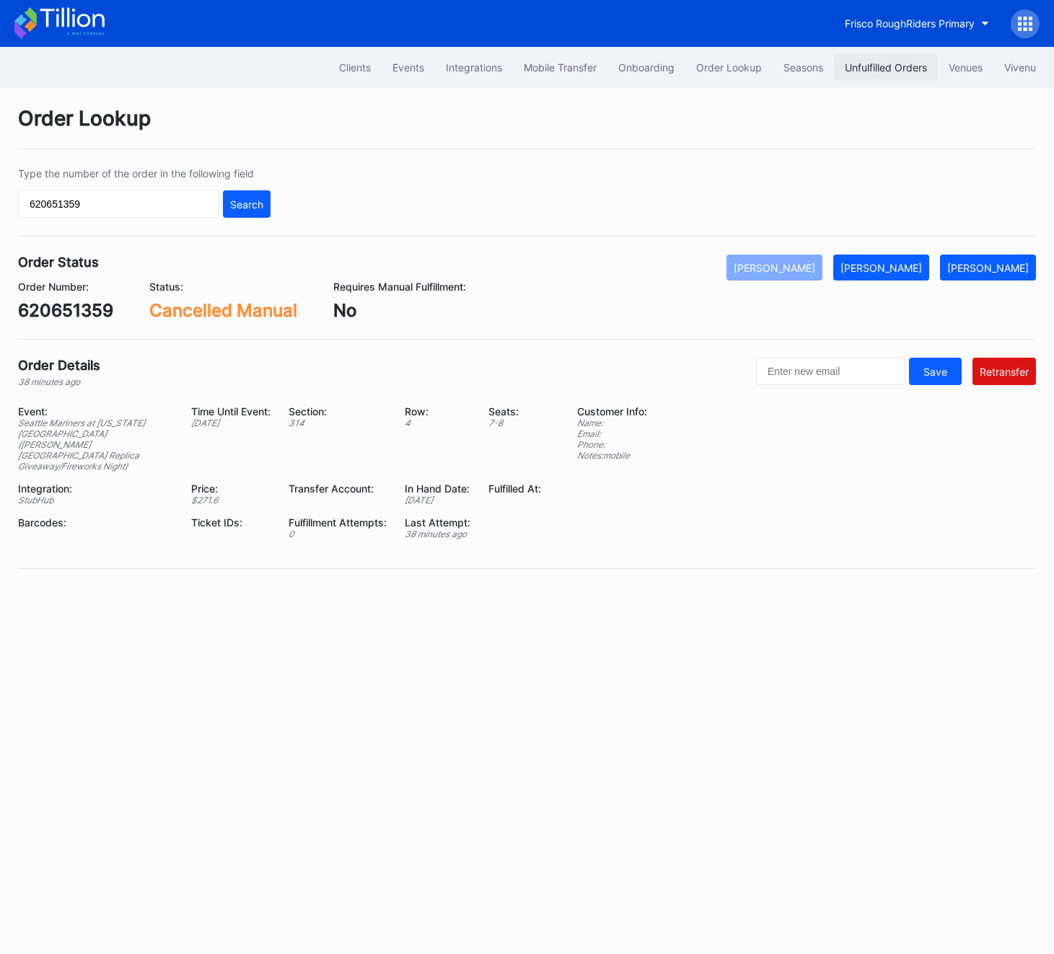
click at [858, 66] on div "Unfulfilled Orders" at bounding box center [886, 67] width 82 height 12
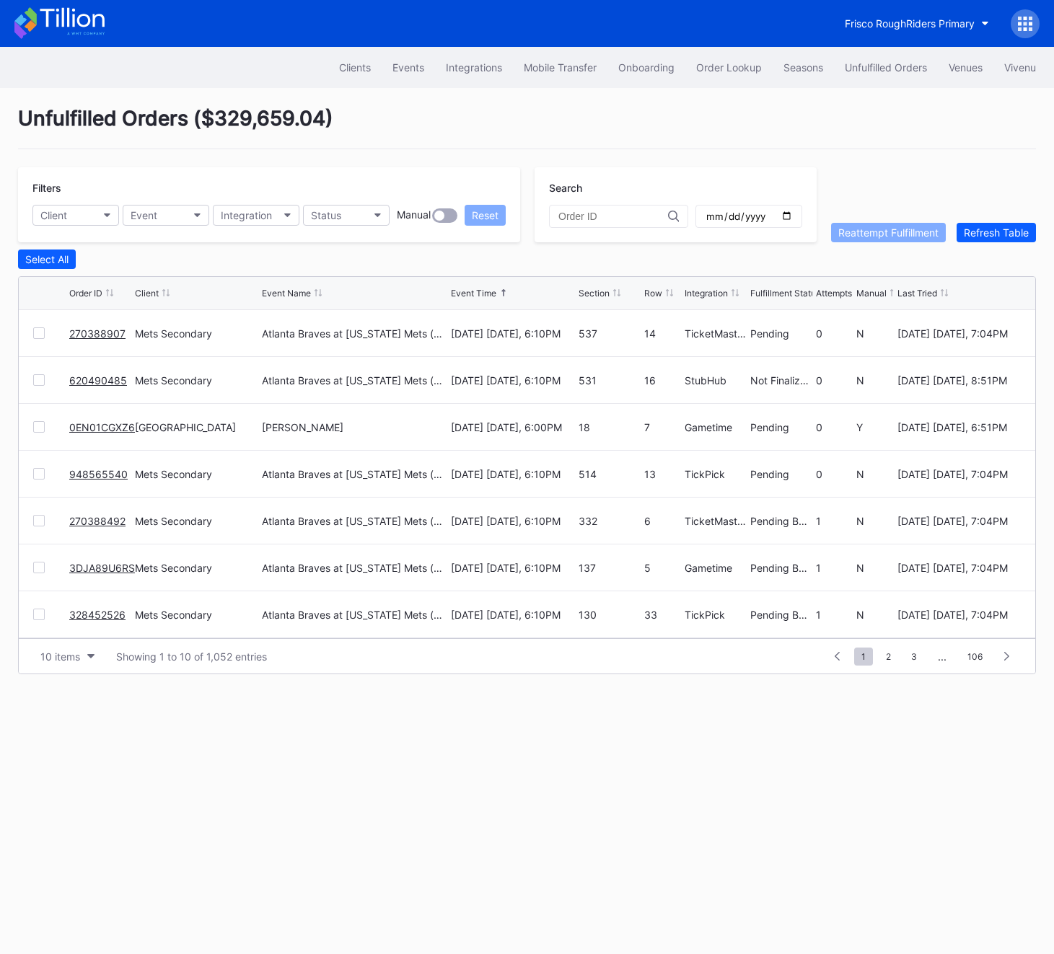
click at [858, 66] on div "Unfulfilled Orders" at bounding box center [886, 67] width 82 height 12
click at [990, 226] on div "Refresh Table" at bounding box center [996, 232] width 65 height 12
click at [43, 380] on div at bounding box center [39, 380] width 12 height 12
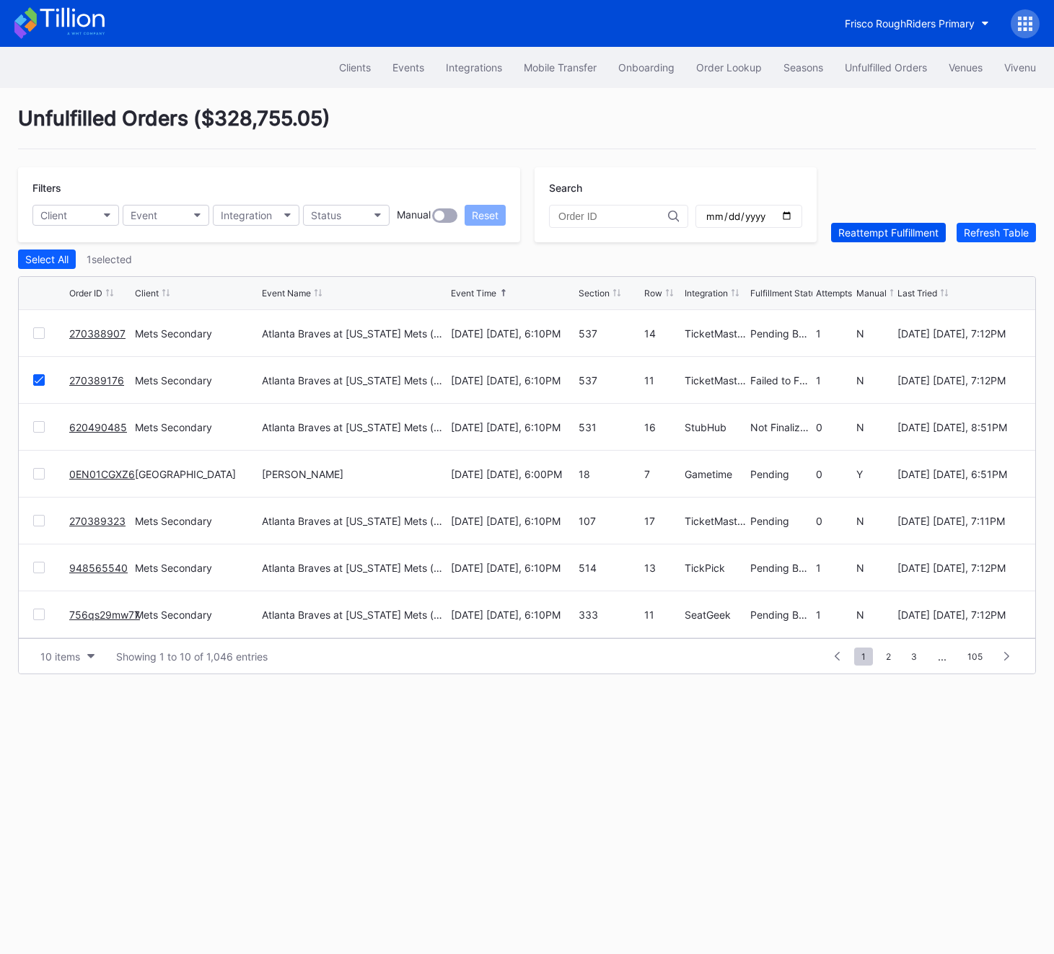
click at [930, 223] on button "Reattempt Fulfillment" at bounding box center [888, 232] width 115 height 19
click at [996, 226] on div "Refresh Table" at bounding box center [996, 232] width 65 height 12
click at [1005, 237] on div "Refresh Table" at bounding box center [996, 232] width 65 height 12
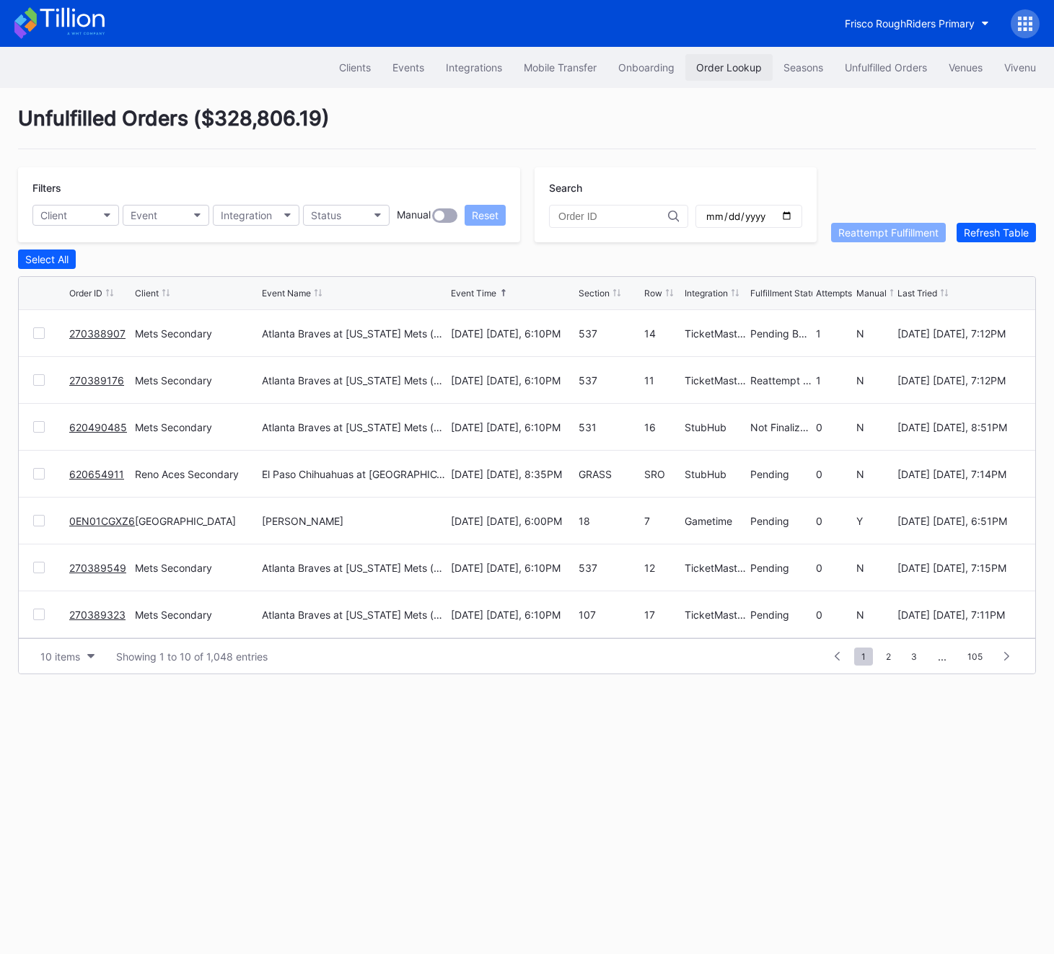
click at [701, 66] on div "Order Lookup" at bounding box center [729, 67] width 66 height 12
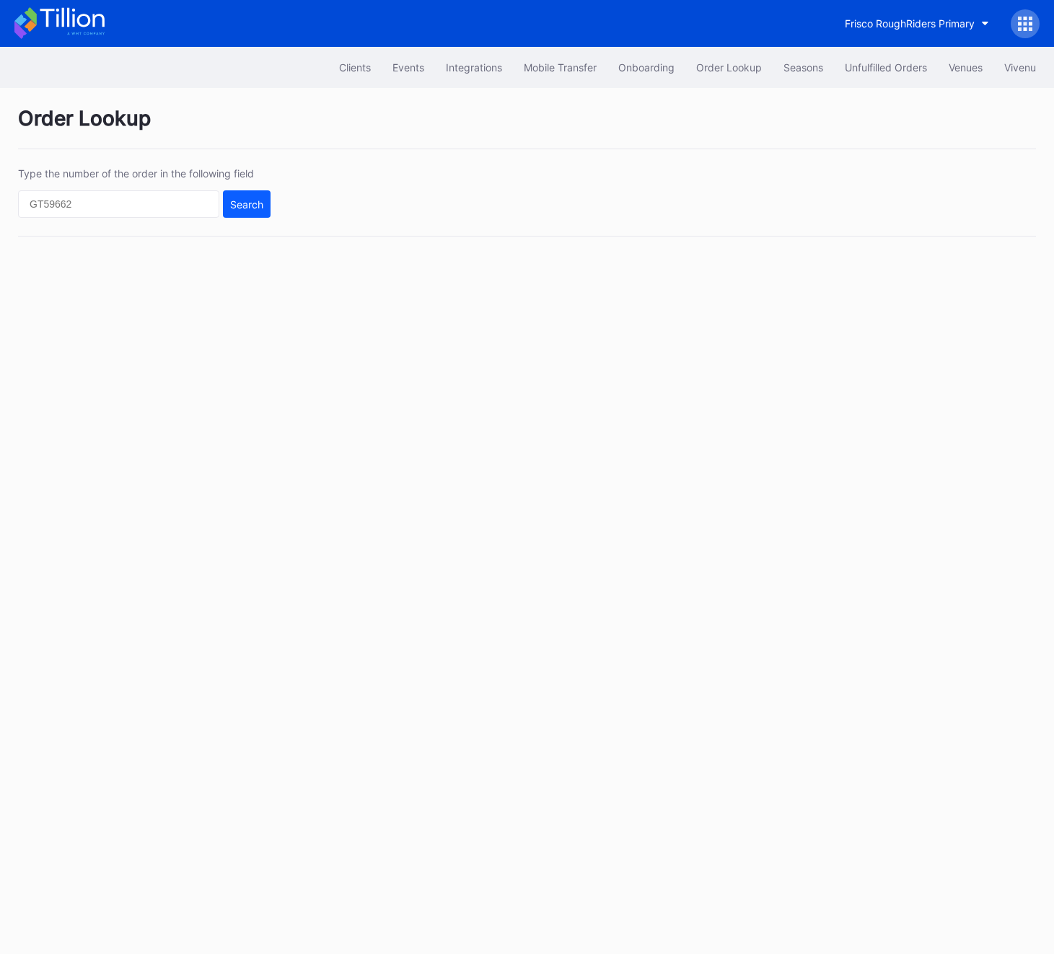
click at [158, 186] on div "Type the number of the order in the following field Search" at bounding box center [144, 192] width 252 height 50
click at [158, 213] on input "text" at bounding box center [118, 203] width 201 height 27
paste input "0EN01CGXZ6"
click at [238, 213] on button "Search" at bounding box center [247, 203] width 48 height 27
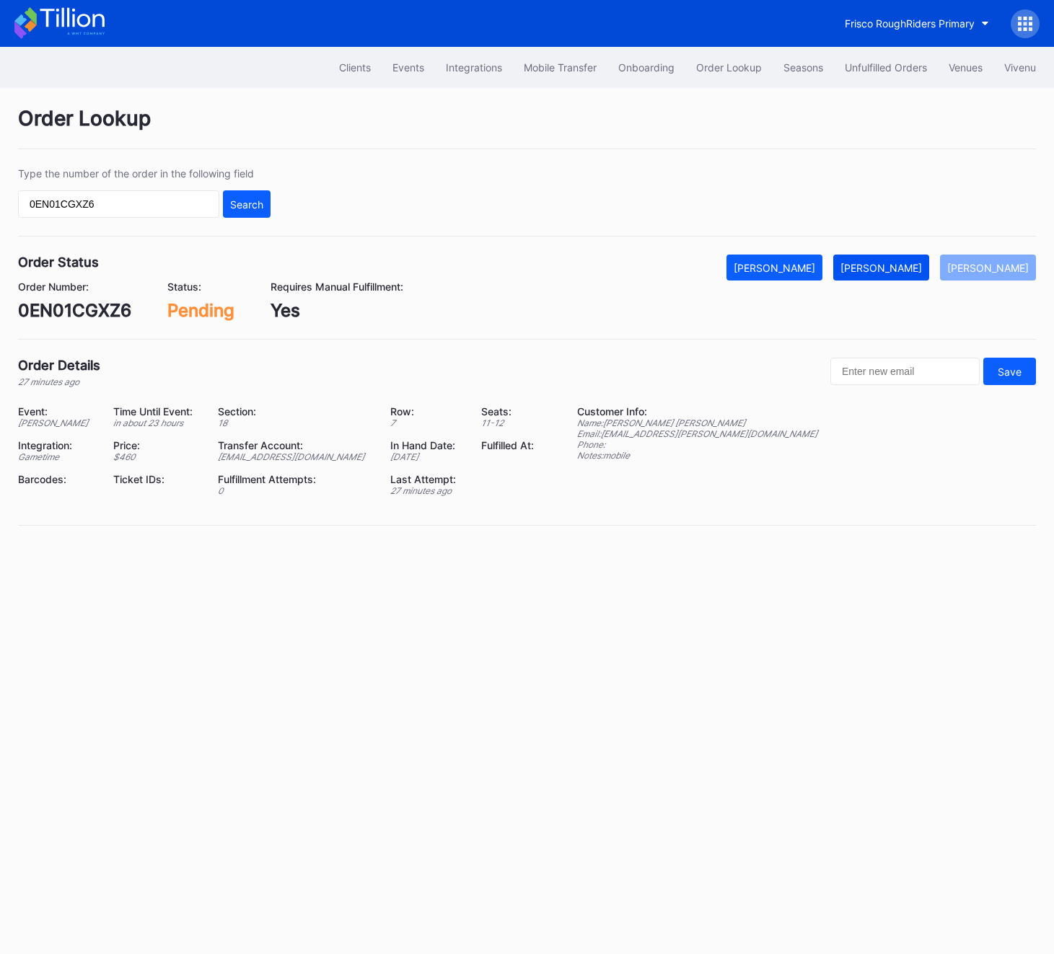
click at [897, 269] on div "[PERSON_NAME]" at bounding box center [880, 268] width 81 height 12
click at [61, 319] on div "0EN01CGXZ6" at bounding box center [74, 310] width 113 height 21
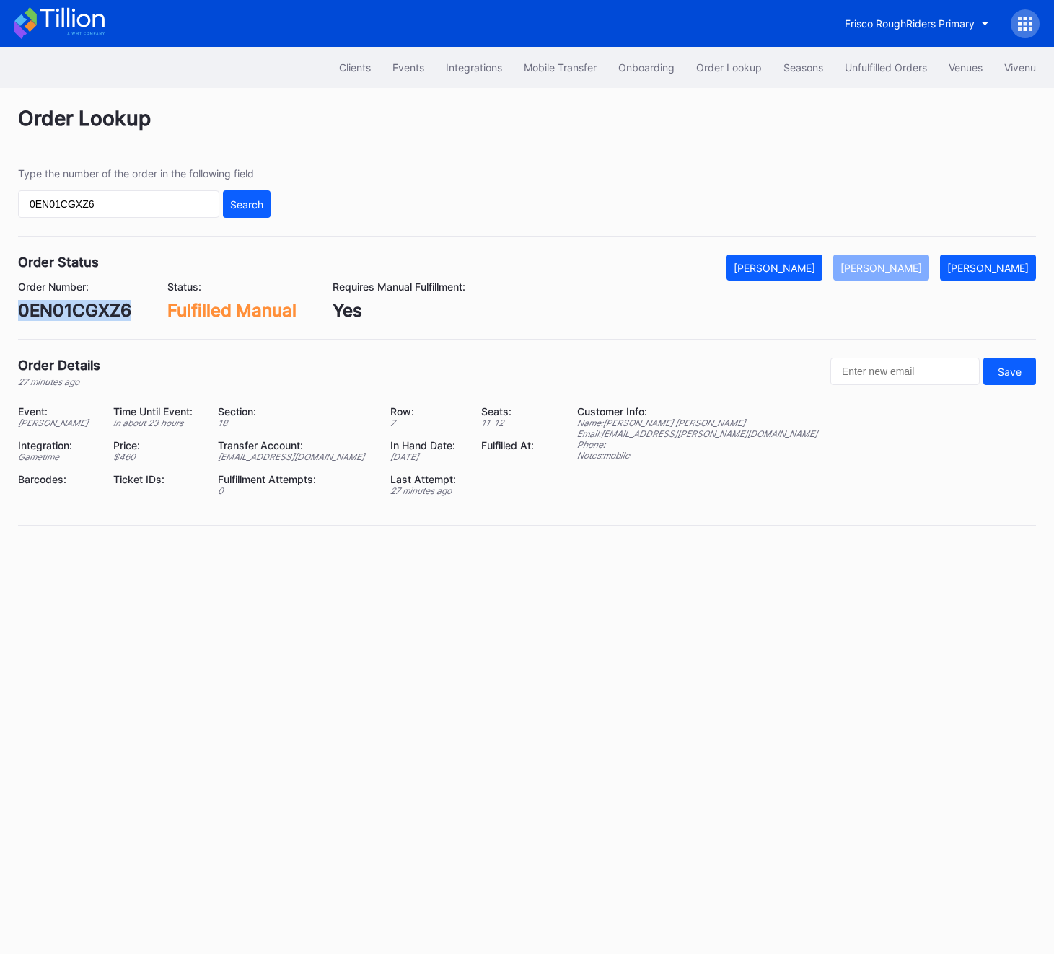
click at [61, 319] on div "0EN01CGXZ6" at bounding box center [74, 310] width 113 height 21
copy div "0EN01CGXZ6"
click at [163, 198] on input "0EN01CGXZ6" at bounding box center [118, 203] width 201 height 27
paste input "LPSPJVF2T2"
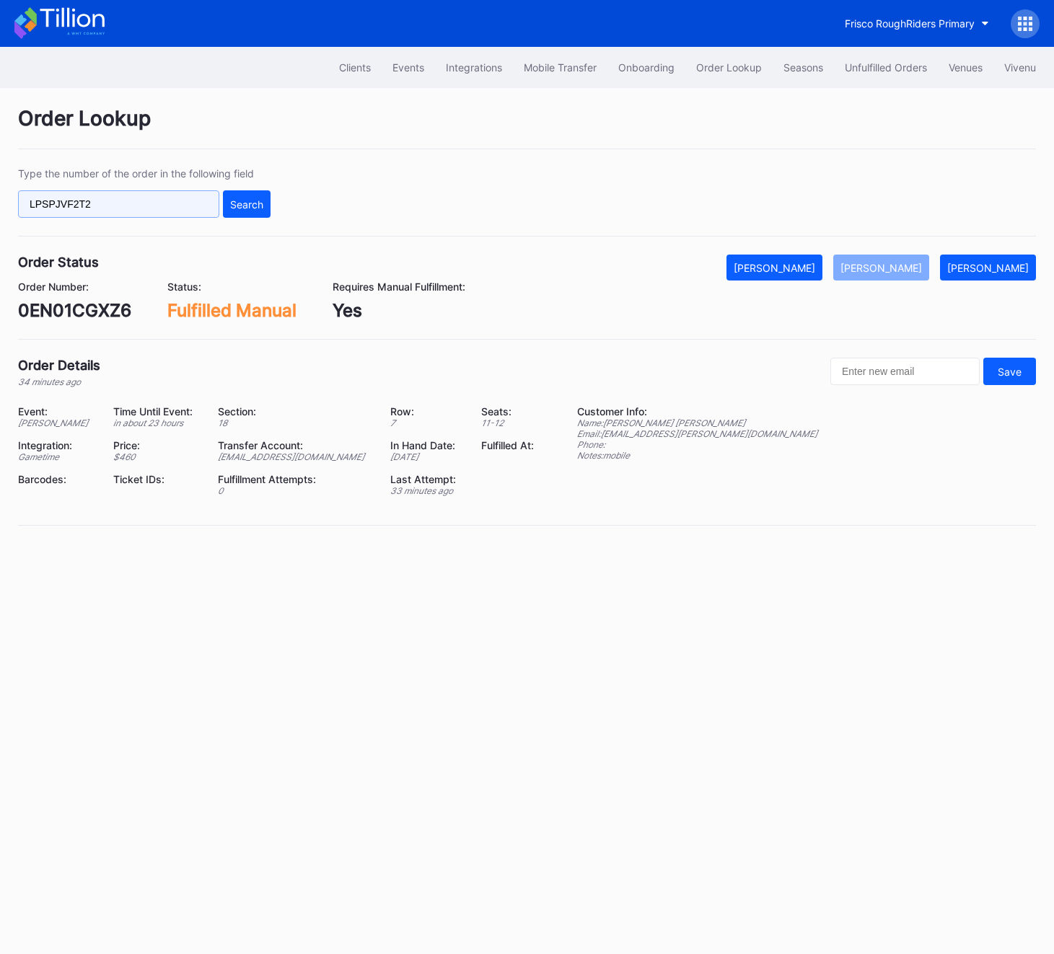
type input "LPSPJVF2T2"
click at [219, 198] on div "LPSPJVF2T2 Search" at bounding box center [144, 203] width 252 height 27
click at [242, 198] on div "Search" at bounding box center [246, 204] width 33 height 12
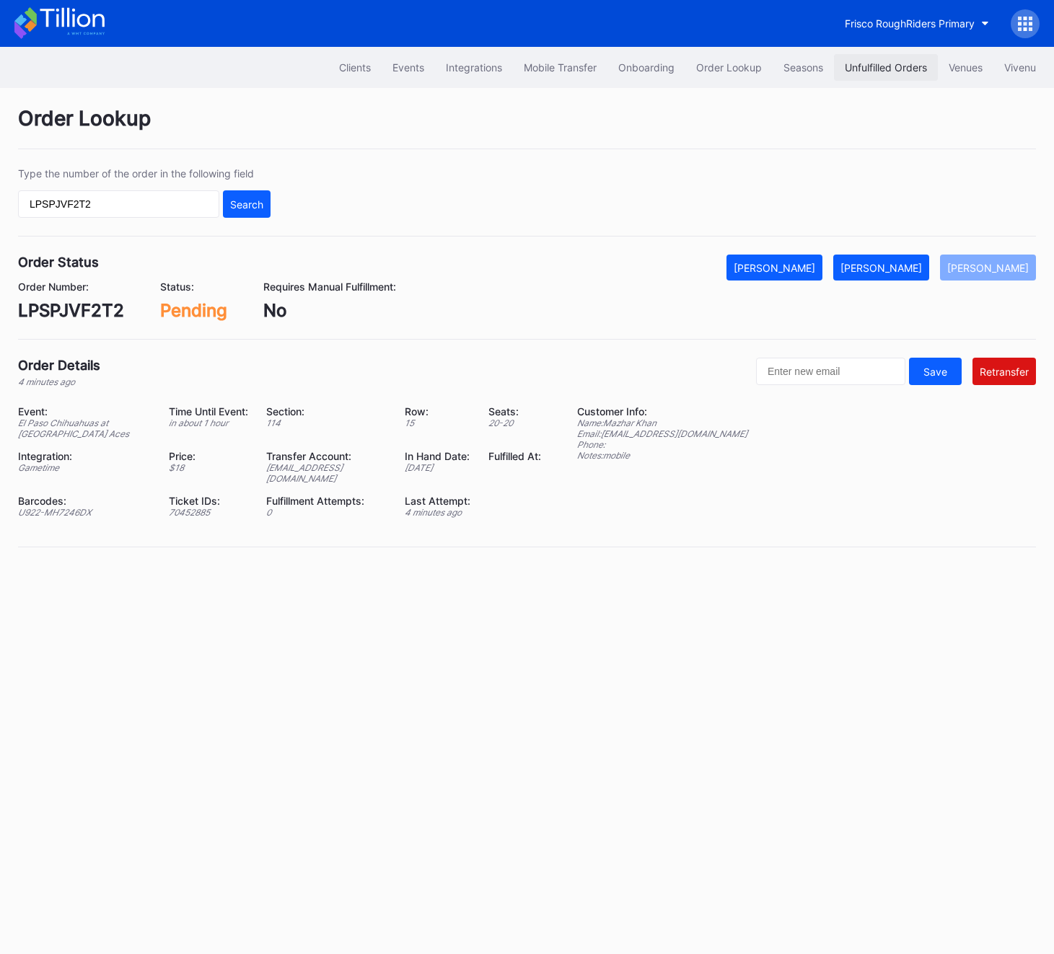
click at [881, 58] on button "Unfulfilled Orders" at bounding box center [886, 67] width 104 height 27
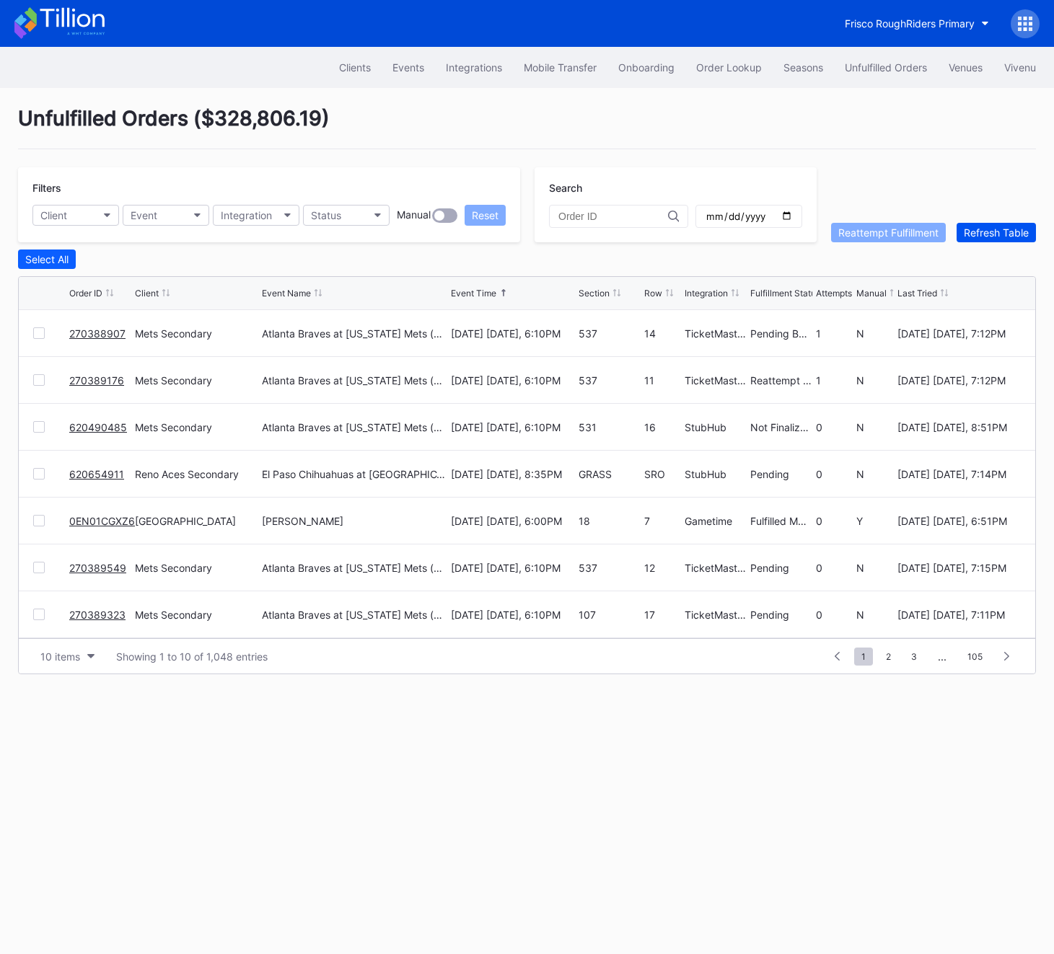
click at [982, 239] on button "Refresh Table" at bounding box center [995, 232] width 79 height 19
click at [972, 227] on div "Refresh Table" at bounding box center [996, 232] width 65 height 12
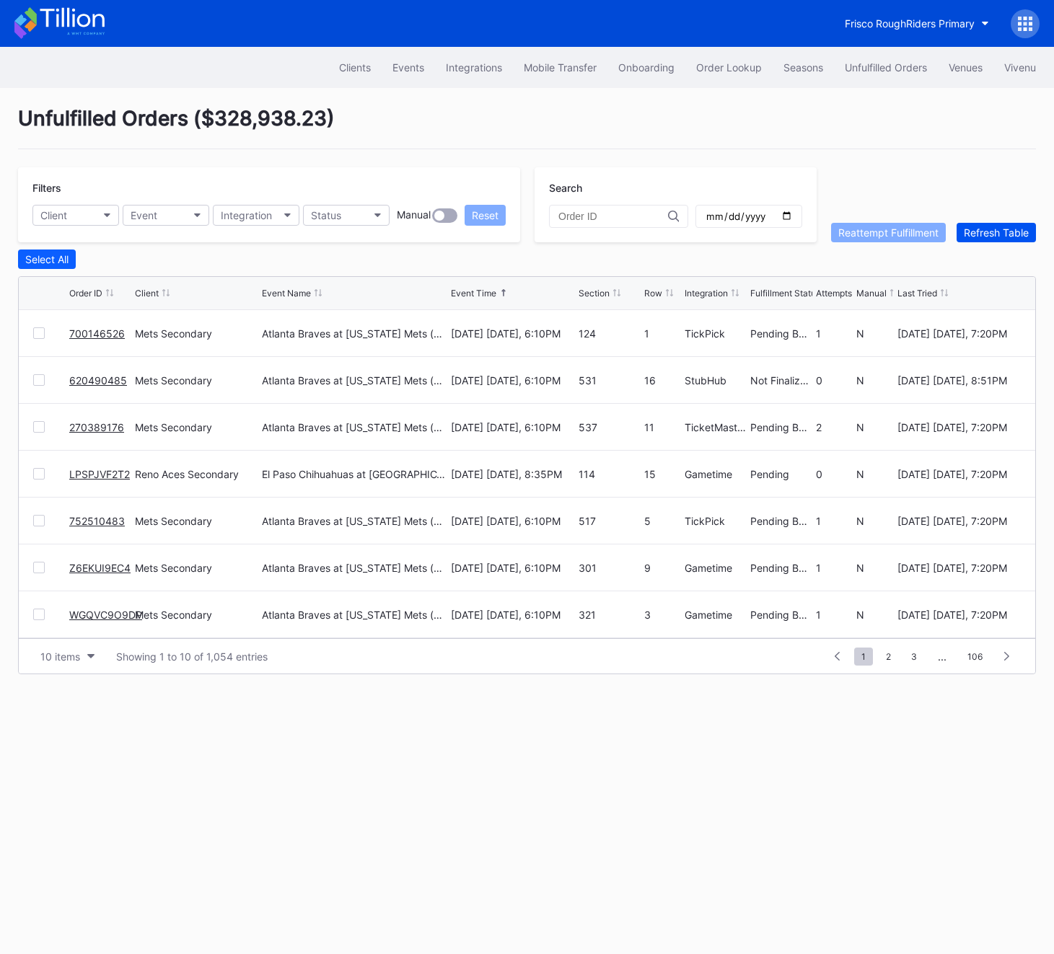
click at [998, 229] on div "Refresh Table" at bounding box center [996, 232] width 65 height 12
click at [1002, 219] on div "Filters Client Event Integration Status Manual Reset Search Reattempt Fulfillme…" at bounding box center [527, 204] width 1018 height 75
click at [1002, 236] on div "Refresh Table" at bounding box center [996, 232] width 65 height 12
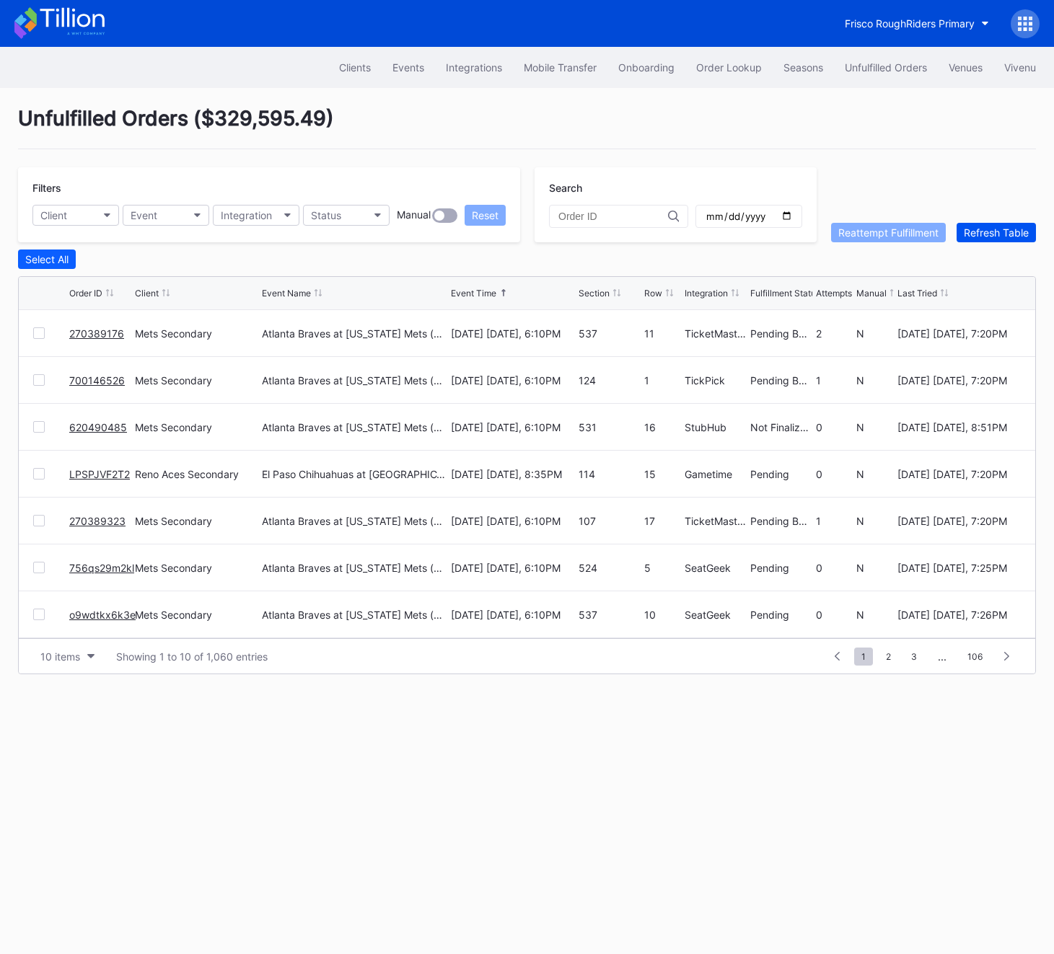
click at [1002, 236] on div "Refresh Table" at bounding box center [996, 232] width 65 height 12
click at [716, 74] on div "Order Lookup" at bounding box center [729, 67] width 66 height 12
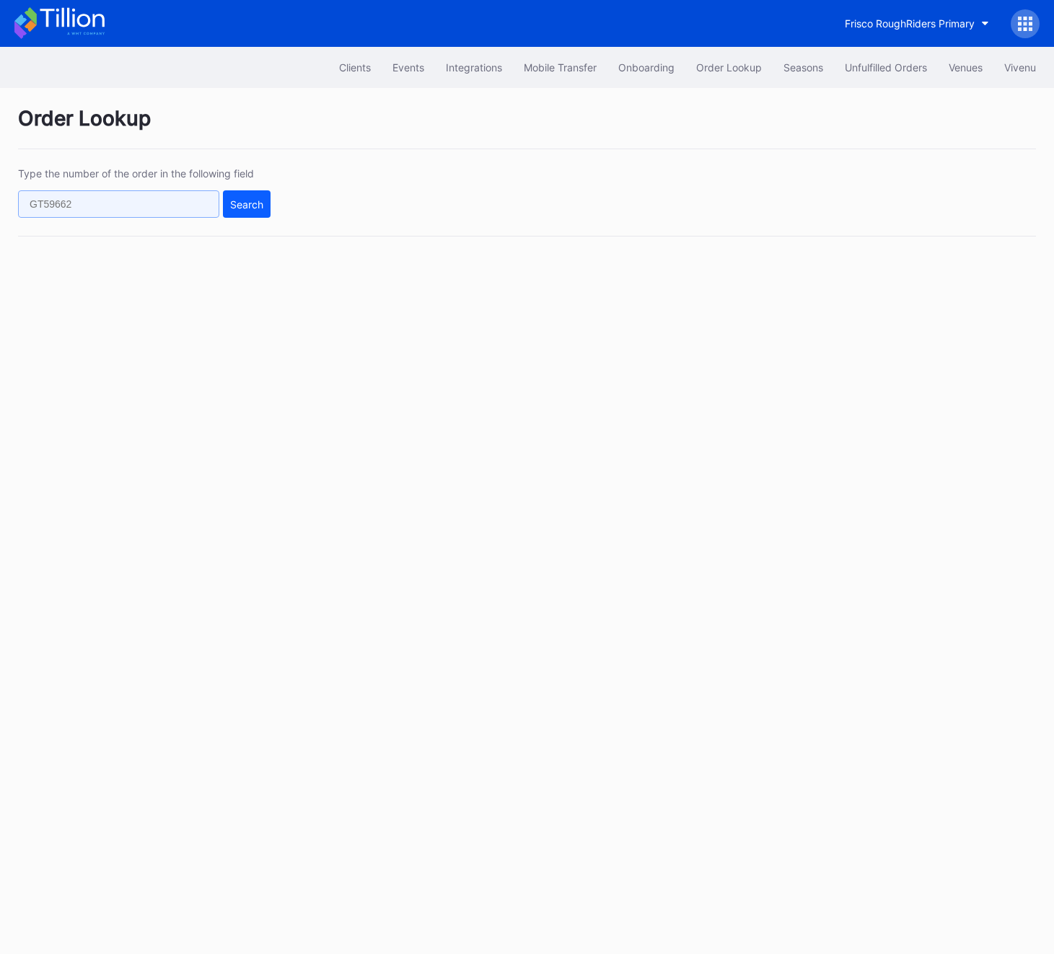
click at [146, 198] on input "text" at bounding box center [118, 203] width 201 height 27
paste input "620651690"
type input "620651690"
click at [250, 200] on div "Search" at bounding box center [246, 204] width 33 height 12
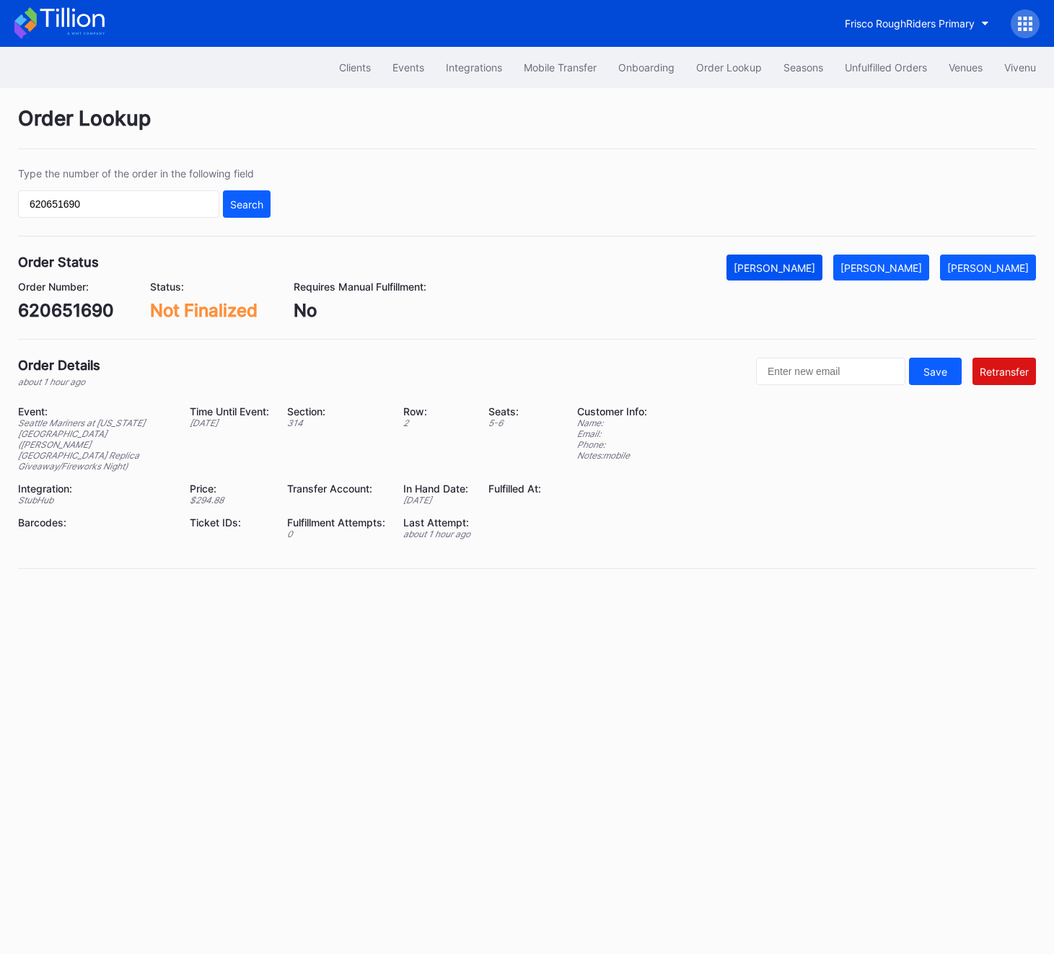
click at [815, 273] on div "[PERSON_NAME]" at bounding box center [773, 268] width 81 height 12
